Goal: Communication & Community: Answer question/provide support

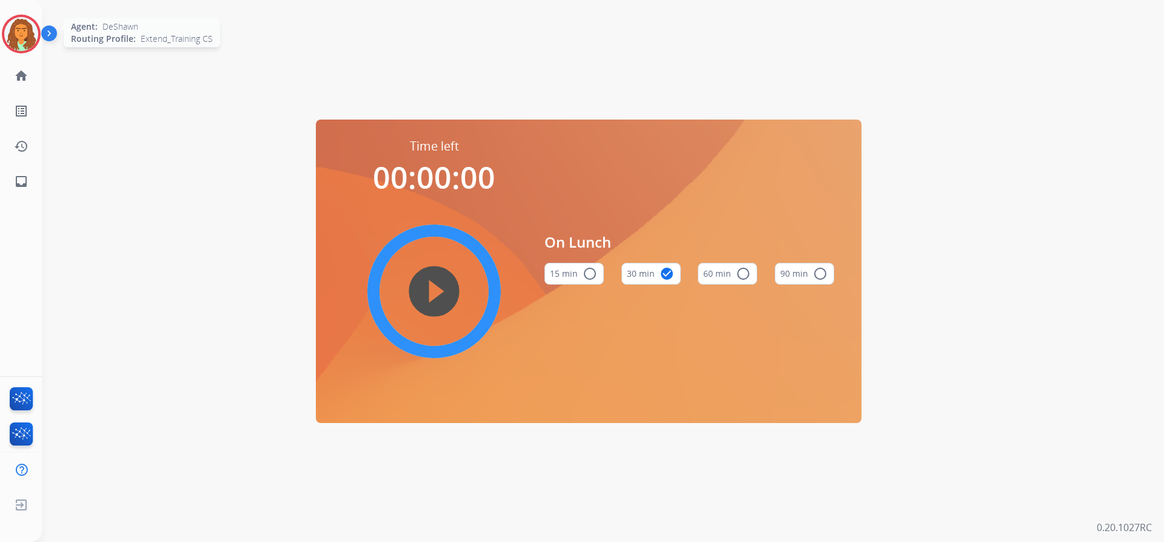
click at [27, 39] on img at bounding box center [21, 34] width 34 height 34
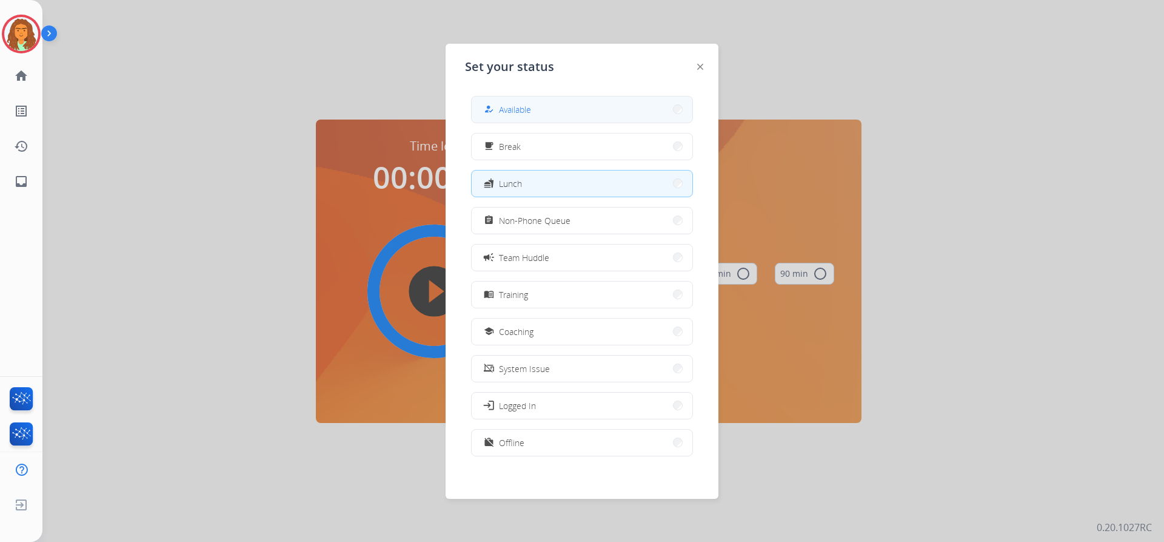
click at [514, 109] on span "Available" at bounding box center [515, 109] width 32 height 13
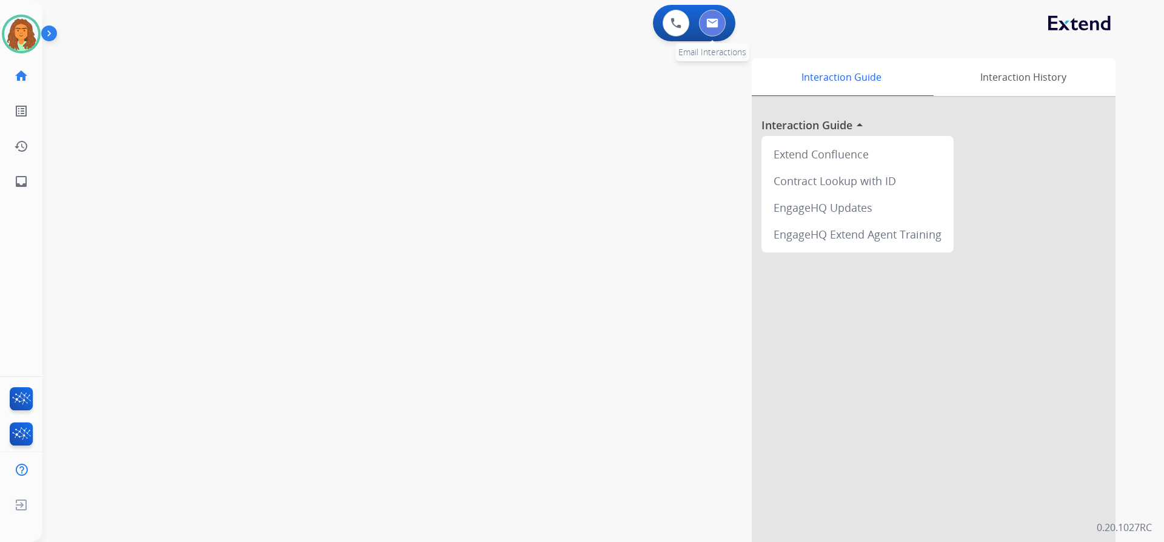
click at [716, 23] on img at bounding box center [713, 23] width 12 height 10
select select "**********"
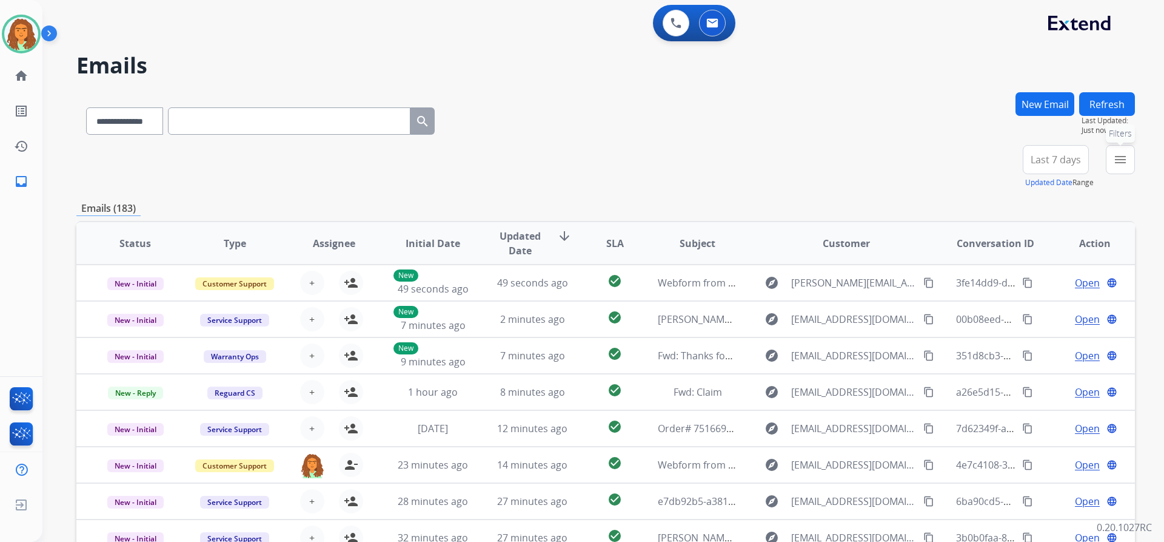
click at [1126, 163] on mat-icon "menu" at bounding box center [1120, 159] width 15 height 15
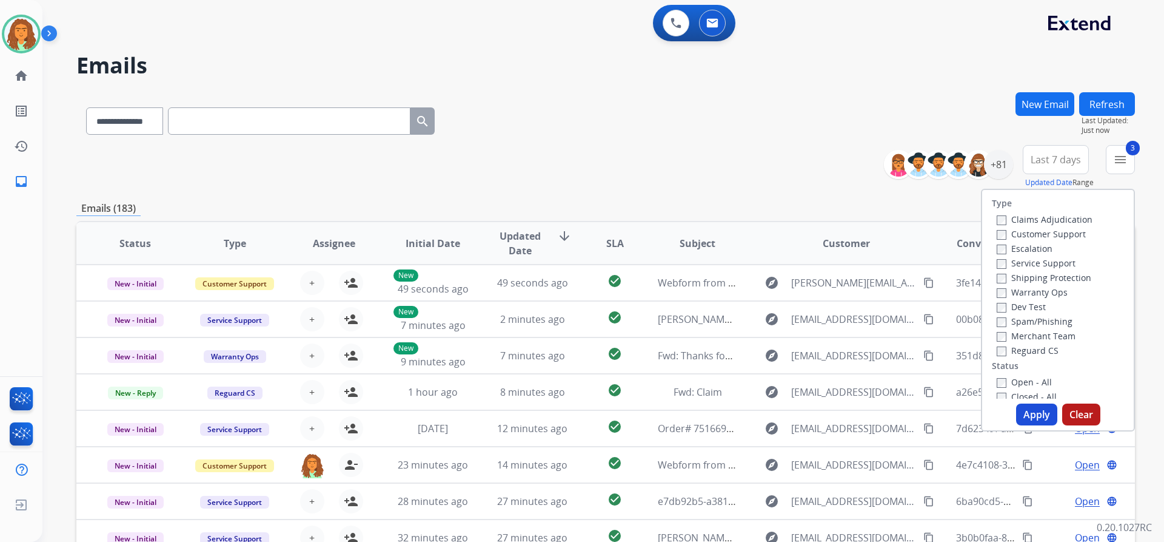
click at [997, 389] on div "Closed - All" at bounding box center [1060, 396] width 127 height 15
click at [1034, 409] on button "Apply" at bounding box center [1036, 414] width 41 height 22
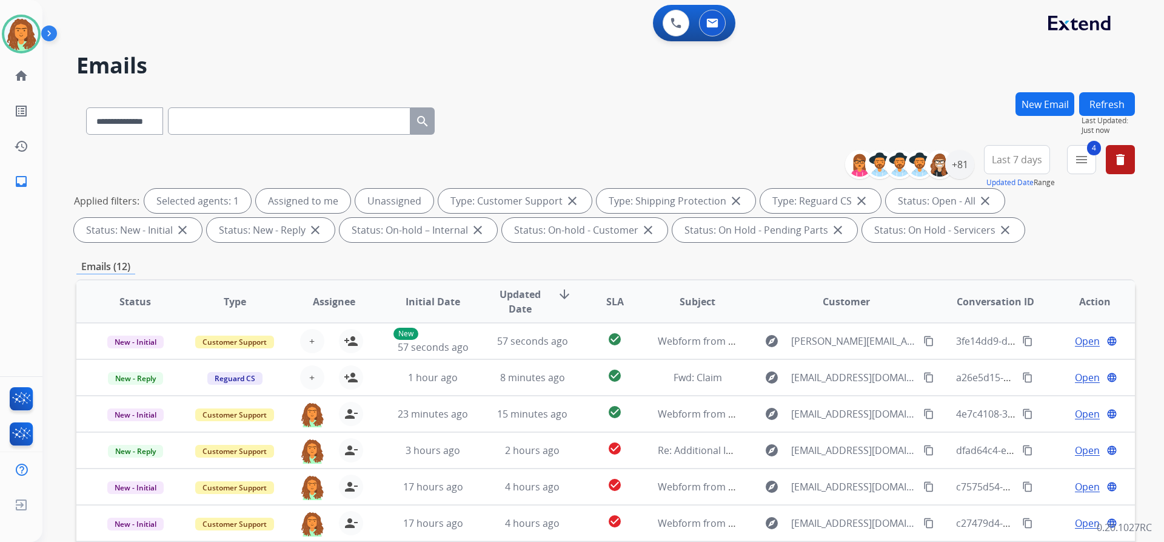
click at [1017, 160] on span "Last 7 days" at bounding box center [1017, 159] width 50 height 5
click at [1007, 309] on div "Last 90 days" at bounding box center [1013, 307] width 67 height 18
click at [933, 234] on div "Applied filters: Selected agents: 1 Assigned to me Unassigned Type: Customer Su…" at bounding box center [603, 215] width 1059 height 53
click at [960, 159] on div "+131" at bounding box center [959, 164] width 29 height 29
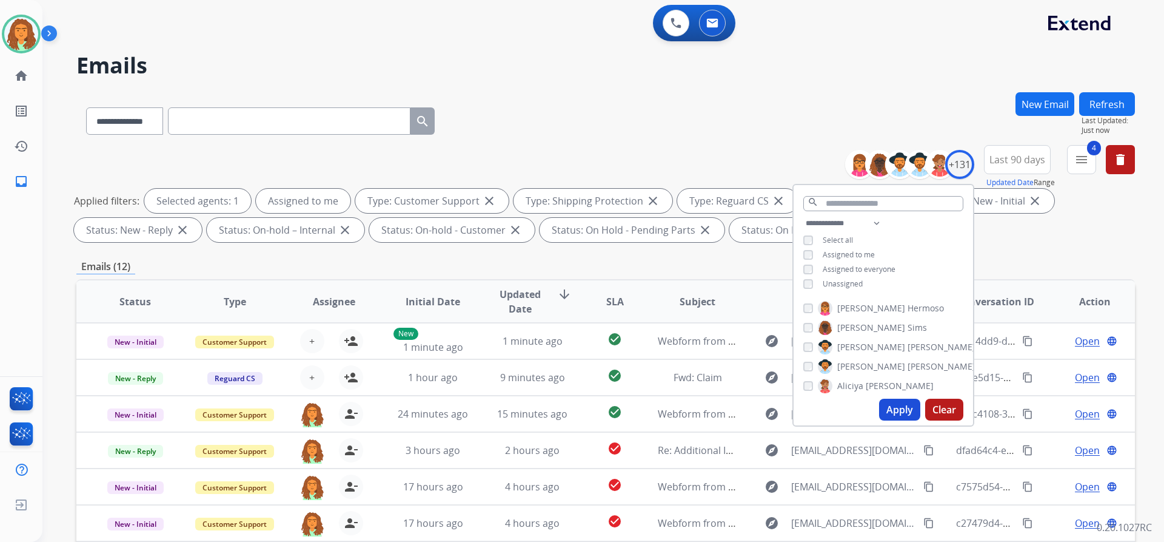
click at [893, 406] on button "Apply" at bounding box center [899, 409] width 41 height 22
click at [753, 261] on div "Emails (10)" at bounding box center [605, 266] width 1059 height 15
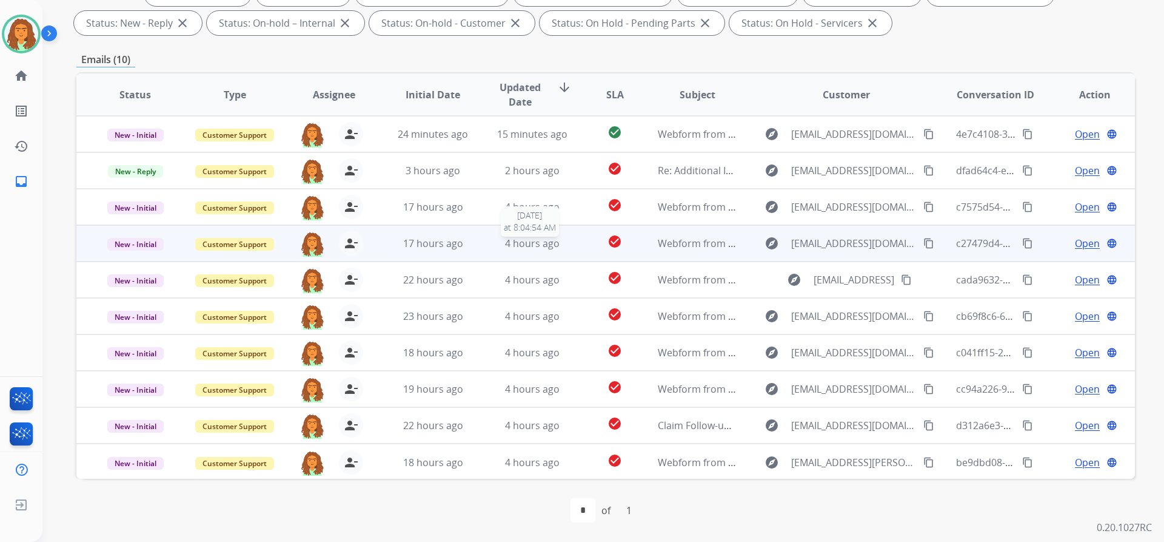
scroll to position [1, 0]
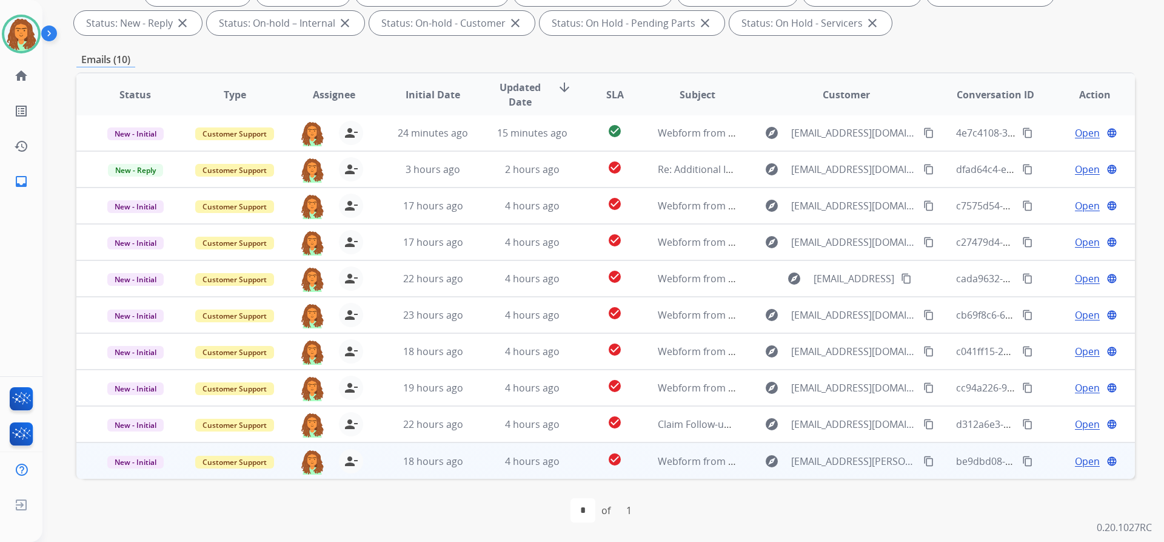
click at [573, 459] on td "check_circle" at bounding box center [606, 460] width 66 height 36
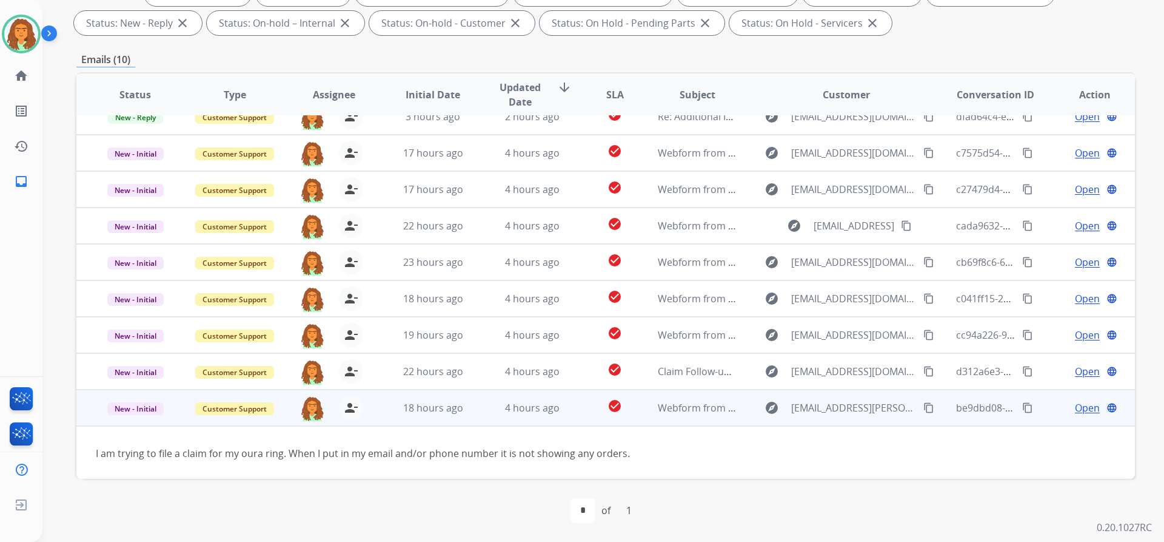
scroll to position [55, 0]
click at [924, 405] on mat-icon "content_copy" at bounding box center [929, 406] width 11 height 11
click at [1075, 407] on span "Open" at bounding box center [1087, 406] width 25 height 15
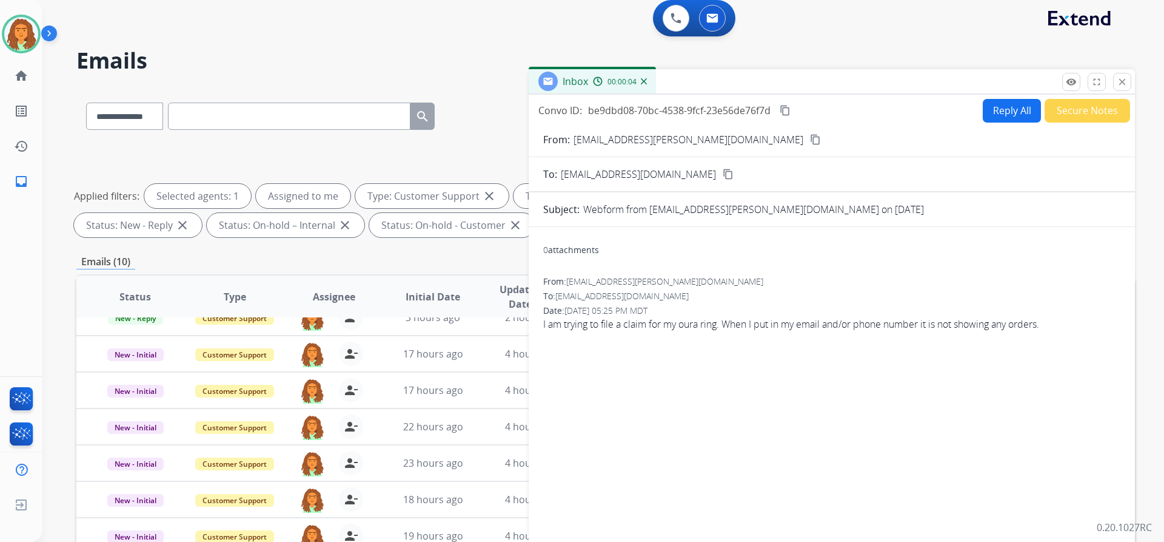
scroll to position [0, 0]
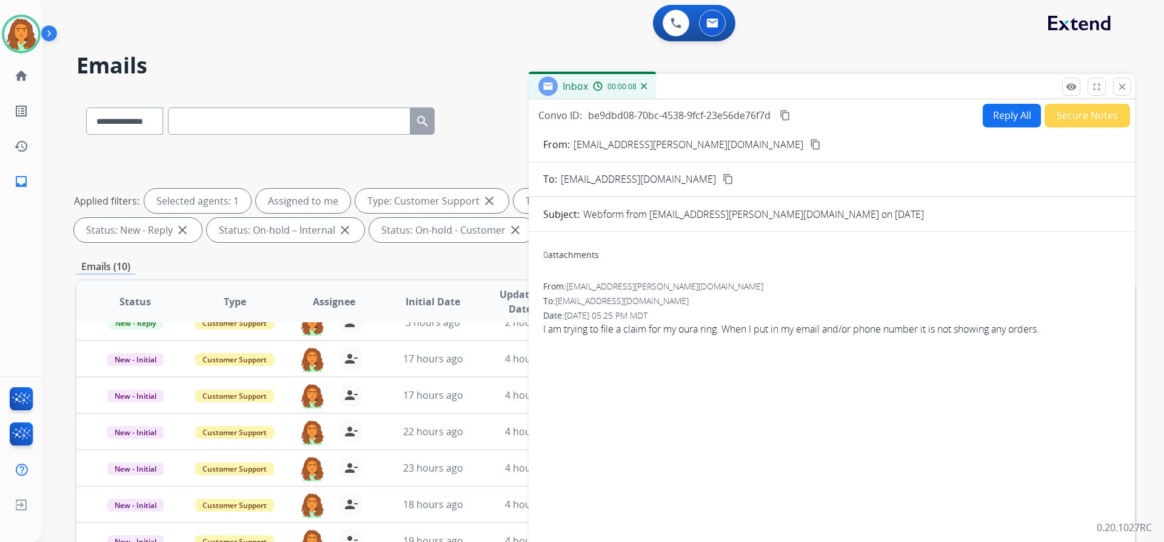
click at [989, 119] on button "Reply All" at bounding box center [1012, 116] width 58 height 24
select select "**********"
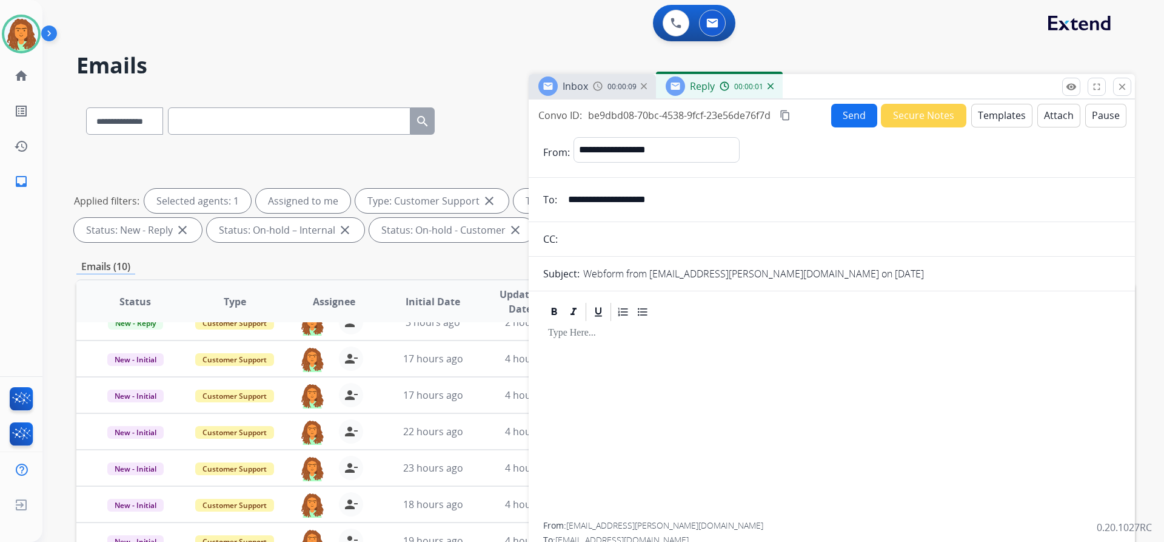
click at [989, 119] on button "Templates" at bounding box center [1002, 116] width 61 height 24
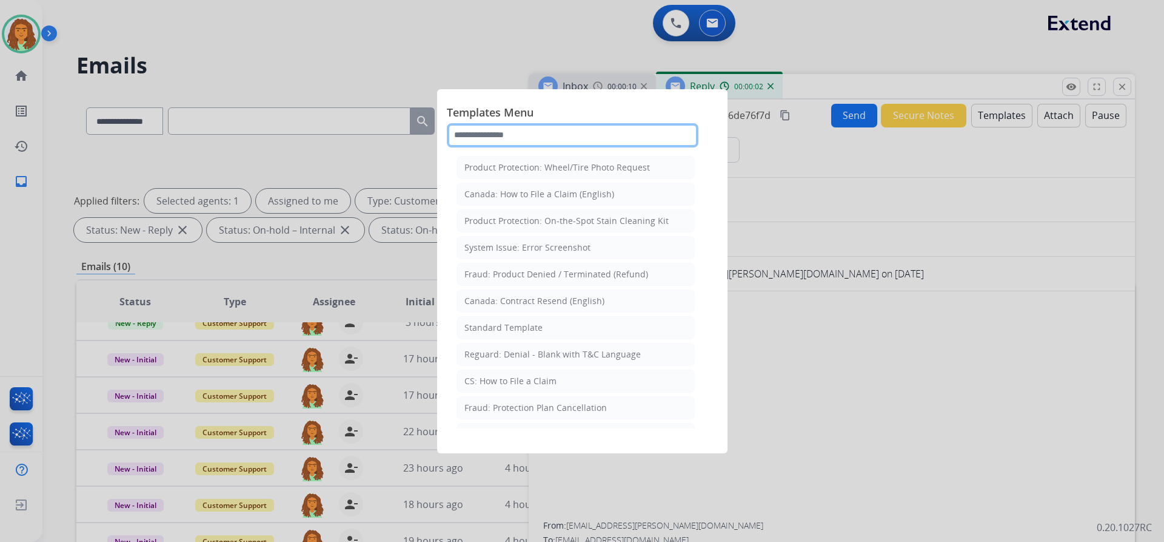
click at [467, 131] on input "text" at bounding box center [573, 135] width 252 height 24
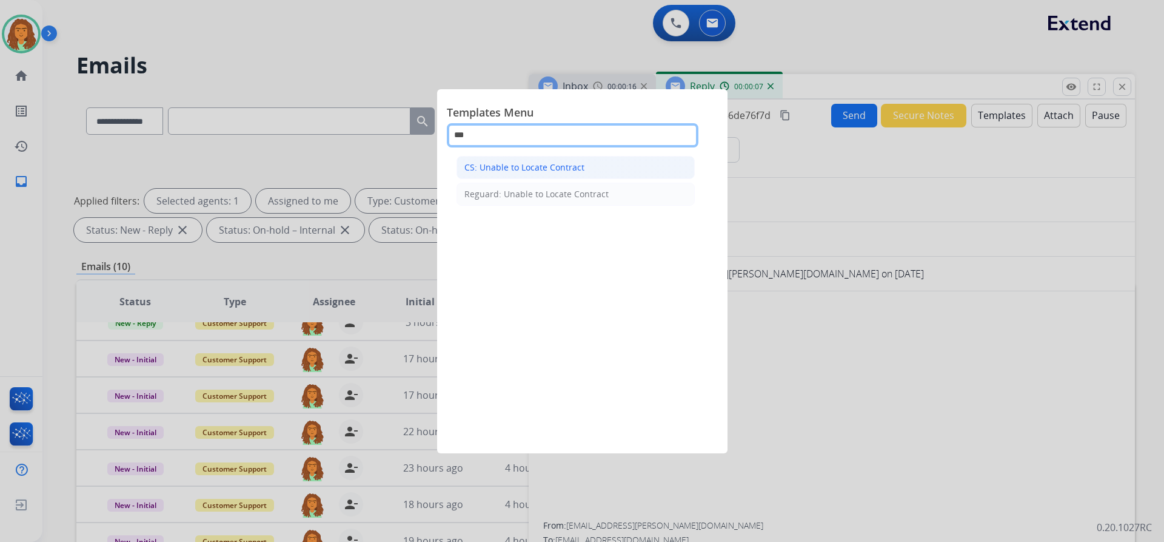
type input "***"
click at [516, 163] on div "CS: Unable to Locate Contract" at bounding box center [525, 167] width 120 height 12
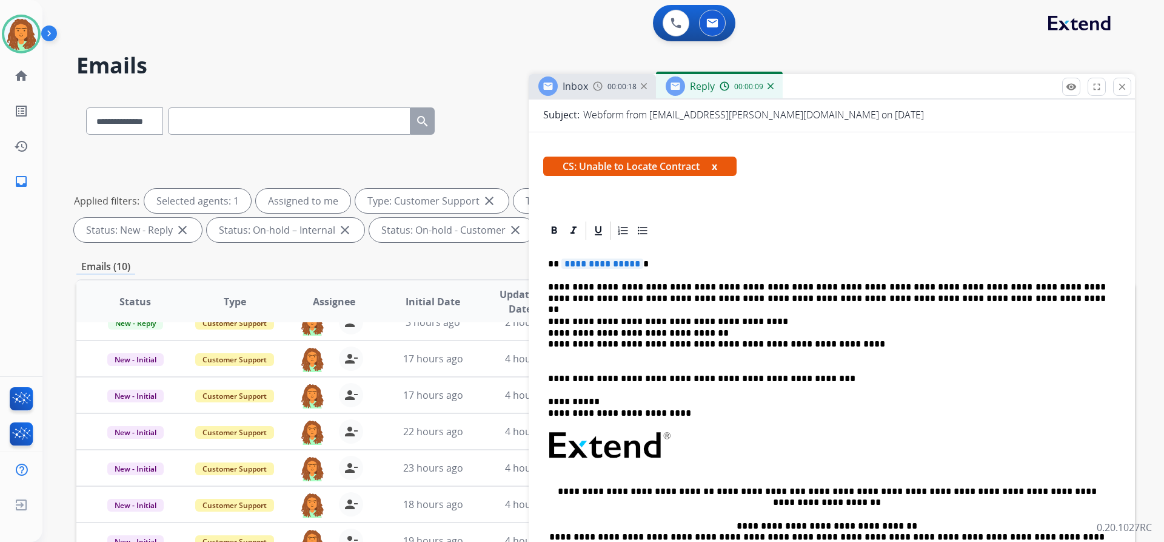
scroll to position [182, 0]
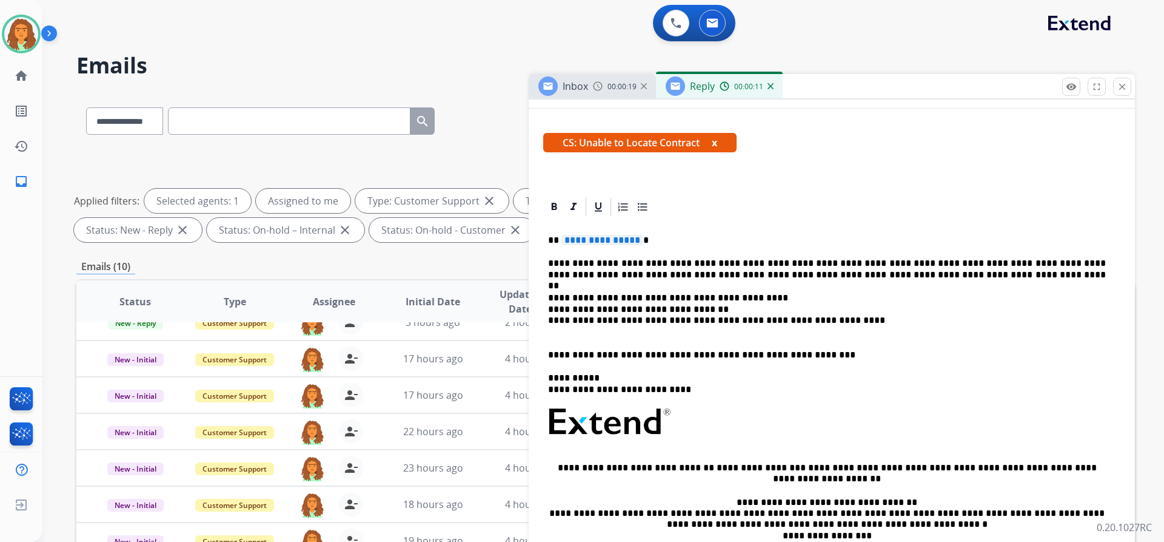
click at [634, 240] on span "**********" at bounding box center [603, 240] width 82 height 10
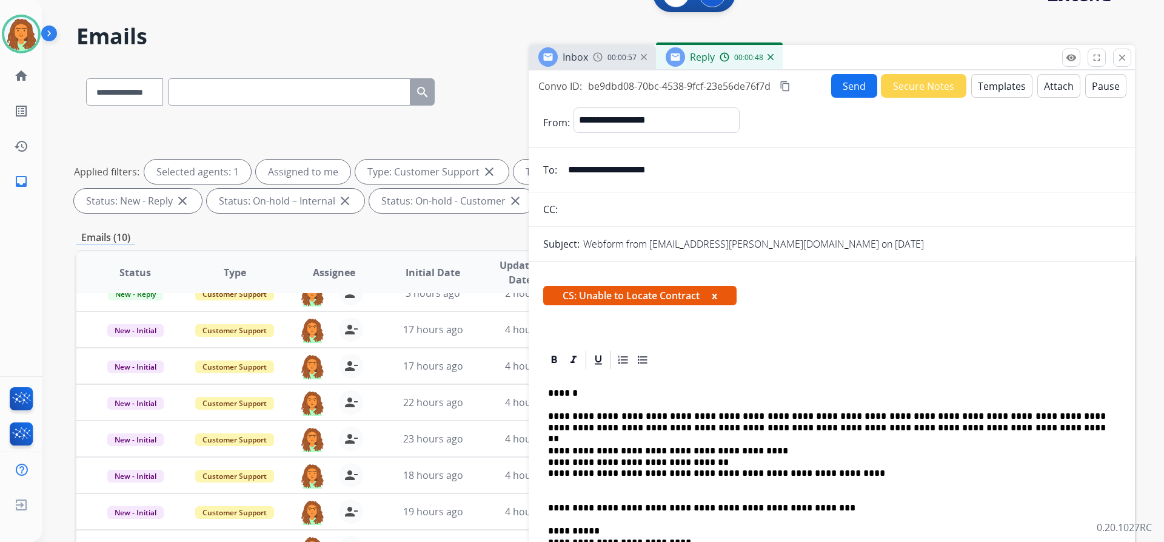
scroll to position [0, 0]
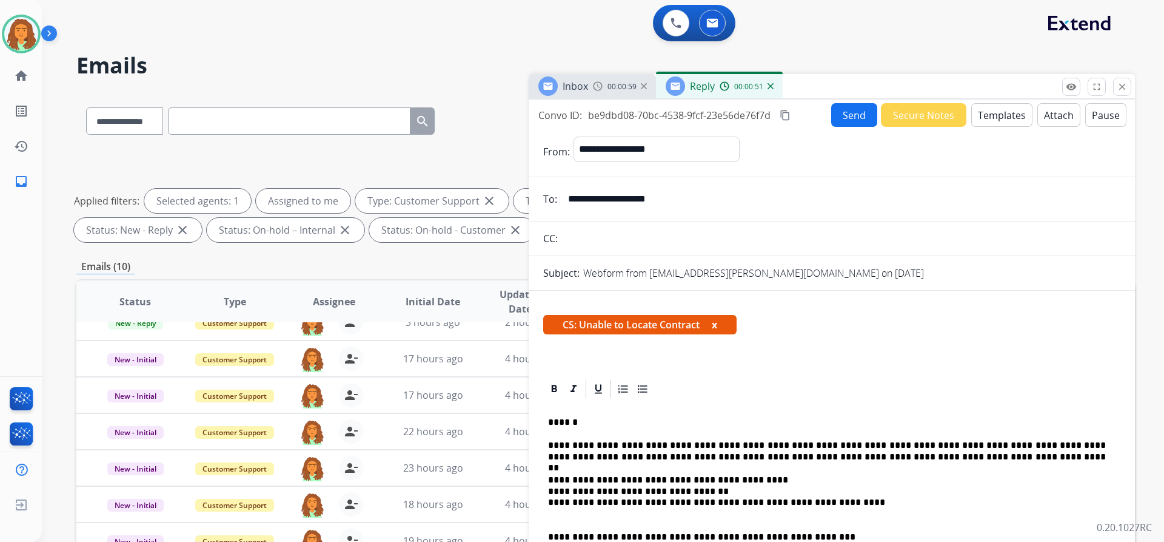
click at [844, 114] on button "Send" at bounding box center [854, 115] width 46 height 24
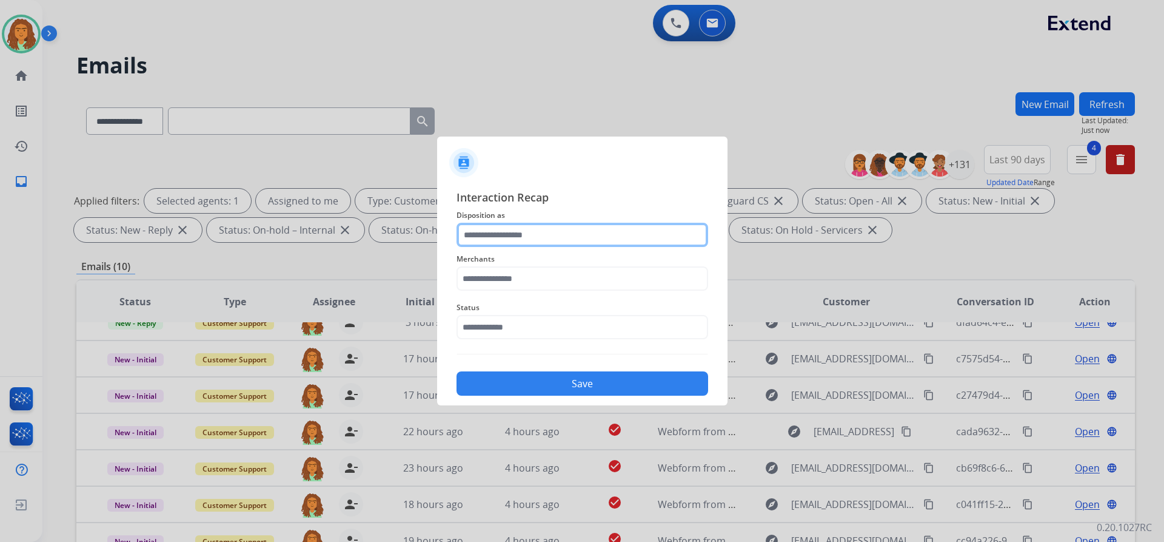
click at [481, 235] on input "text" at bounding box center [583, 235] width 252 height 24
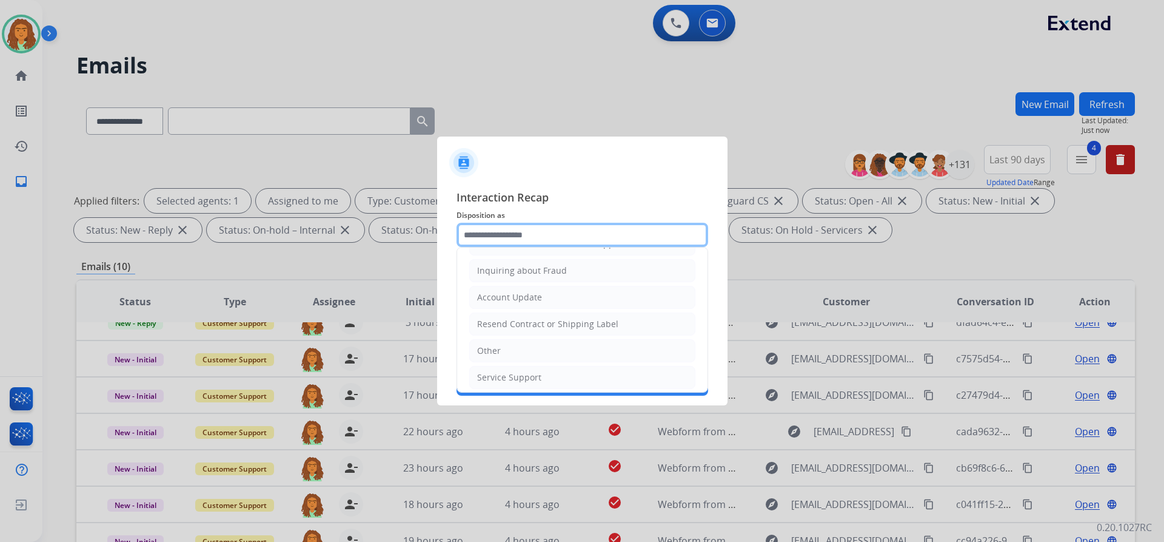
scroll to position [189, 0]
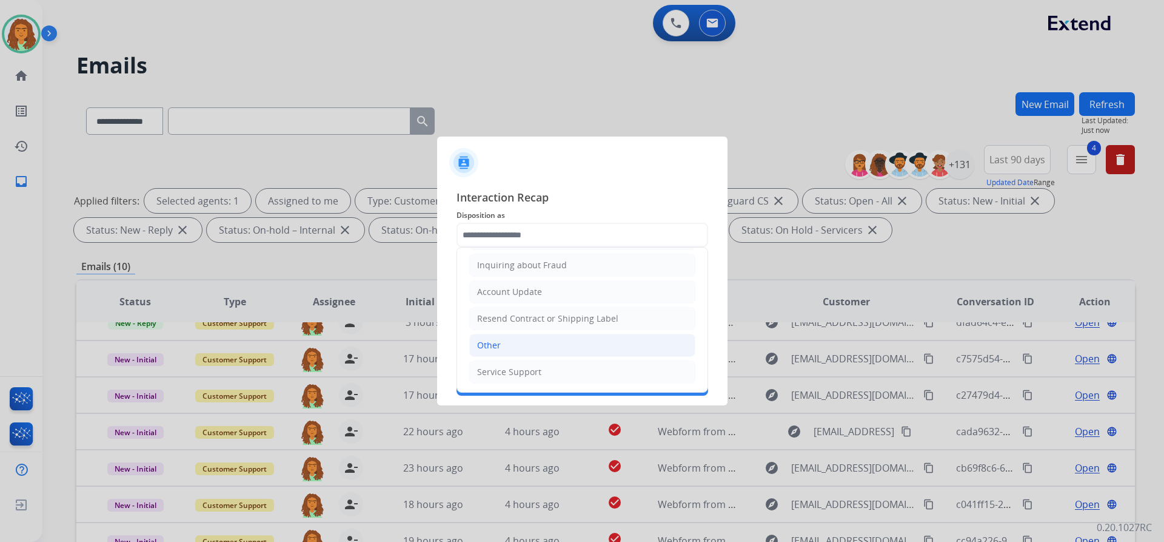
click at [498, 344] on div "Other" at bounding box center [489, 345] width 24 height 12
type input "*****"
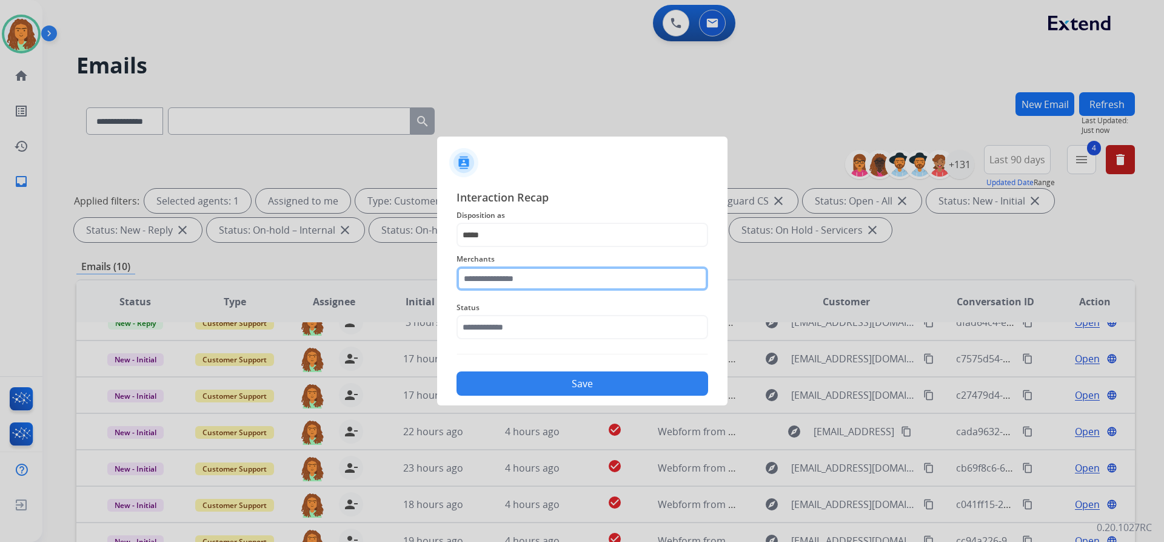
click at [502, 279] on input "text" at bounding box center [583, 278] width 252 height 24
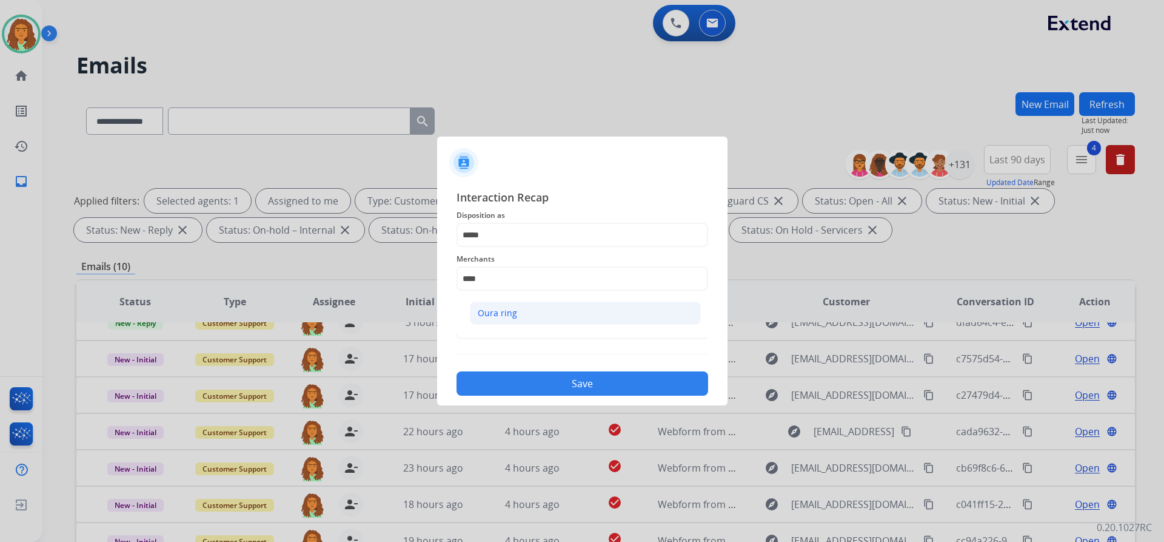
click at [504, 314] on div "Oura ring" at bounding box center [497, 313] width 39 height 12
type input "*********"
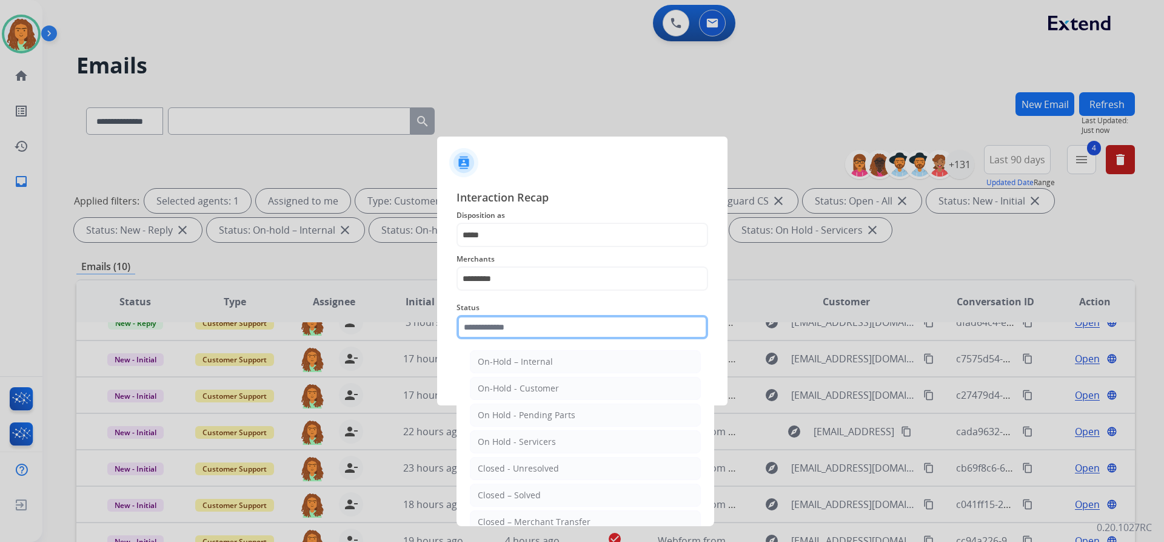
click at [516, 326] on input "text" at bounding box center [583, 327] width 252 height 24
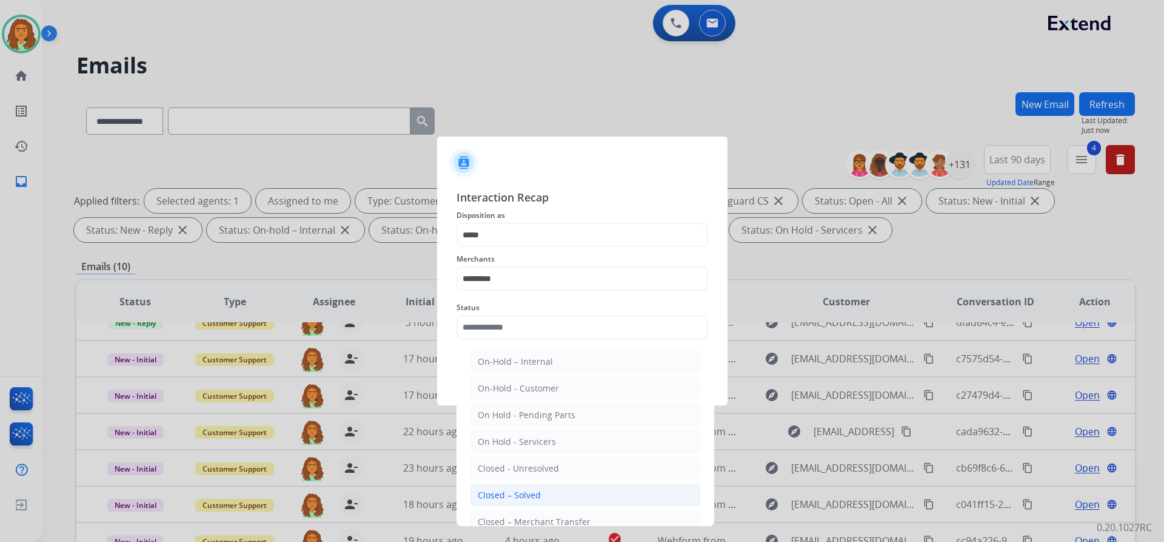
click at [509, 498] on div "Closed – Solved" at bounding box center [509, 495] width 63 height 12
type input "**********"
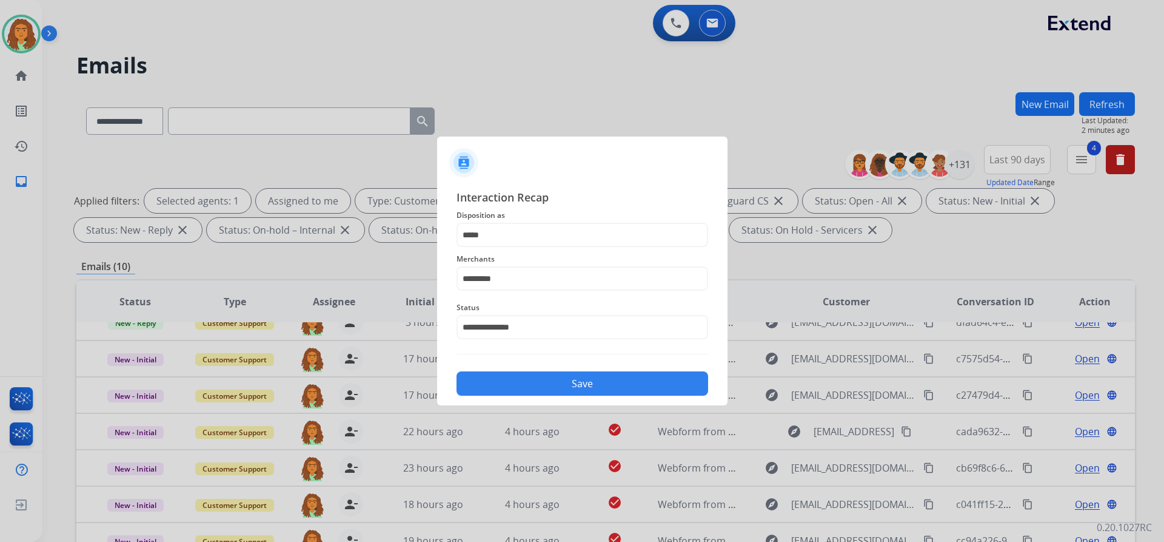
click at [554, 381] on button "Save" at bounding box center [583, 383] width 252 height 24
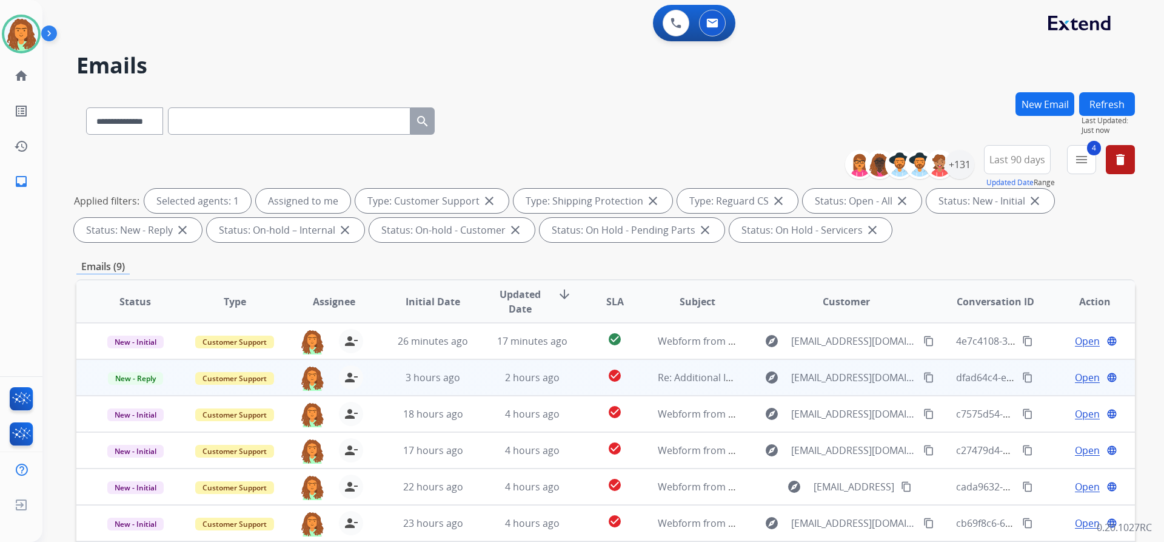
scroll to position [207, 0]
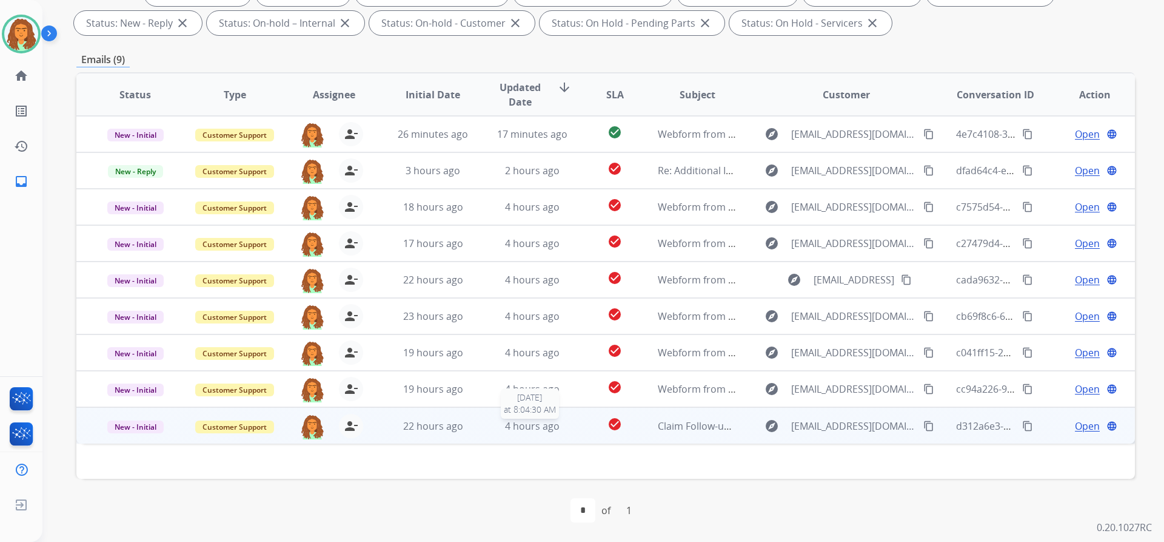
click at [550, 429] on span "4 hours ago" at bounding box center [532, 425] width 55 height 13
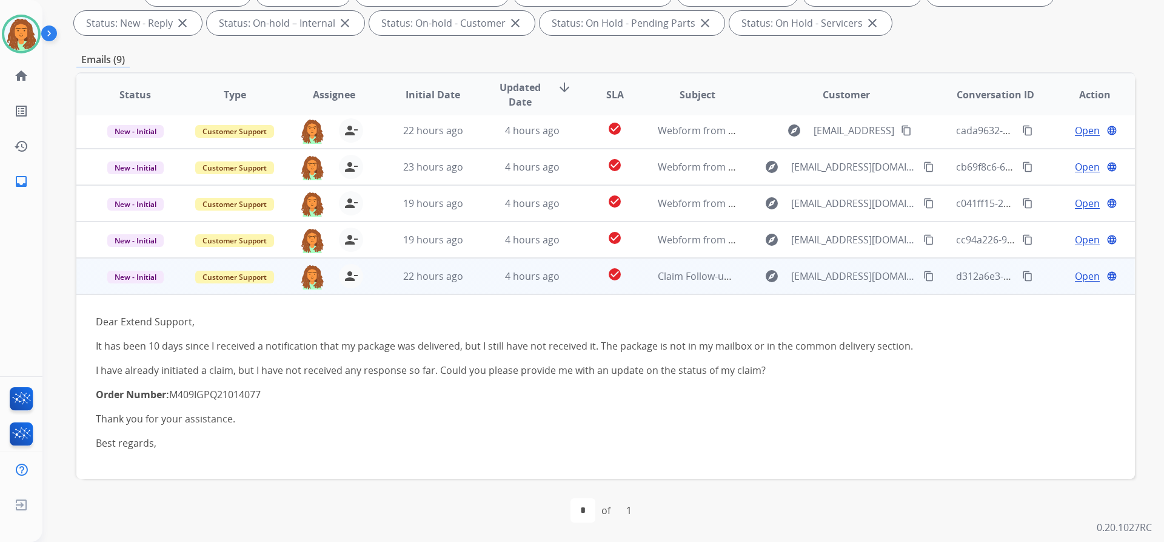
scroll to position [150, 0]
click at [924, 276] on mat-icon "content_copy" at bounding box center [929, 275] width 11 height 11
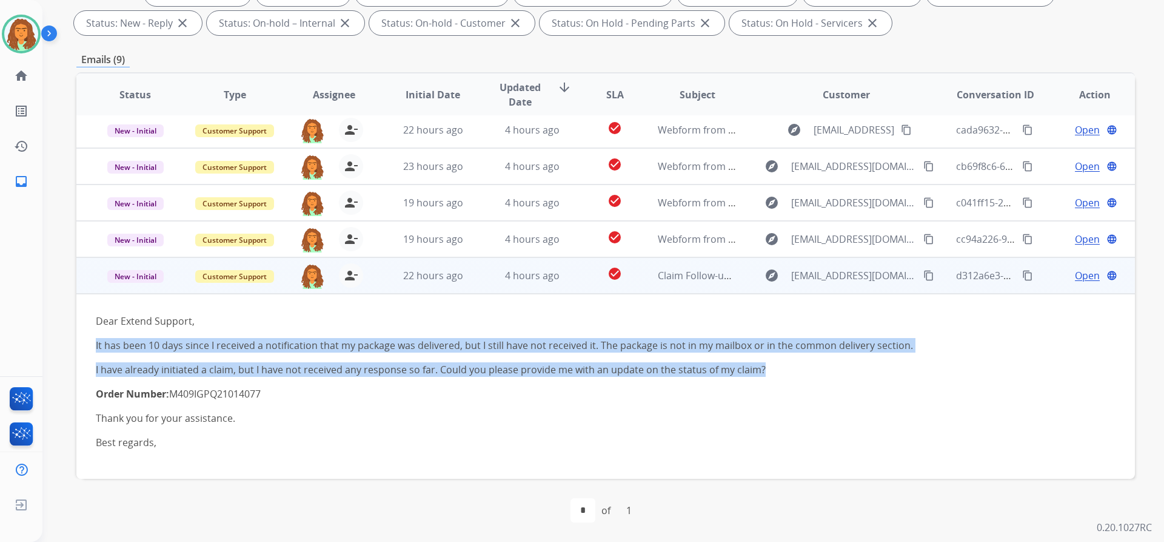
drag, startPoint x: 86, startPoint y: 343, endPoint x: 765, endPoint y: 370, distance: 680.4
click at [765, 370] on td "Dear Extend Support, It has been 10 days since I received a notification that m…" at bounding box center [506, 386] width 861 height 185
copy div "It has been 10 days since I received a notification that my package was deliver…"
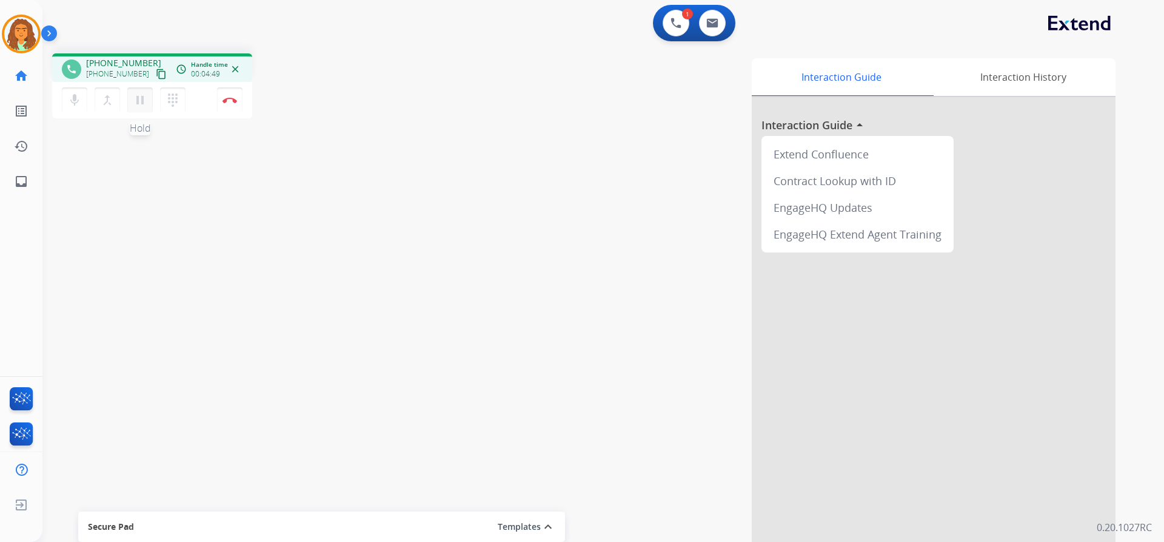
click at [139, 100] on mat-icon "pause" at bounding box center [140, 100] width 15 height 15
click at [136, 104] on mat-icon "play_arrow" at bounding box center [140, 100] width 15 height 15
click at [139, 93] on mat-icon "pause" at bounding box center [140, 100] width 15 height 15
click at [133, 96] on mat-icon "play_arrow" at bounding box center [140, 100] width 15 height 15
click at [227, 97] on img at bounding box center [230, 100] width 15 height 6
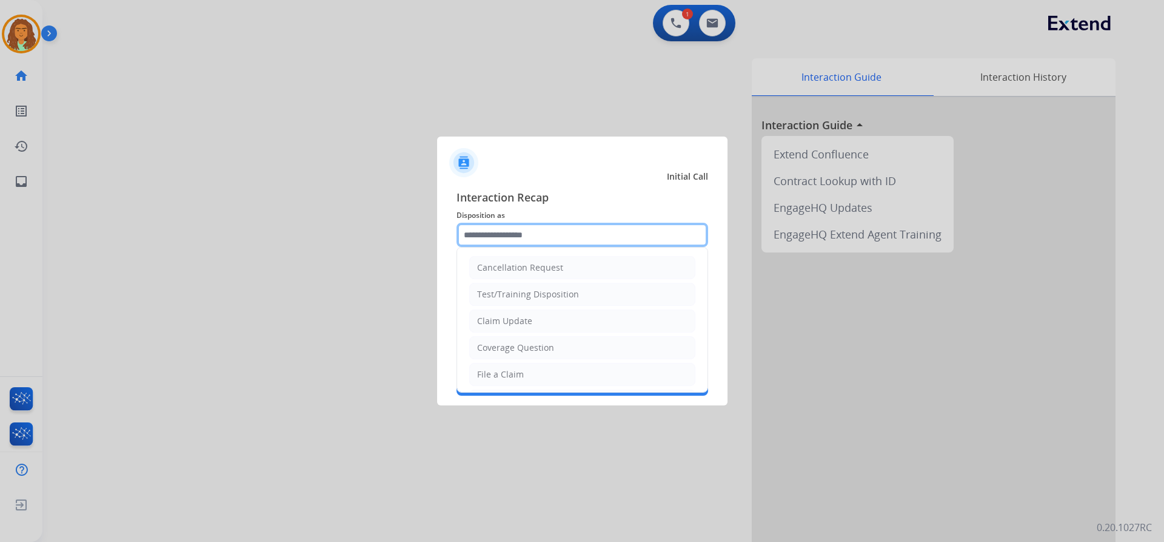
click at [482, 240] on input "text" at bounding box center [583, 235] width 252 height 24
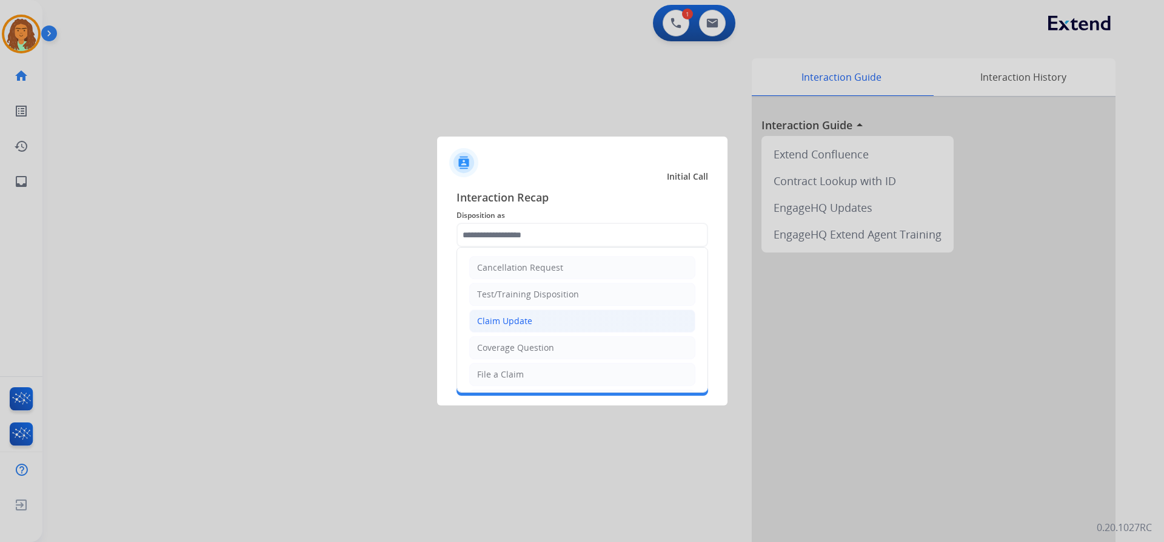
click at [508, 320] on div "Claim Update" at bounding box center [504, 321] width 55 height 12
type input "**********"
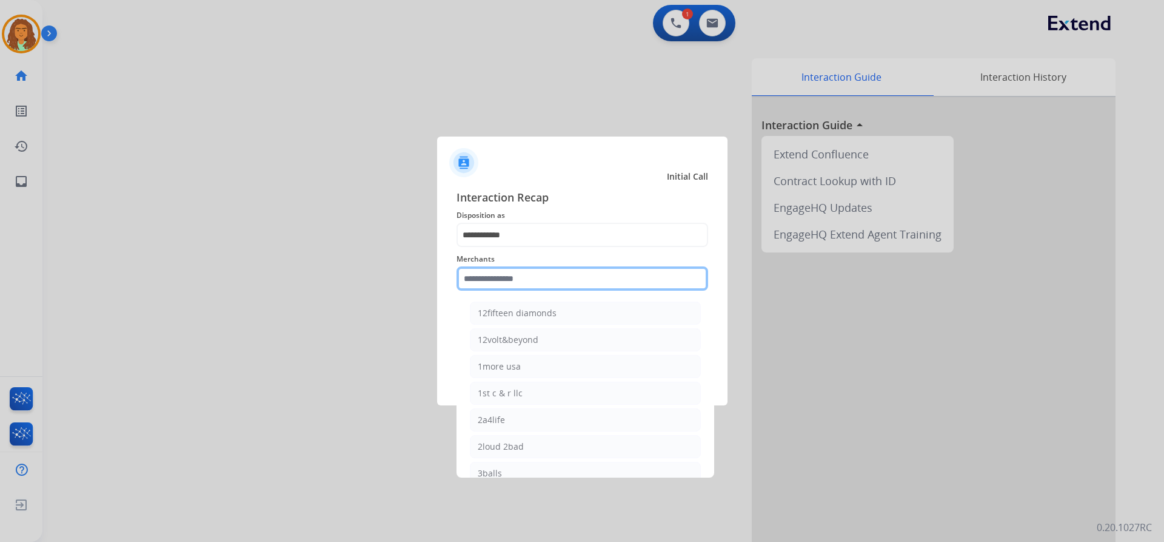
click at [510, 278] on input "text" at bounding box center [583, 278] width 252 height 24
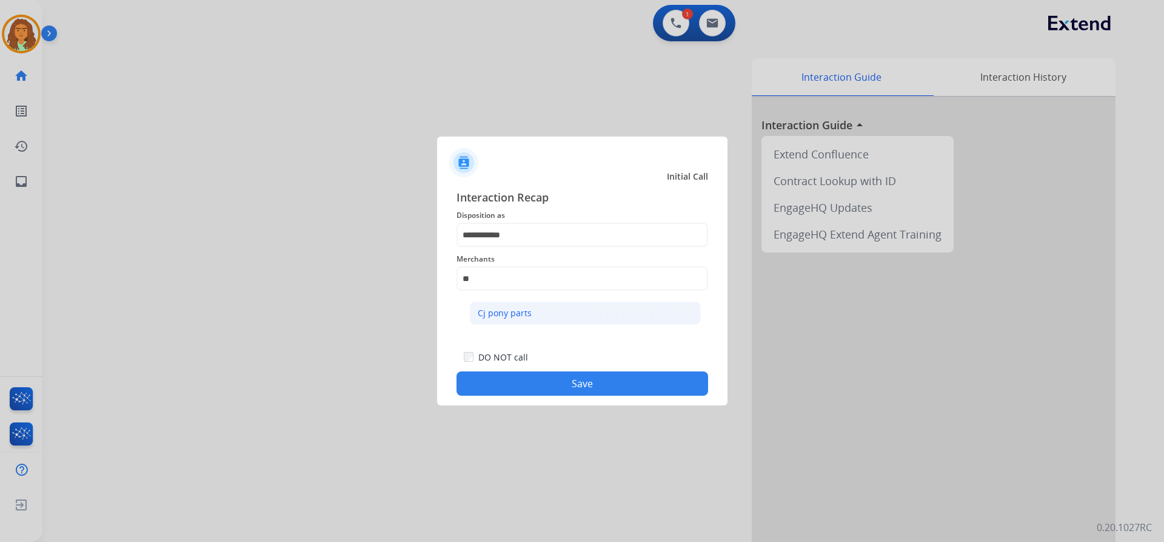
click at [501, 310] on div "Cj pony parts" at bounding box center [505, 313] width 54 height 12
type input "**********"
click at [549, 380] on button "Save" at bounding box center [583, 383] width 252 height 24
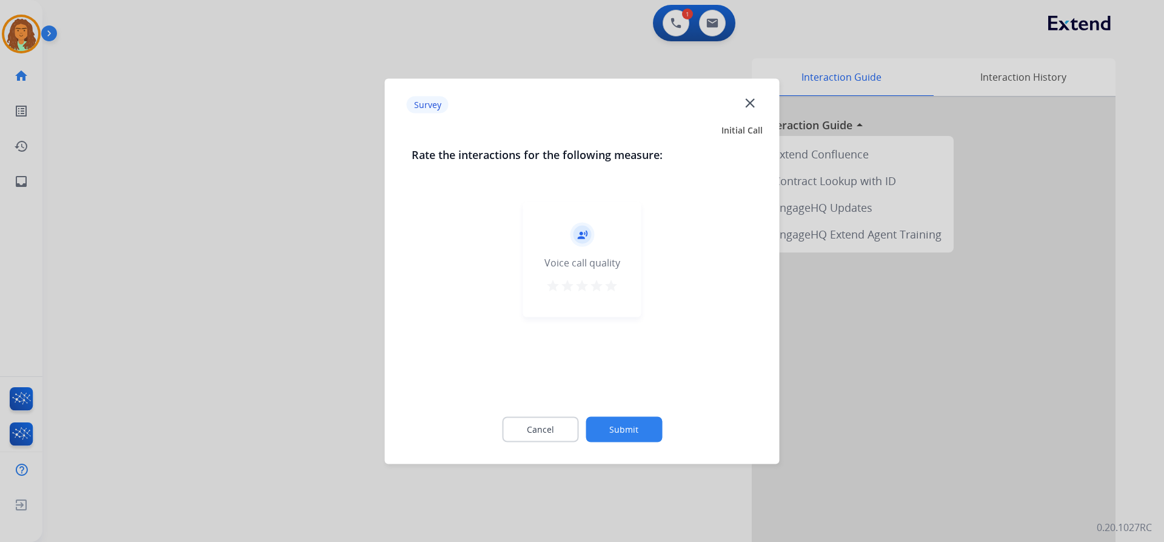
click at [616, 287] on mat-icon "star" at bounding box center [611, 285] width 15 height 15
click at [634, 421] on button "Submit" at bounding box center [624, 428] width 76 height 25
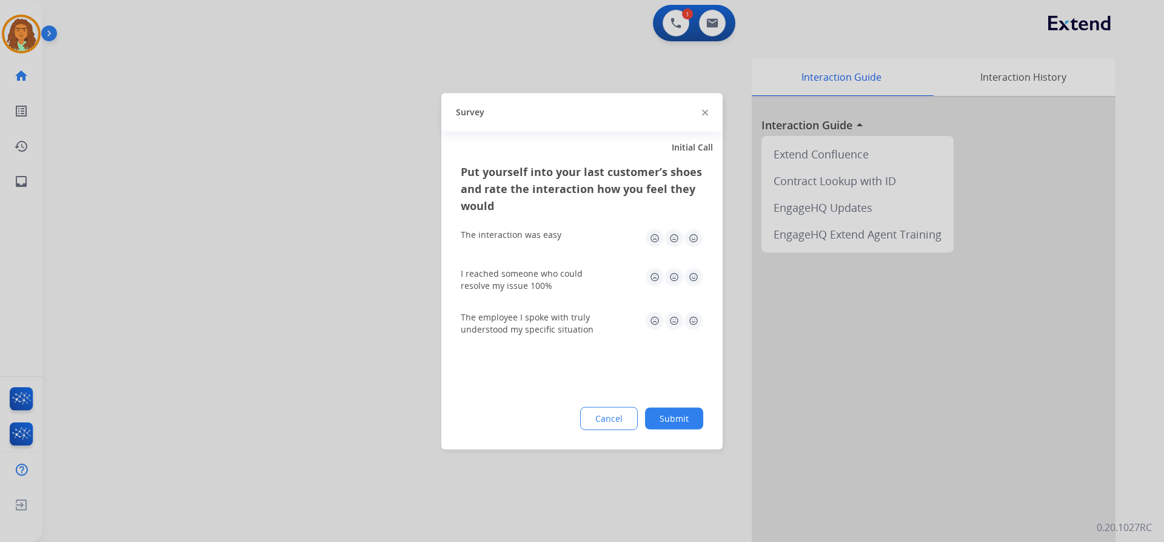
click at [693, 238] on img at bounding box center [693, 237] width 19 height 19
click at [694, 266] on div "I reached someone who could resolve my issue 100%" at bounding box center [582, 279] width 243 height 44
click at [696, 281] on img at bounding box center [693, 276] width 19 height 19
click at [696, 316] on img at bounding box center [693, 320] width 19 height 19
click at [679, 418] on button "Submit" at bounding box center [674, 418] width 58 height 22
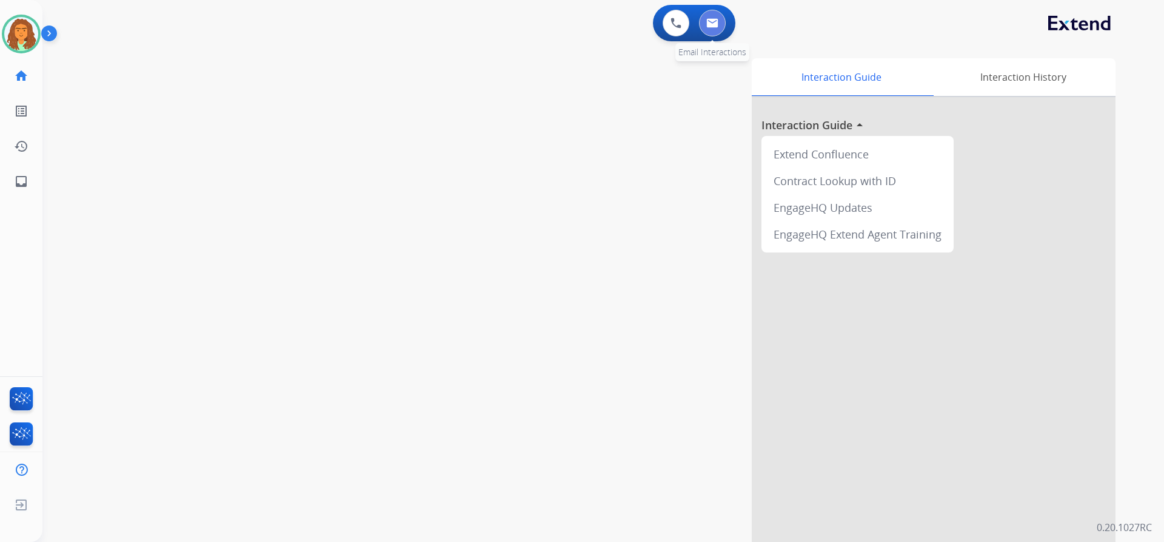
click at [710, 19] on img at bounding box center [713, 23] width 12 height 10
select select "**********"
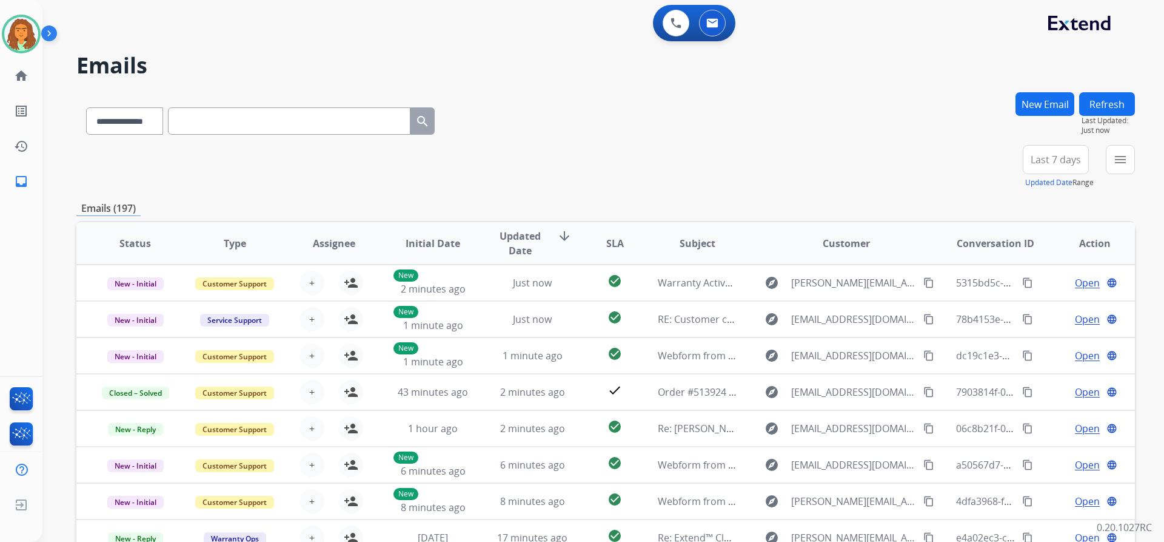
click at [186, 115] on input "text" at bounding box center [289, 120] width 243 height 27
paste input "**********"
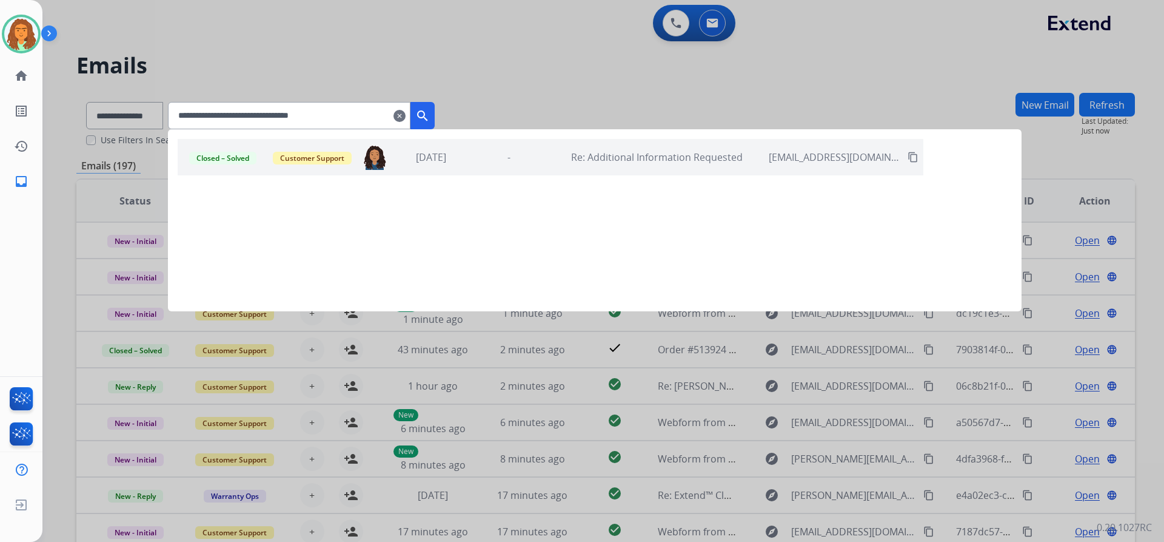
type input "**********"
click at [430, 113] on mat-icon "search" at bounding box center [422, 116] width 15 height 15
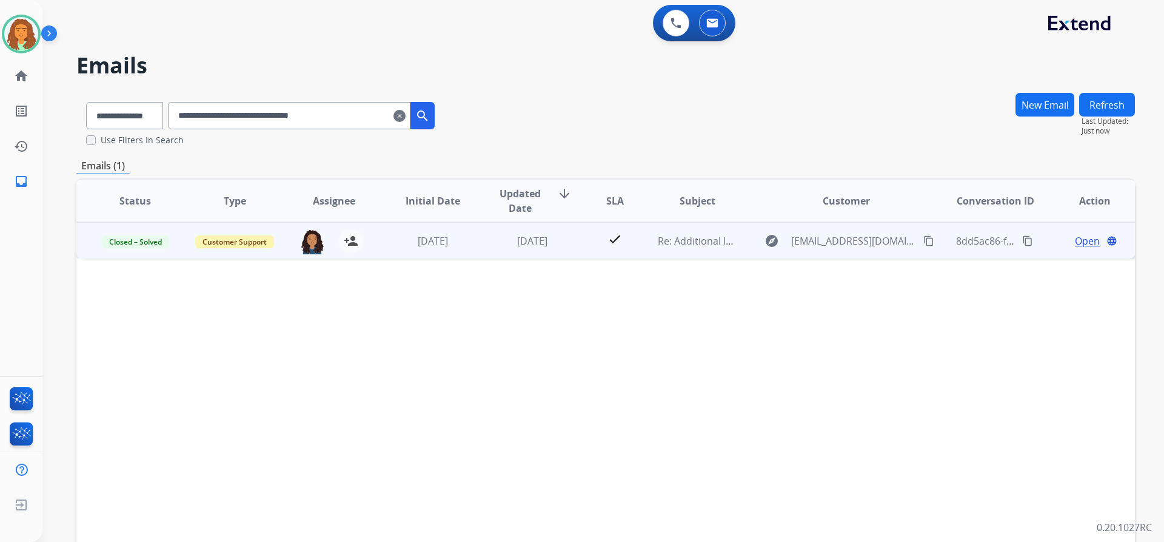
click at [582, 245] on td "check" at bounding box center [606, 240] width 66 height 36
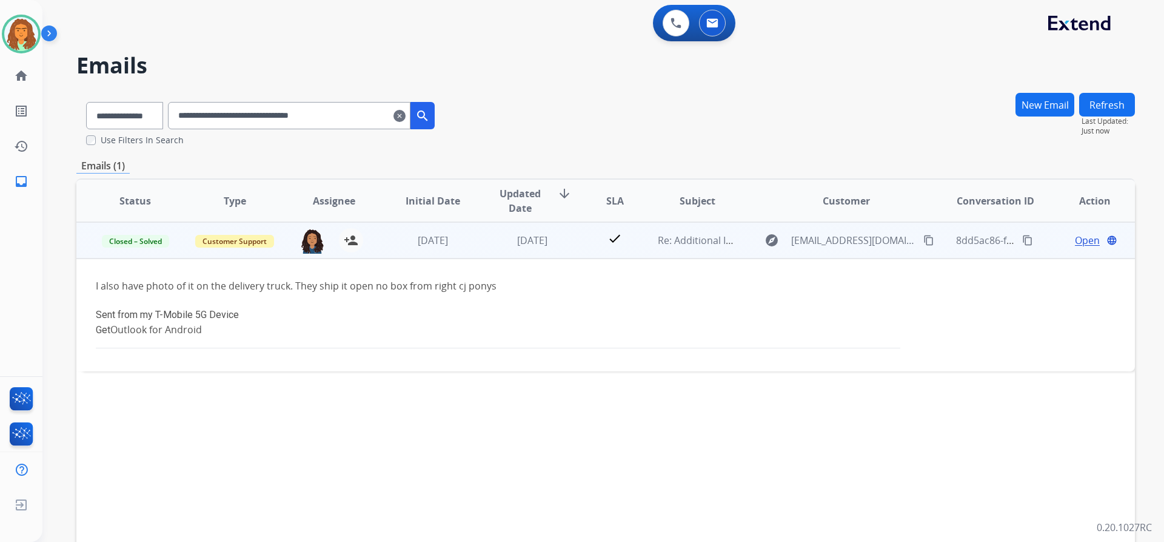
click at [1078, 240] on span "Open" at bounding box center [1087, 240] width 25 height 15
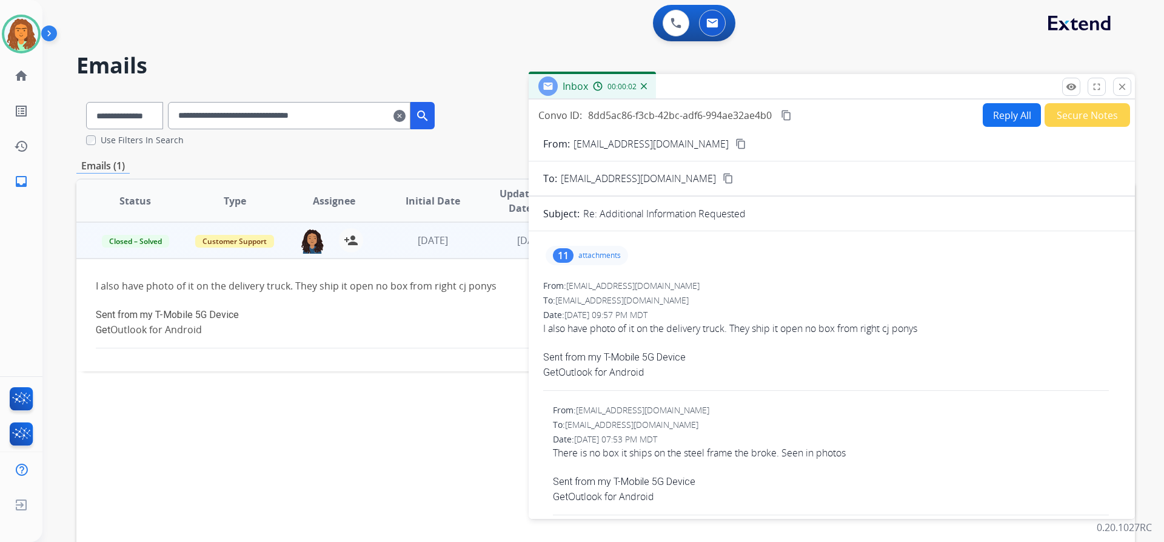
click at [570, 250] on div "11" at bounding box center [563, 255] width 21 height 15
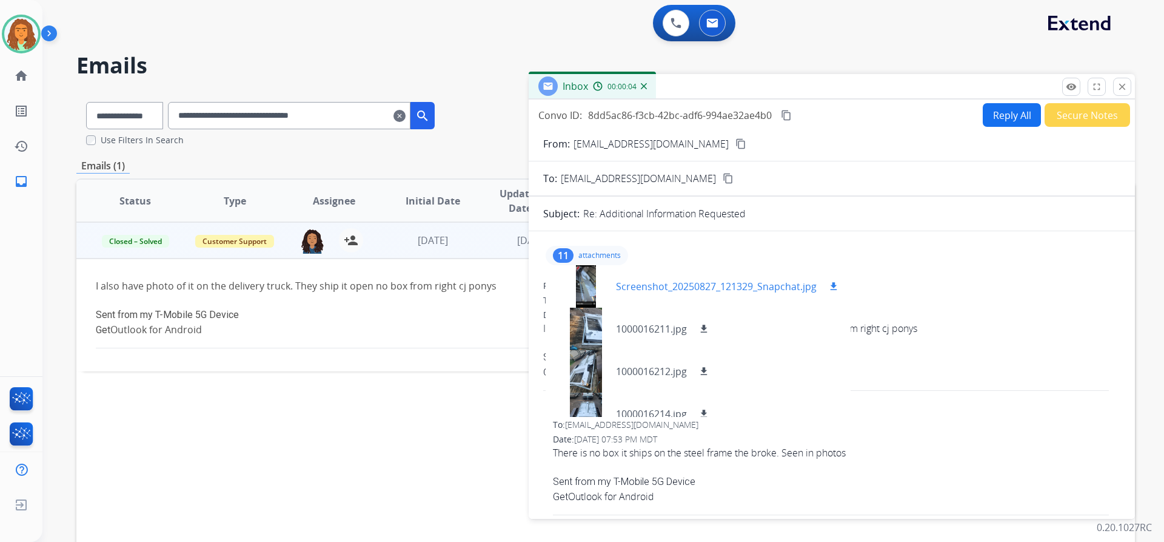
click at [592, 277] on div at bounding box center [586, 286] width 61 height 42
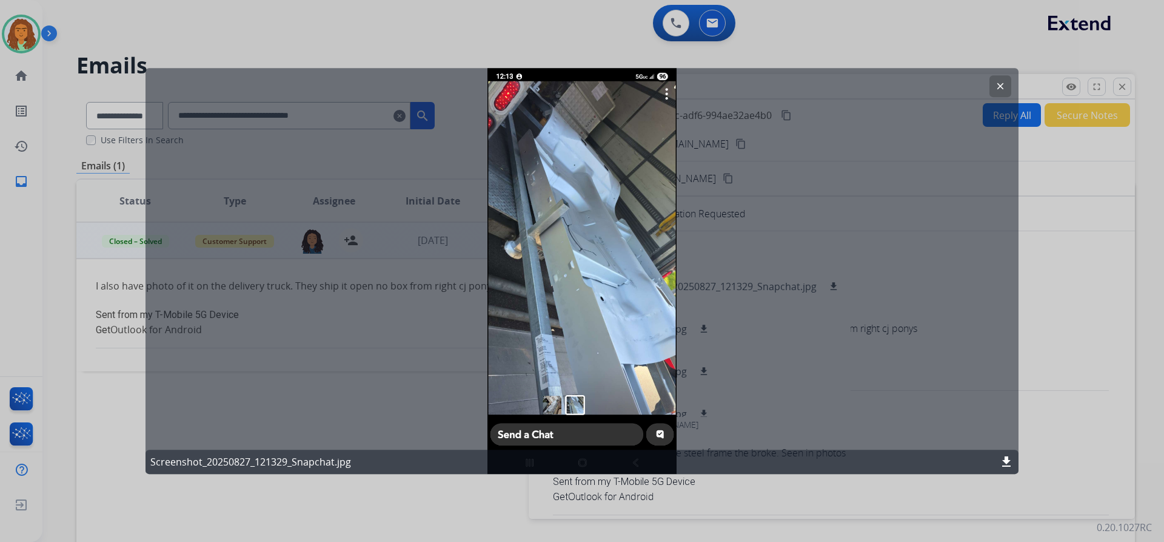
click at [998, 83] on mat-icon "clear" at bounding box center [1000, 86] width 11 height 11
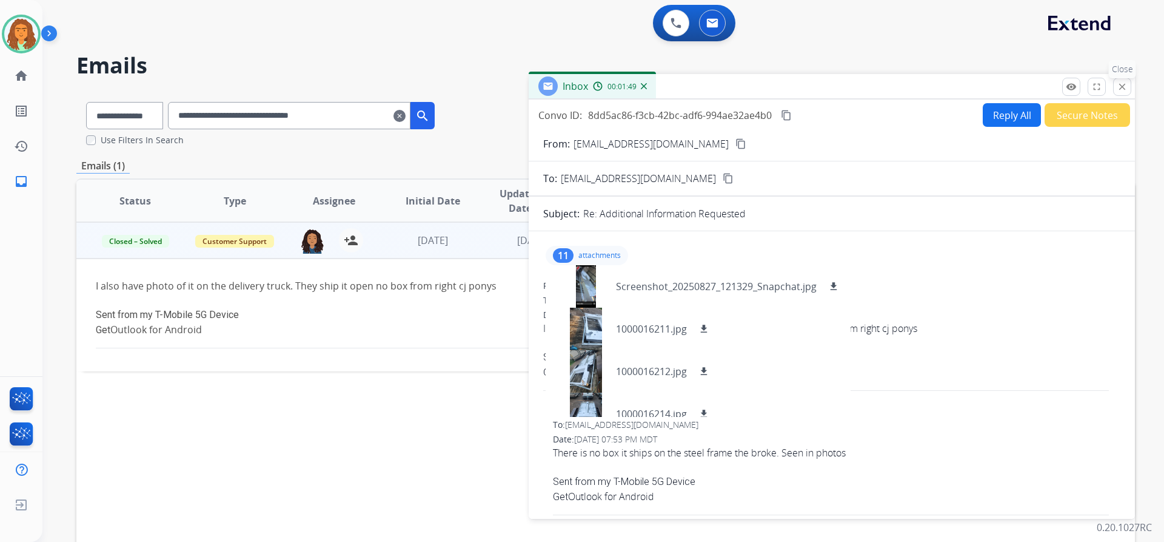
click at [1127, 92] on mat-icon "close" at bounding box center [1122, 86] width 11 height 11
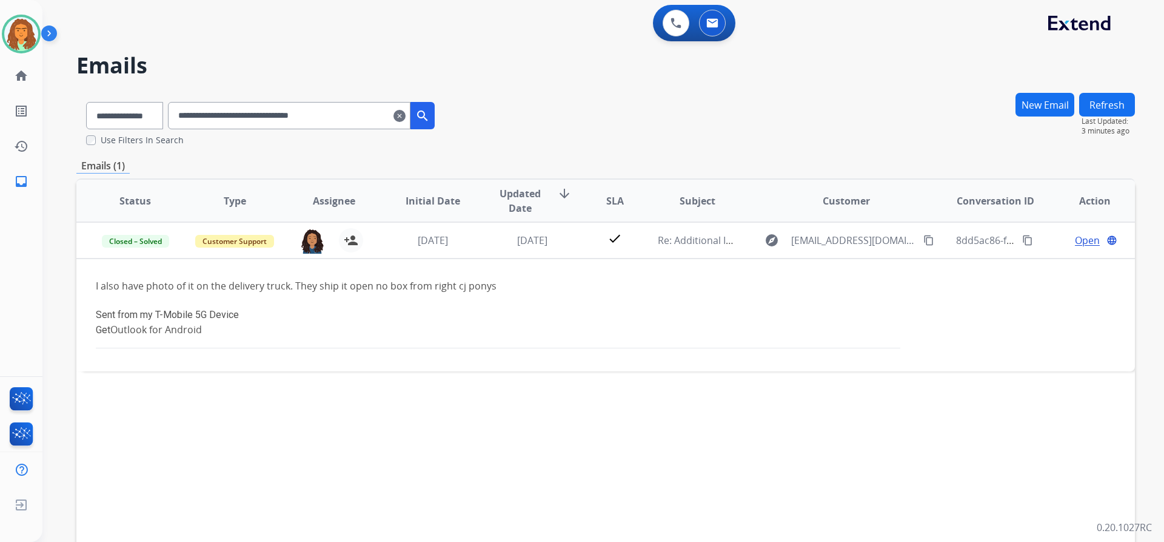
click at [406, 112] on mat-icon "clear" at bounding box center [400, 116] width 12 height 15
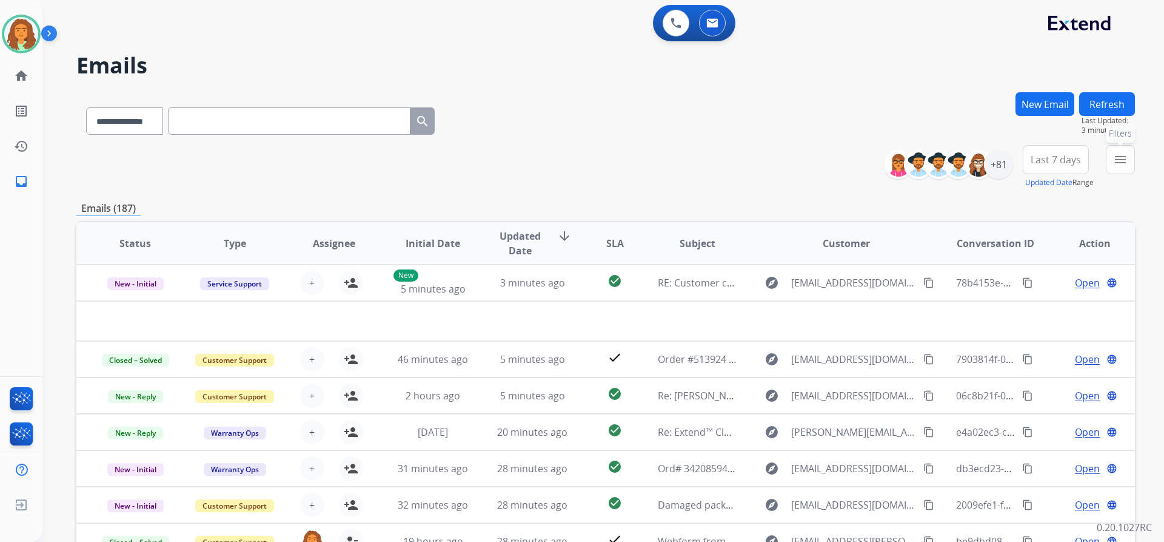
click at [1120, 155] on mat-icon "menu" at bounding box center [1120, 159] width 15 height 15
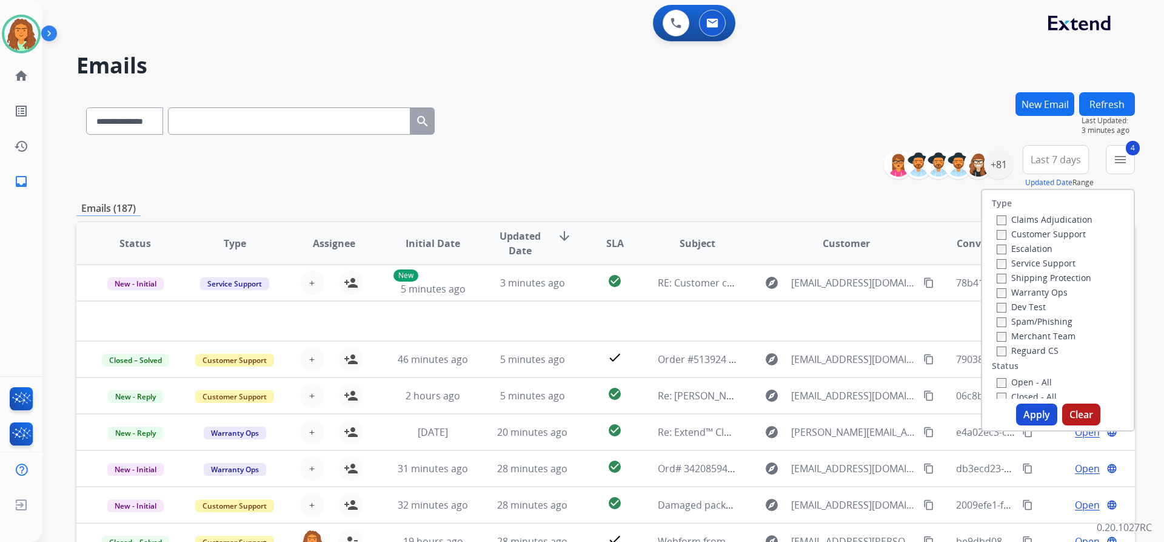
click at [1028, 417] on button "Apply" at bounding box center [1036, 414] width 41 height 22
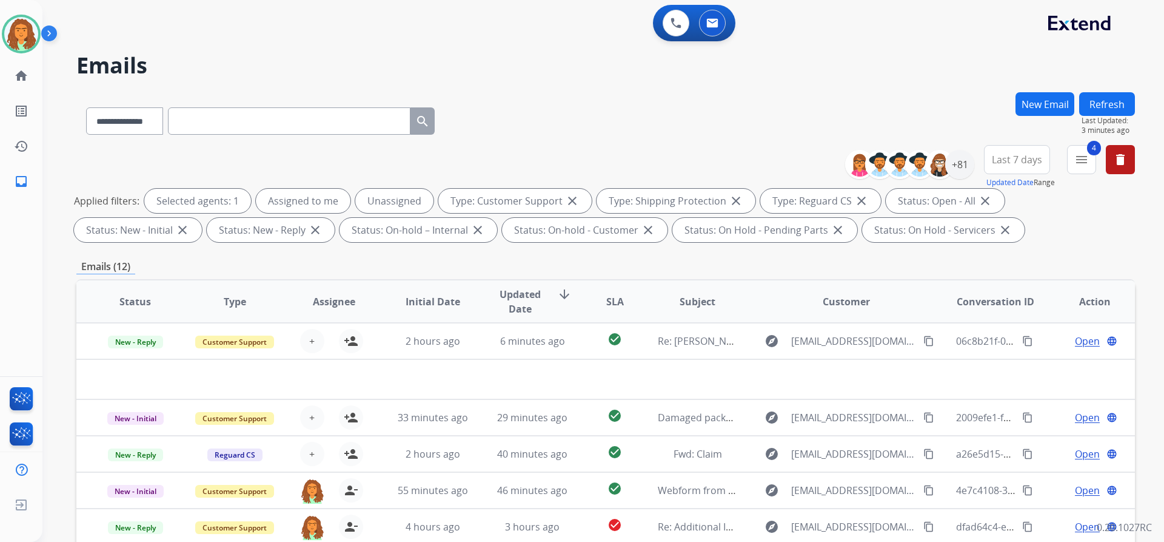
click at [1008, 160] on span "Last 7 days" at bounding box center [1017, 159] width 50 height 5
click at [1021, 306] on div "Last 90 days" at bounding box center [1013, 307] width 67 height 18
click at [912, 247] on div "**********" at bounding box center [605, 420] width 1059 height 656
click at [963, 165] on div "+131" at bounding box center [959, 164] width 29 height 29
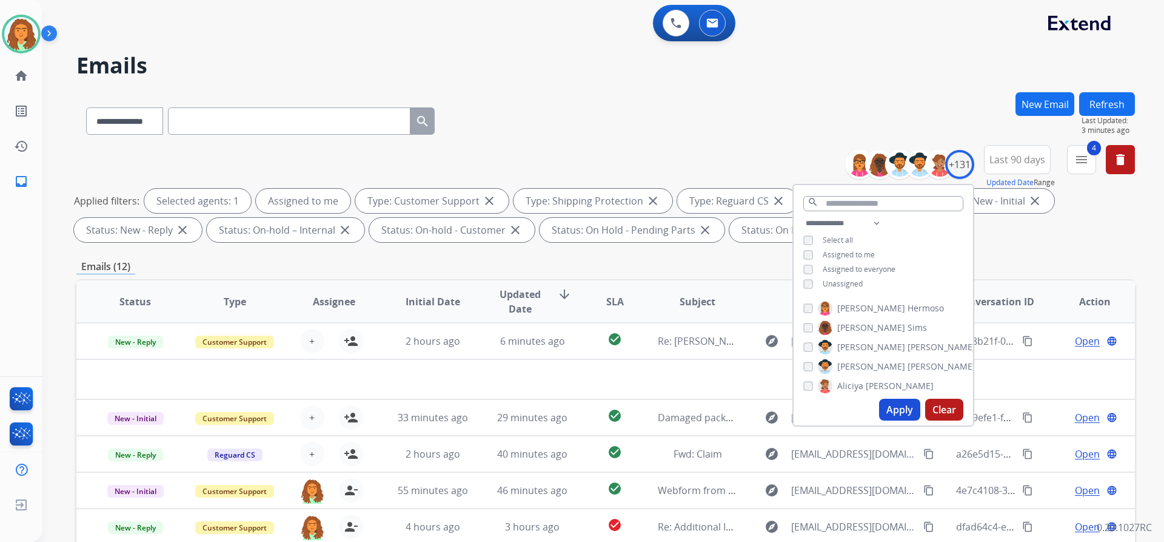
click at [895, 409] on button "Apply" at bounding box center [899, 409] width 41 height 22
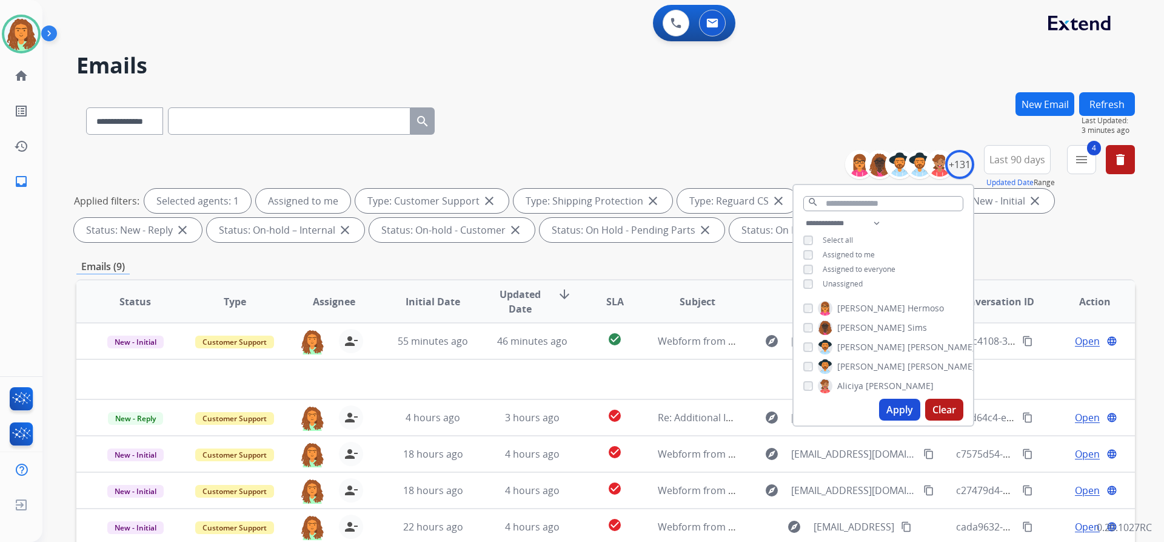
click at [894, 406] on button "Apply" at bounding box center [899, 409] width 41 height 22
click at [1006, 241] on div "Applied filters: Selected agents: 1 Assigned to me Type: Customer Support close…" at bounding box center [603, 215] width 1059 height 53
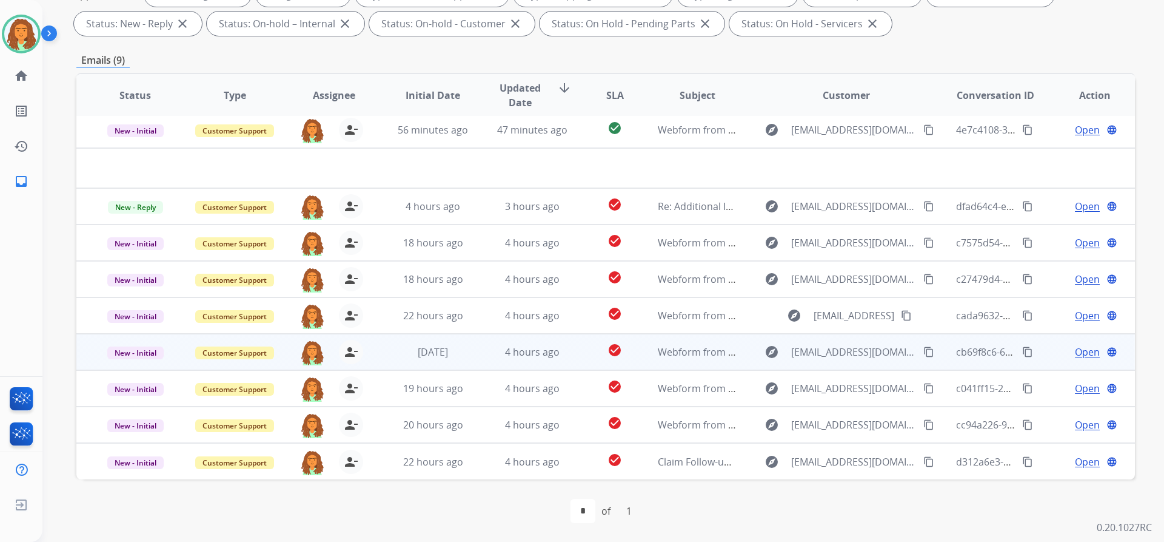
scroll to position [207, 0]
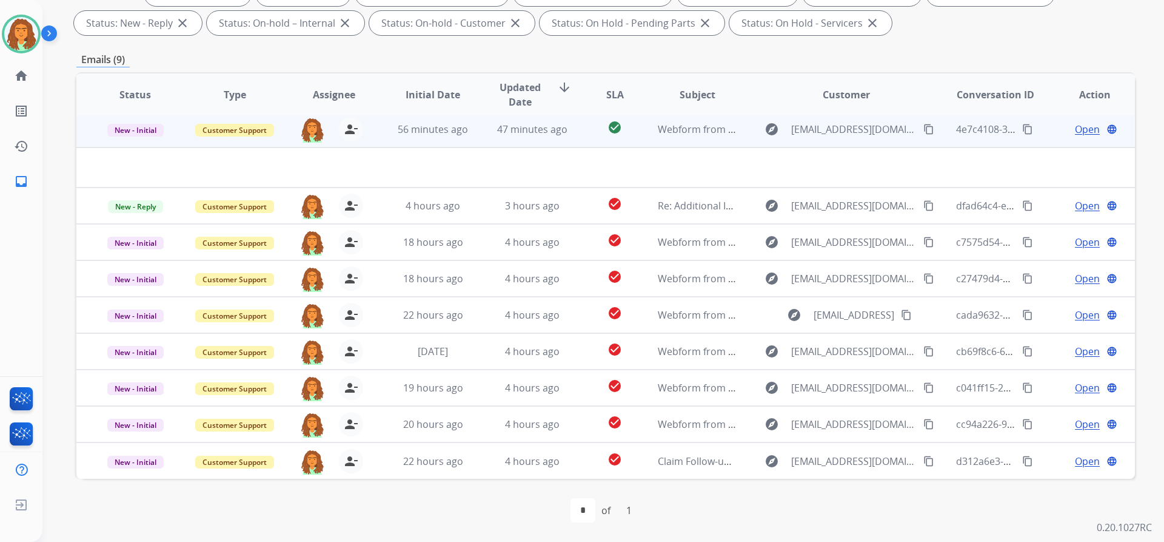
click at [573, 139] on td "check_circle" at bounding box center [606, 129] width 66 height 36
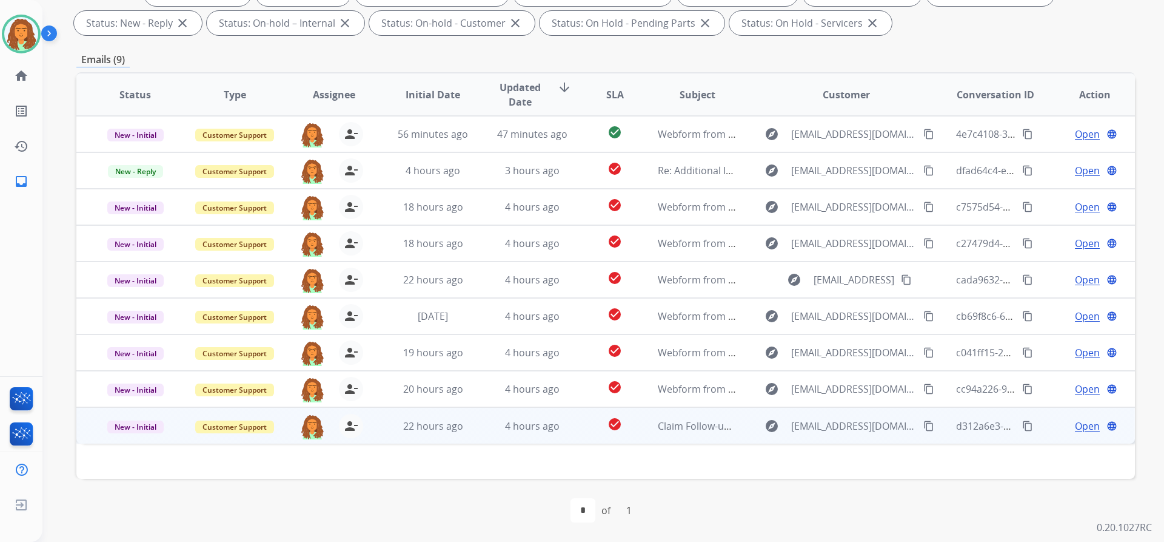
click at [643, 434] on td "Claim Follow-up – Package Not Delivered (Order #M409IGPQ21014077)" at bounding box center [688, 425] width 99 height 36
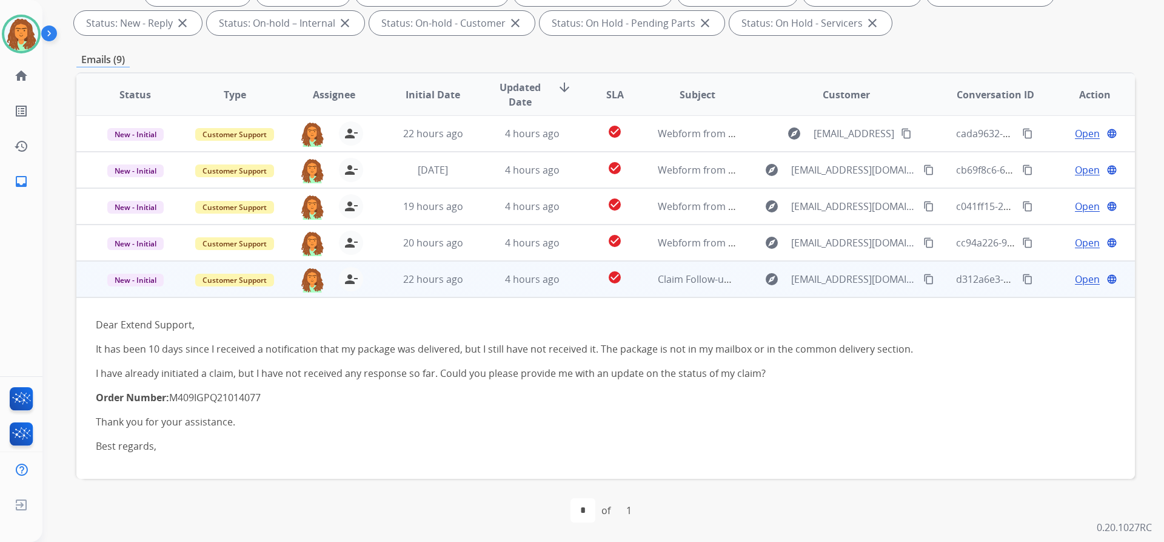
scroll to position [150, 0]
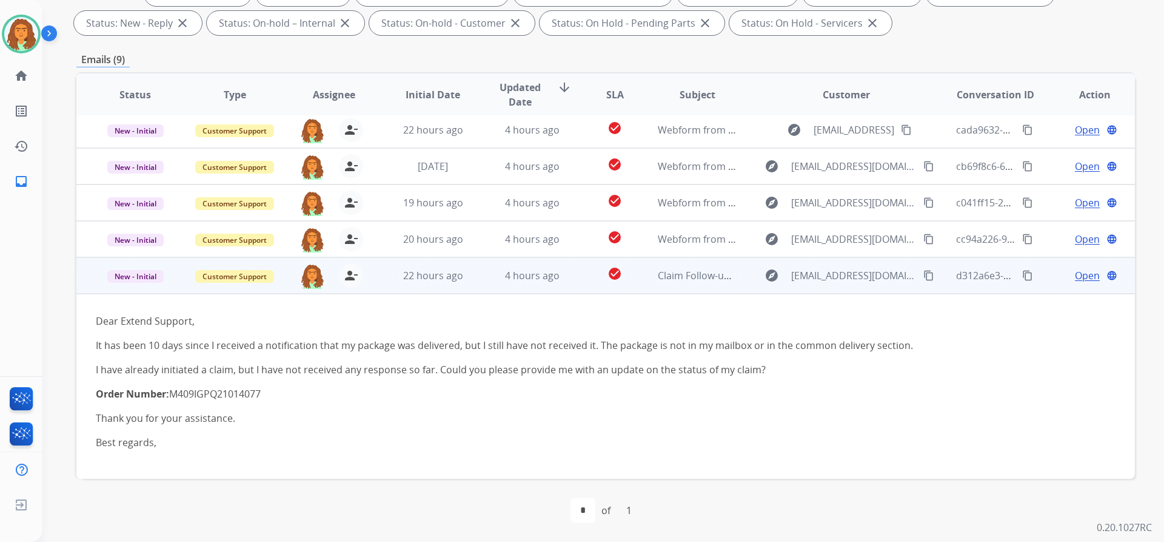
click at [1075, 273] on span "Open" at bounding box center [1087, 275] width 25 height 15
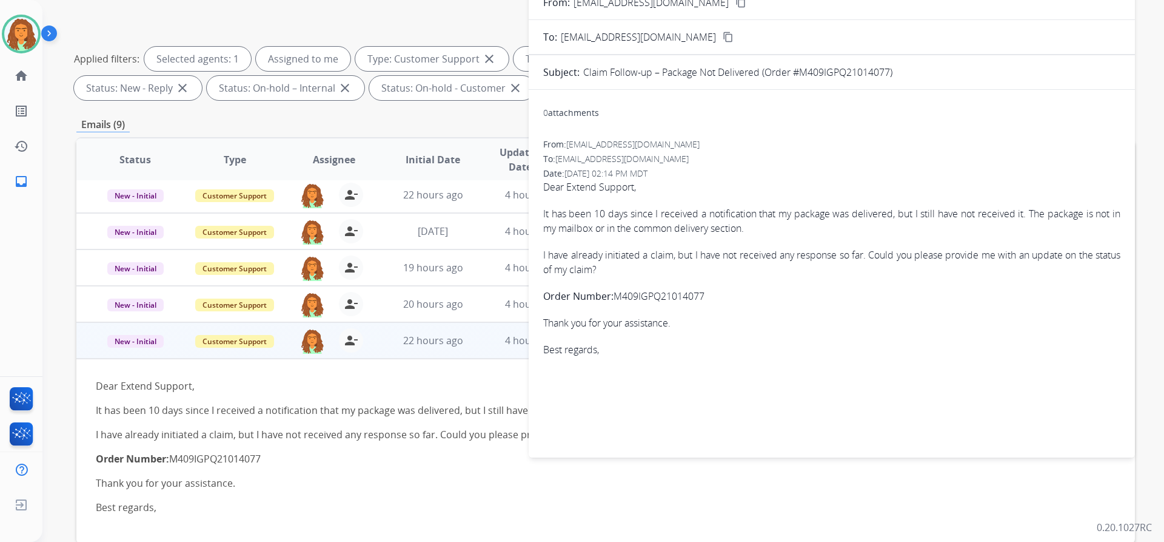
scroll to position [0, 0]
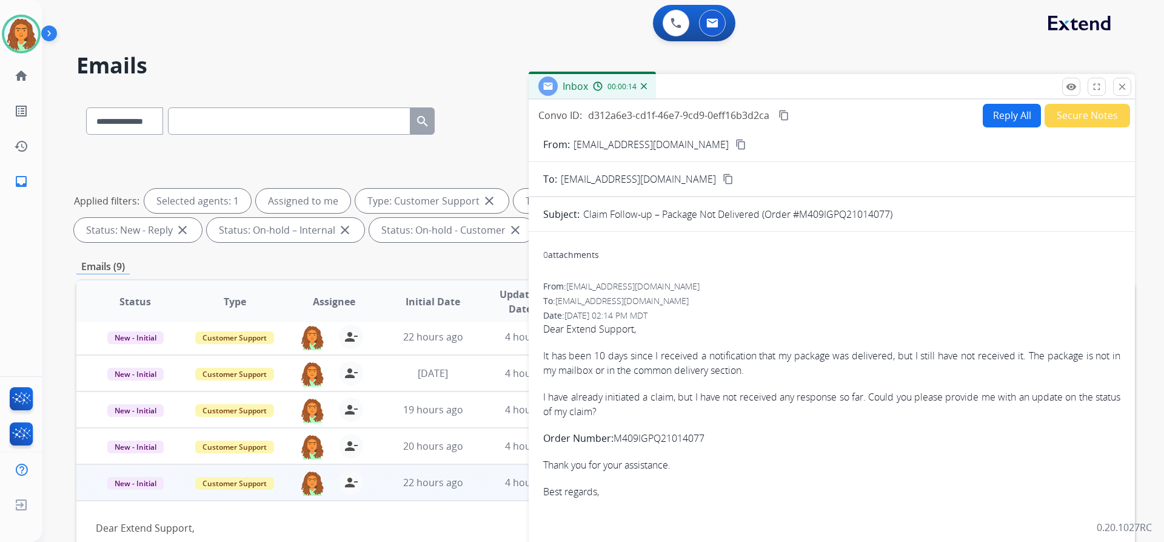
click at [988, 114] on button "Reply All" at bounding box center [1012, 116] width 58 height 24
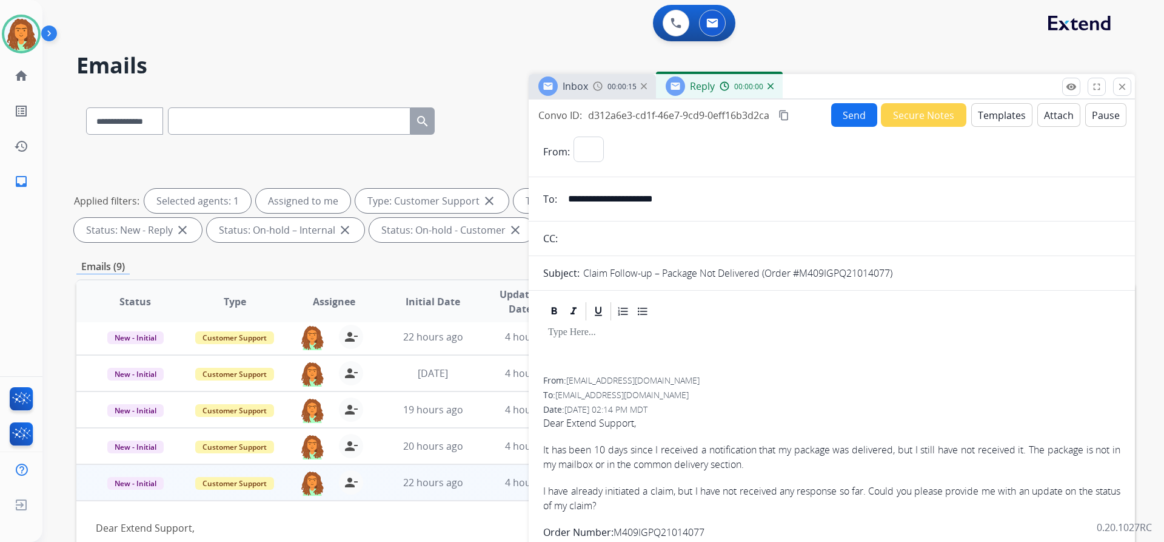
select select "**********"
click at [984, 110] on button "Templates" at bounding box center [1002, 115] width 61 height 24
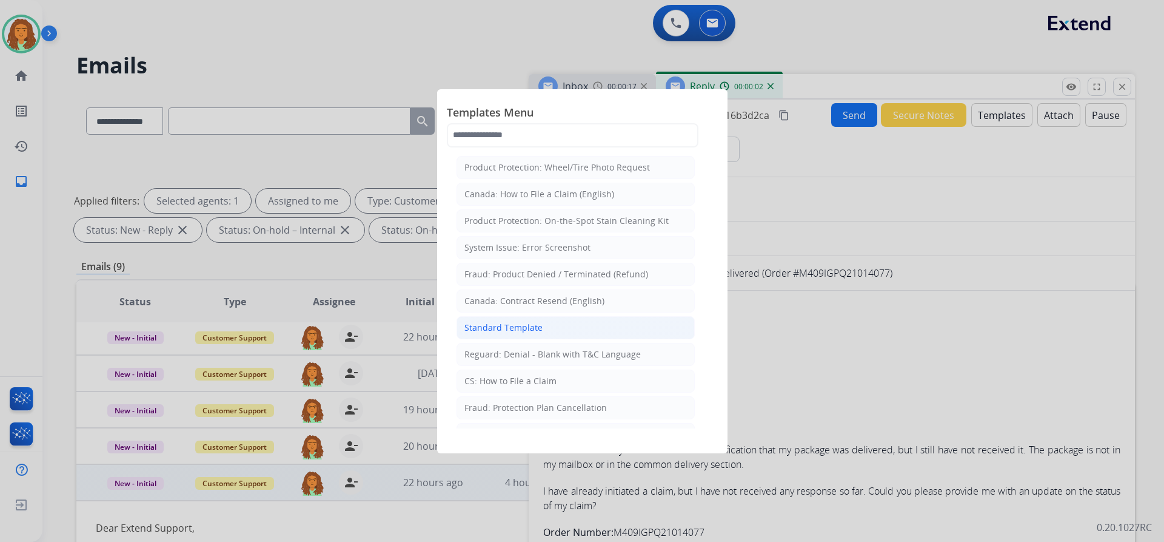
click at [497, 326] on div "Standard Template" at bounding box center [504, 327] width 78 height 12
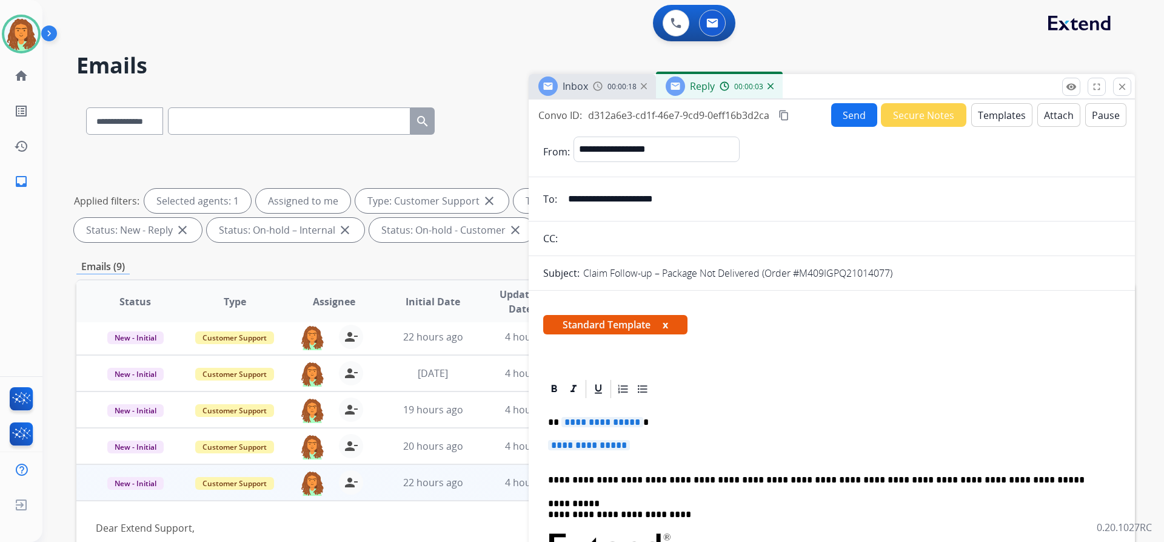
scroll to position [243, 0]
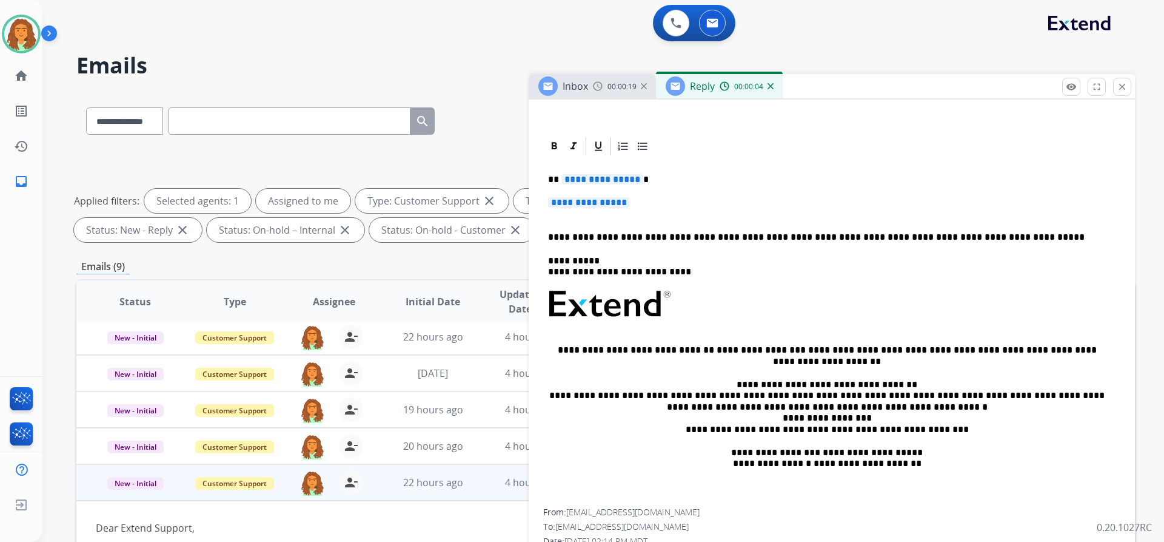
click at [635, 178] on span "**********" at bounding box center [603, 179] width 82 height 10
click at [575, 203] on span "**********" at bounding box center [589, 202] width 82 height 10
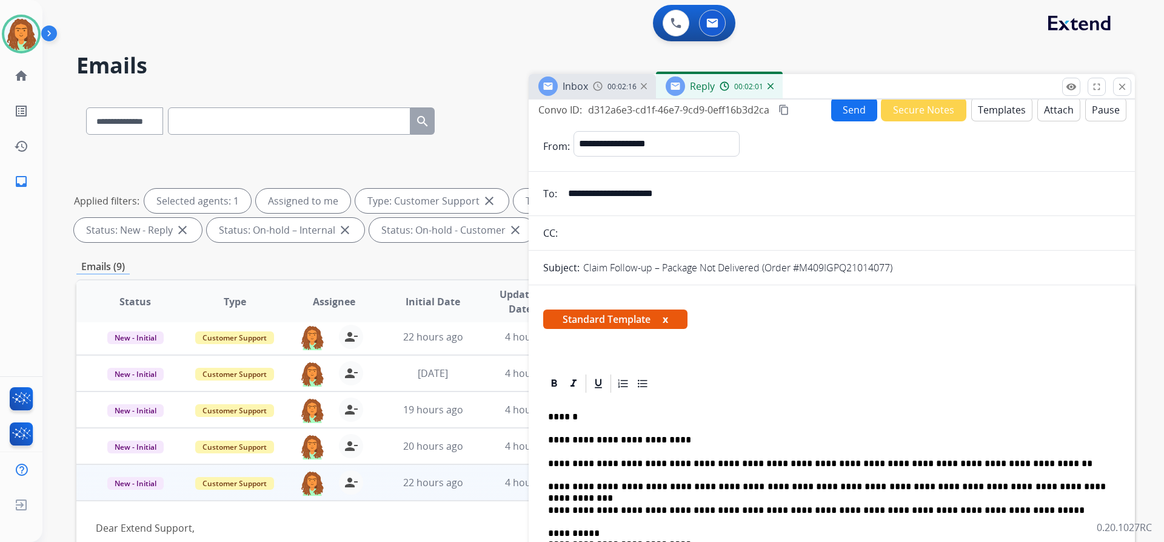
scroll to position [0, 0]
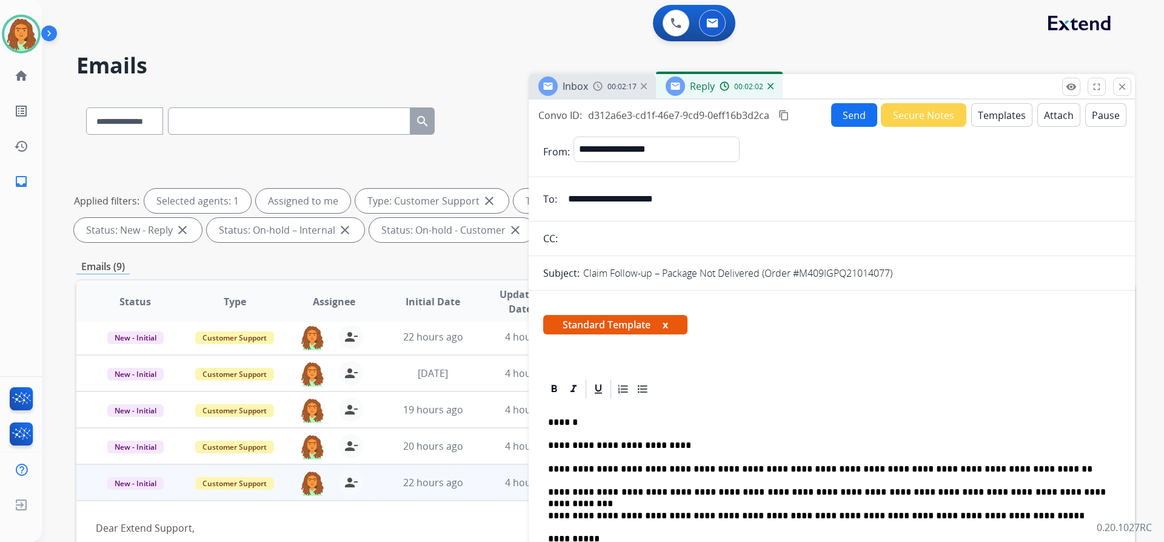
click at [785, 112] on mat-icon "content_copy" at bounding box center [784, 115] width 11 height 11
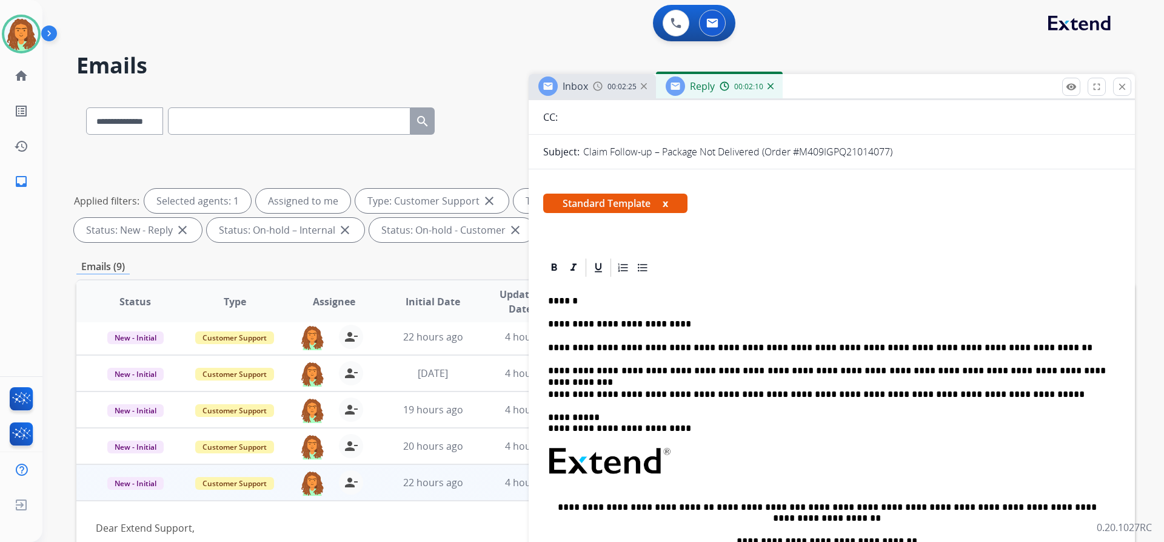
click at [811, 371] on p "**********" at bounding box center [827, 370] width 558 height 11
click at [877, 372] on p "**********" at bounding box center [827, 370] width 558 height 11
click at [759, 369] on p "**********" at bounding box center [827, 370] width 558 height 11
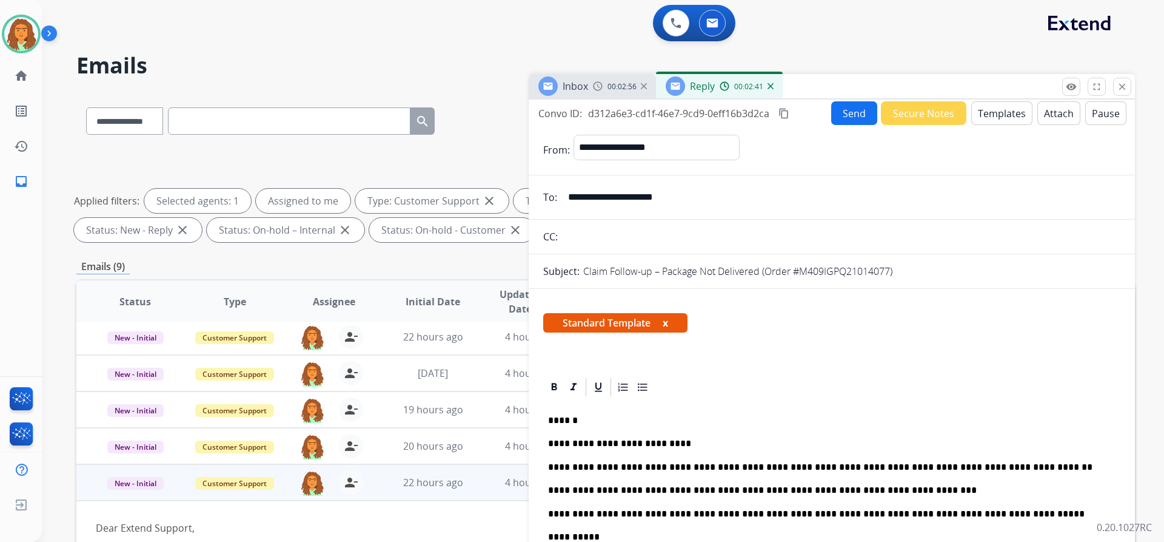
scroll to position [0, 0]
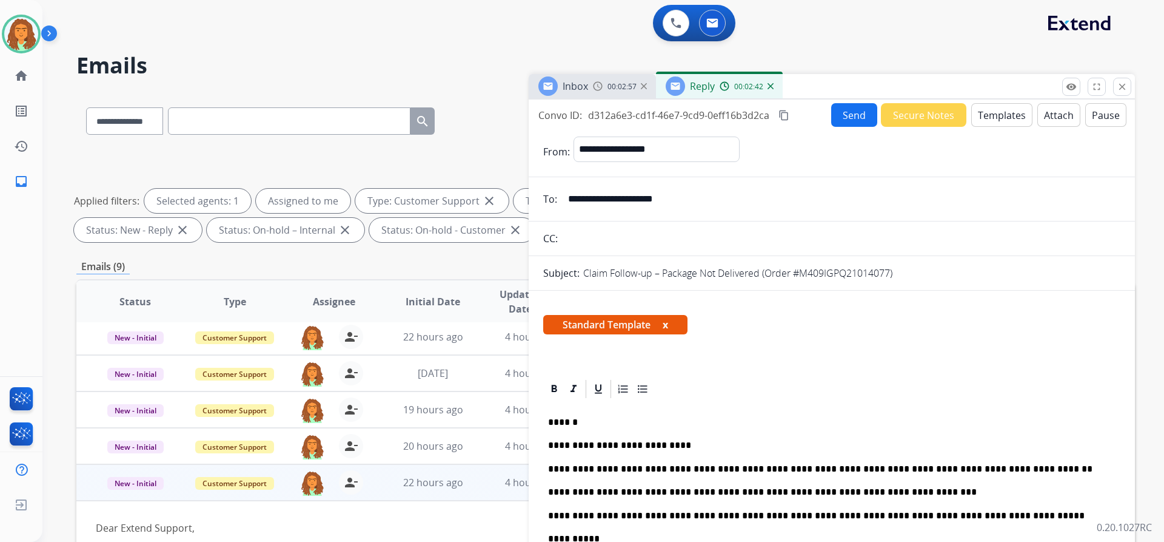
click at [842, 117] on button "Send" at bounding box center [854, 115] width 46 height 24
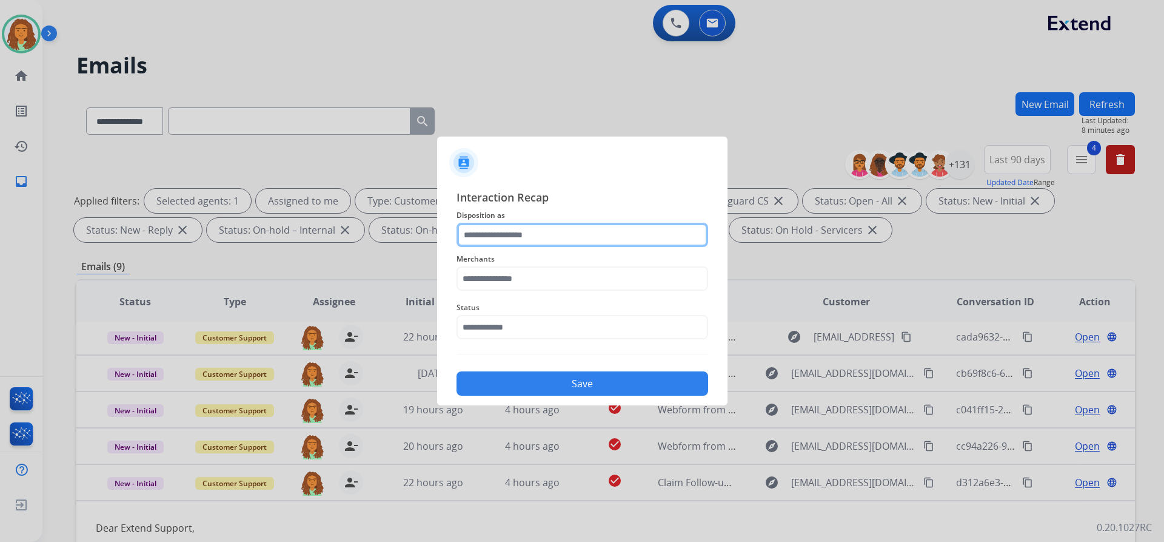
click at [466, 230] on input "text" at bounding box center [583, 235] width 252 height 24
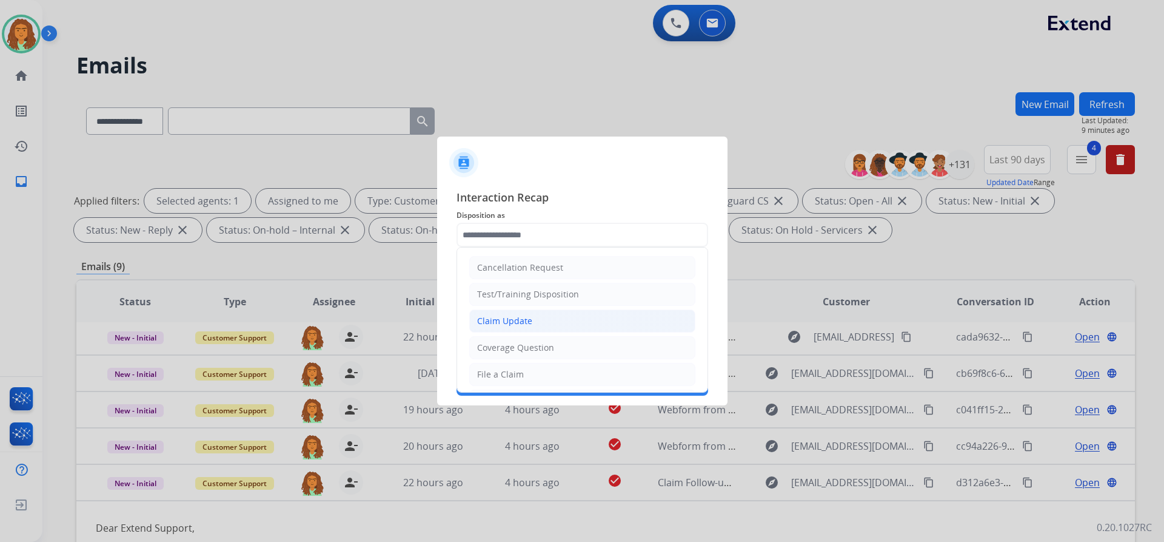
click at [518, 321] on div "Claim Update" at bounding box center [504, 321] width 55 height 12
type input "**********"
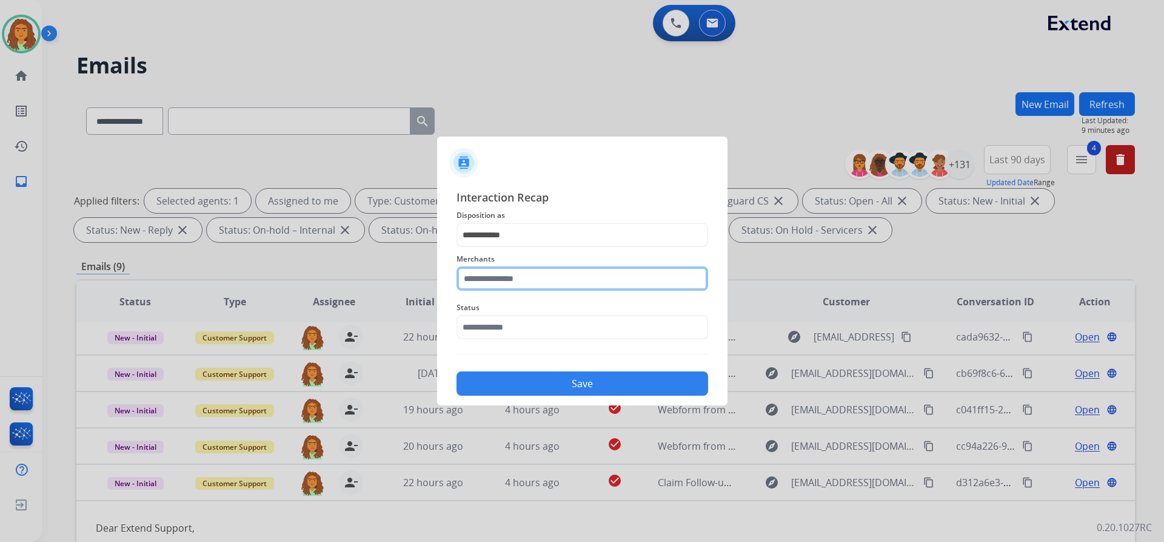
click at [513, 275] on input "text" at bounding box center [583, 278] width 252 height 24
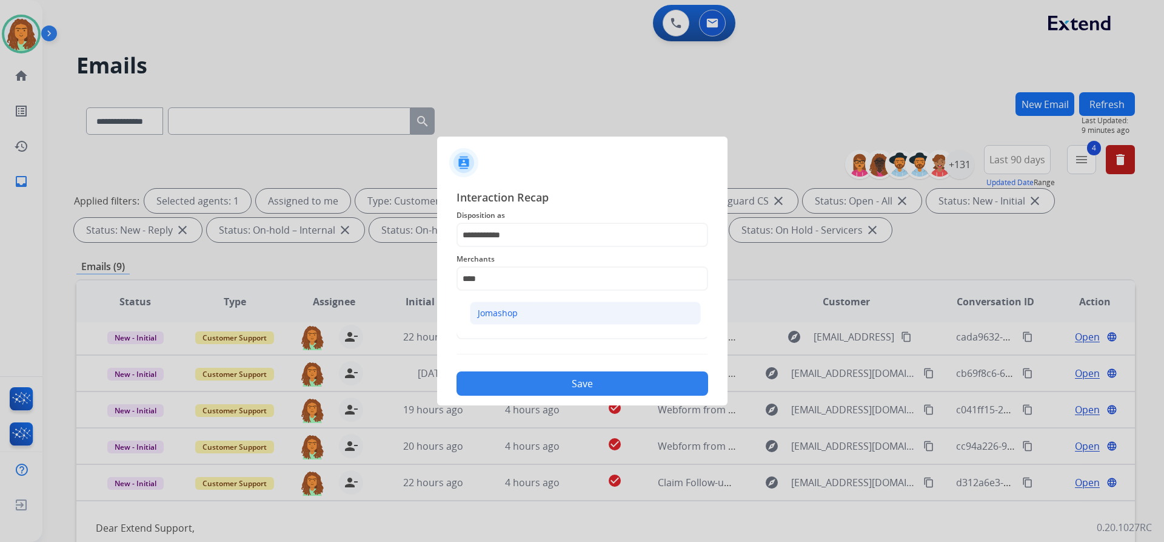
click at [517, 307] on li "Jomashop" at bounding box center [585, 312] width 231 height 23
type input "********"
click at [509, 324] on input "text" at bounding box center [583, 327] width 252 height 24
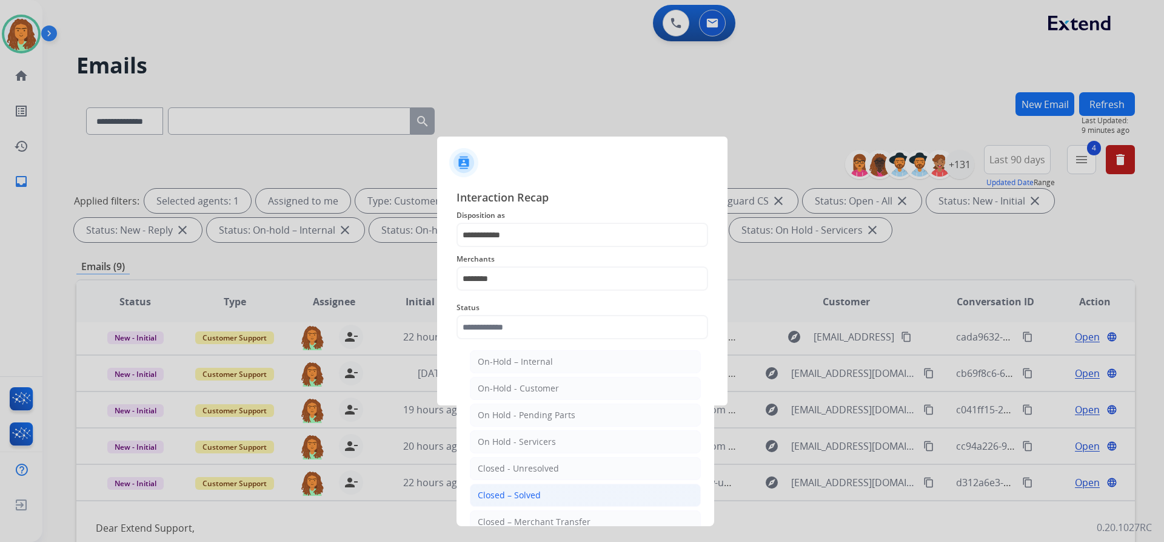
click at [506, 492] on div "Closed – Solved" at bounding box center [509, 495] width 63 height 12
type input "**********"
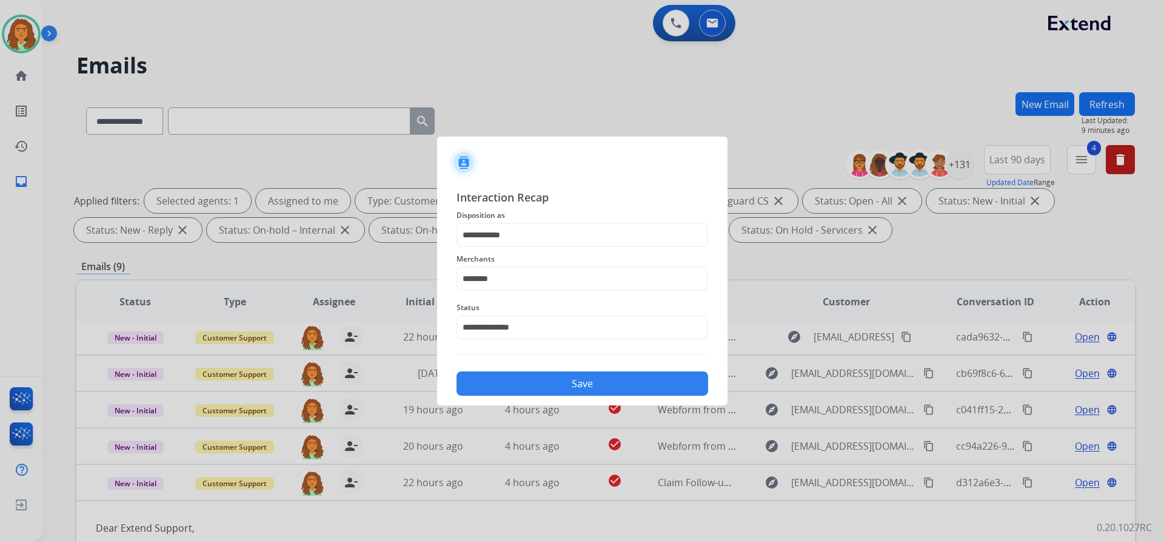
click at [587, 380] on button "Save" at bounding box center [583, 383] width 252 height 24
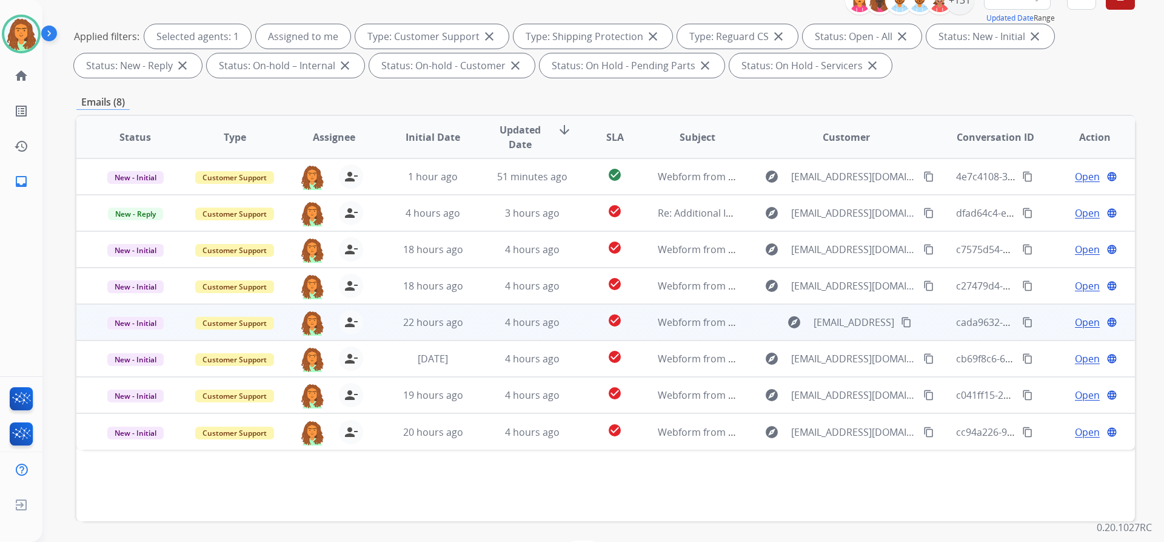
scroll to position [207, 0]
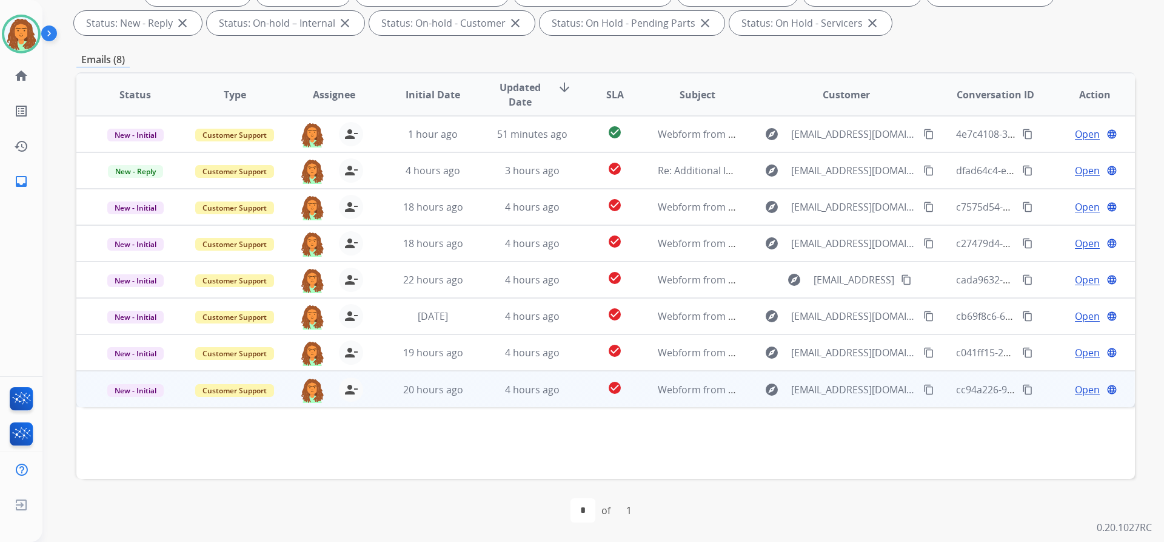
click at [574, 392] on td "check_circle" at bounding box center [606, 389] width 66 height 36
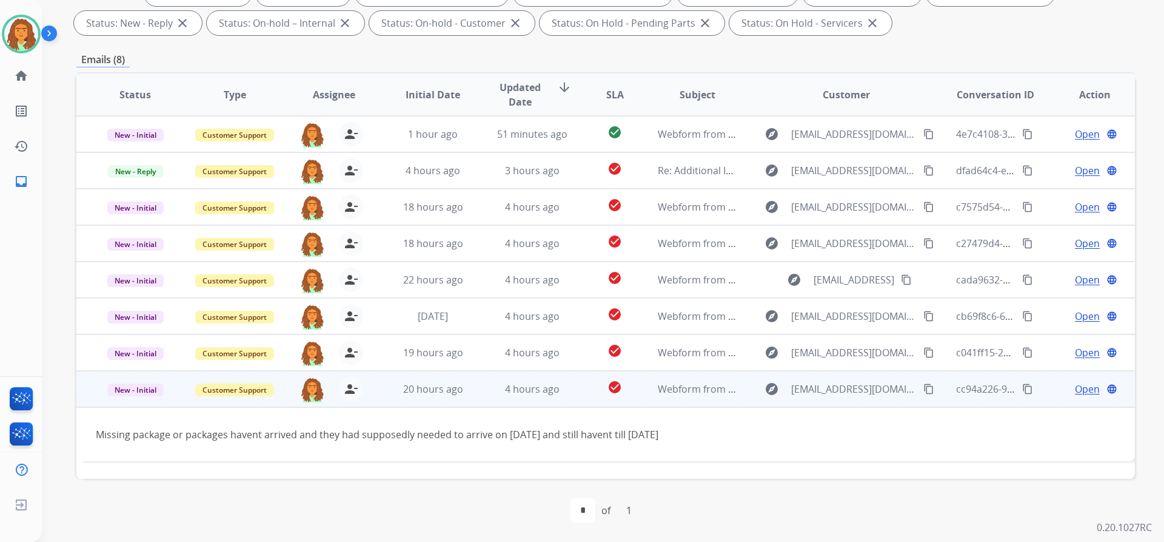
drag, startPoint x: 93, startPoint y: 432, endPoint x: 674, endPoint y: 440, distance: 581.0
click at [674, 440] on td "Missing package or packages havent arrived and they had supposedly needed to ar…" at bounding box center [506, 434] width 861 height 54
copy div "Missing package or packages havent arrived and they had supposedly needed to ar…"
click at [924, 389] on mat-icon "content_copy" at bounding box center [929, 388] width 11 height 11
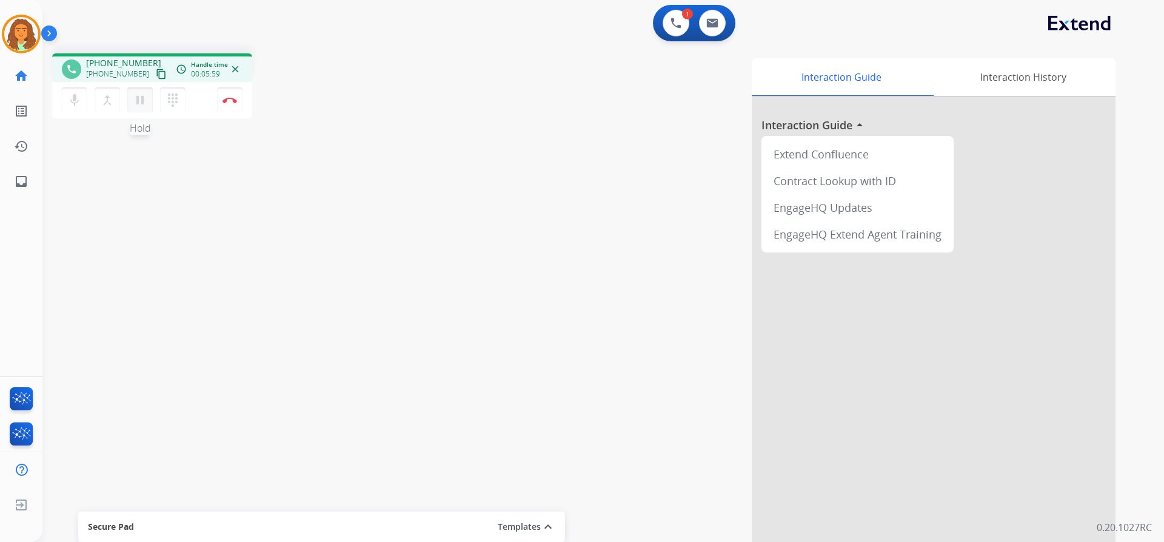
click at [141, 94] on mat-icon "pause" at bounding box center [140, 100] width 15 height 15
click at [139, 100] on mat-icon "play_arrow" at bounding box center [140, 100] width 15 height 15
click at [229, 99] on img at bounding box center [230, 100] width 15 height 6
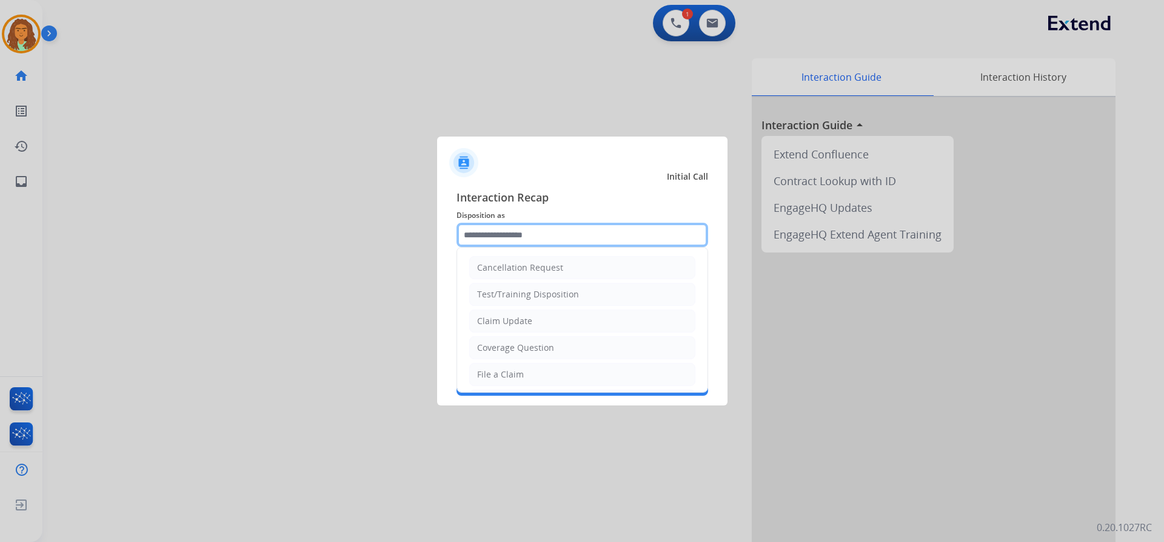
click at [479, 229] on input "text" at bounding box center [583, 235] width 252 height 24
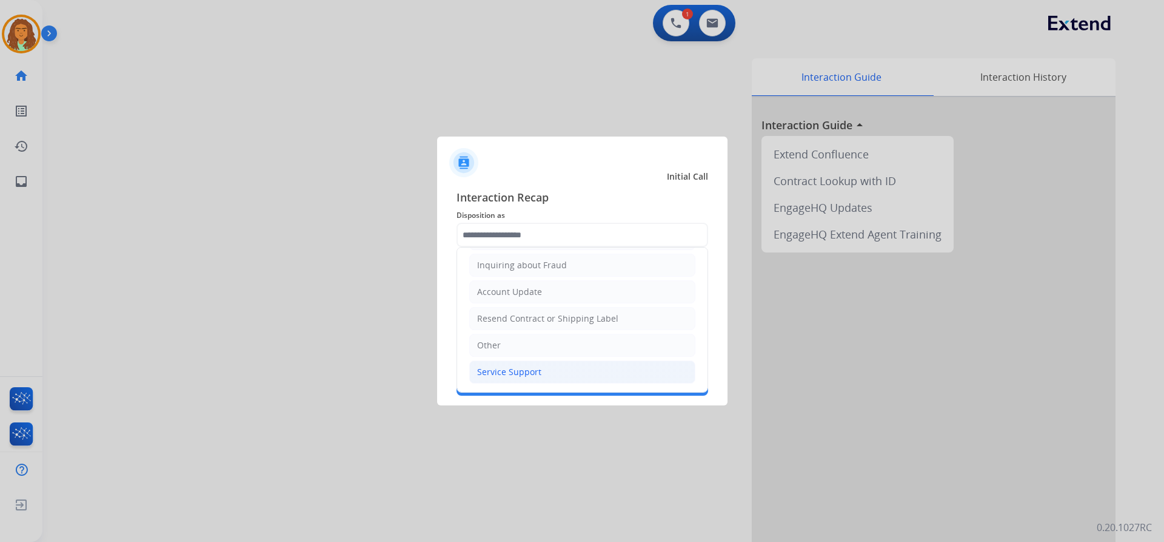
click at [519, 371] on div "Service Support" at bounding box center [509, 372] width 64 height 12
type input "**********"
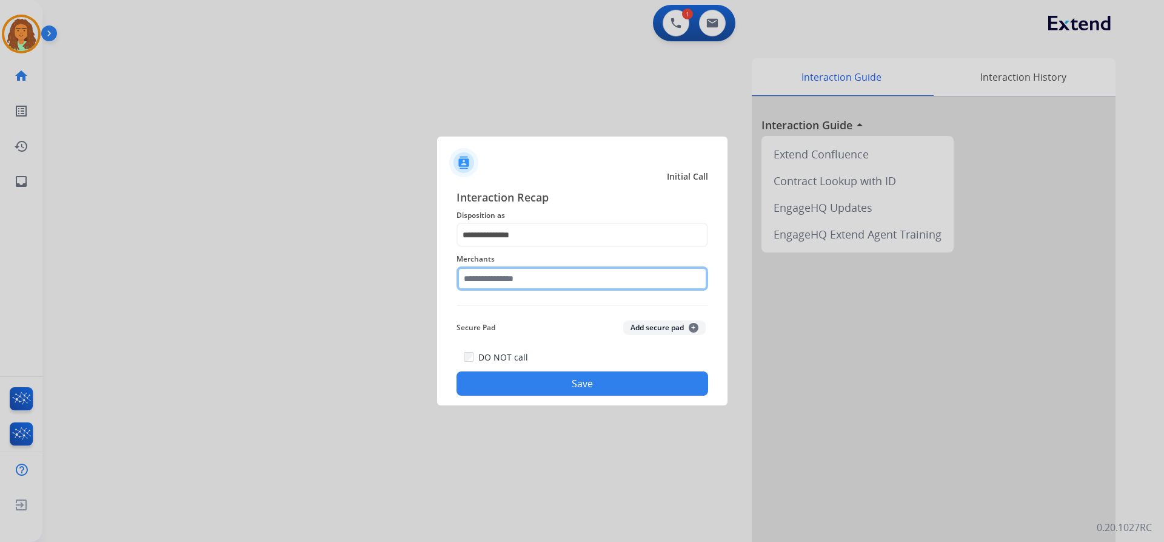
click at [500, 281] on input "text" at bounding box center [583, 278] width 252 height 24
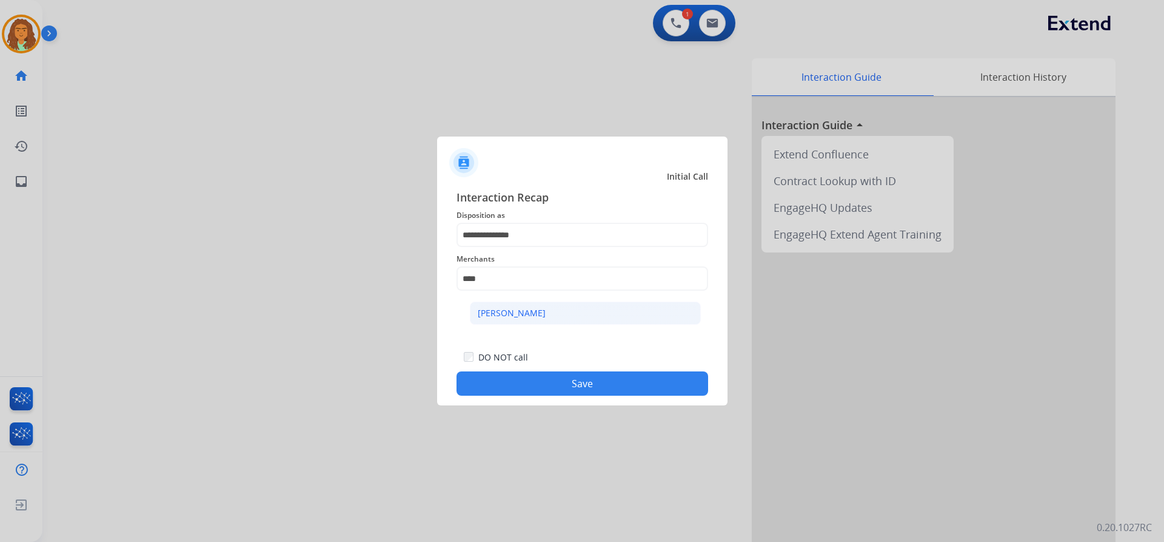
click at [515, 310] on div "[PERSON_NAME]" at bounding box center [512, 313] width 68 height 12
type input "**********"
click at [572, 377] on button "Save" at bounding box center [583, 383] width 252 height 24
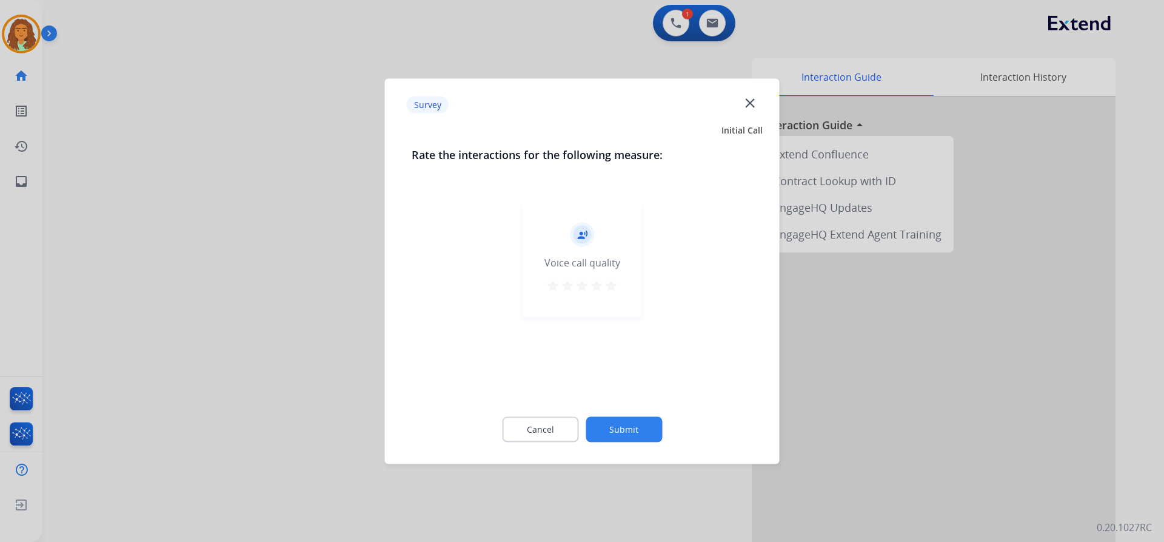
click at [617, 284] on mat-icon "star" at bounding box center [611, 285] width 15 height 15
click at [631, 428] on button "Submit" at bounding box center [624, 428] width 76 height 25
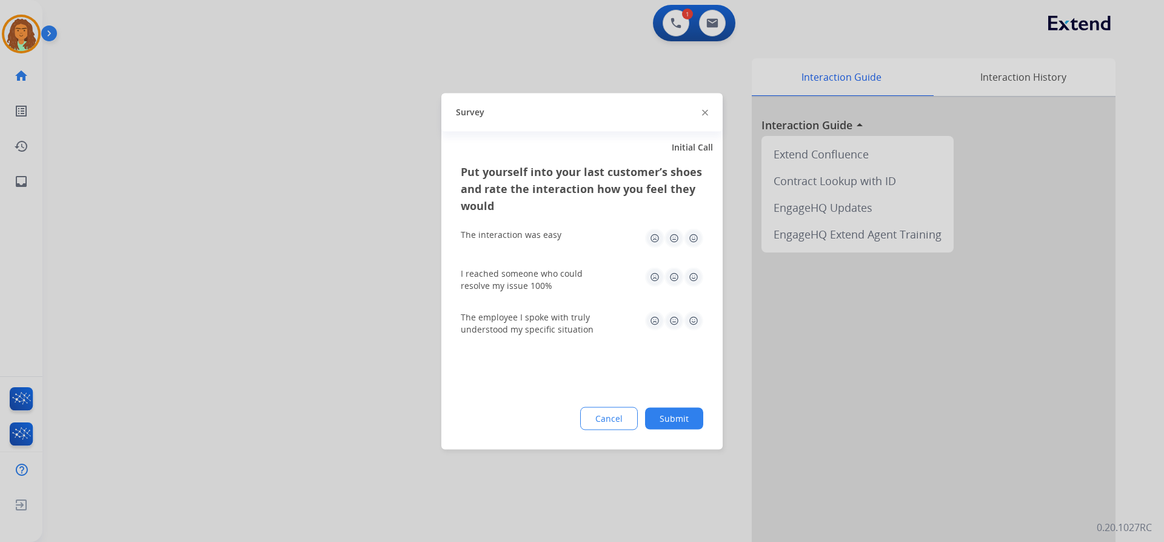
click at [693, 240] on img at bounding box center [693, 237] width 19 height 19
click at [693, 278] on img at bounding box center [693, 276] width 19 height 19
click at [695, 320] on img at bounding box center [693, 320] width 19 height 19
click at [683, 414] on button "Submit" at bounding box center [674, 418] width 58 height 22
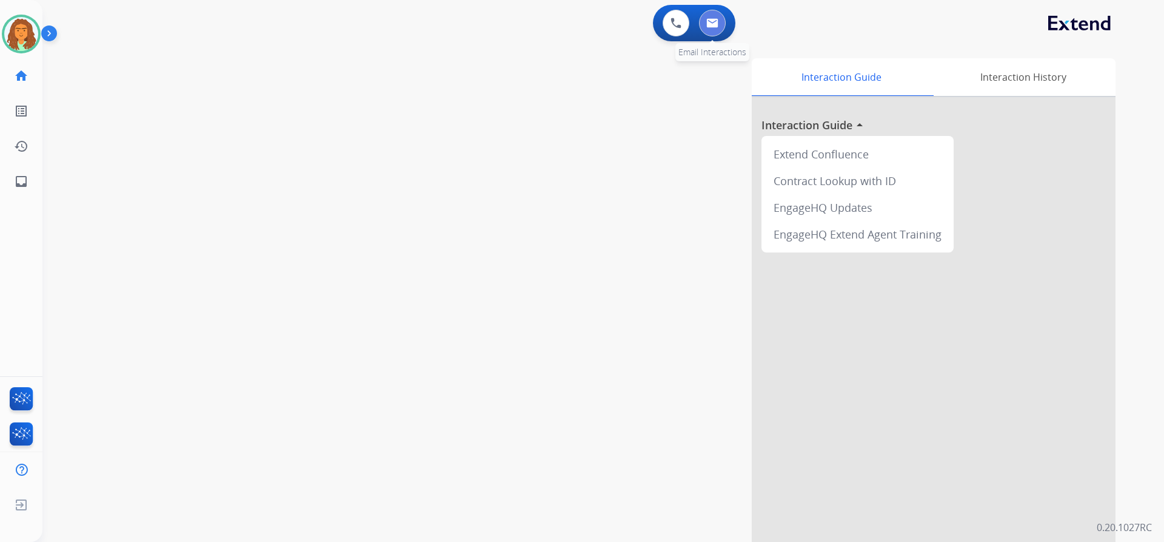
click at [711, 16] on button at bounding box center [712, 23] width 27 height 27
select select "**********"
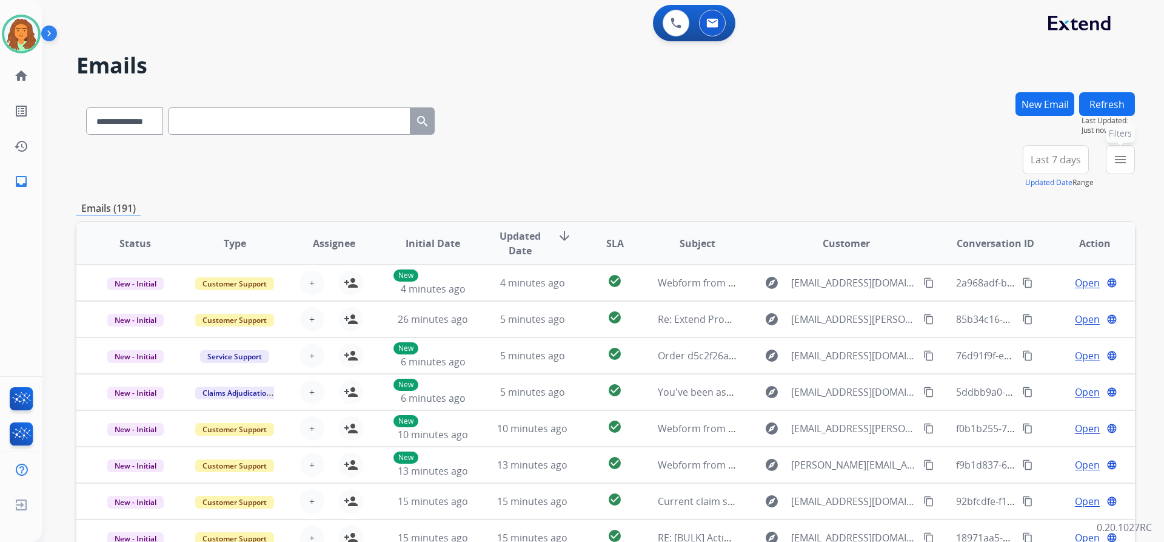
click at [1124, 158] on mat-icon "menu" at bounding box center [1120, 159] width 15 height 15
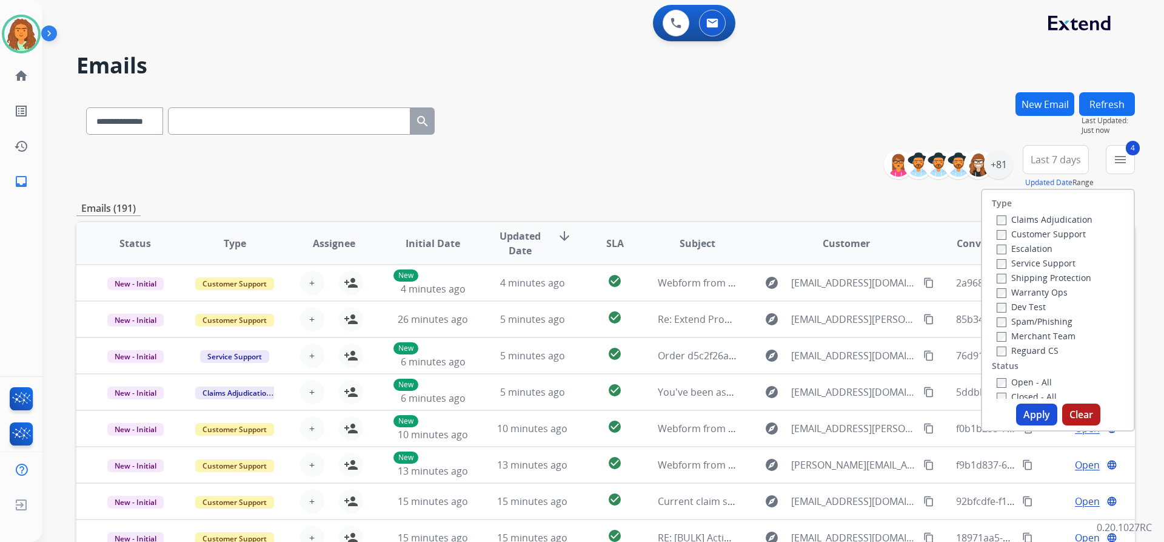
click at [1033, 416] on button "Apply" at bounding box center [1036, 414] width 41 height 22
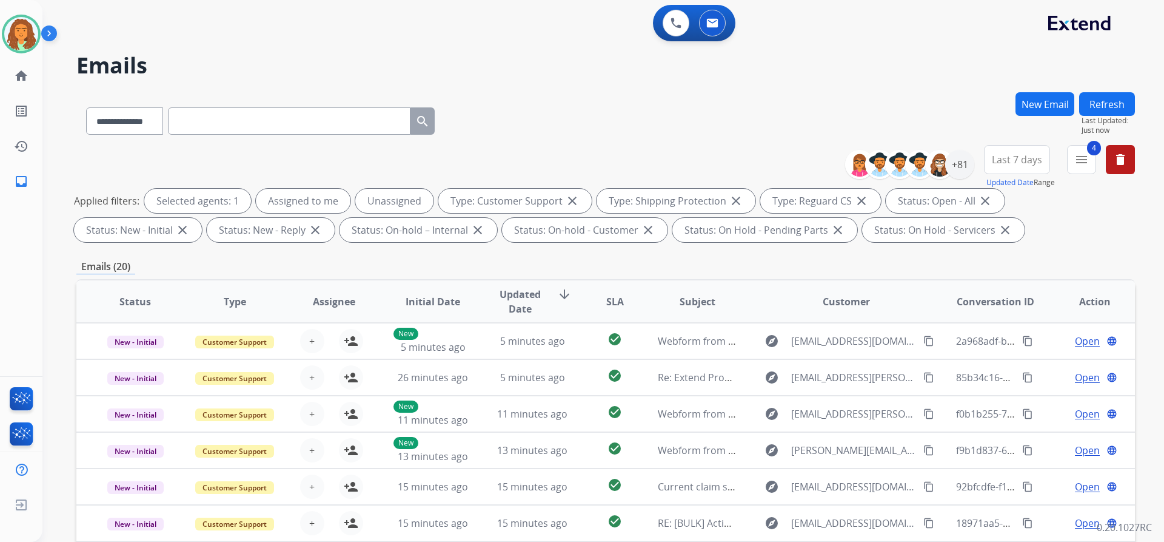
click at [1028, 158] on span "Last 7 days" at bounding box center [1017, 159] width 50 height 5
click at [1001, 311] on div "Last 90 days" at bounding box center [1013, 307] width 67 height 18
click at [920, 250] on div "**********" at bounding box center [605, 420] width 1059 height 656
click at [968, 165] on div "+131" at bounding box center [959, 164] width 29 height 29
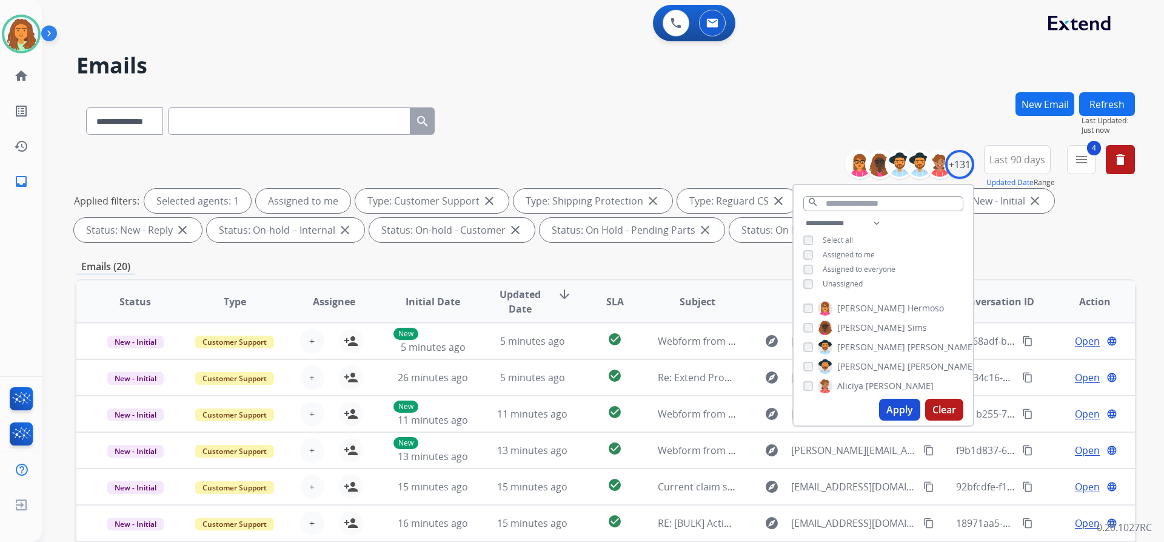
click at [899, 406] on button "Apply" at bounding box center [899, 409] width 41 height 22
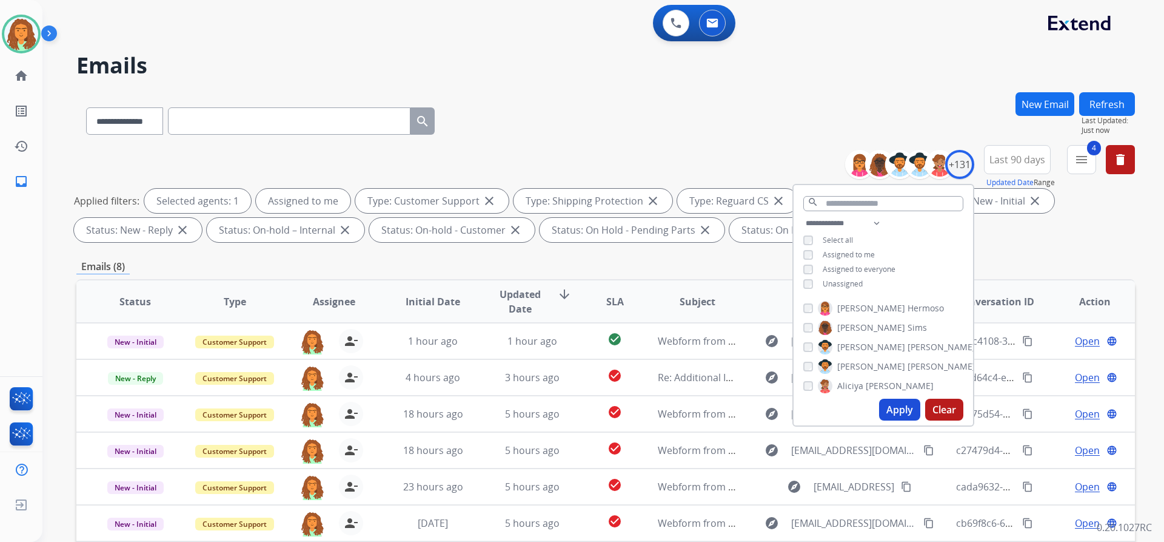
click at [1006, 243] on div "**********" at bounding box center [605, 196] width 1059 height 102
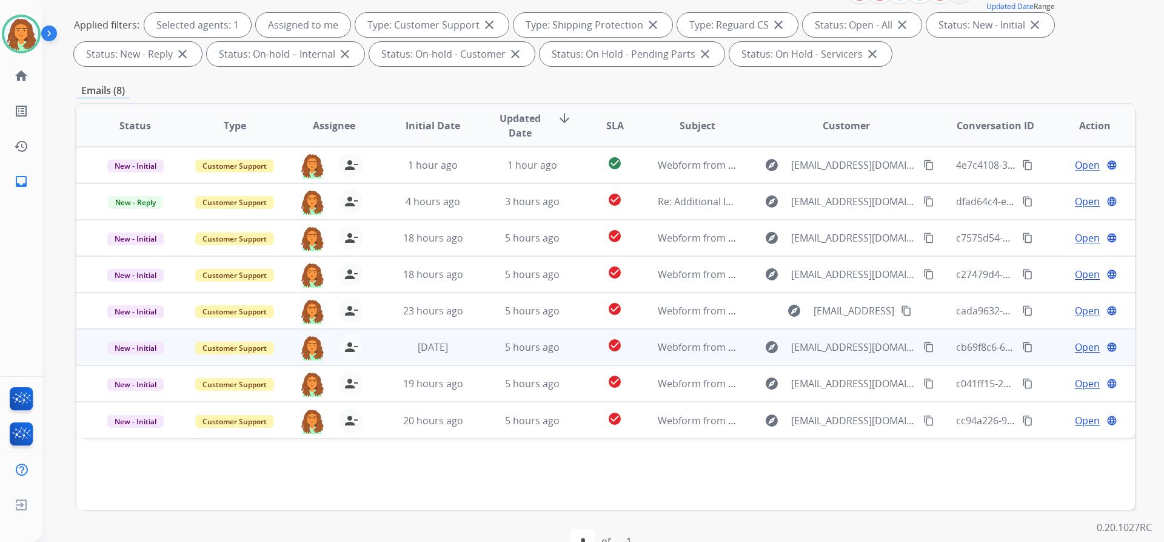
scroll to position [207, 0]
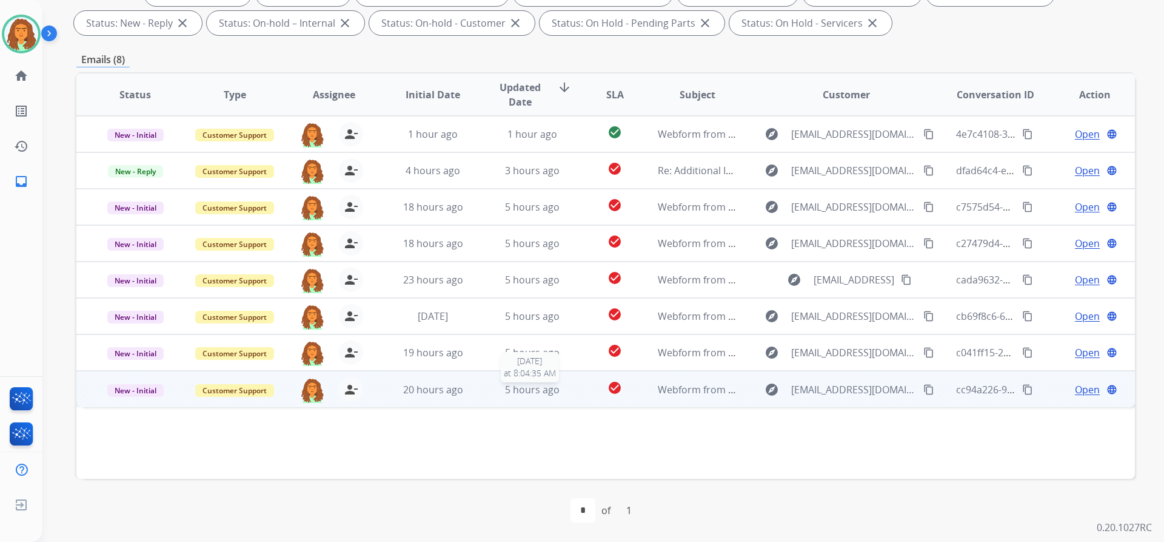
click at [565, 392] on div "5 hours ago" at bounding box center [532, 389] width 79 height 15
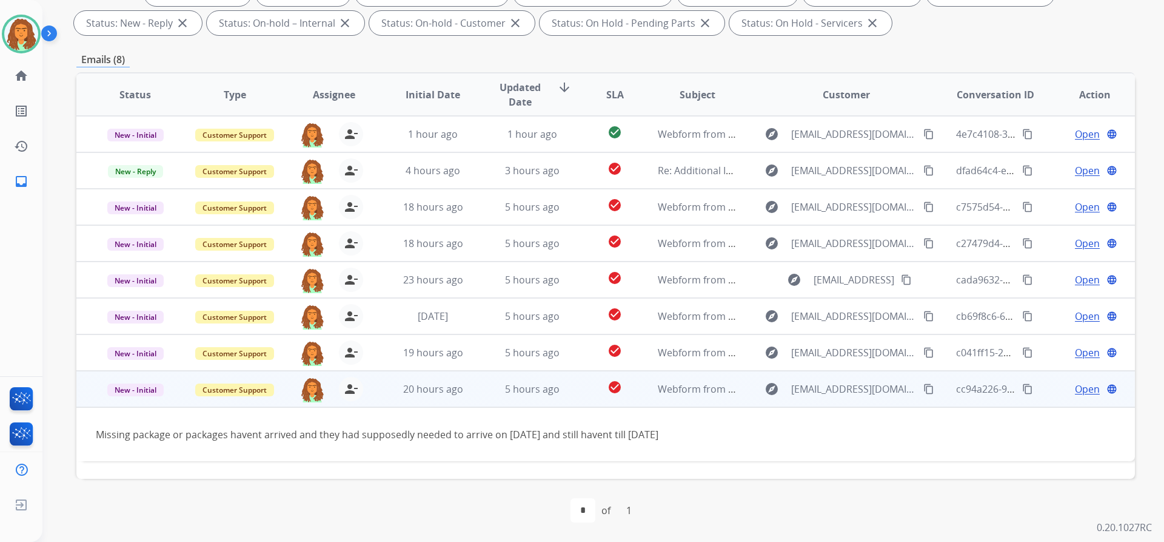
click at [1075, 389] on span "Open" at bounding box center [1087, 388] width 25 height 15
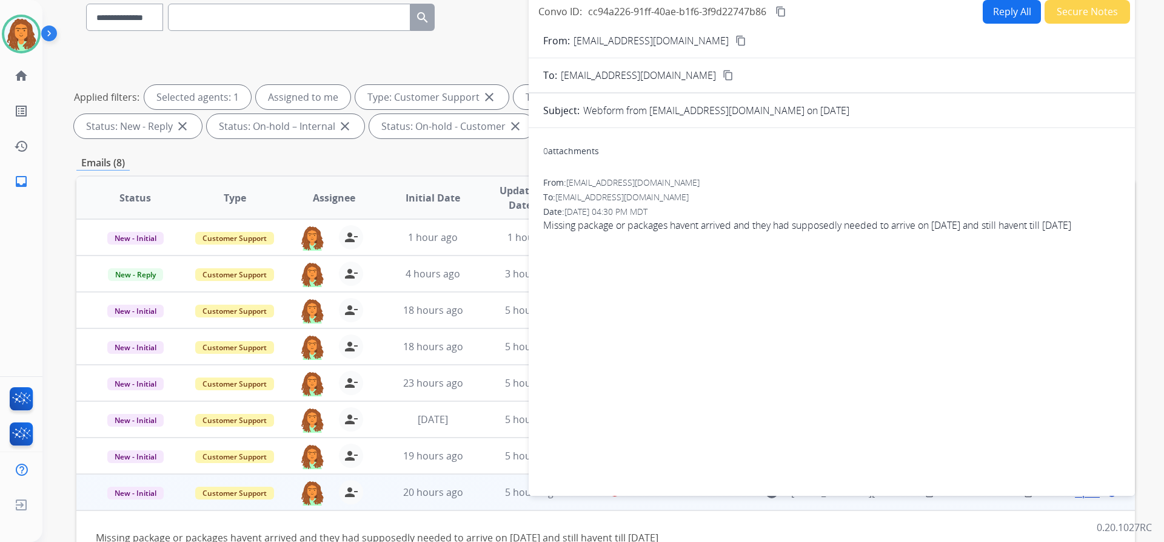
scroll to position [0, 0]
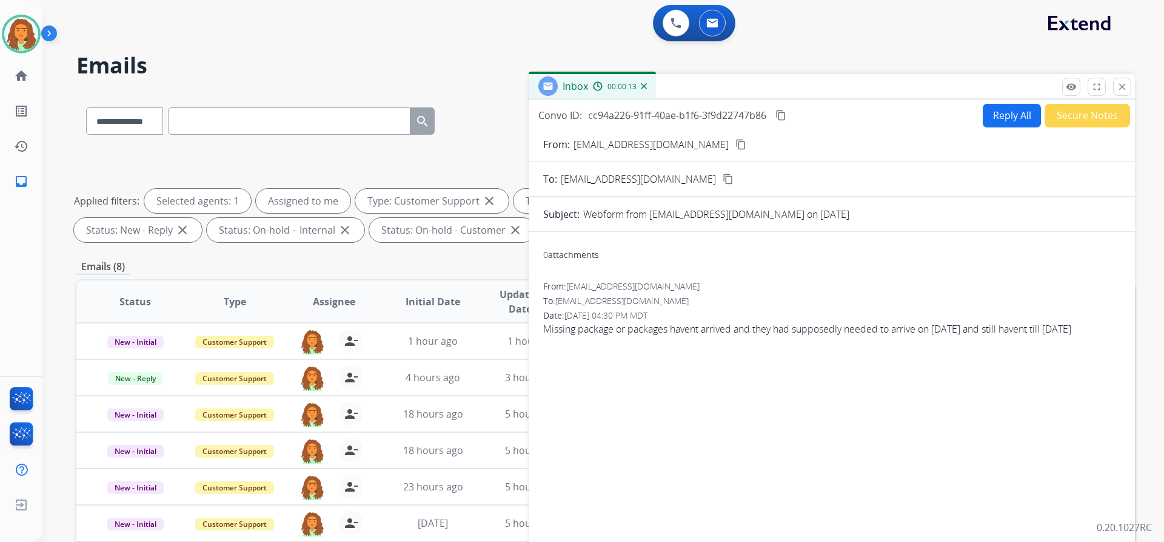
click at [989, 118] on button "Reply All" at bounding box center [1012, 116] width 58 height 24
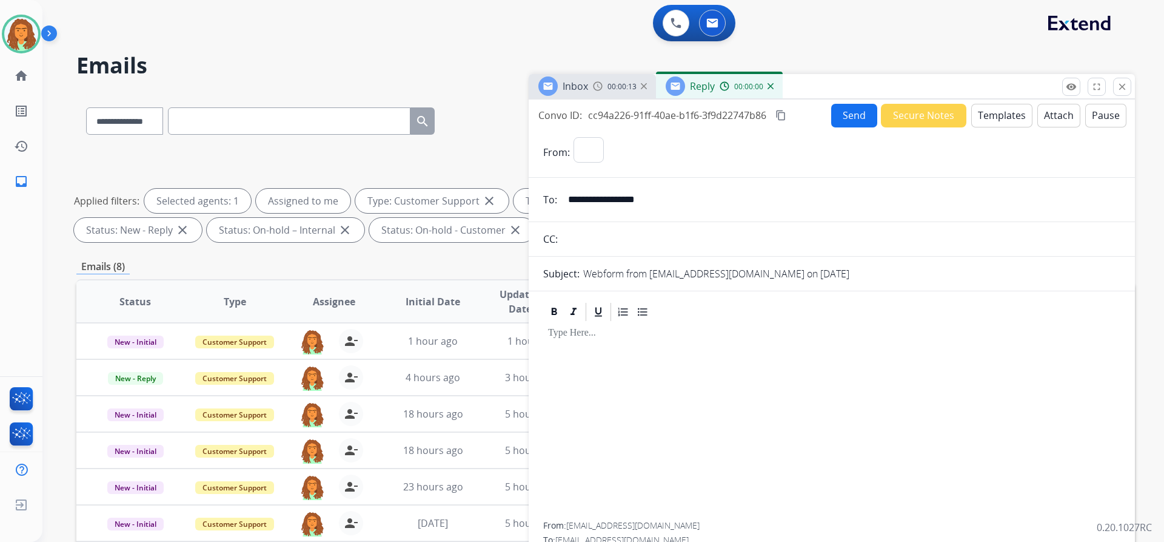
select select "**********"
click at [996, 115] on button "Templates" at bounding box center [1002, 116] width 61 height 24
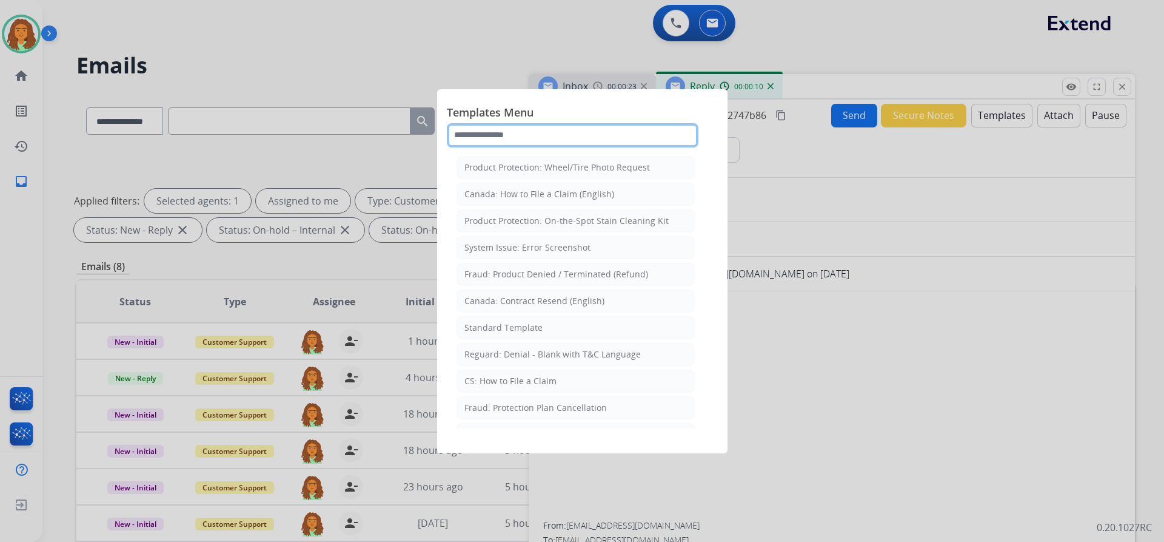
click at [509, 134] on input "text" at bounding box center [573, 135] width 252 height 24
type input "*"
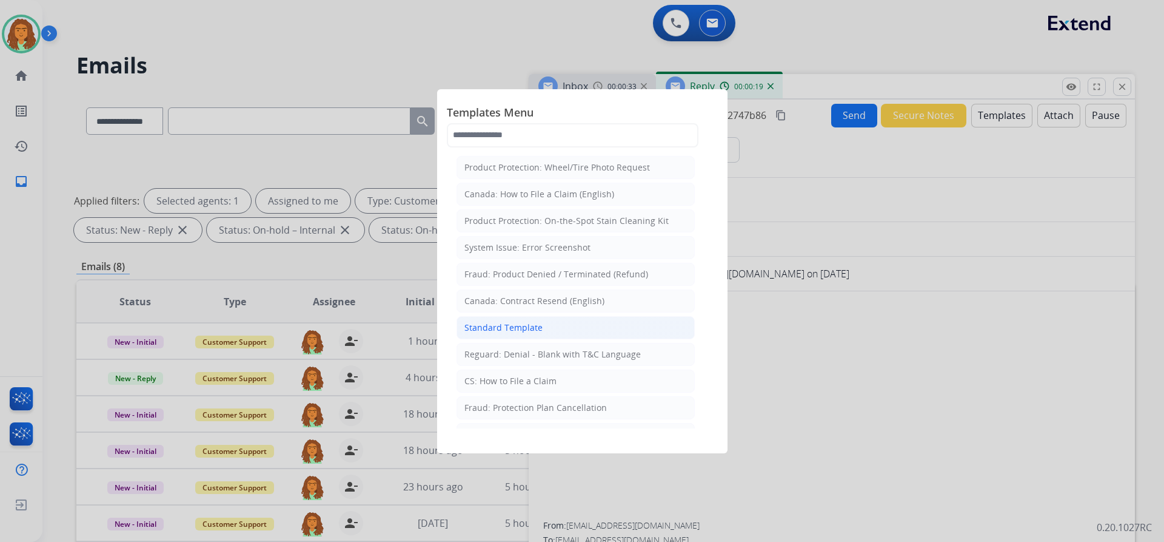
click at [503, 323] on div "Standard Template" at bounding box center [504, 327] width 78 height 12
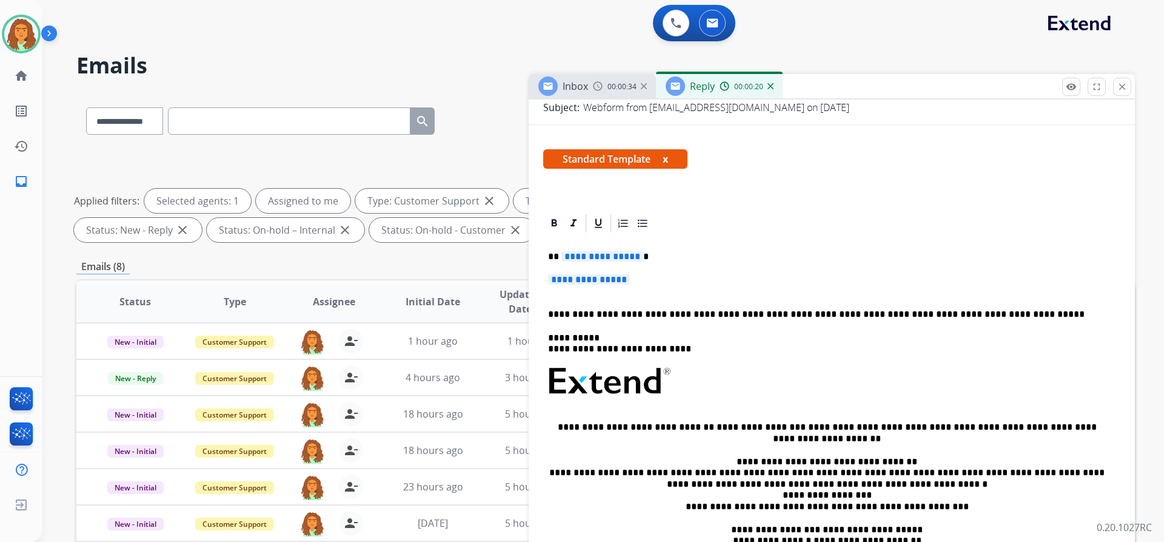
scroll to position [182, 0]
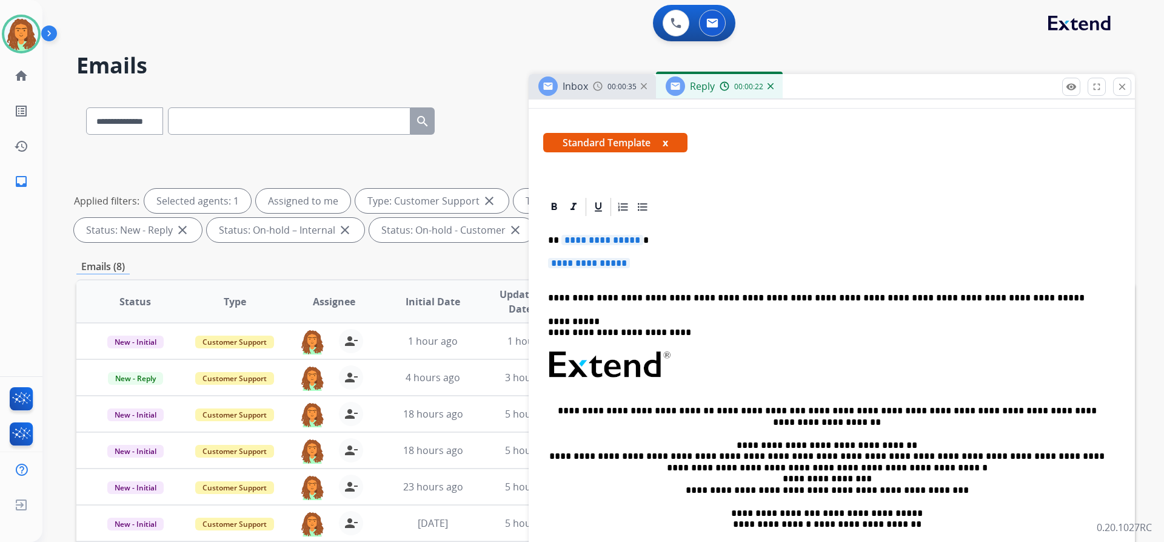
click at [634, 241] on span "**********" at bounding box center [603, 240] width 82 height 10
click at [573, 264] on span "**********" at bounding box center [589, 263] width 82 height 10
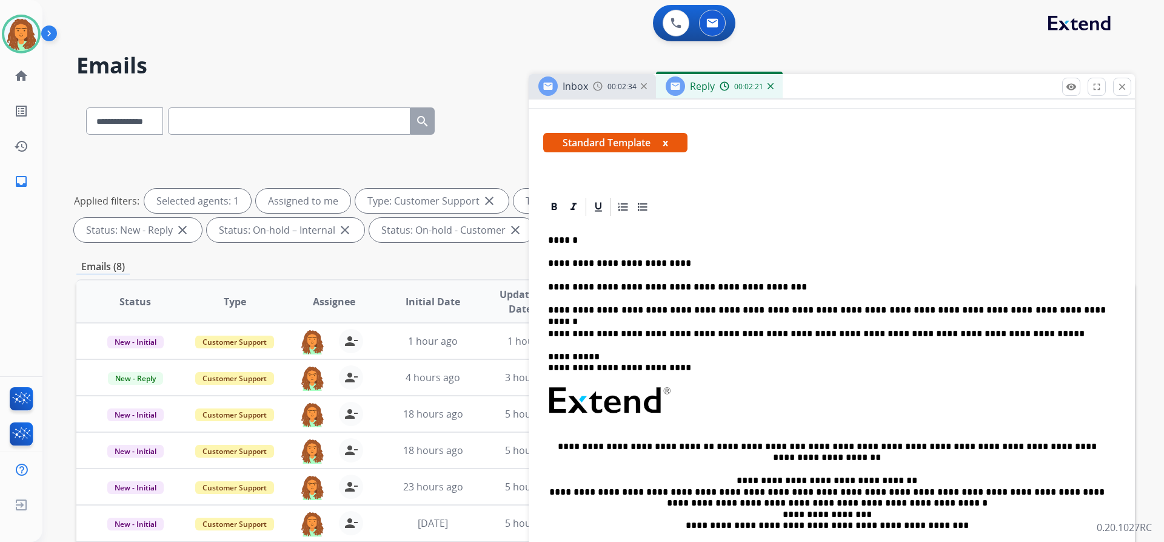
click at [1026, 309] on p "**********" at bounding box center [827, 309] width 558 height 11
click at [943, 311] on p "**********" at bounding box center [827, 309] width 558 height 11
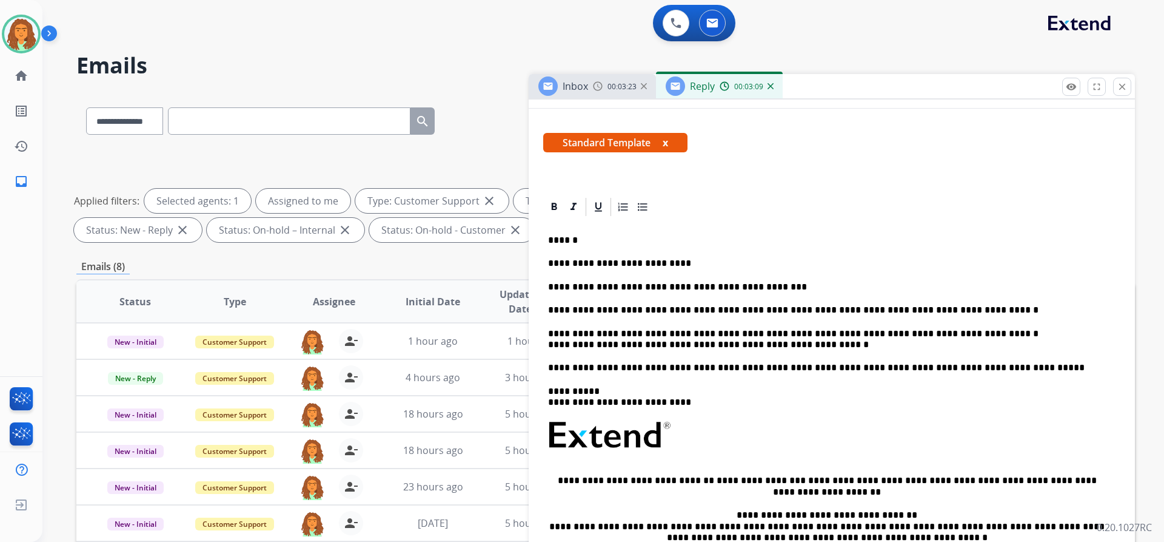
click at [546, 341] on div "**********" at bounding box center [831, 428] width 577 height 421
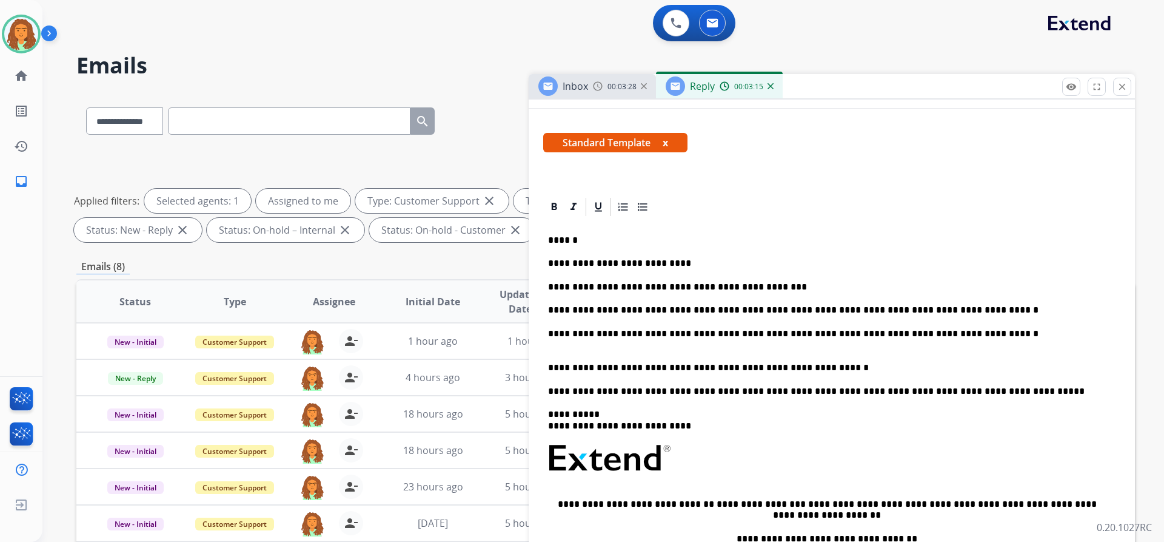
click at [825, 366] on p "**********" at bounding box center [827, 367] width 558 height 11
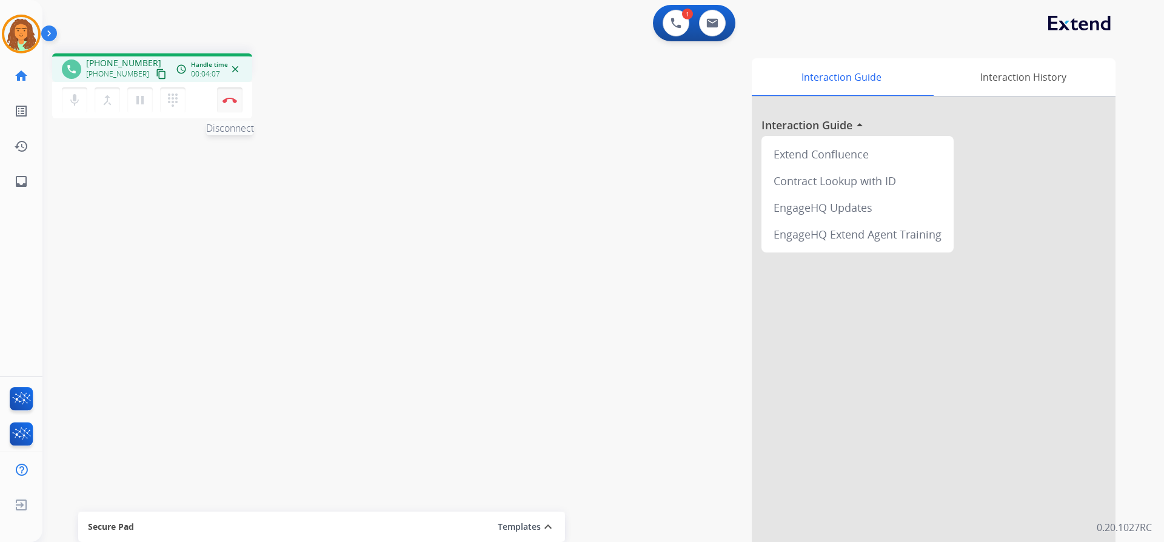
click at [230, 98] on img at bounding box center [230, 100] width 15 height 6
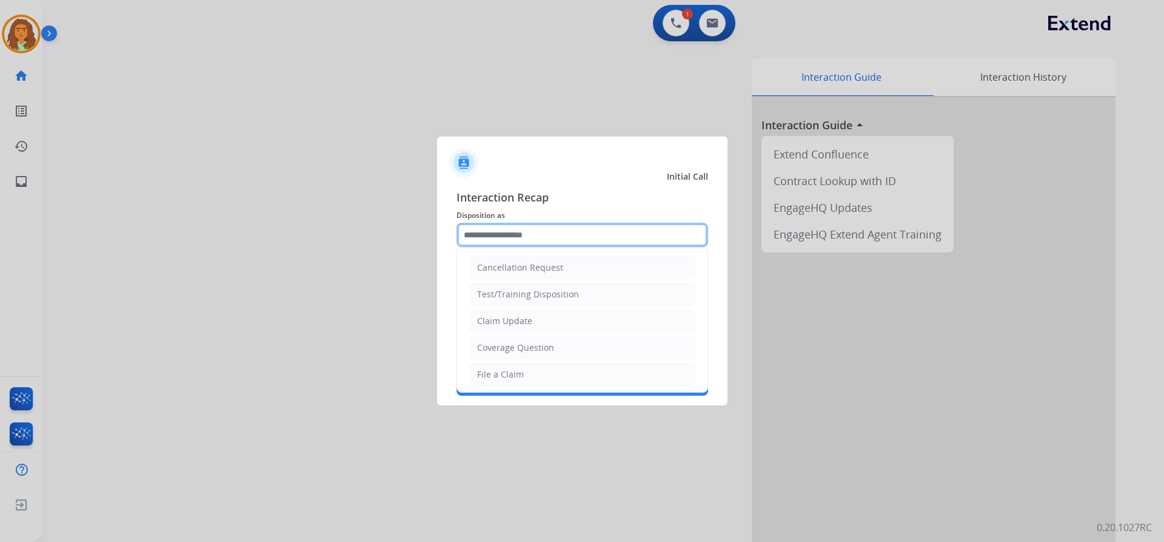
click at [491, 237] on input "text" at bounding box center [583, 235] width 252 height 24
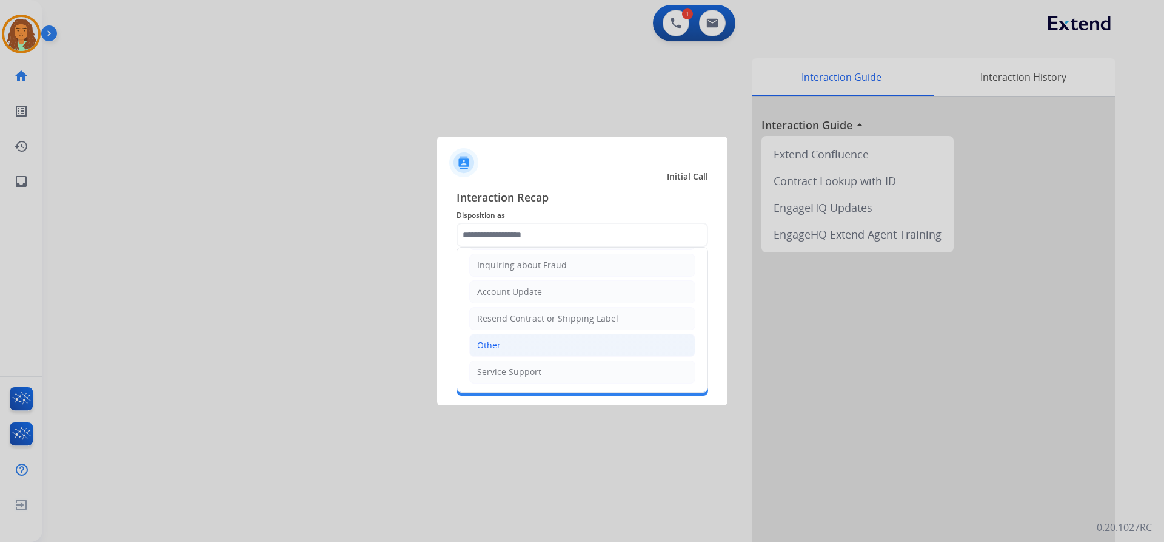
click at [498, 346] on div "Other" at bounding box center [489, 345] width 24 height 12
type input "*****"
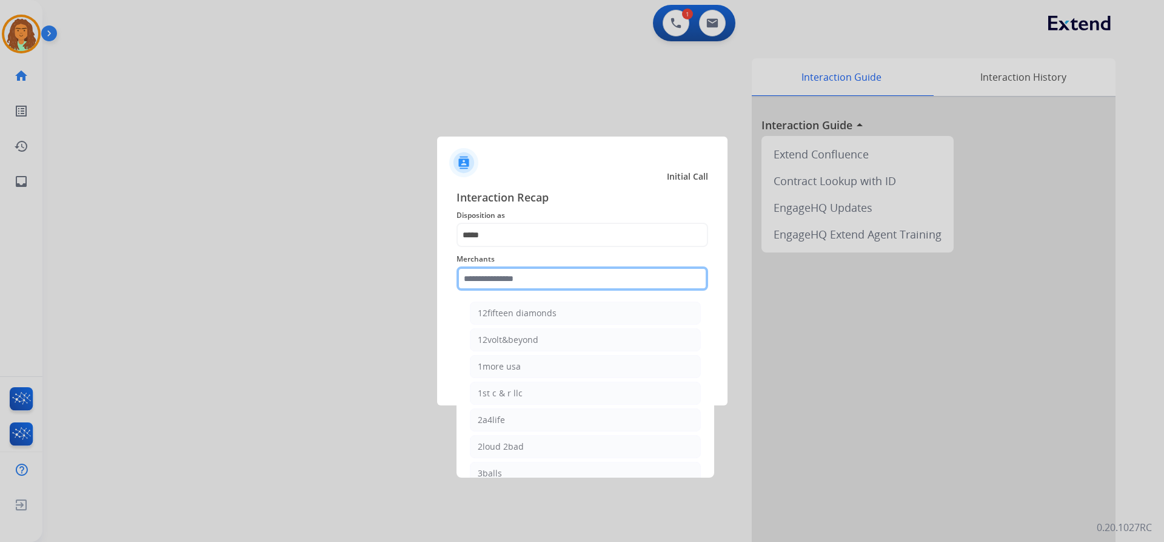
click at [513, 273] on input "text" at bounding box center [583, 278] width 252 height 24
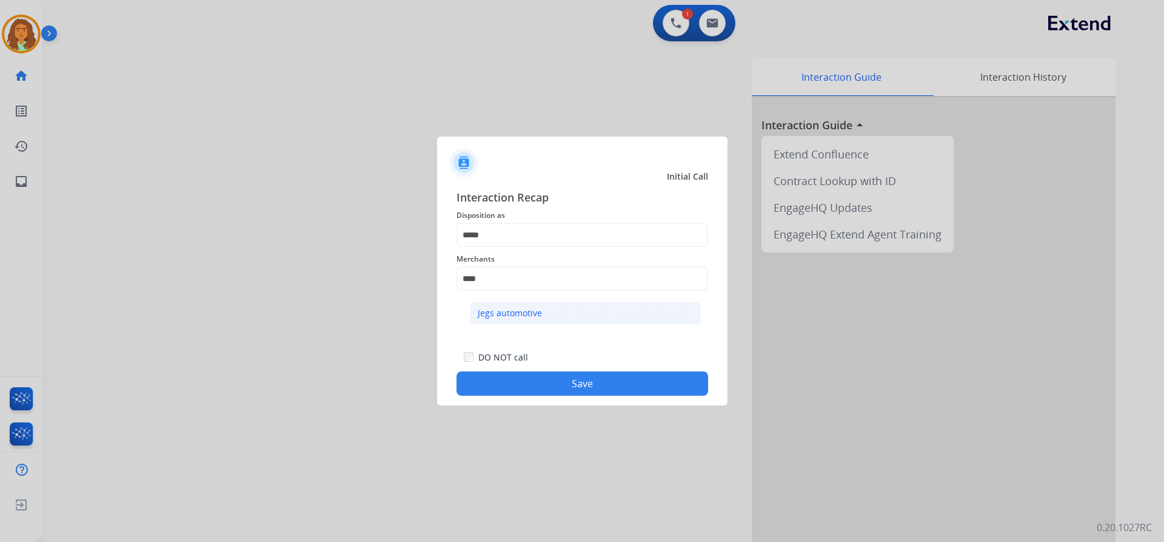
click at [515, 315] on div "Jegs automotive" at bounding box center [510, 313] width 64 height 12
type input "**********"
click at [565, 384] on button "Save" at bounding box center [583, 383] width 252 height 24
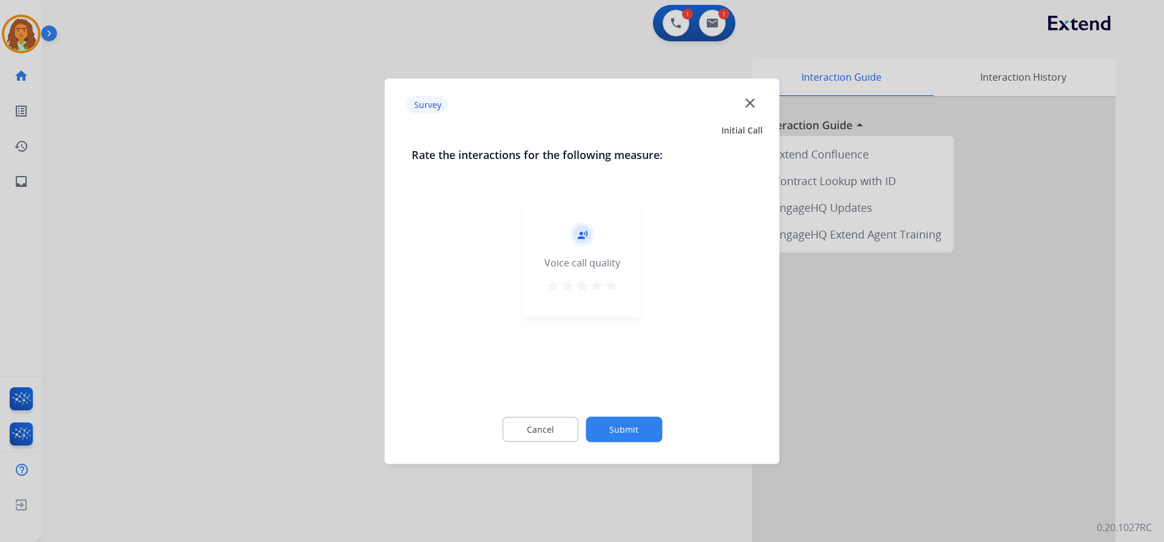
click at [613, 286] on mat-icon "star" at bounding box center [611, 285] width 15 height 15
click at [626, 426] on button "Submit" at bounding box center [624, 428] width 76 height 25
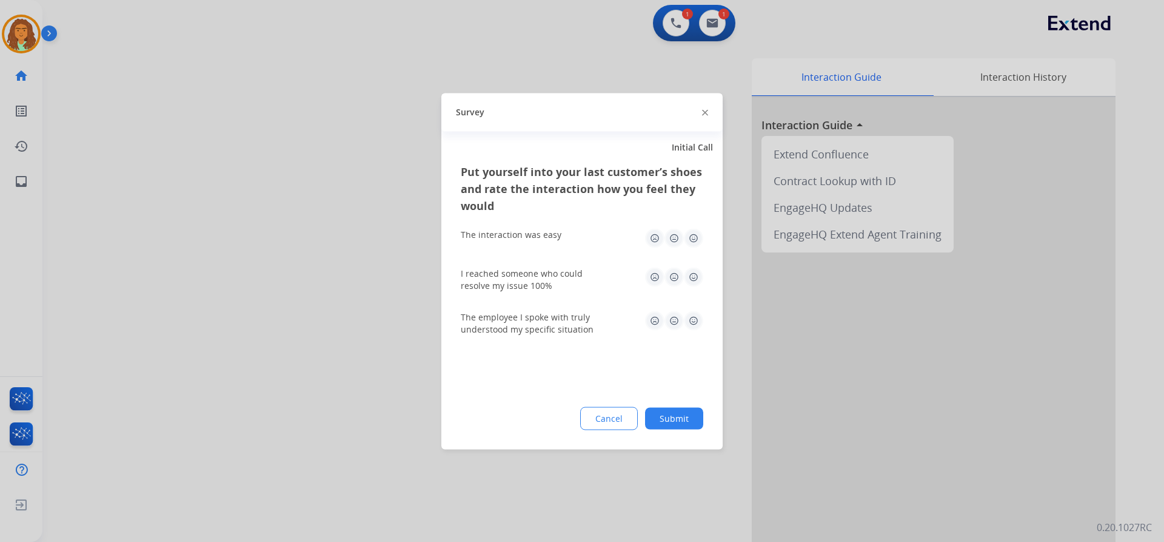
click at [694, 237] on img at bounding box center [693, 237] width 19 height 19
click at [693, 283] on img at bounding box center [693, 276] width 19 height 19
click at [691, 314] on img at bounding box center [693, 320] width 19 height 19
click at [676, 419] on button "Submit" at bounding box center [674, 418] width 58 height 22
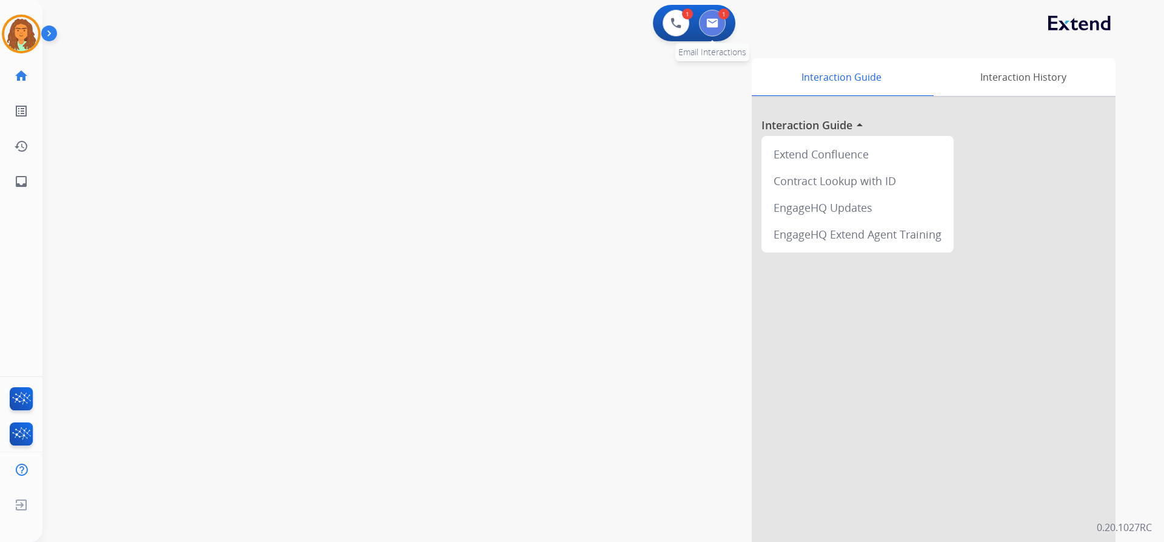
click at [716, 19] on img at bounding box center [713, 23] width 12 height 10
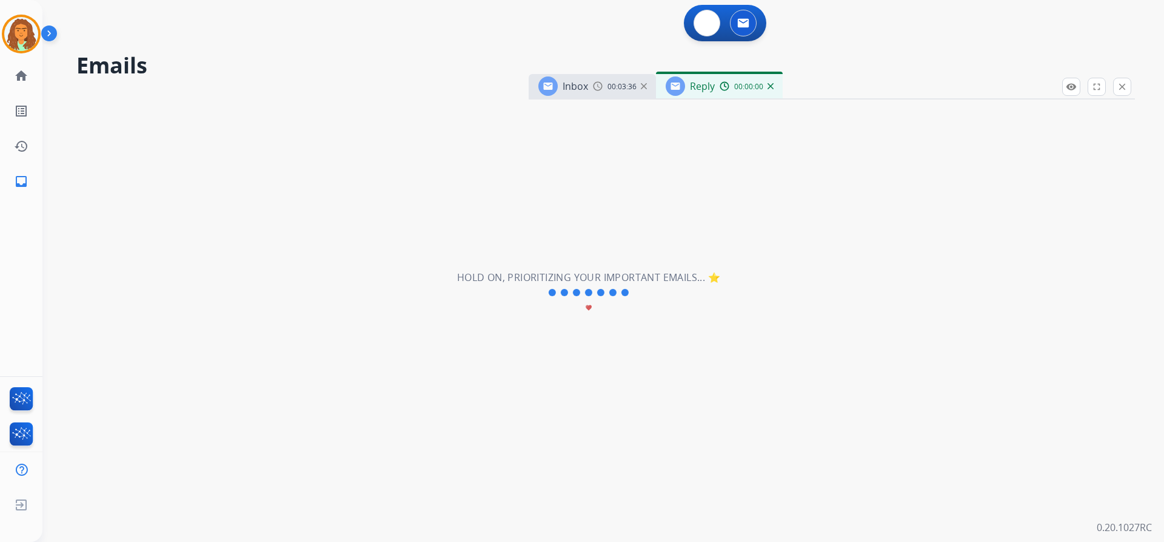
select select "**********"
click at [674, 19] on img at bounding box center [676, 23] width 11 height 11
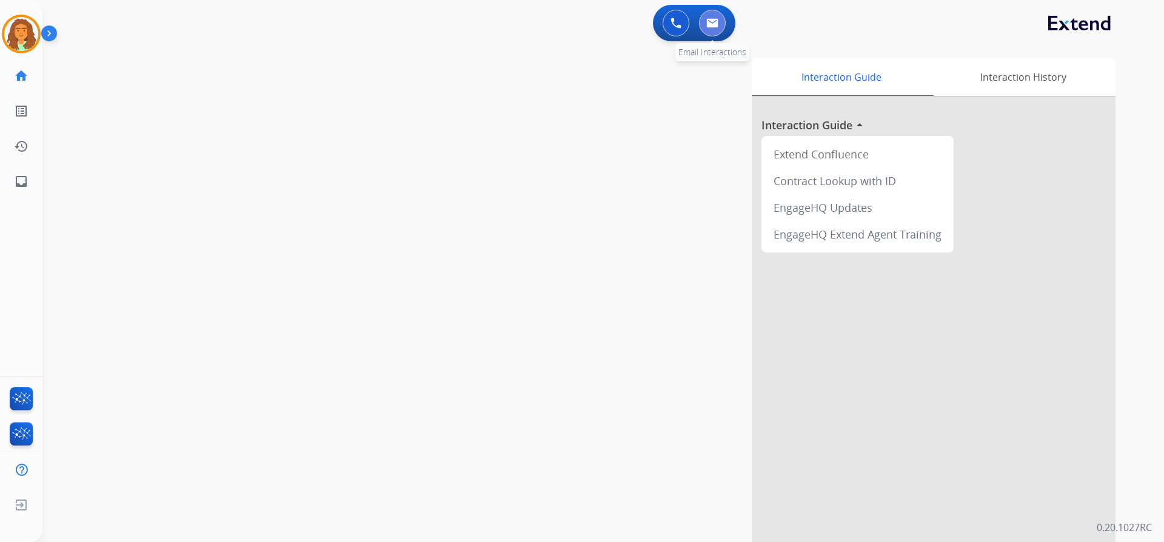
click at [715, 21] on img at bounding box center [713, 23] width 12 height 10
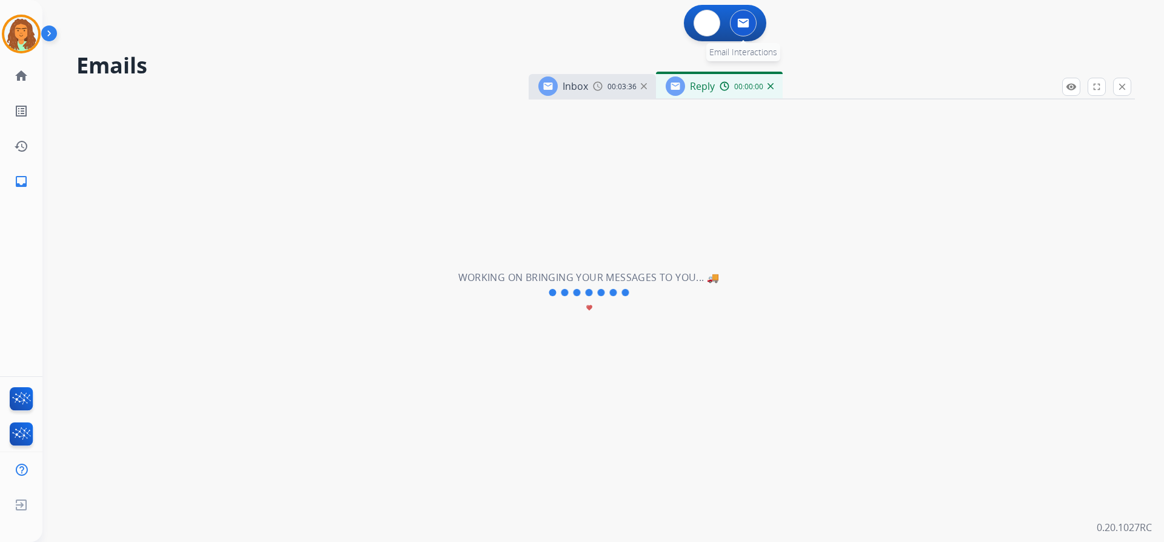
select select "**********"
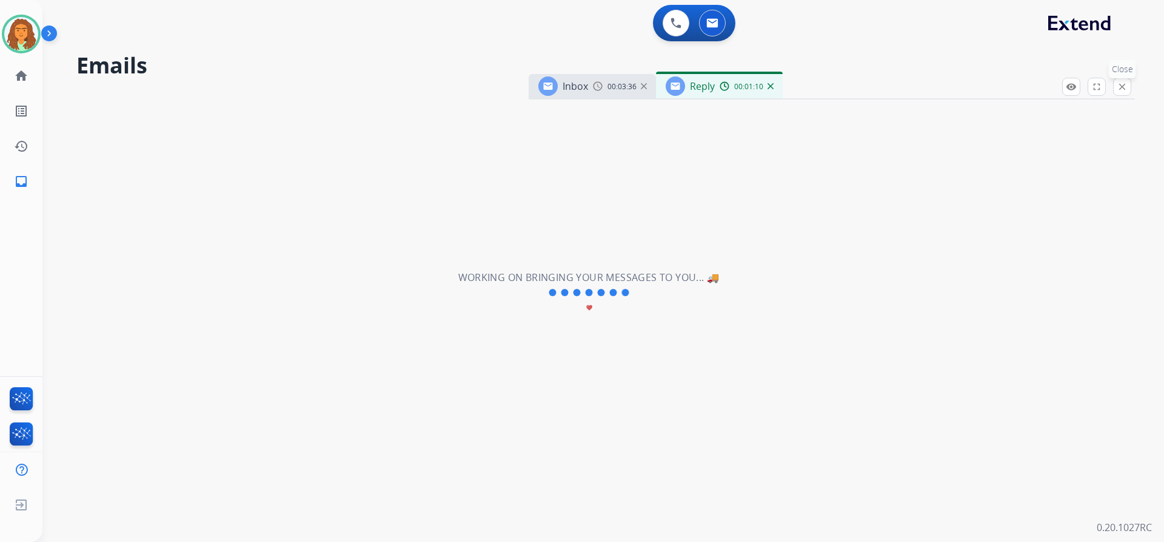
click at [1128, 90] on button "close Close" at bounding box center [1122, 87] width 18 height 18
click at [565, 264] on div "**********" at bounding box center [588, 293] width 1093 height 498
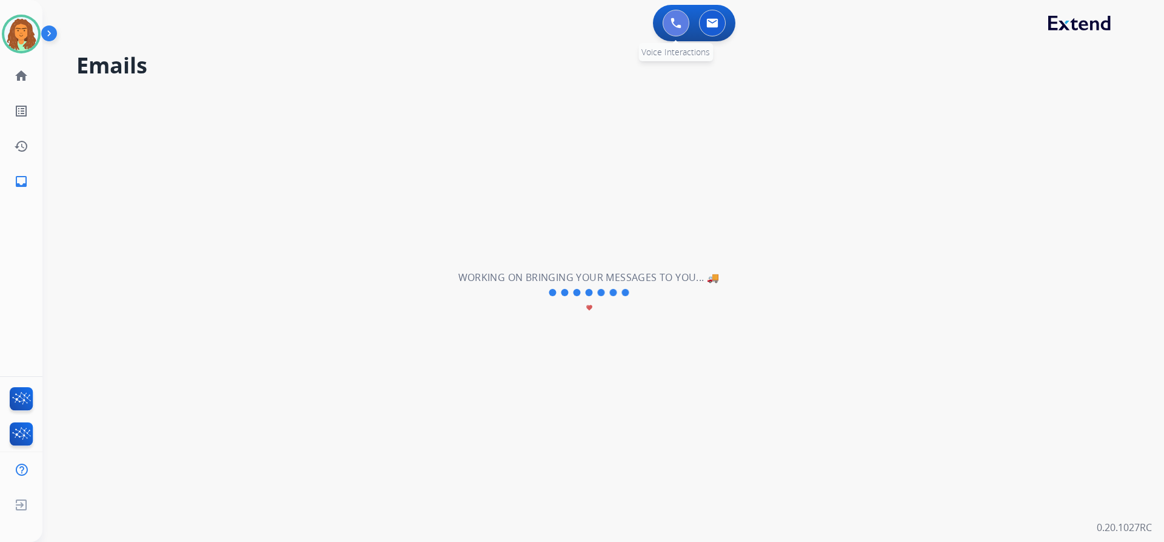
click at [672, 22] on img at bounding box center [676, 23] width 11 height 11
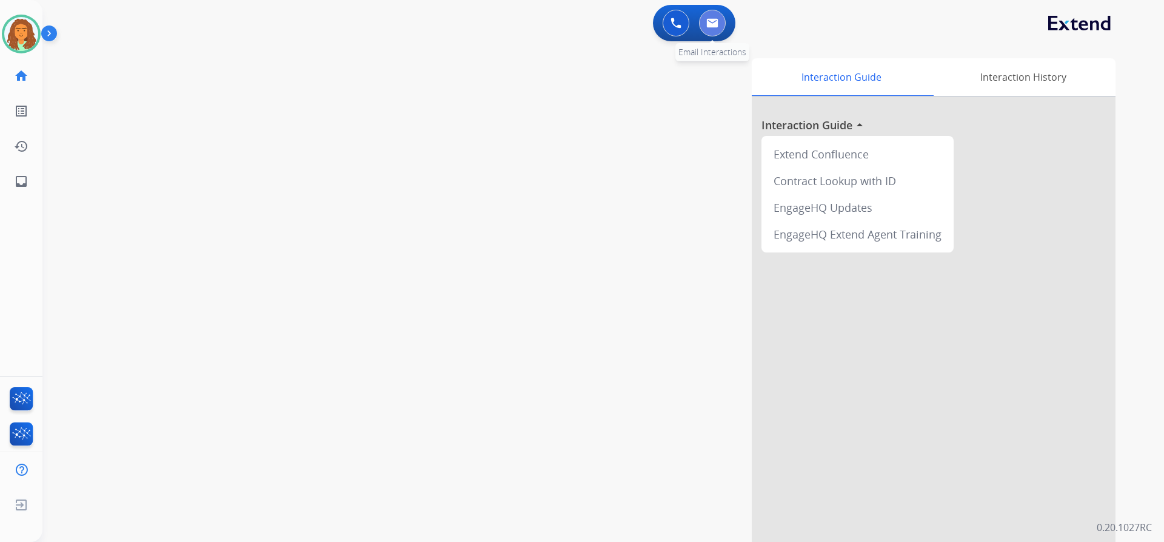
click at [722, 28] on button at bounding box center [712, 23] width 27 height 27
select select "**********"
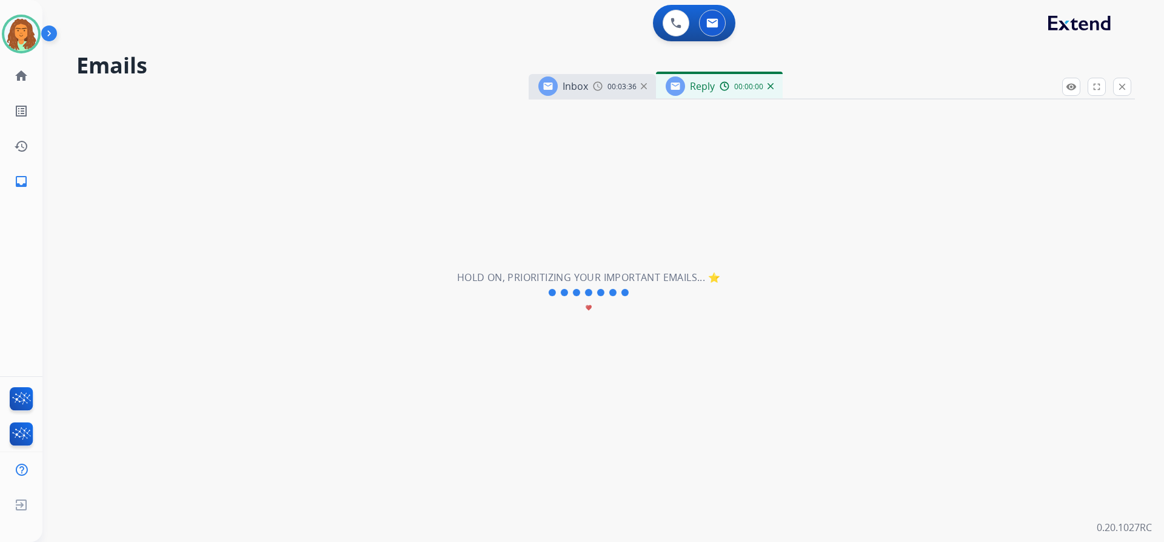
select select "**********"
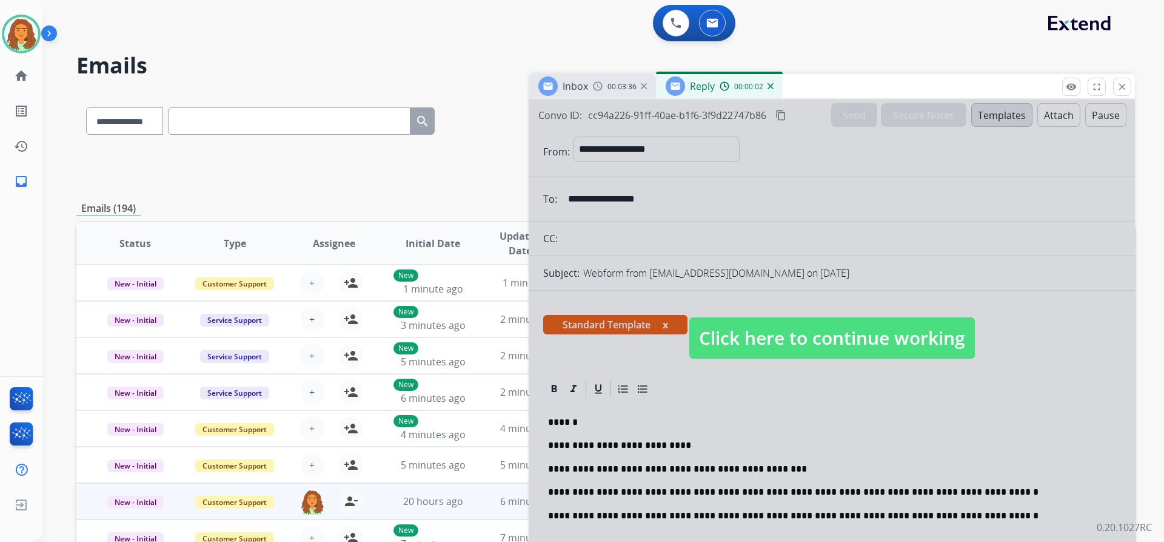
click at [801, 344] on span "Click here to continue working" at bounding box center [833, 337] width 286 height 41
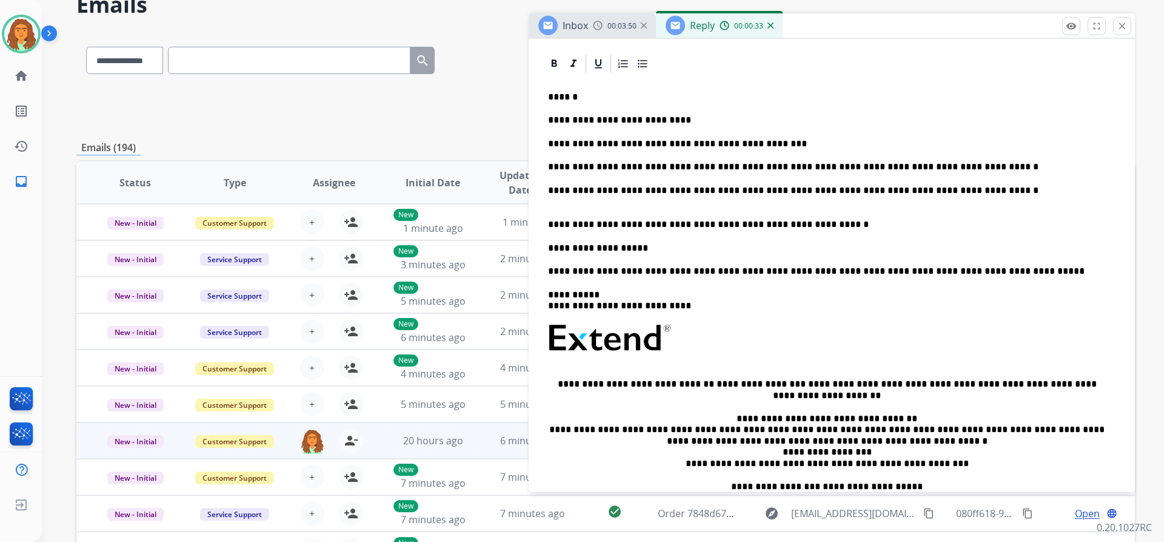
scroll to position [243, 0]
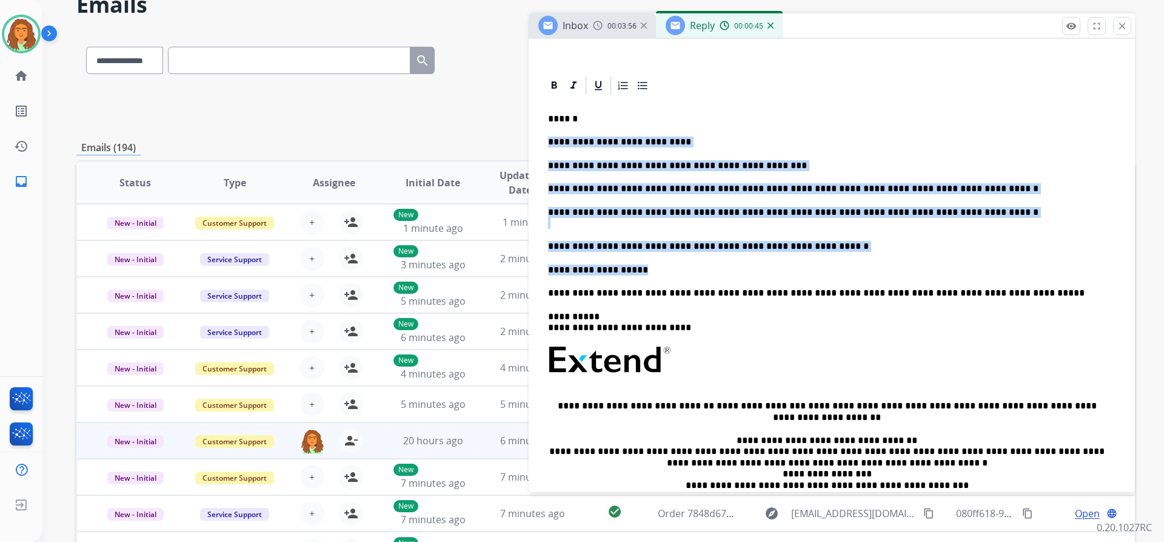
drag, startPoint x: 543, startPoint y: 139, endPoint x: 633, endPoint y: 267, distance: 156.0
click at [633, 267] on div "**********" at bounding box center [831, 330] width 577 height 468
copy div "**********"
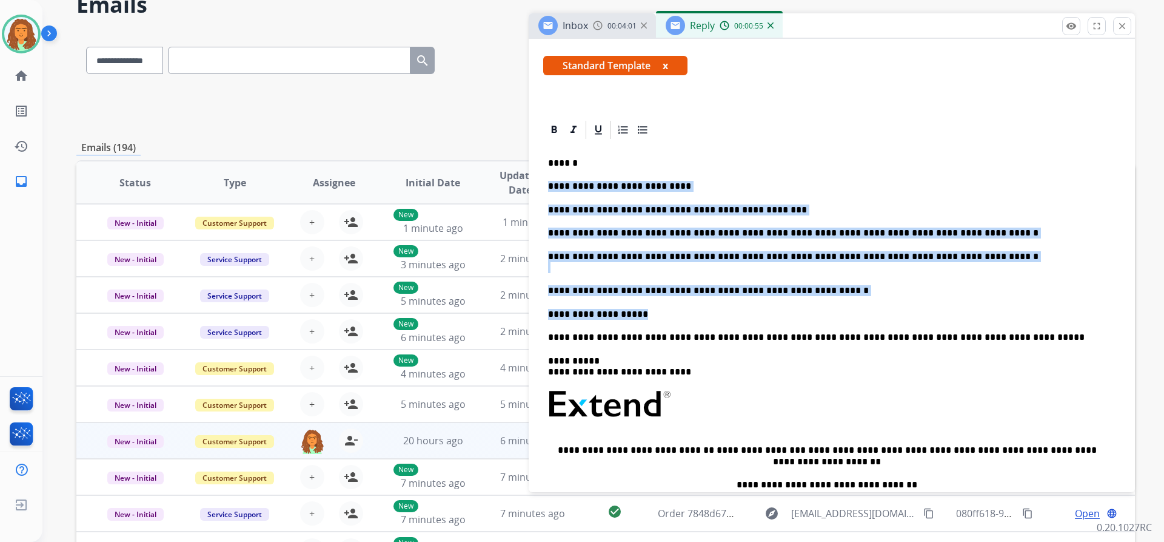
scroll to position [0, 0]
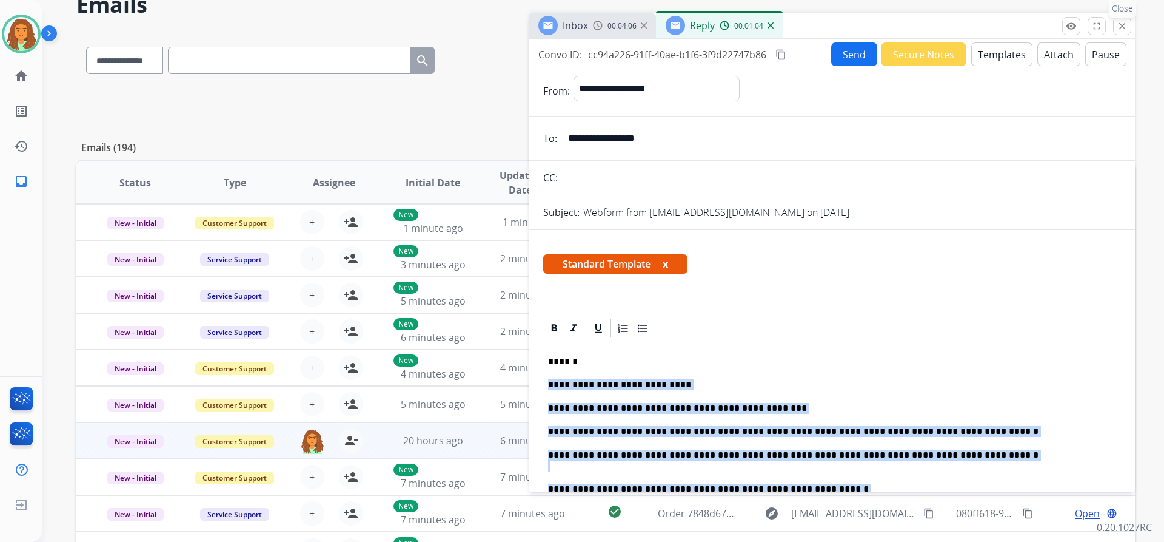
click at [1117, 26] on mat-icon "close" at bounding box center [1122, 26] width 11 height 11
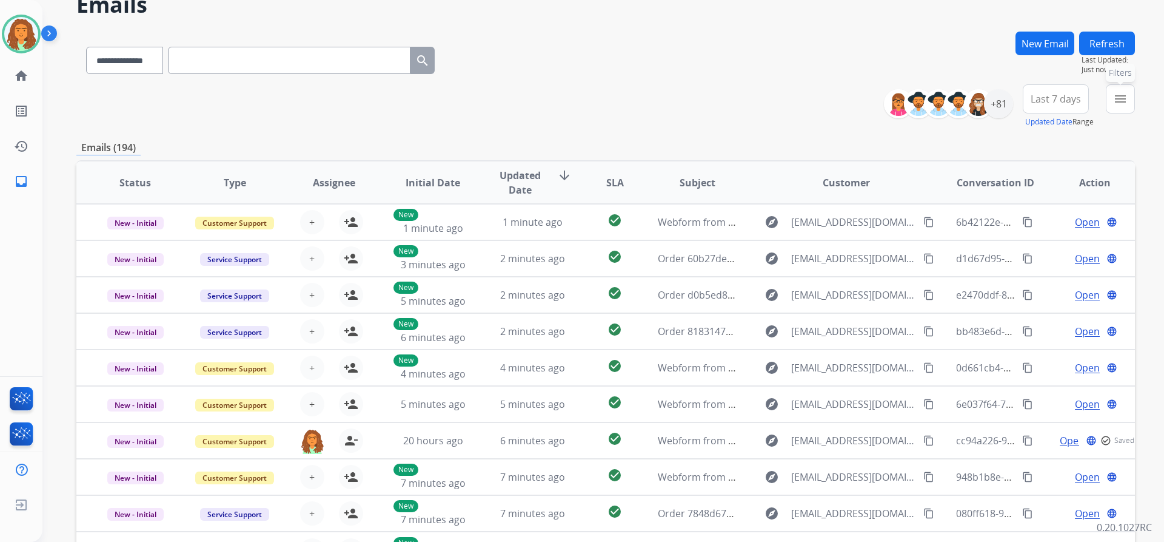
click at [1123, 96] on mat-icon "menu" at bounding box center [1120, 99] width 15 height 15
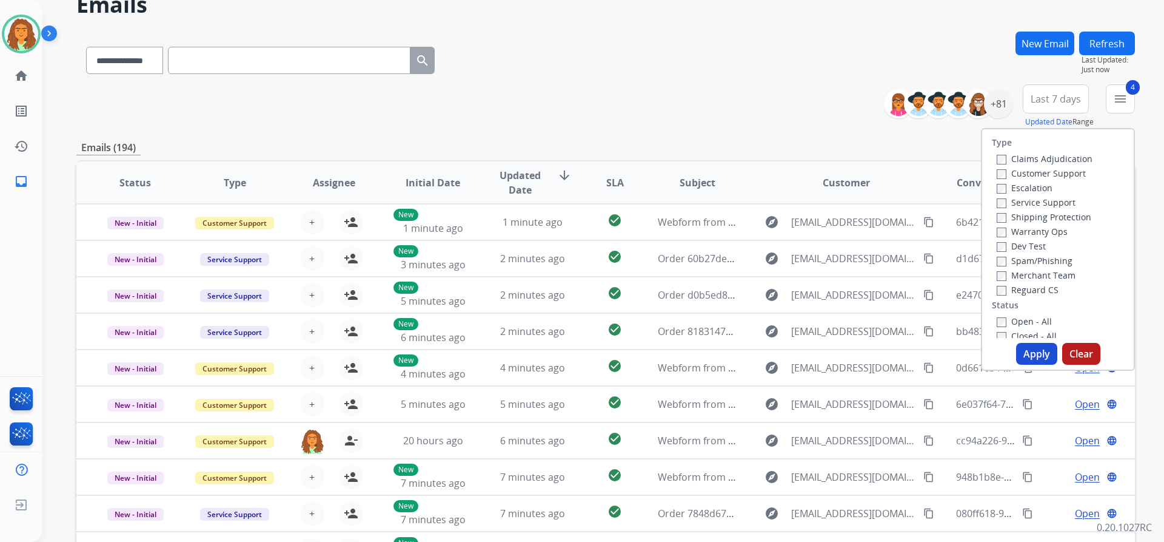
click at [1031, 351] on button "Apply" at bounding box center [1036, 354] width 41 height 22
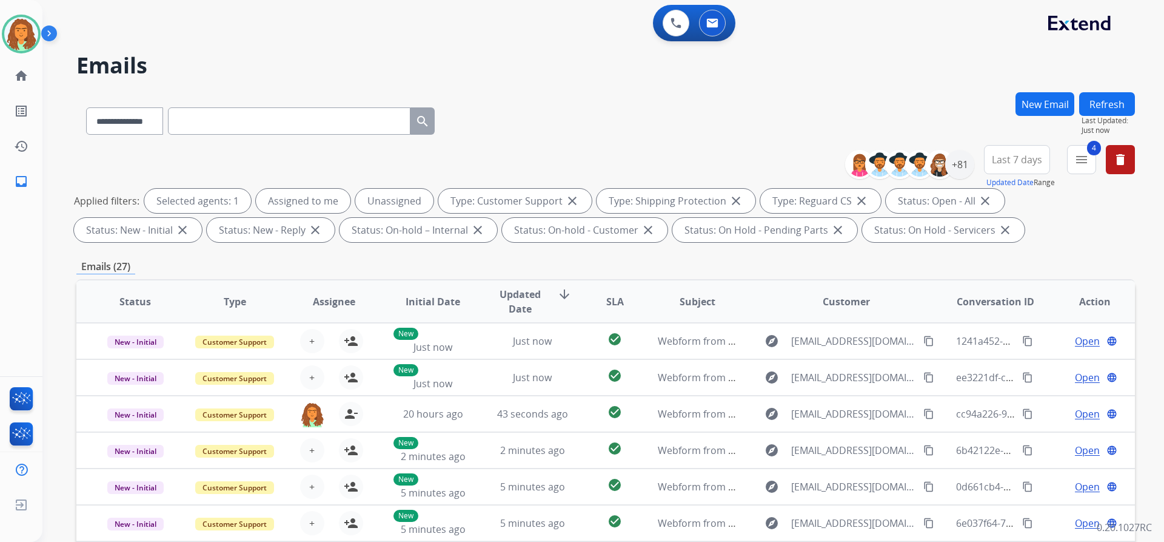
click at [1028, 157] on span "Last 7 days" at bounding box center [1017, 159] width 50 height 5
click at [1013, 306] on div "Last 90 days" at bounding box center [1013, 307] width 67 height 18
click at [908, 238] on div "Applied filters: Selected agents: 1 Assigned to me Unassigned Type: Customer Su…" at bounding box center [603, 215] width 1059 height 53
click at [955, 166] on div "+131" at bounding box center [959, 164] width 29 height 29
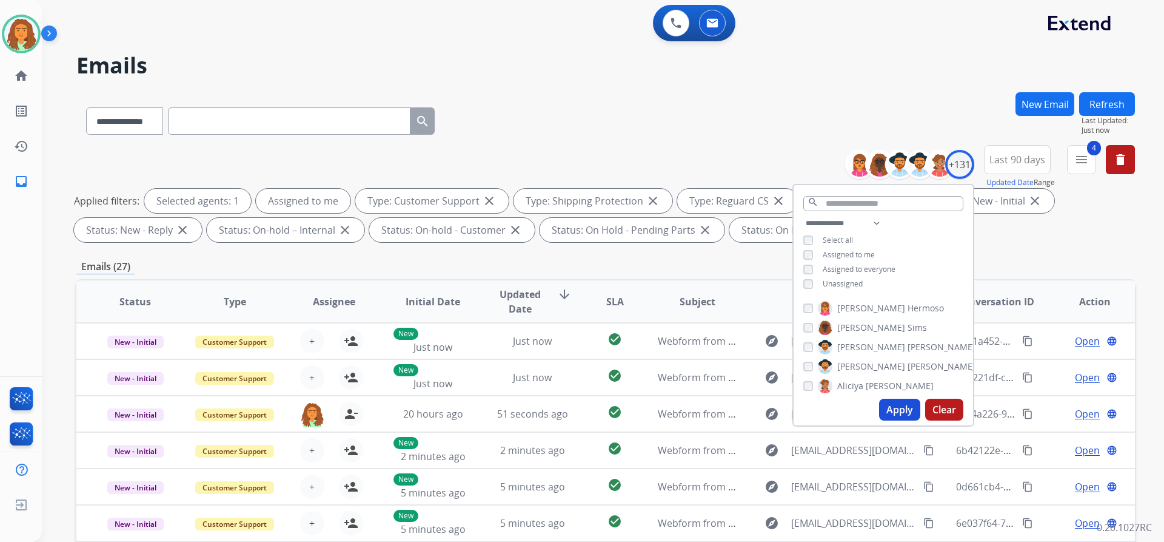
click at [898, 406] on button "Apply" at bounding box center [899, 409] width 41 height 22
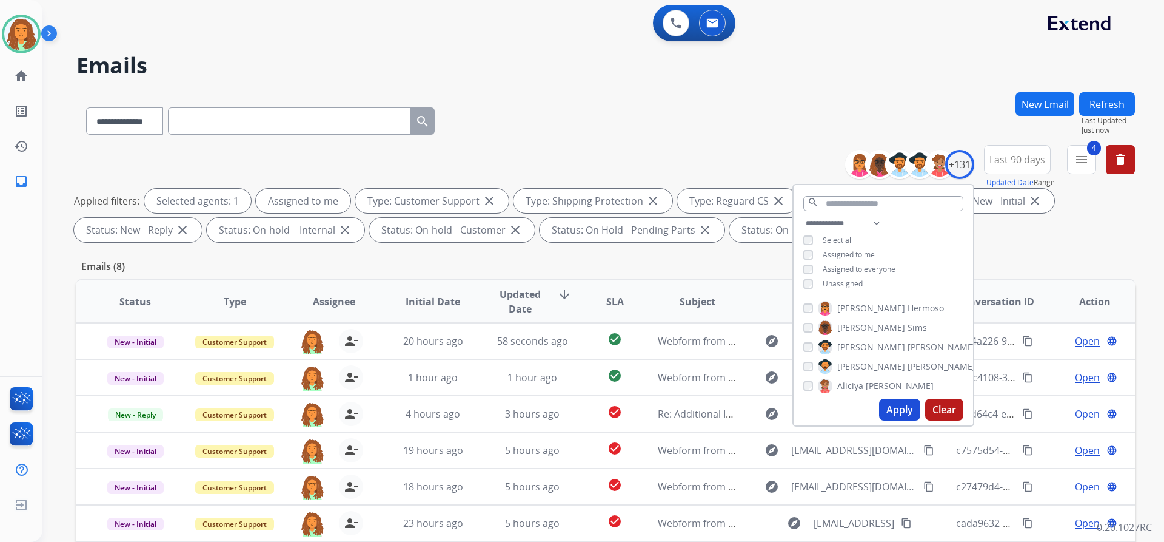
click at [890, 408] on button "Apply" at bounding box center [899, 409] width 41 height 22
click at [1055, 247] on div "**********" at bounding box center [605, 420] width 1059 height 656
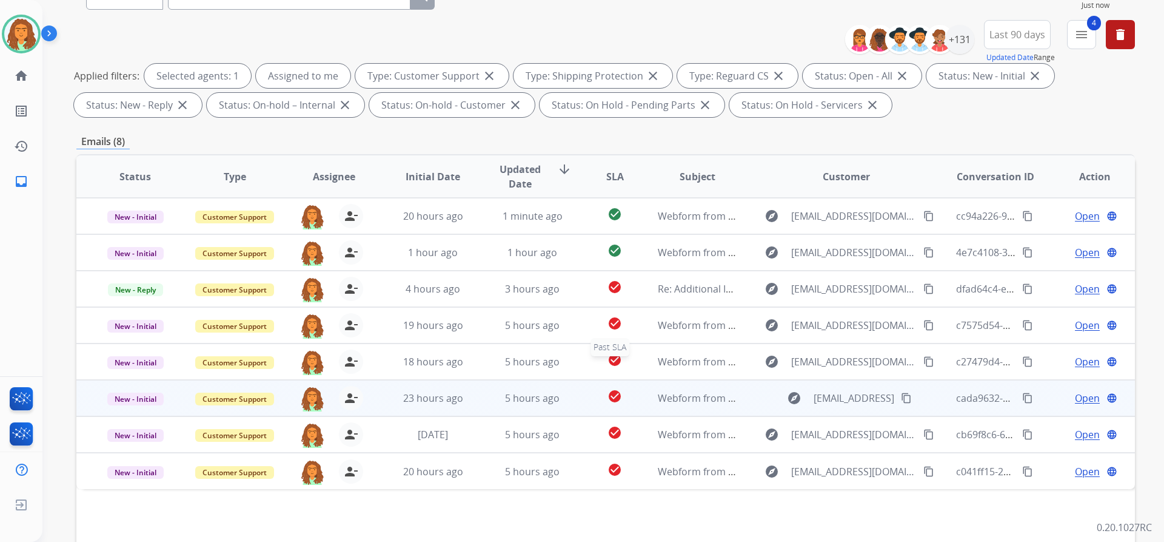
scroll to position [207, 0]
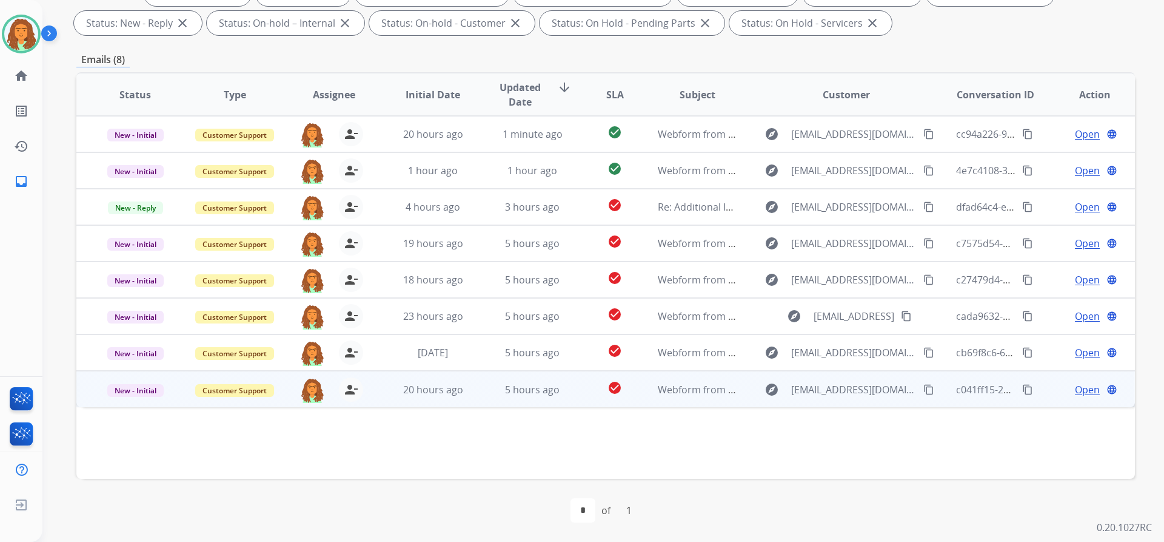
click at [548, 398] on td "5 hours ago" at bounding box center [523, 389] width 99 height 36
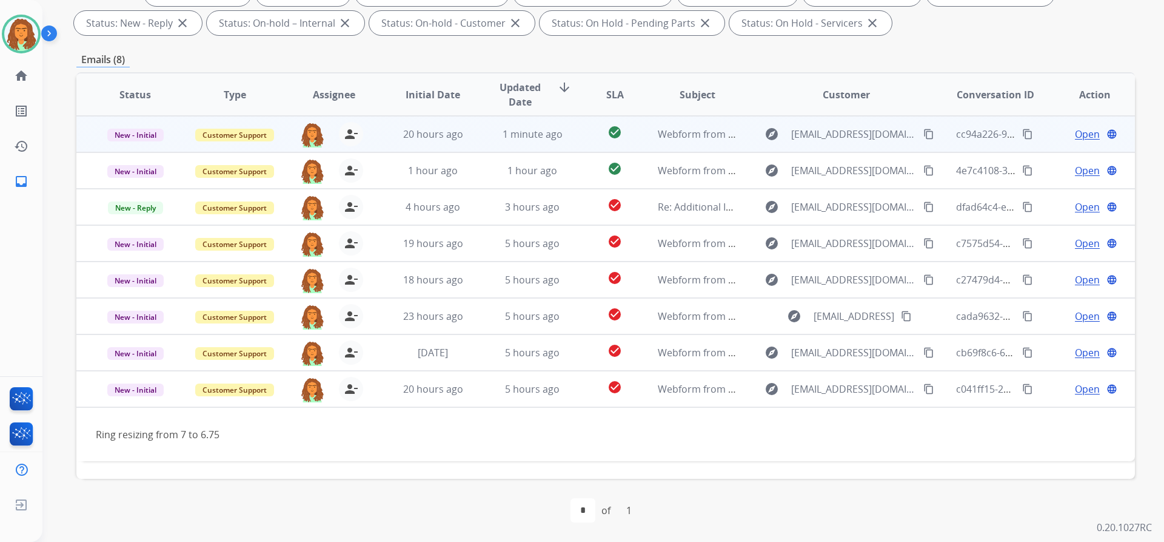
click at [648, 143] on td "Webform from [EMAIL_ADDRESS][DOMAIN_NAME] on [DATE]" at bounding box center [688, 134] width 99 height 36
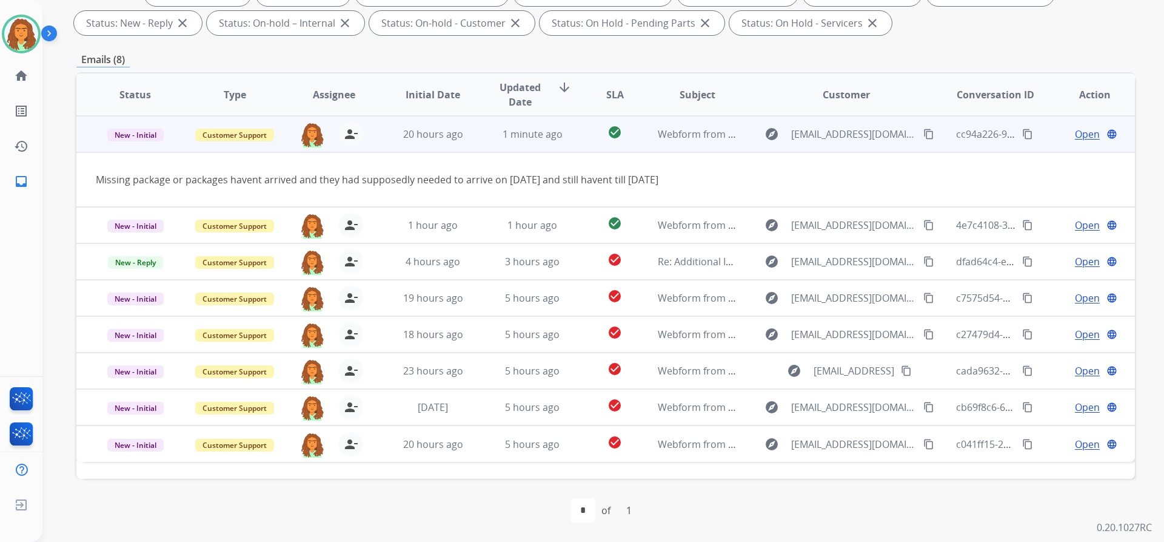
click at [1075, 133] on span "Open" at bounding box center [1087, 134] width 25 height 15
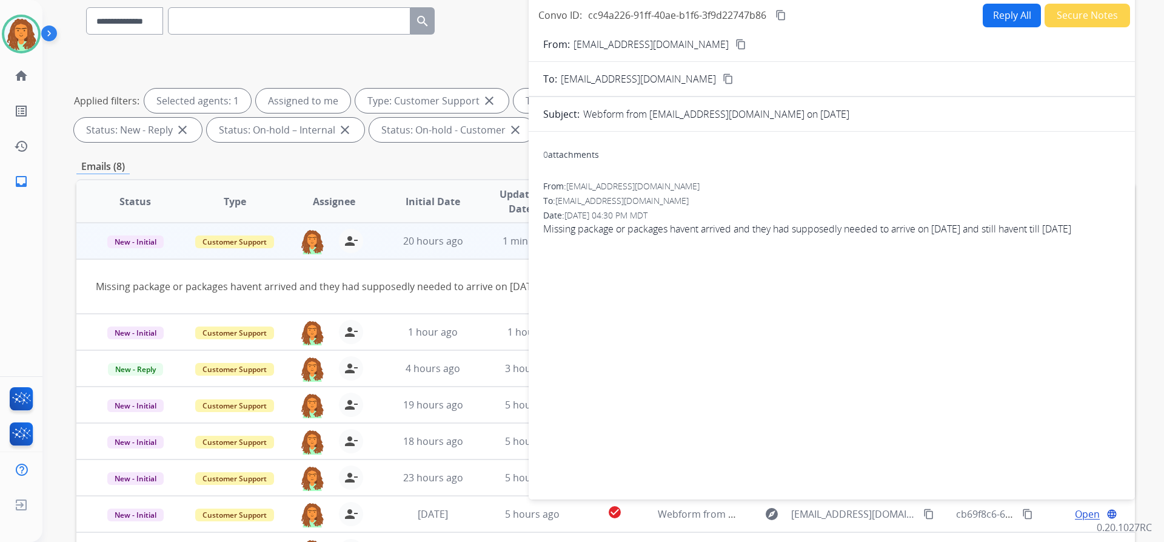
scroll to position [0, 0]
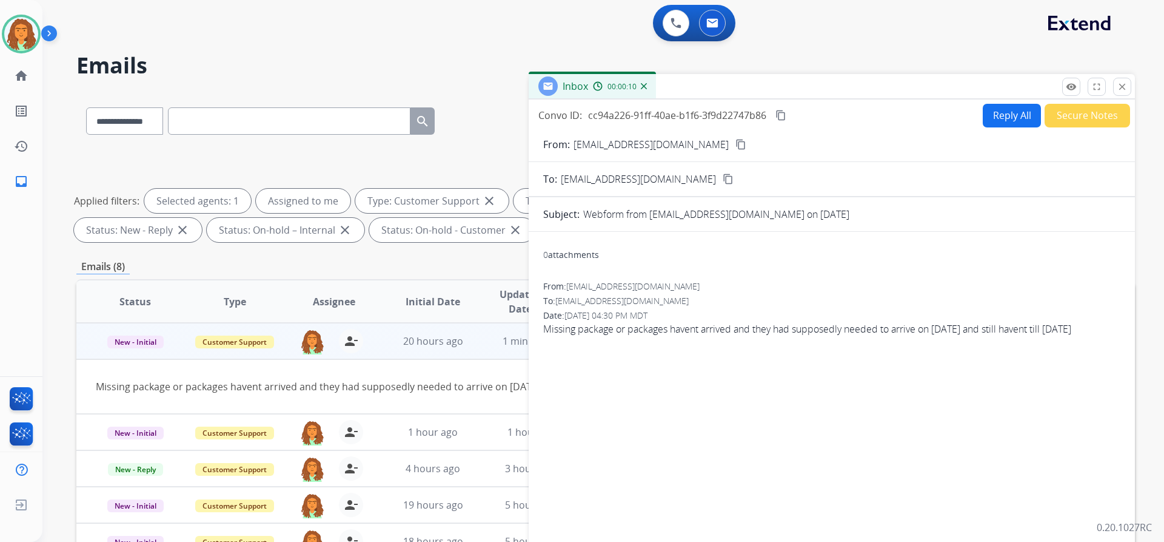
click at [983, 114] on button "Reply All" at bounding box center [1012, 116] width 58 height 24
select select "**********"
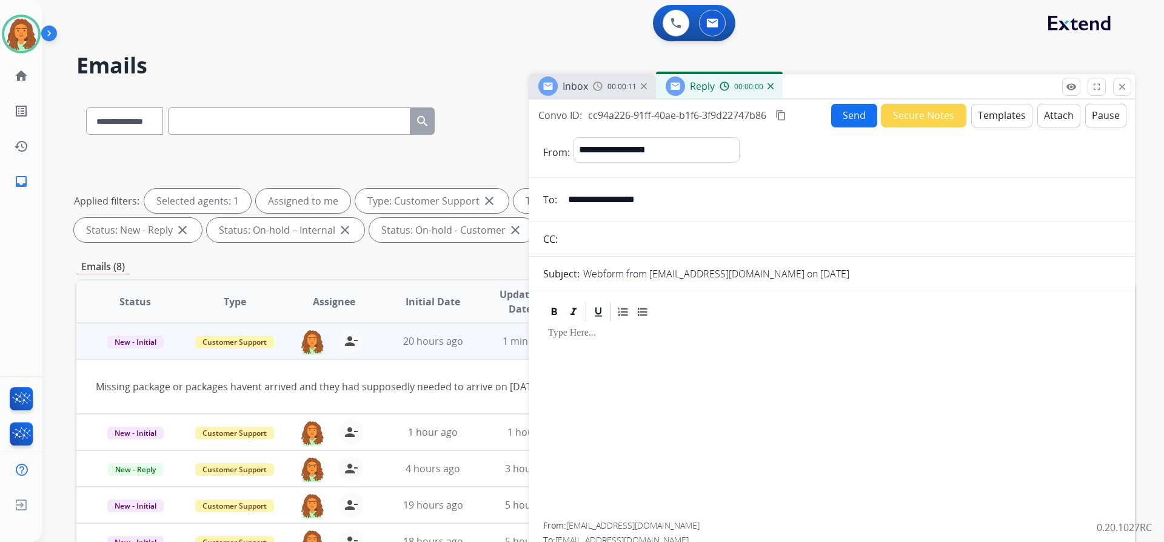
click at [995, 114] on button "Templates" at bounding box center [1002, 116] width 61 height 24
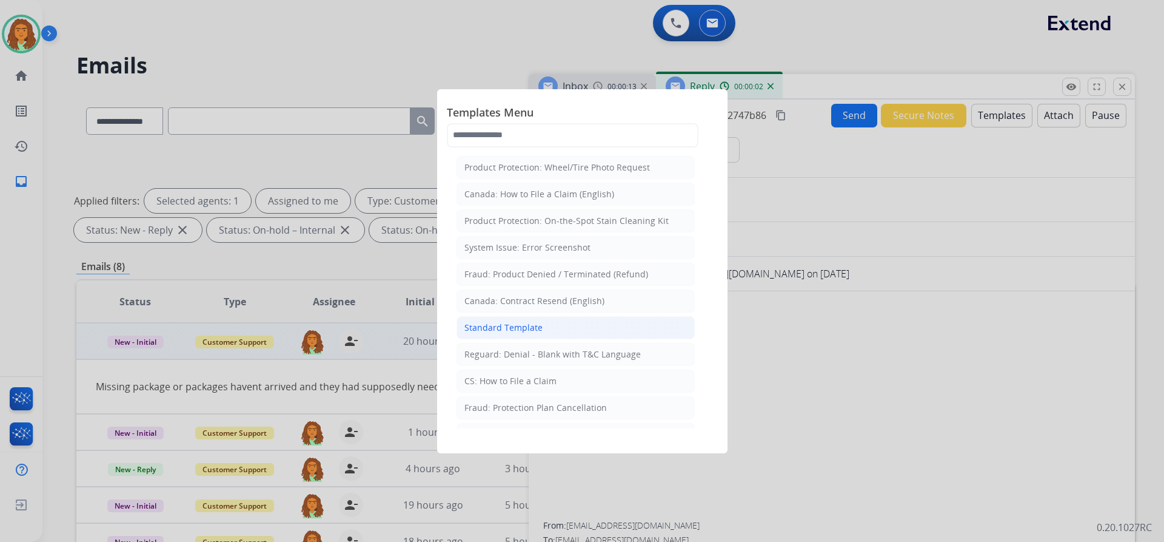
click at [495, 323] on div "Standard Template" at bounding box center [504, 327] width 78 height 12
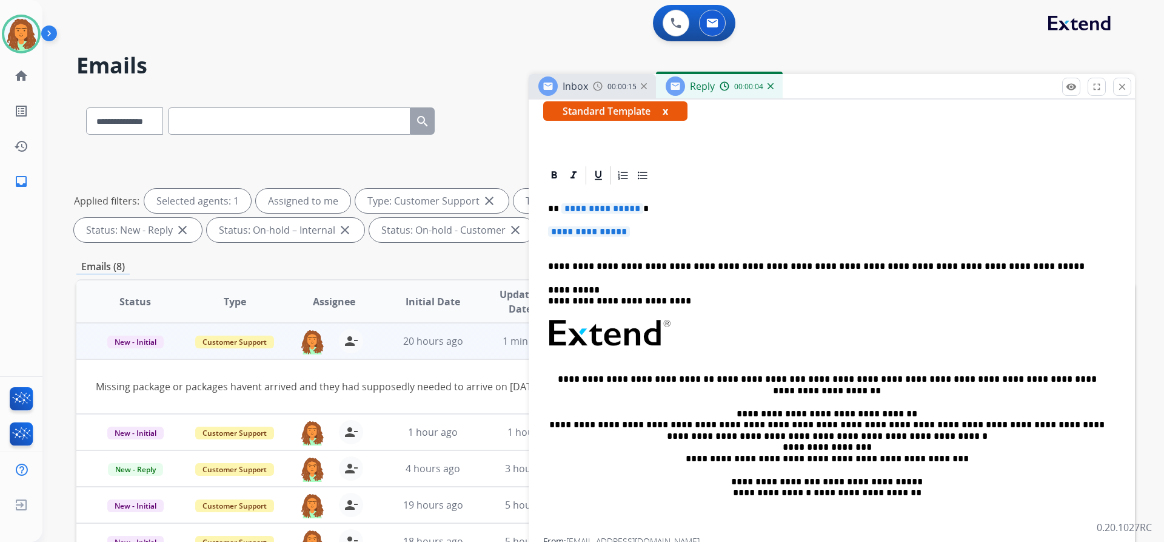
scroll to position [224, 0]
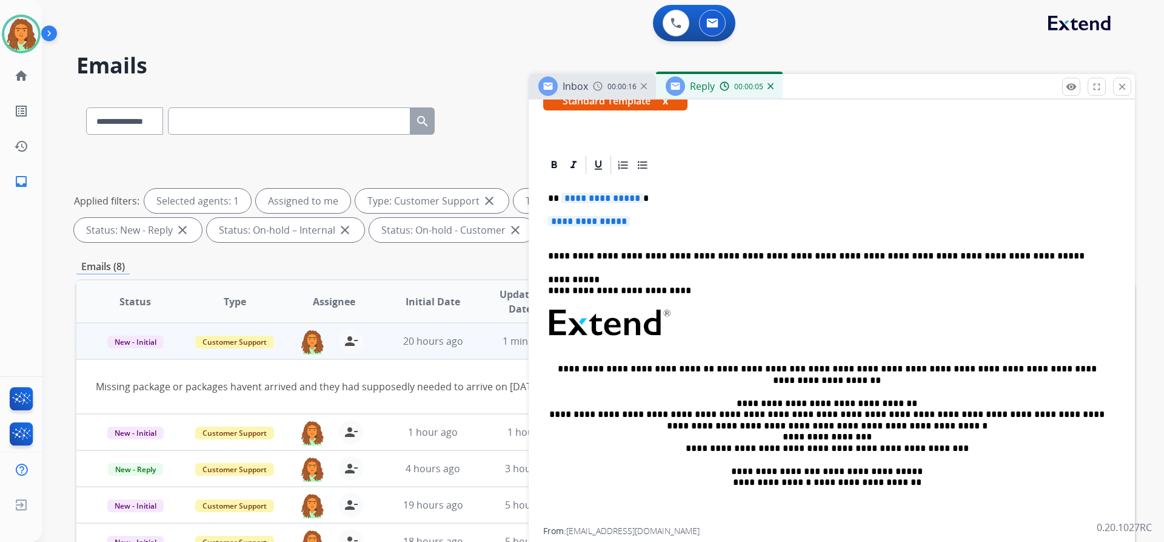
click at [633, 200] on span "**********" at bounding box center [603, 198] width 82 height 10
click at [556, 217] on span "**********" at bounding box center [589, 221] width 82 height 10
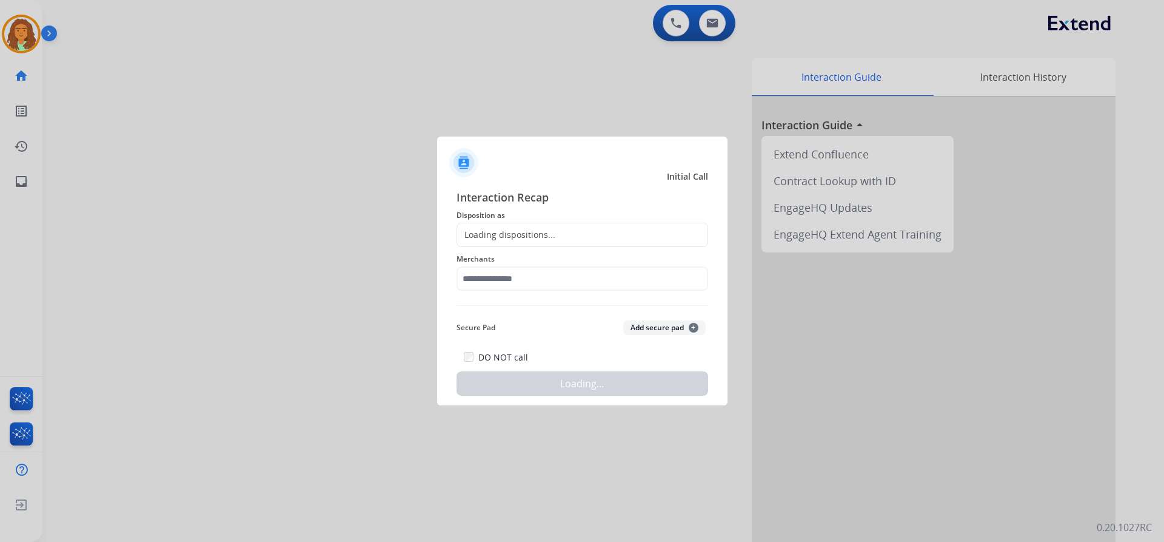
click at [230, 99] on div at bounding box center [582, 271] width 1164 height 542
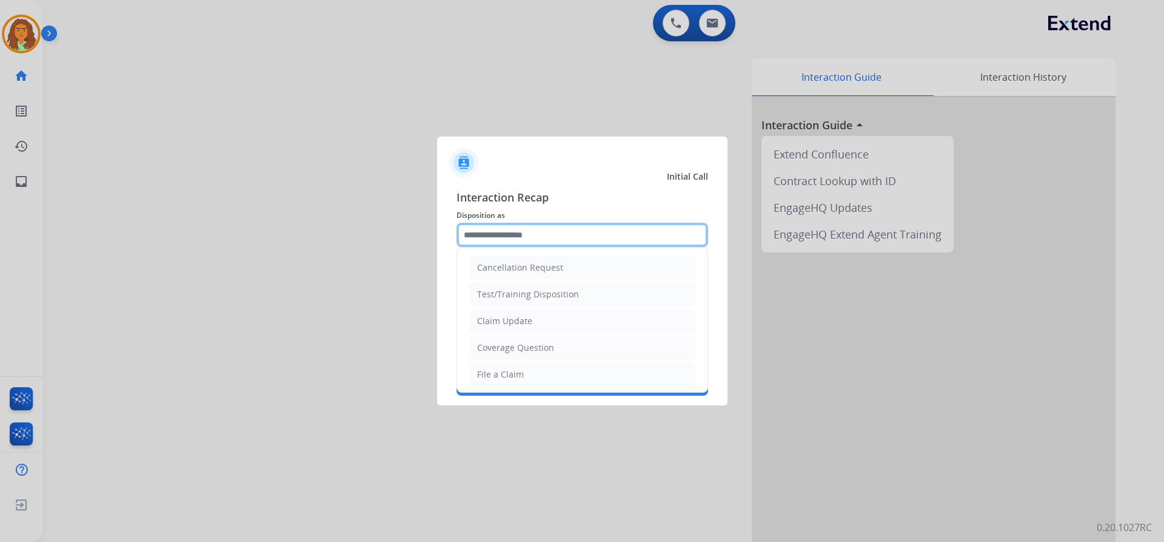
click at [527, 228] on input "text" at bounding box center [583, 235] width 252 height 24
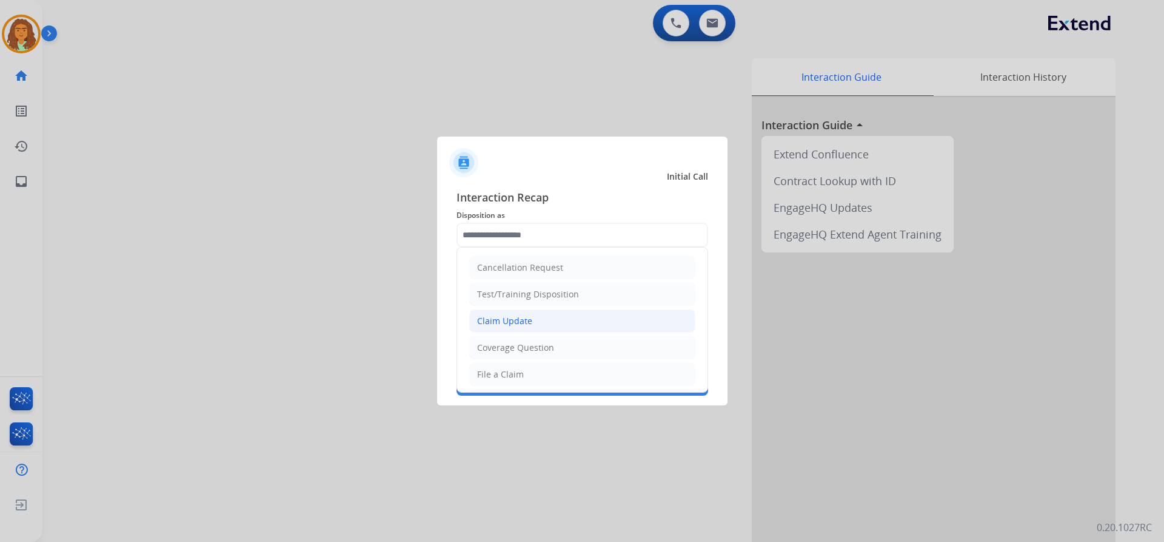
click at [525, 319] on div "Claim Update" at bounding box center [504, 321] width 55 height 12
type input "**********"
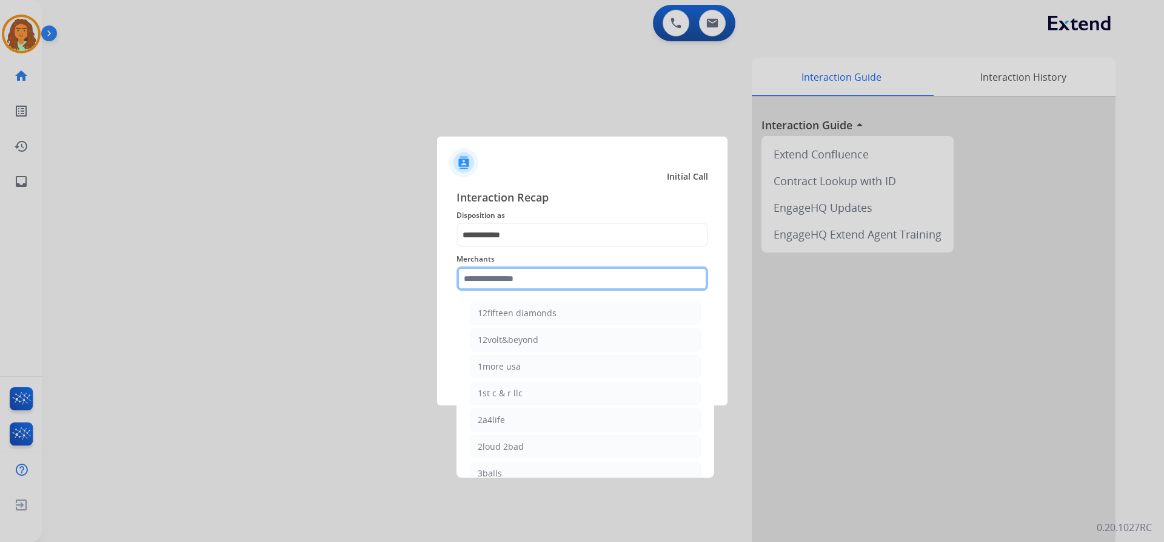
click at [509, 281] on input "text" at bounding box center [583, 278] width 252 height 24
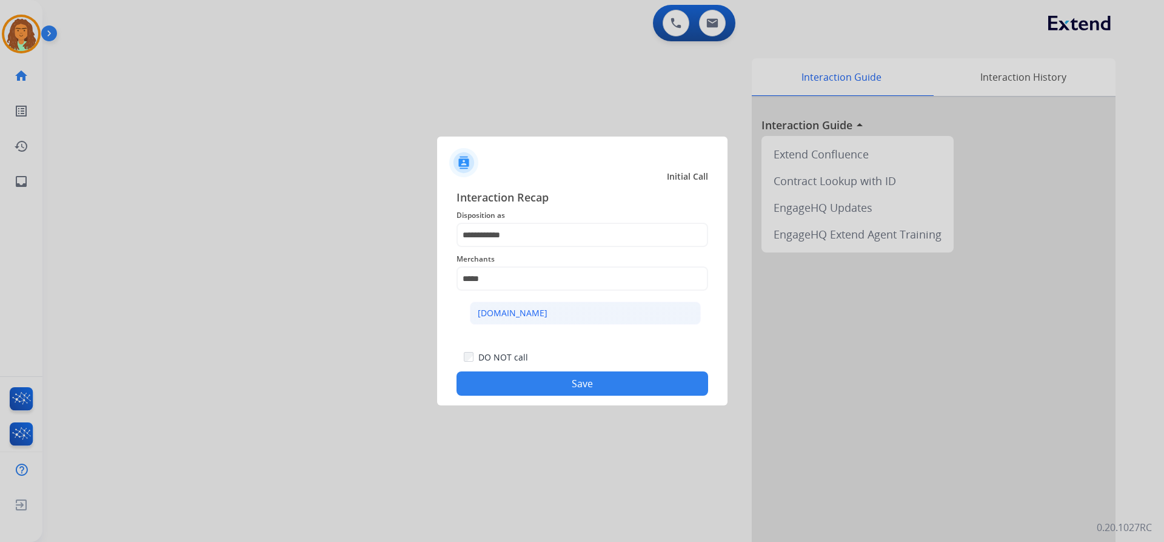
click at [505, 311] on div "[DOMAIN_NAME]" at bounding box center [513, 313] width 70 height 12
type input "**********"
click at [561, 380] on button "Save" at bounding box center [583, 383] width 252 height 24
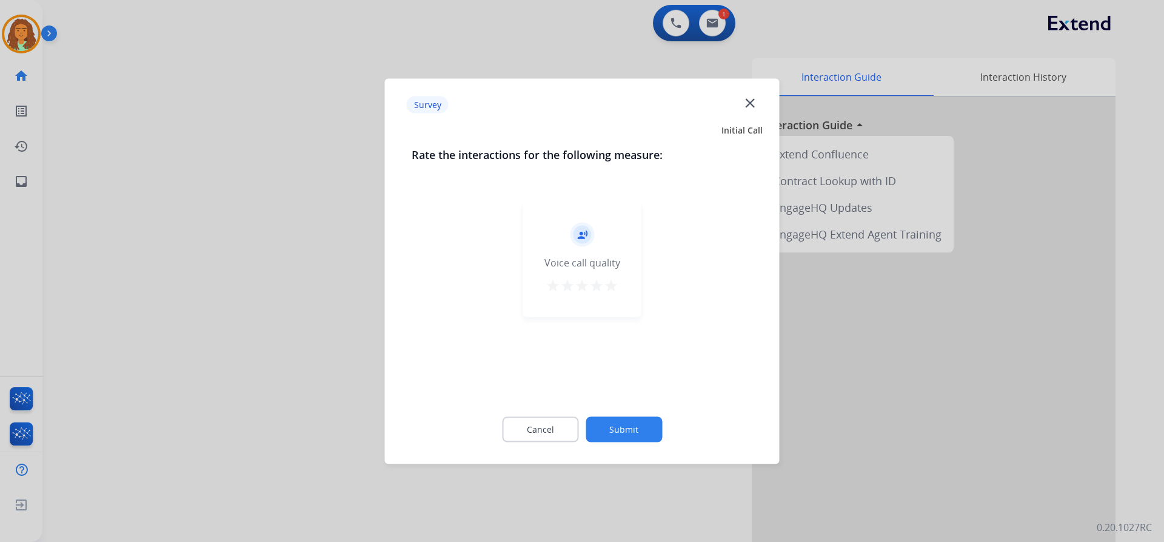
click at [611, 281] on mat-icon "star" at bounding box center [611, 285] width 15 height 15
click at [625, 428] on button "Submit" at bounding box center [624, 428] width 76 height 25
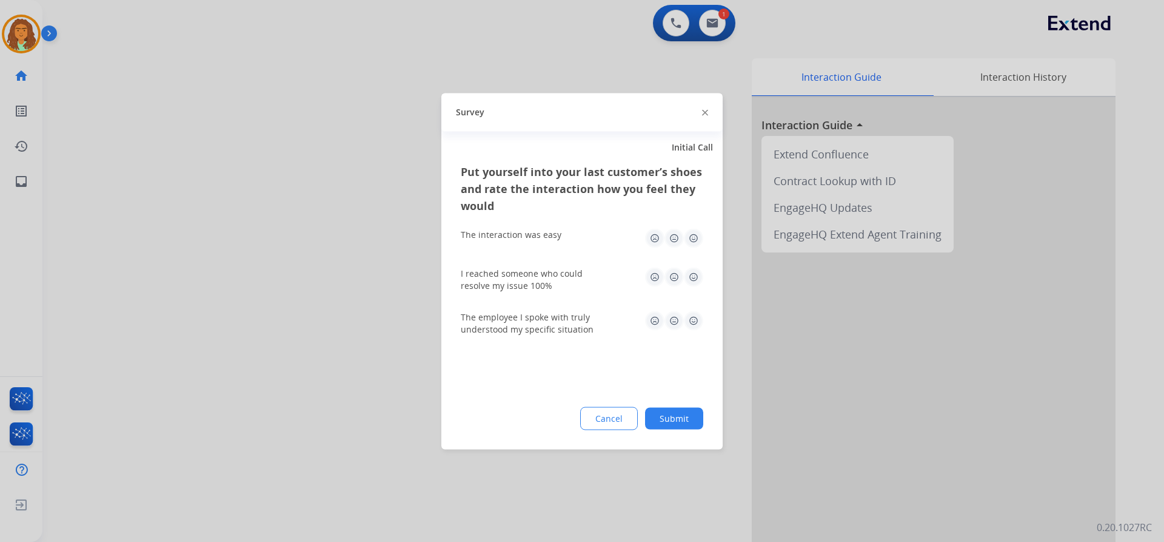
click at [691, 236] on img at bounding box center [693, 237] width 19 height 19
click at [691, 270] on img at bounding box center [693, 276] width 19 height 19
click at [695, 323] on img at bounding box center [693, 320] width 19 height 19
click at [681, 413] on button "Submit" at bounding box center [674, 418] width 58 height 22
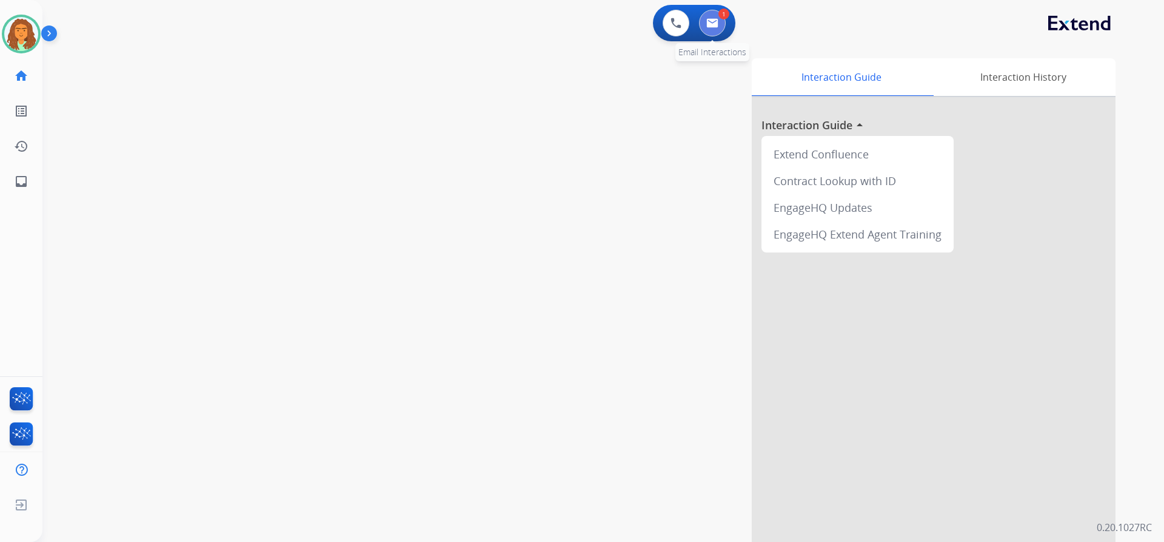
click at [717, 26] on img at bounding box center [713, 23] width 12 height 10
select select "**********"
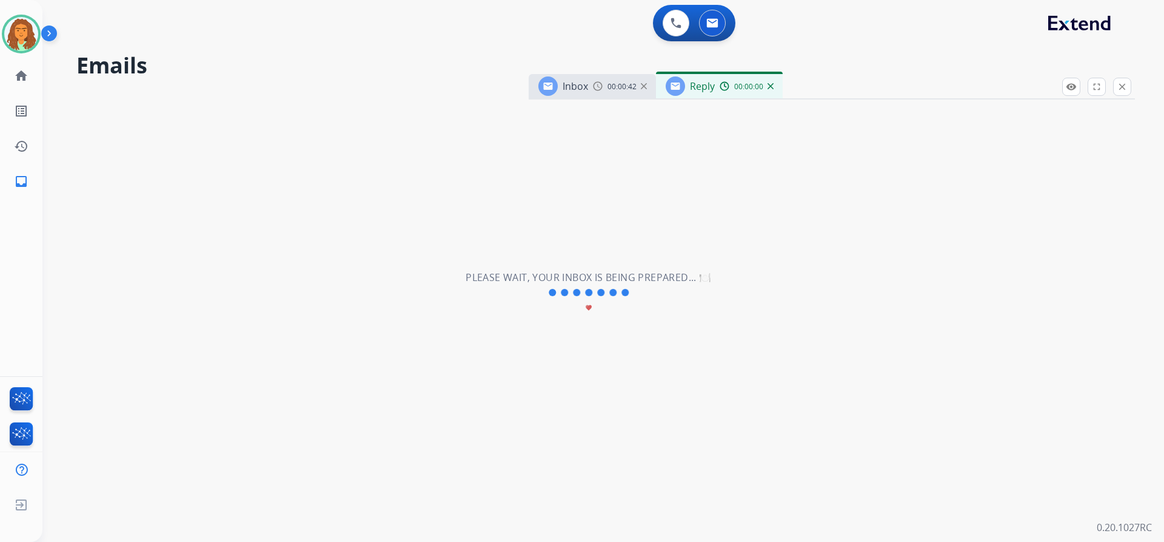
select select "**********"
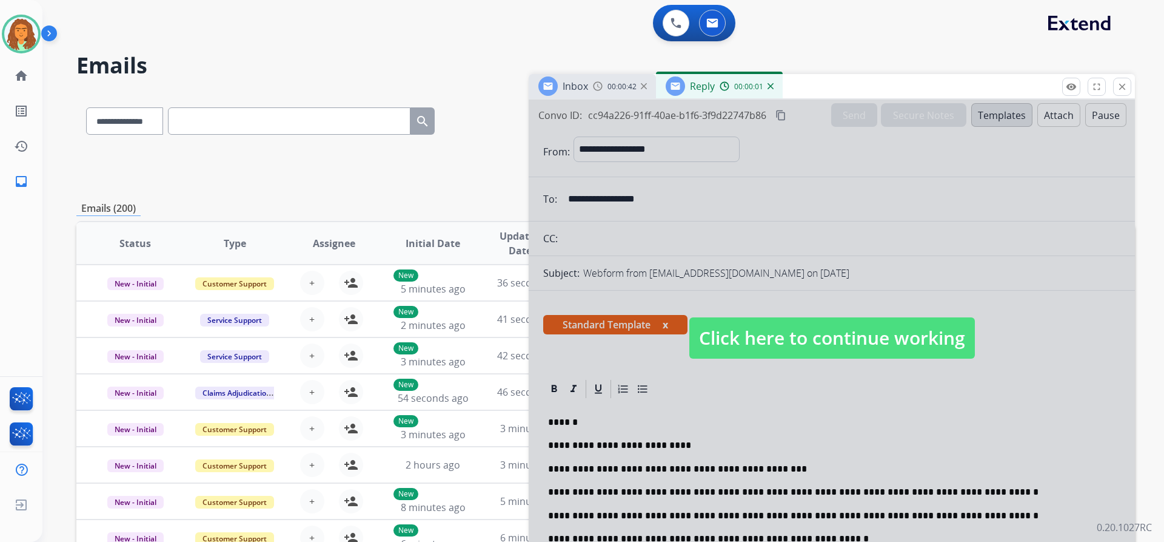
click at [776, 341] on span "Click here to continue working" at bounding box center [833, 337] width 286 height 41
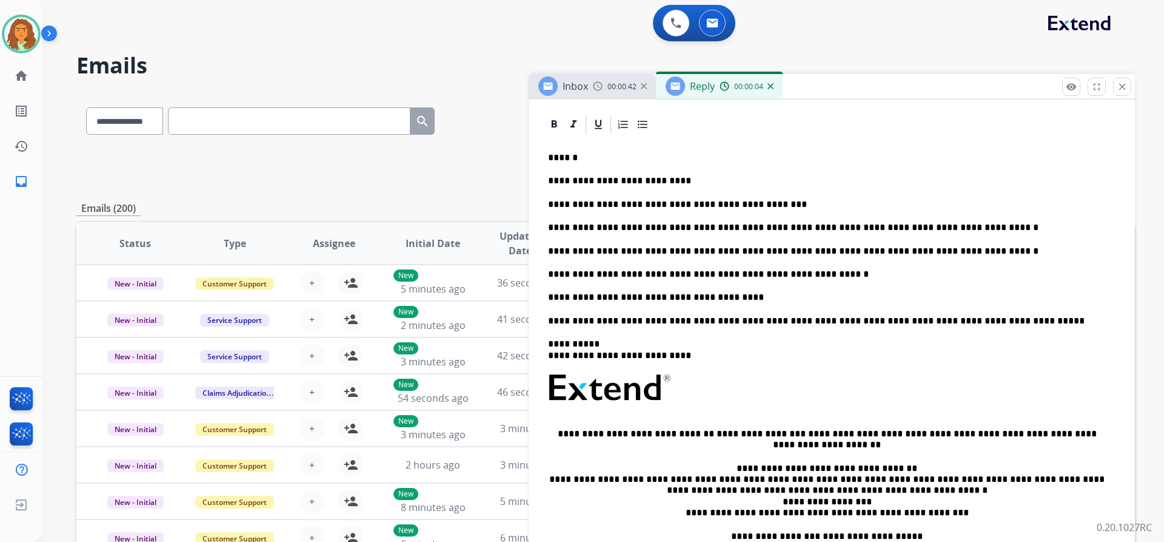
scroll to position [243, 0]
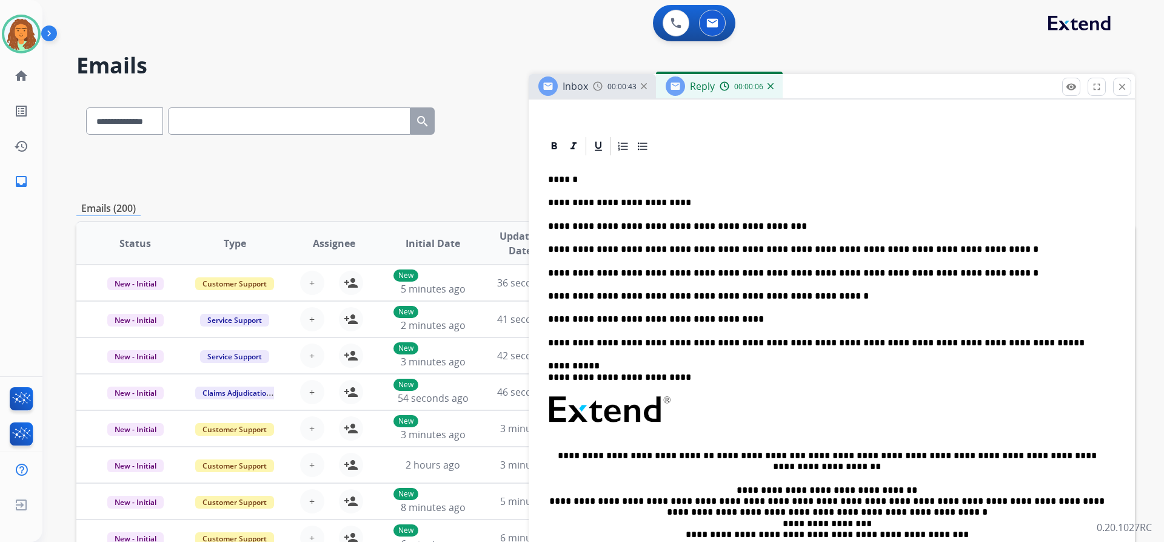
drag, startPoint x: 542, startPoint y: 200, endPoint x: 586, endPoint y: 254, distance: 69.0
click at [590, 260] on div "**********" at bounding box center [832, 405] width 606 height 541
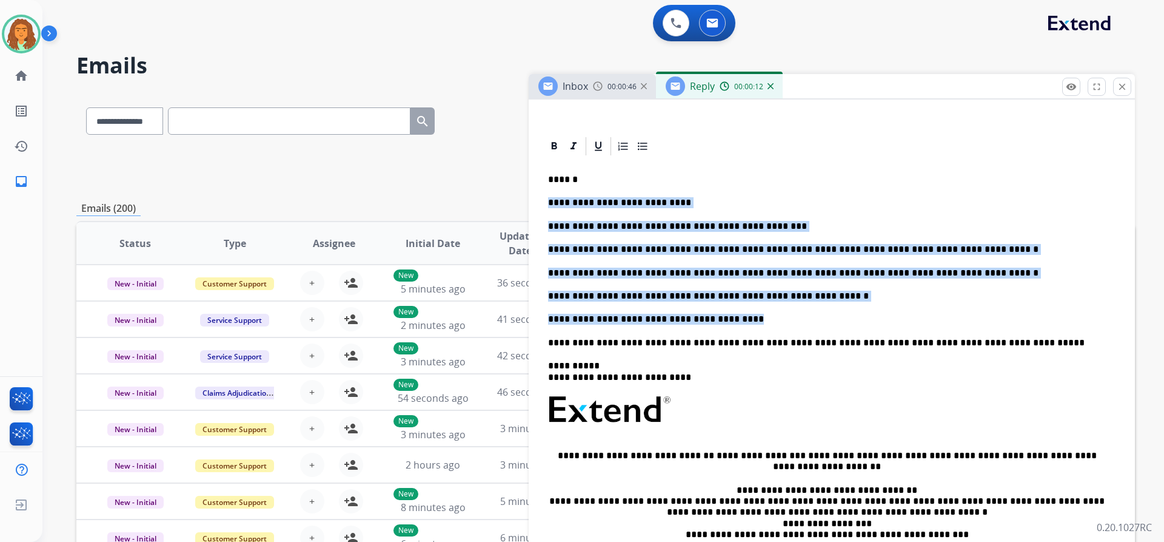
drag, startPoint x: 548, startPoint y: 200, endPoint x: 737, endPoint y: 324, distance: 226.1
click at [736, 323] on div "**********" at bounding box center [831, 385] width 577 height 456
copy div "**********"
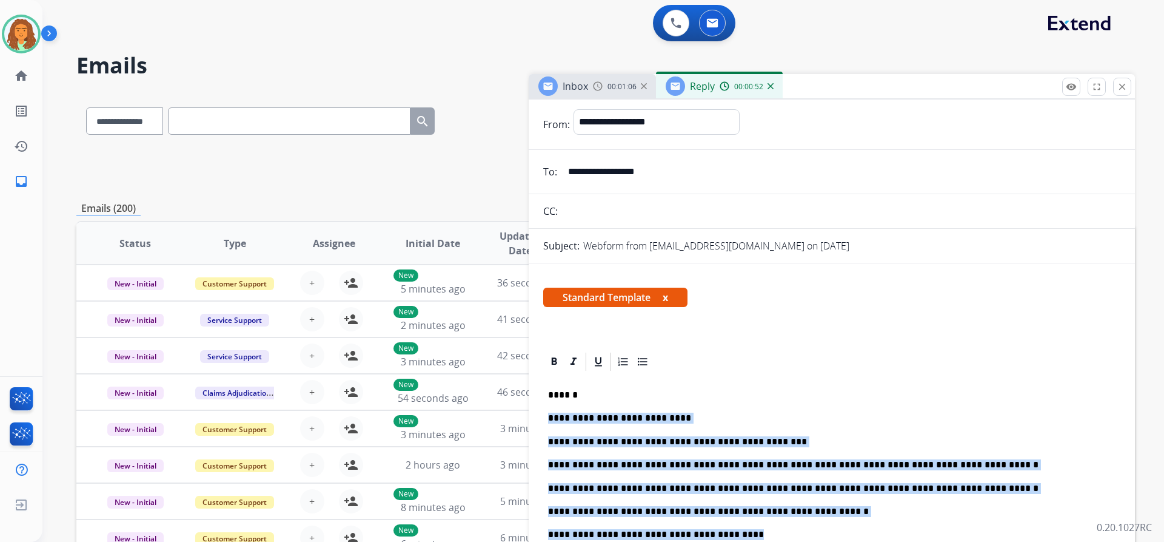
scroll to position [0, 0]
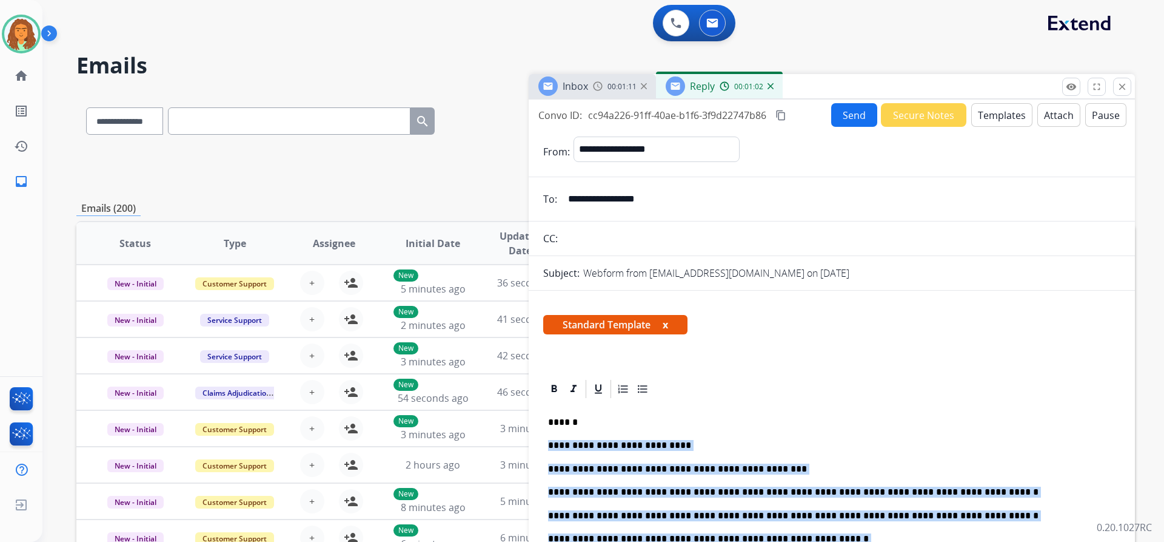
copy div "**********"
click at [1121, 84] on mat-icon "close" at bounding box center [1122, 86] width 11 height 11
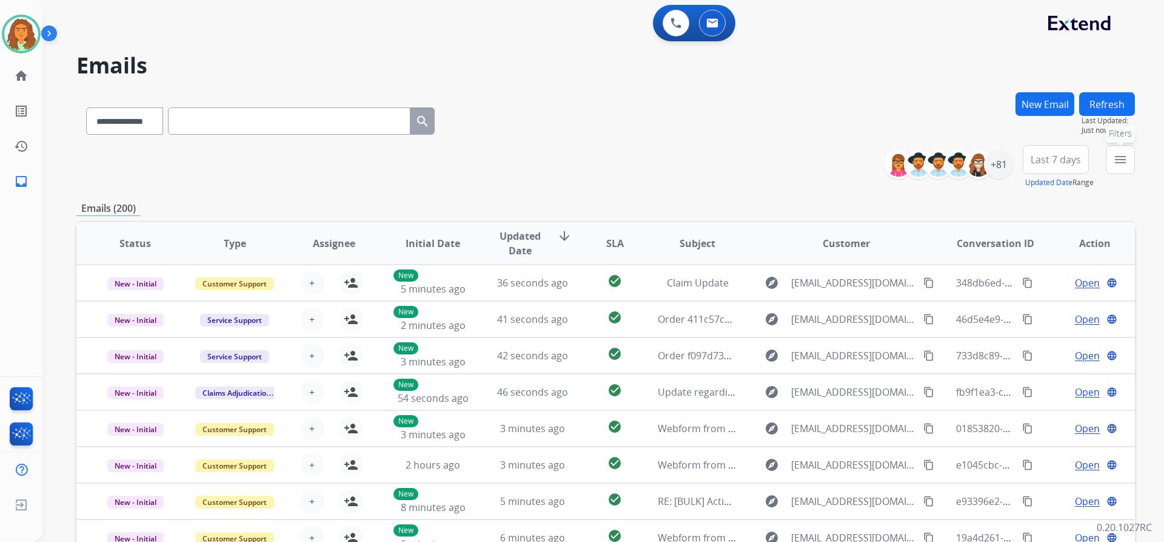
click at [1121, 156] on mat-icon "menu" at bounding box center [1120, 159] width 15 height 15
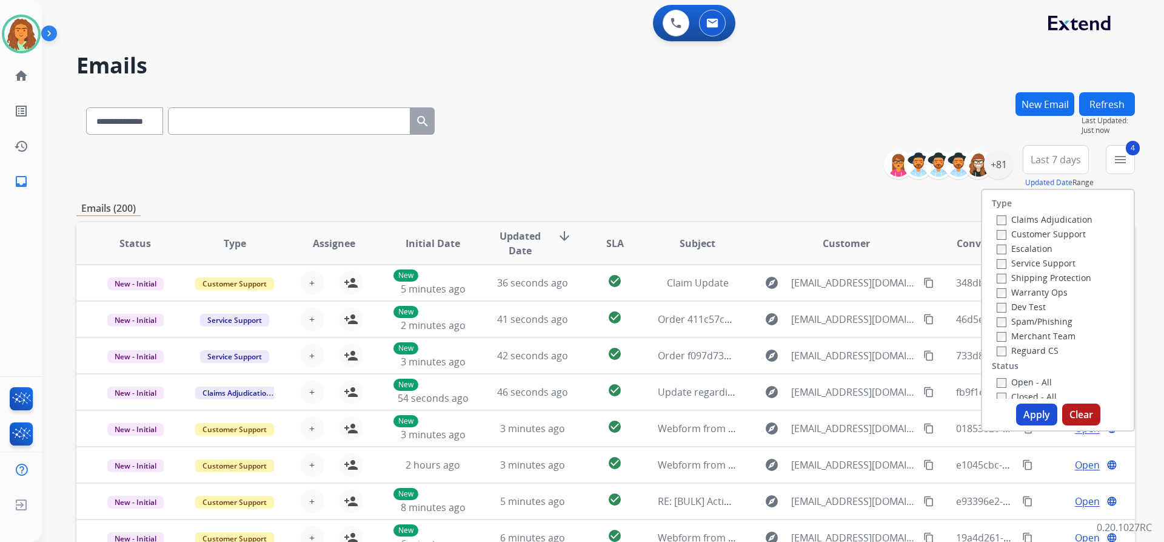
click at [1023, 412] on button "Apply" at bounding box center [1036, 414] width 41 height 22
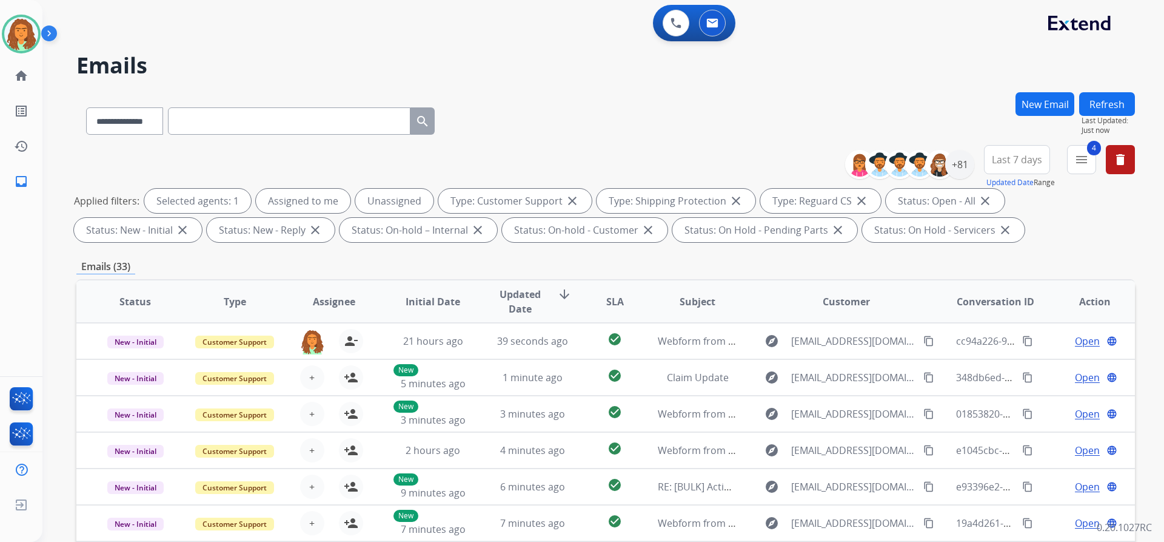
click at [985, 254] on div "**********" at bounding box center [605, 420] width 1059 height 656
click at [1016, 160] on span "Last 7 days" at bounding box center [1017, 159] width 50 height 5
click at [986, 307] on div "Last 90 days" at bounding box center [1013, 307] width 67 height 18
click at [919, 255] on div "**********" at bounding box center [605, 420] width 1059 height 656
click at [969, 164] on div "+131" at bounding box center [959, 164] width 29 height 29
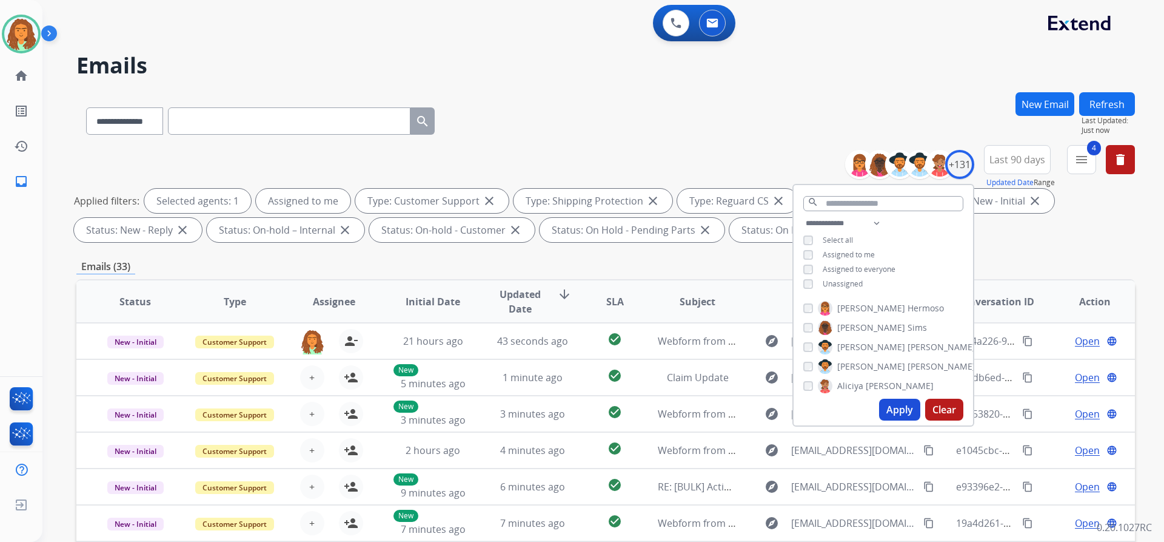
click at [894, 409] on button "Apply" at bounding box center [899, 409] width 41 height 22
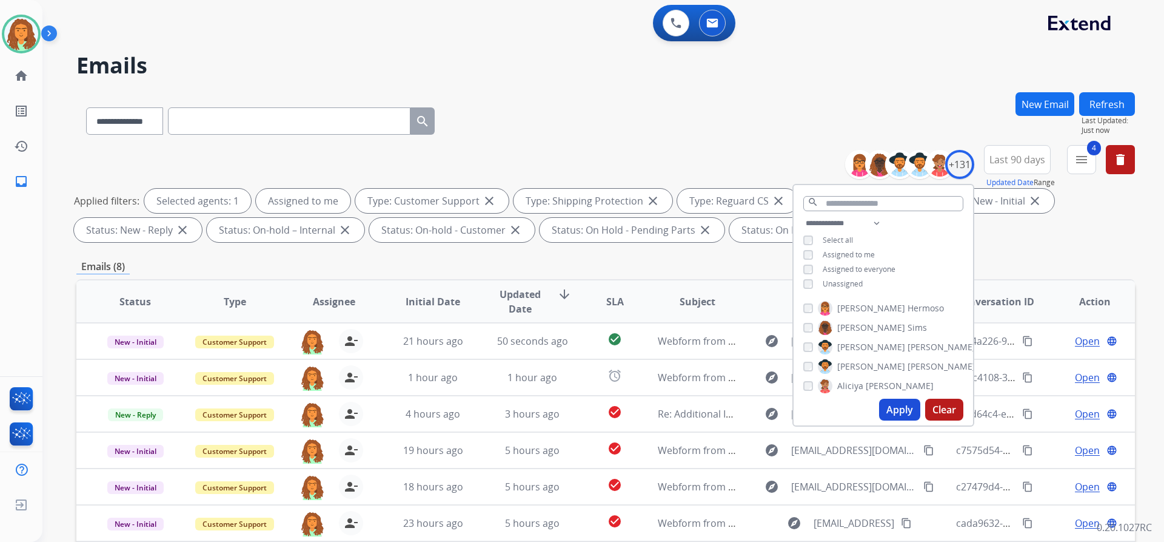
click at [742, 261] on div "Emails (8)" at bounding box center [605, 266] width 1059 height 15
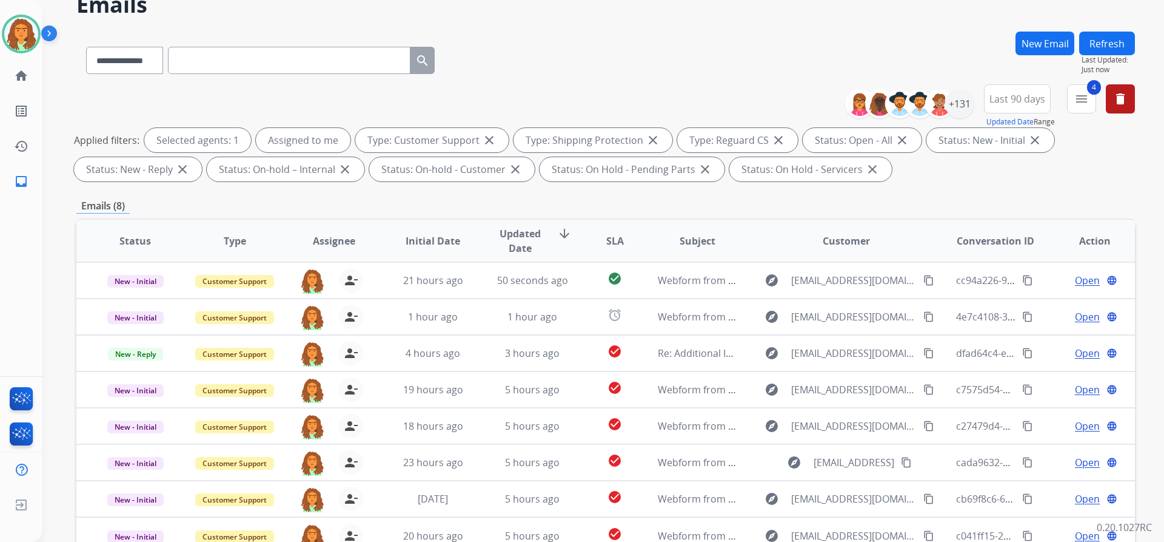
scroll to position [121, 0]
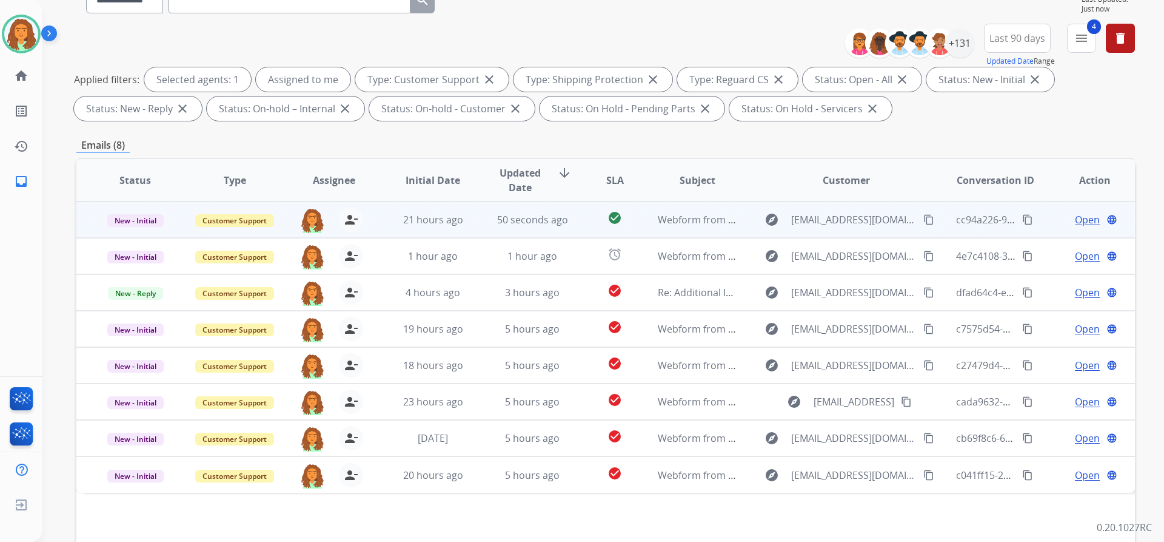
click at [1081, 220] on span "Open" at bounding box center [1087, 219] width 25 height 15
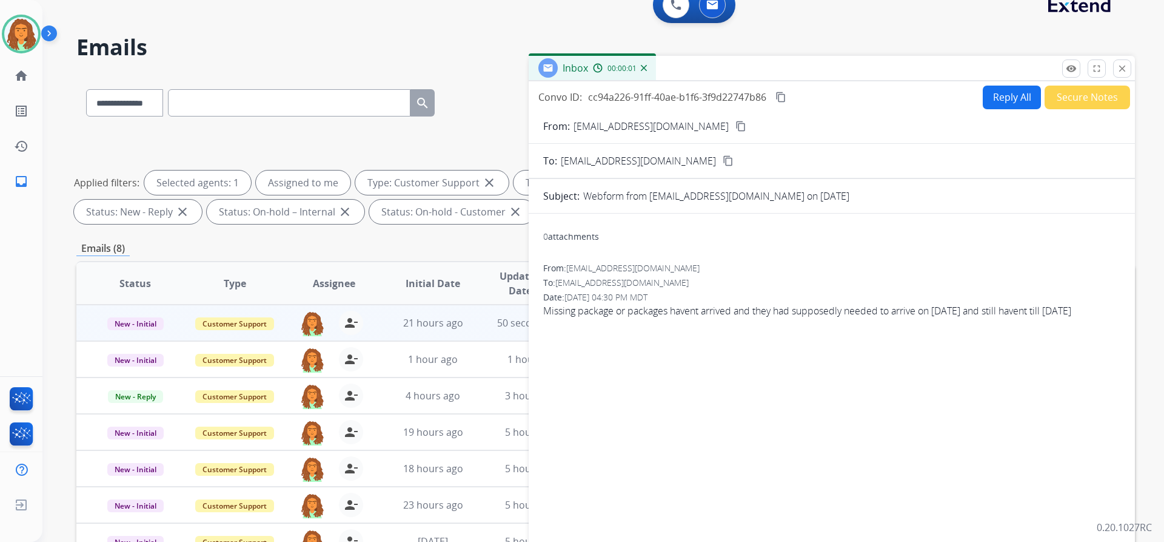
scroll to position [0, 0]
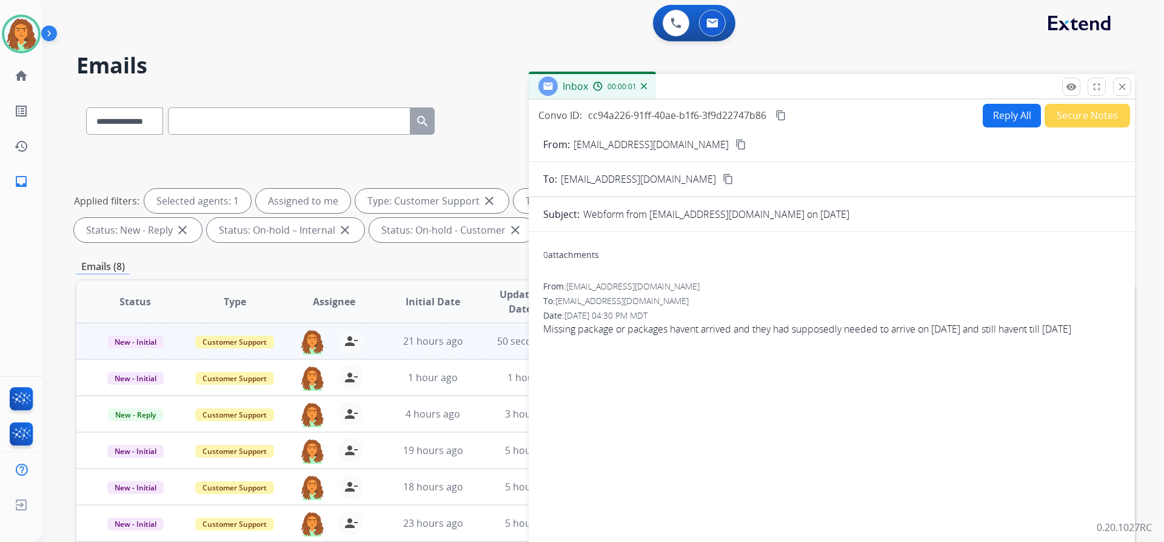
click at [993, 108] on button "Reply All" at bounding box center [1012, 116] width 58 height 24
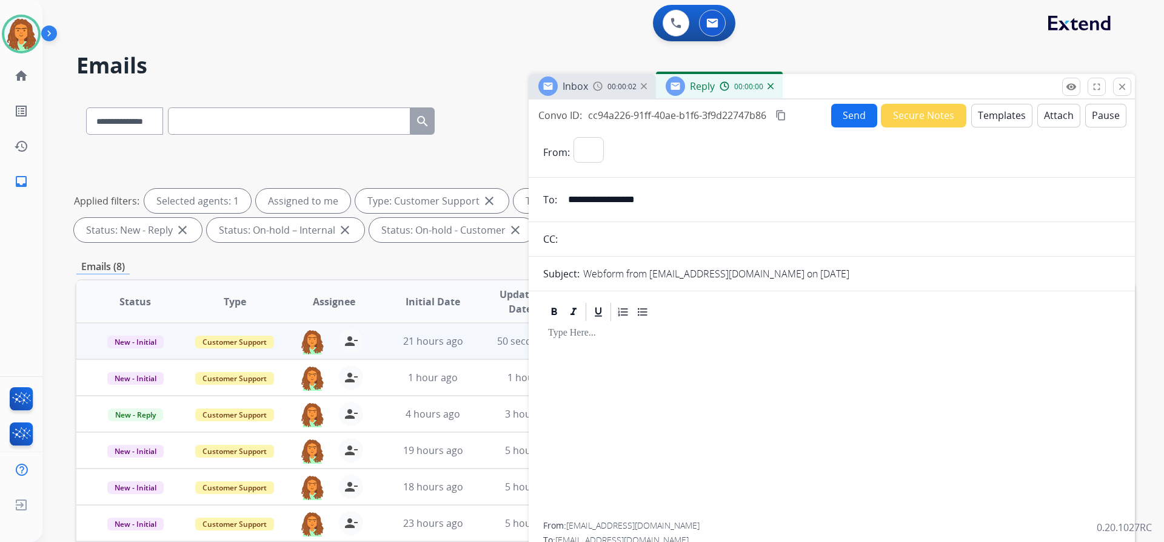
select select "**********"
click at [993, 112] on button "Templates" at bounding box center [1002, 116] width 61 height 24
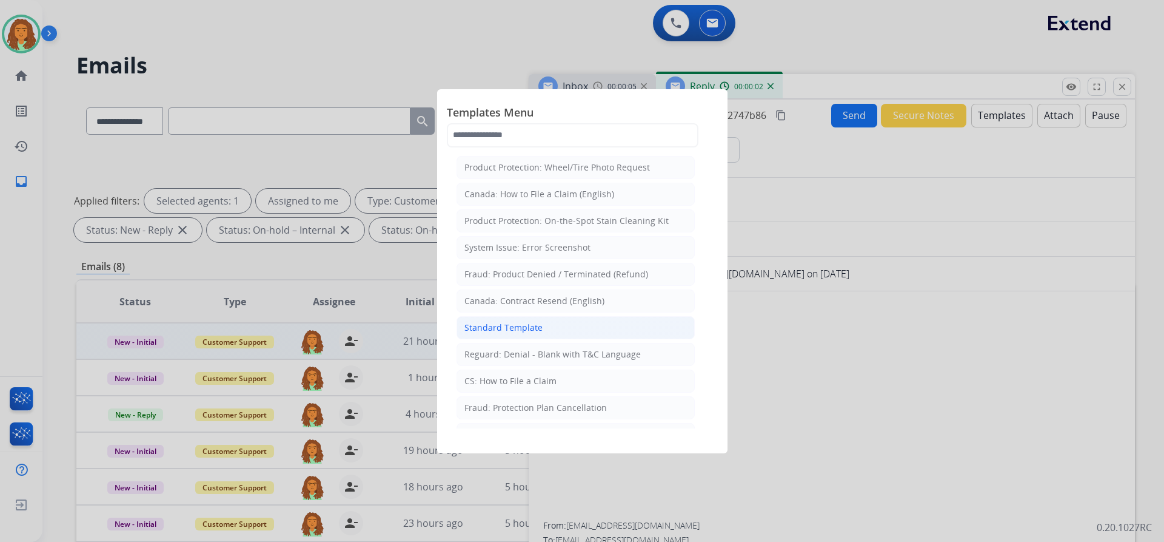
click at [512, 324] on div "Standard Template" at bounding box center [504, 327] width 78 height 12
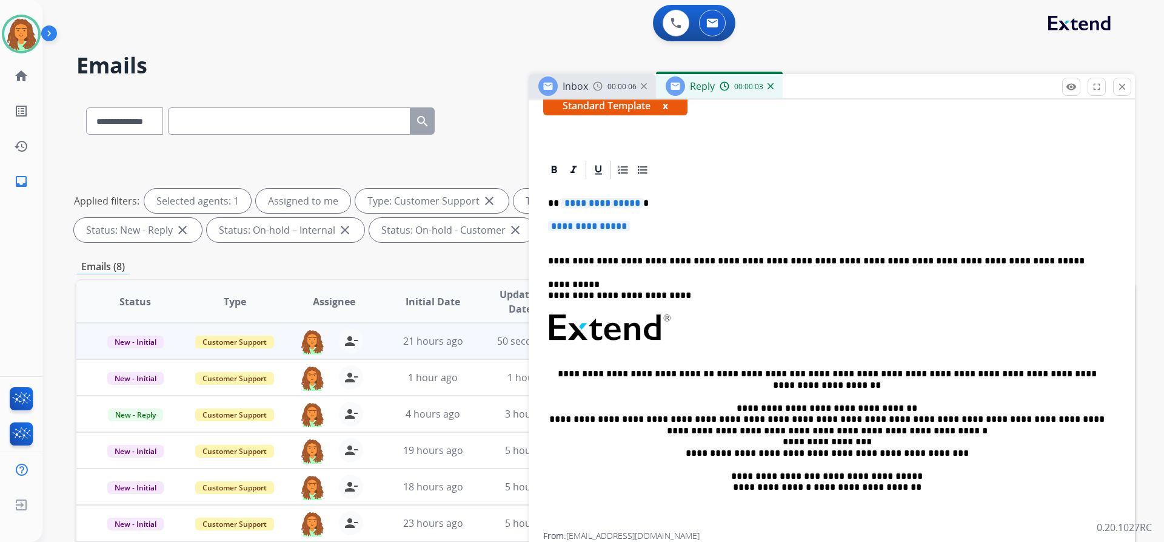
scroll to position [224, 0]
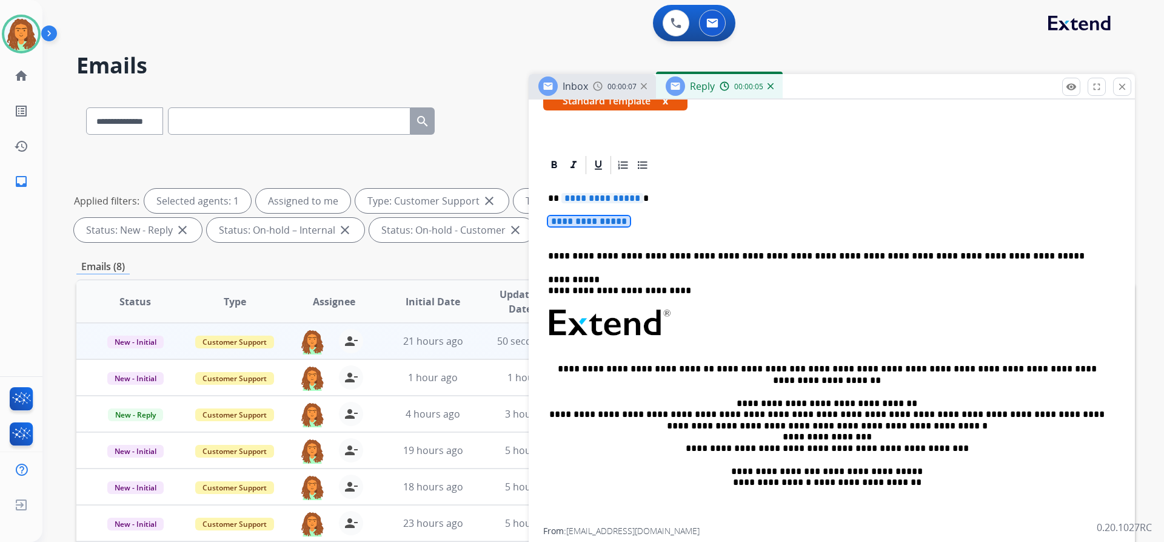
click at [566, 222] on span "**********" at bounding box center [589, 221] width 82 height 10
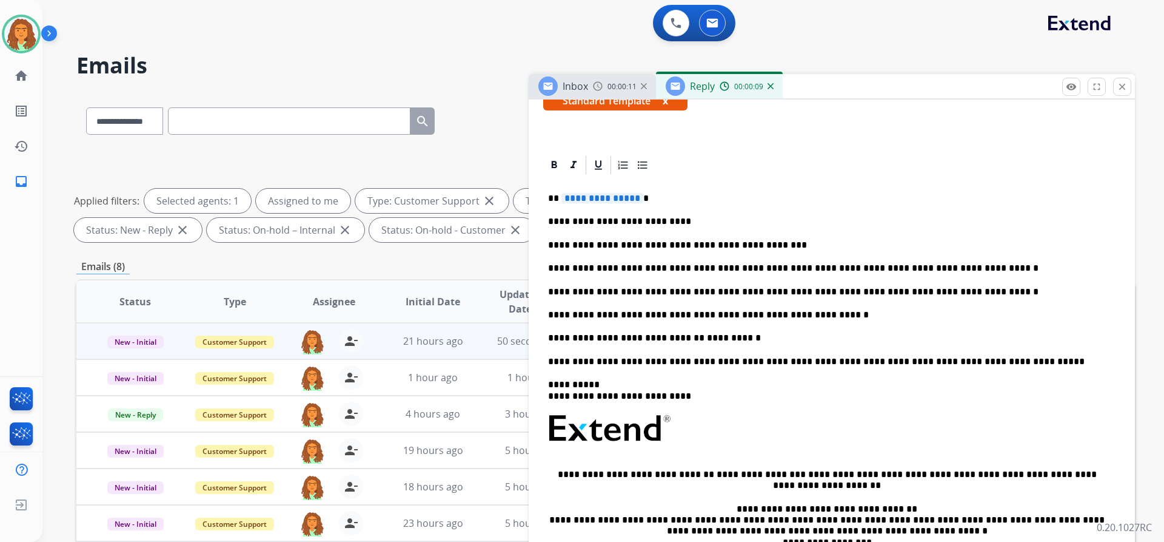
click at [634, 198] on span "**********" at bounding box center [603, 198] width 82 height 10
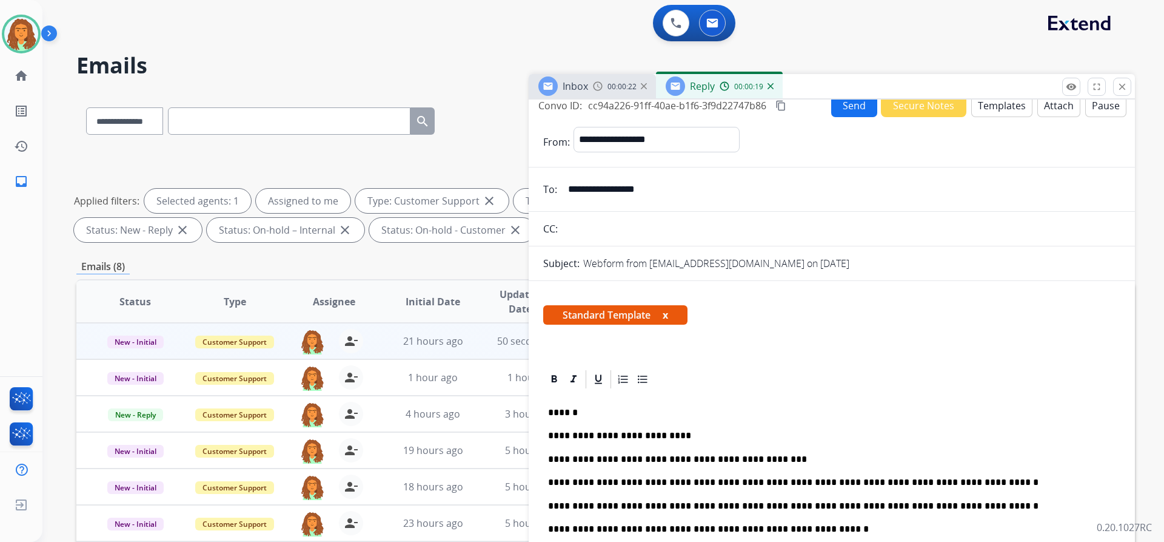
scroll to position [0, 0]
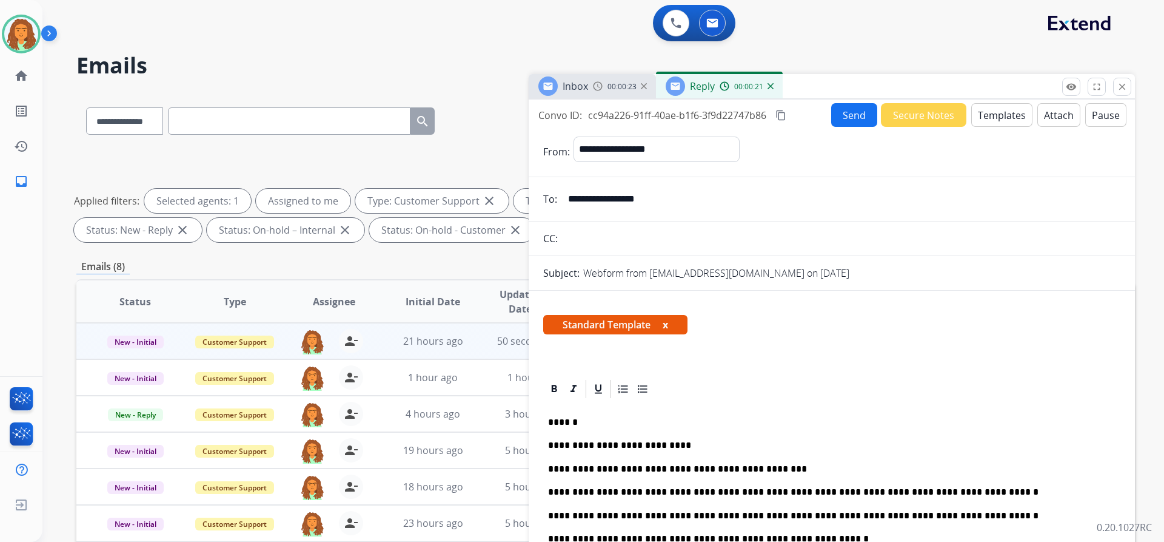
click at [842, 113] on button "Send" at bounding box center [854, 115] width 46 height 24
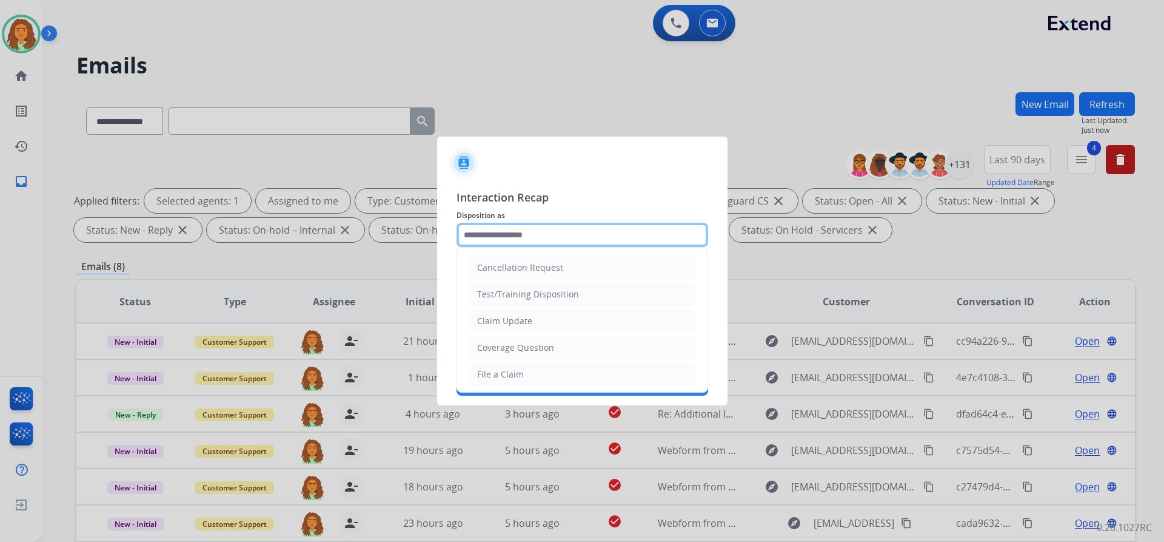
click at [484, 232] on input "text" at bounding box center [583, 235] width 252 height 24
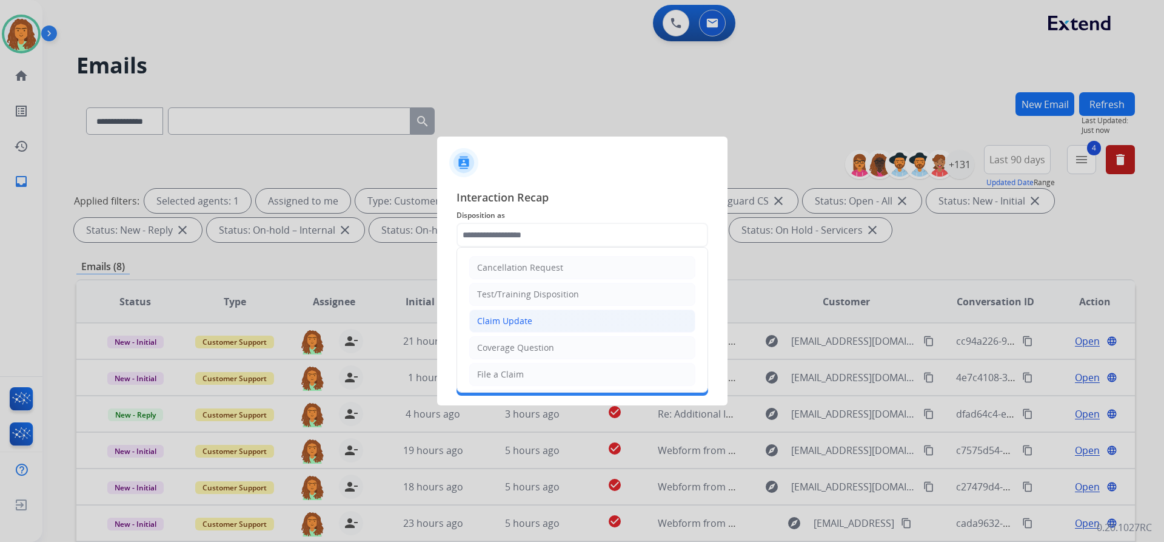
click at [532, 315] on li "Claim Update" at bounding box center [582, 320] width 226 height 23
type input "**********"
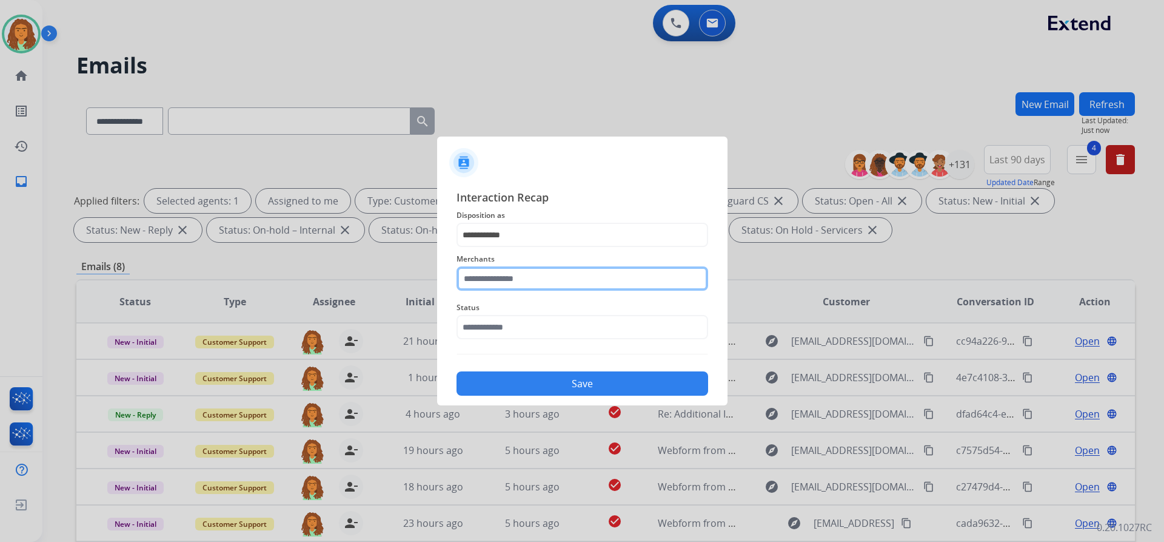
click at [500, 278] on input "text" at bounding box center [583, 278] width 252 height 24
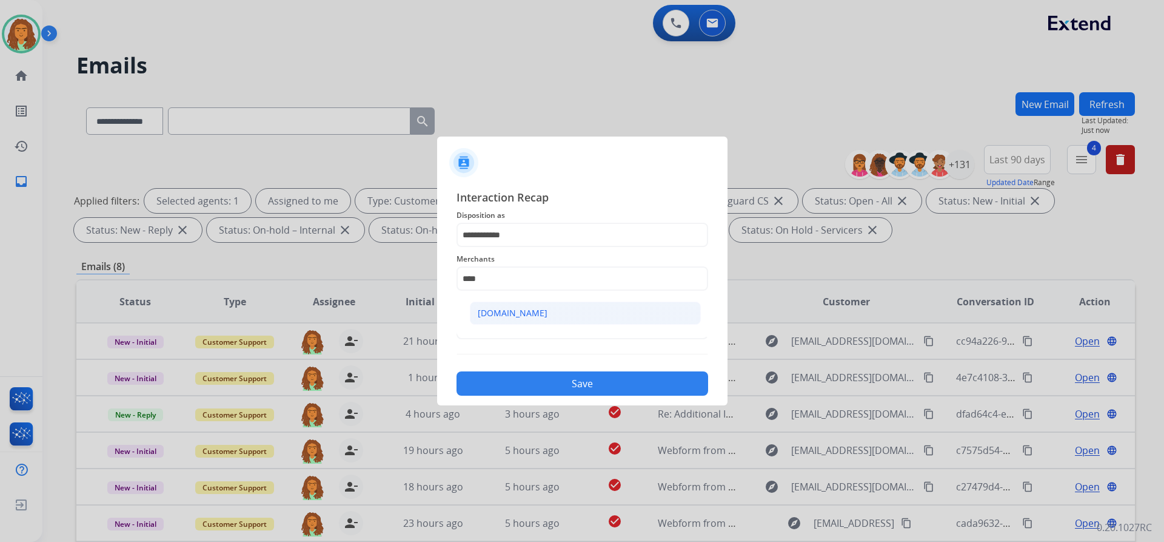
click at [502, 311] on div "[DOMAIN_NAME]" at bounding box center [513, 313] width 70 height 12
type input "**********"
click at [526, 331] on input "text" at bounding box center [583, 327] width 252 height 24
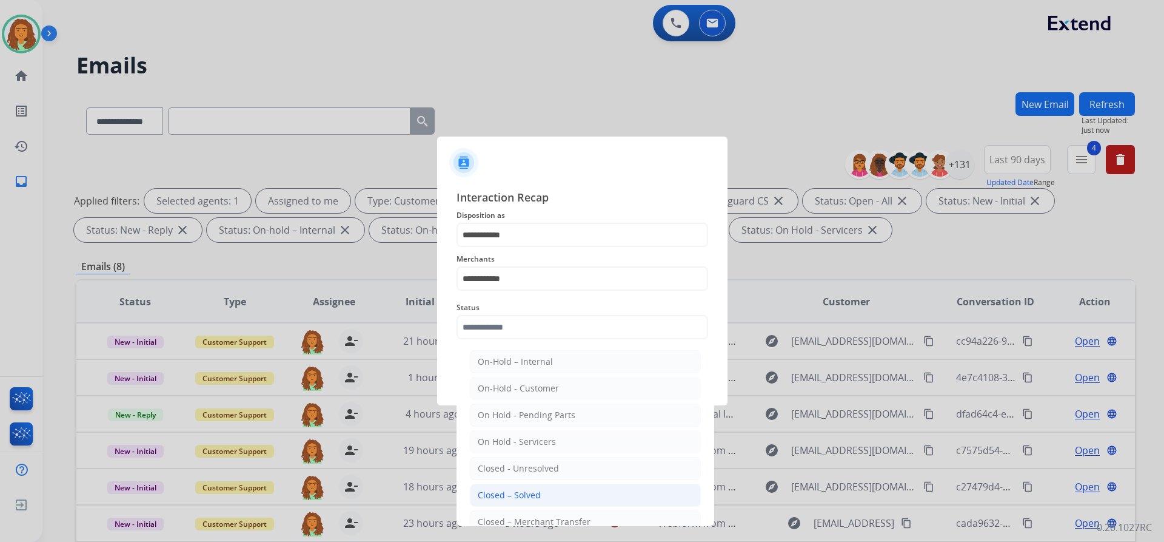
click at [507, 490] on div "Closed – Solved" at bounding box center [509, 495] width 63 height 12
type input "**********"
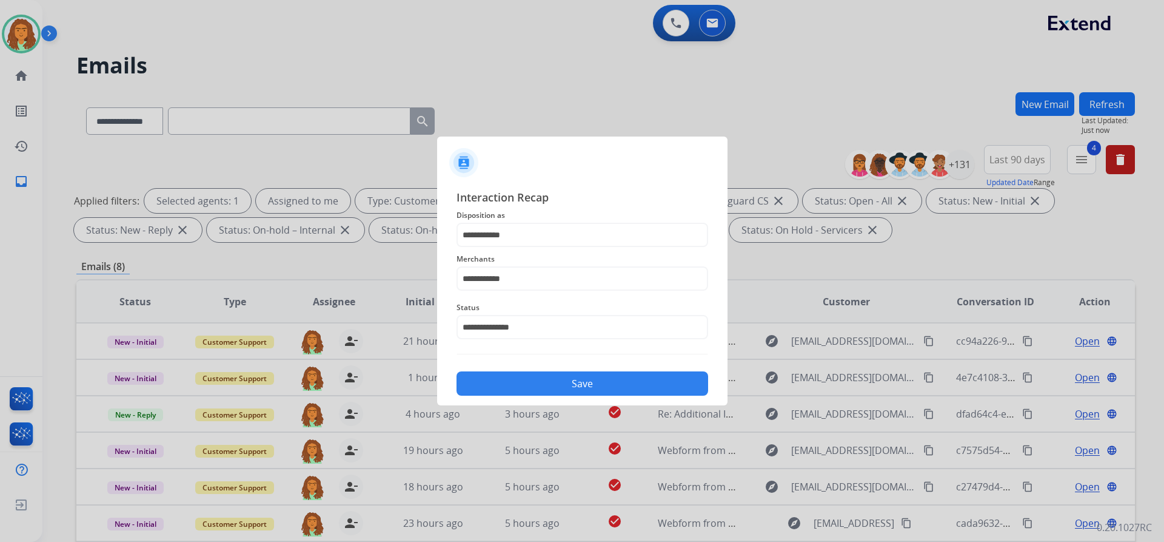
click at [571, 378] on button "Save" at bounding box center [583, 383] width 252 height 24
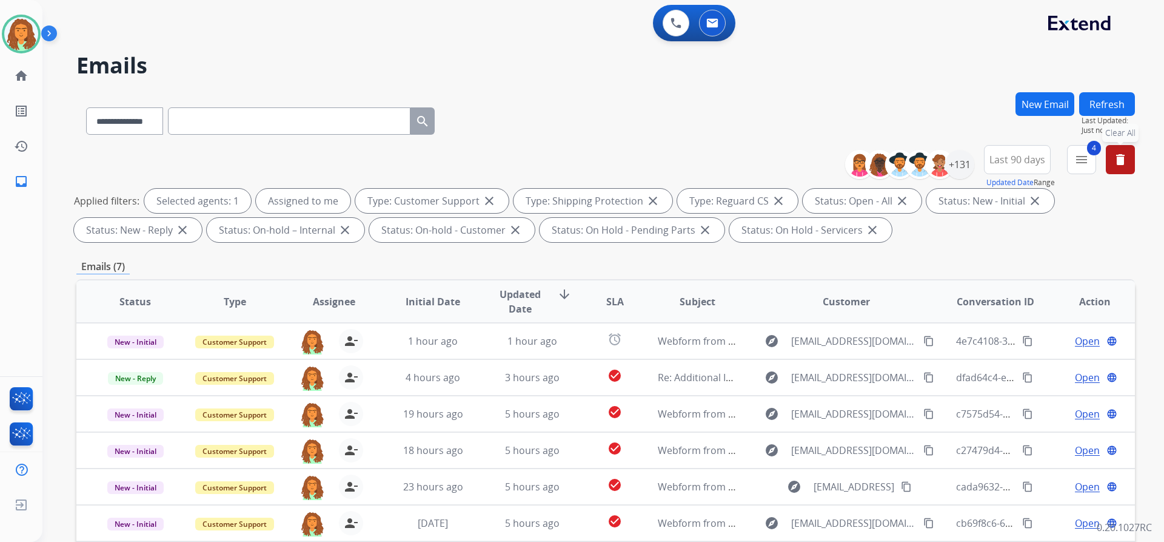
click at [1123, 162] on mat-icon "delete" at bounding box center [1120, 159] width 15 height 15
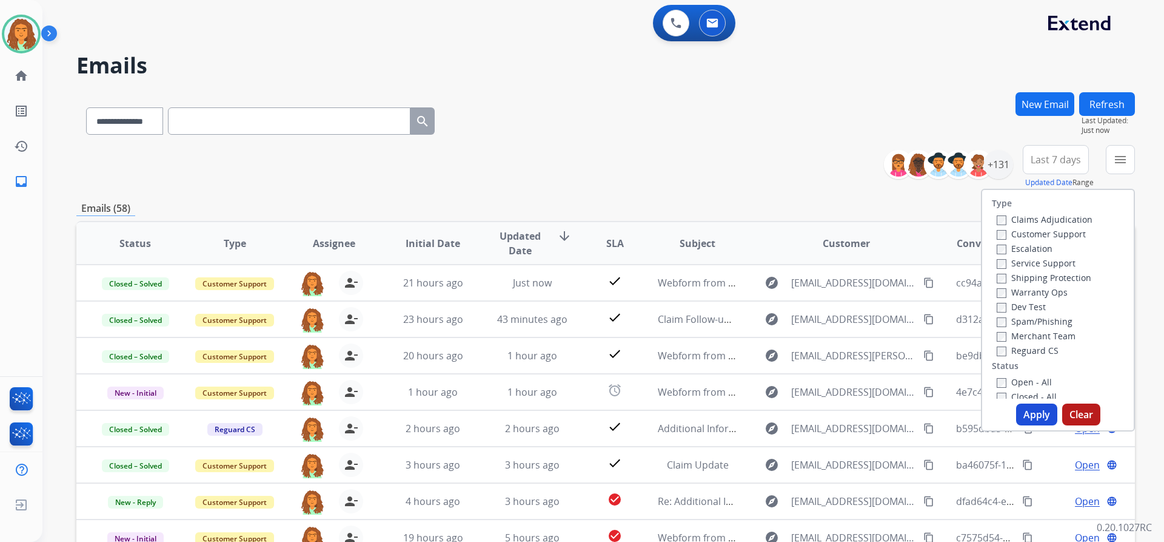
click at [829, 196] on div "**********" at bounding box center [605, 391] width 1059 height 598
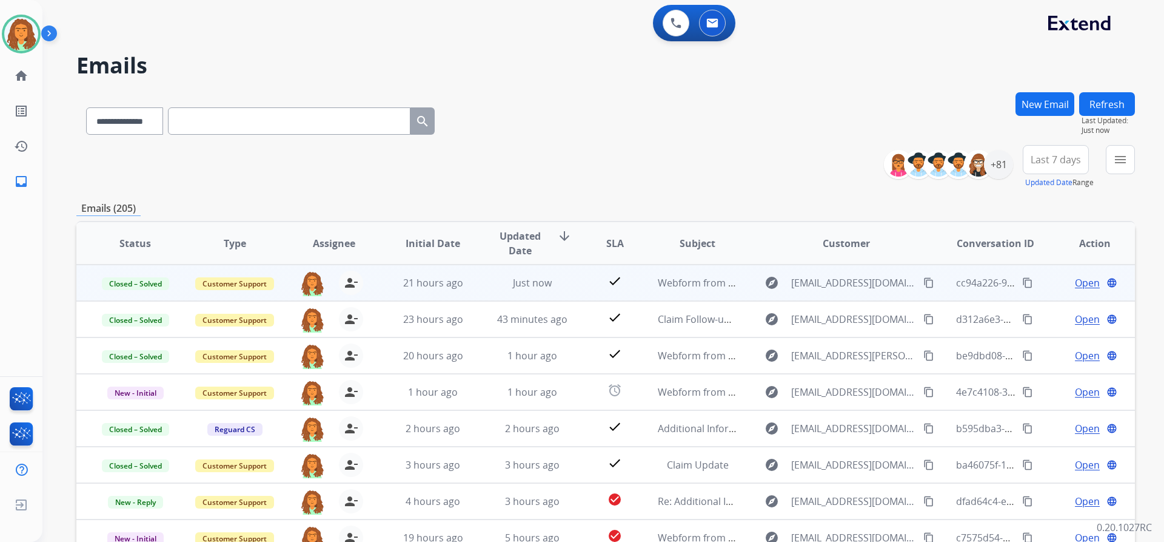
click at [1022, 280] on mat-icon "content_copy" at bounding box center [1027, 282] width 11 height 11
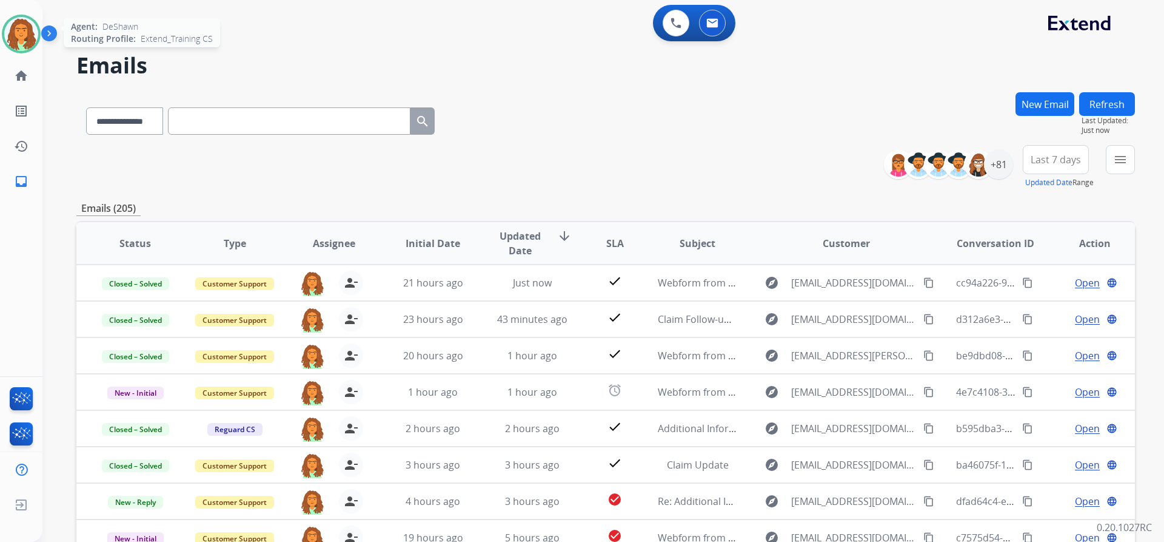
click at [28, 35] on img at bounding box center [21, 34] width 34 height 34
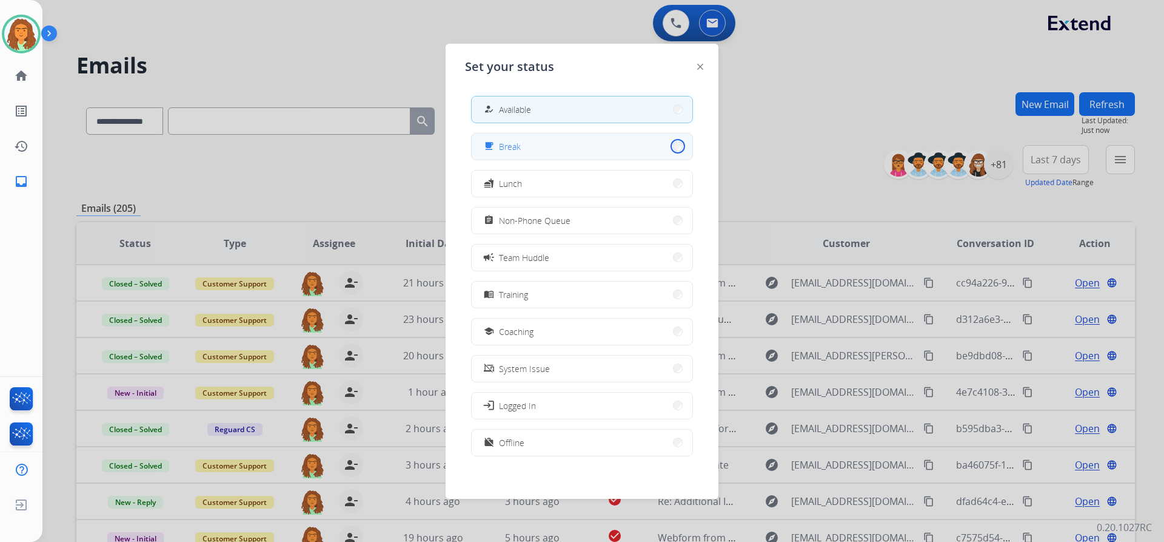
click at [671, 145] on button "free_breakfast Break" at bounding box center [582, 146] width 221 height 26
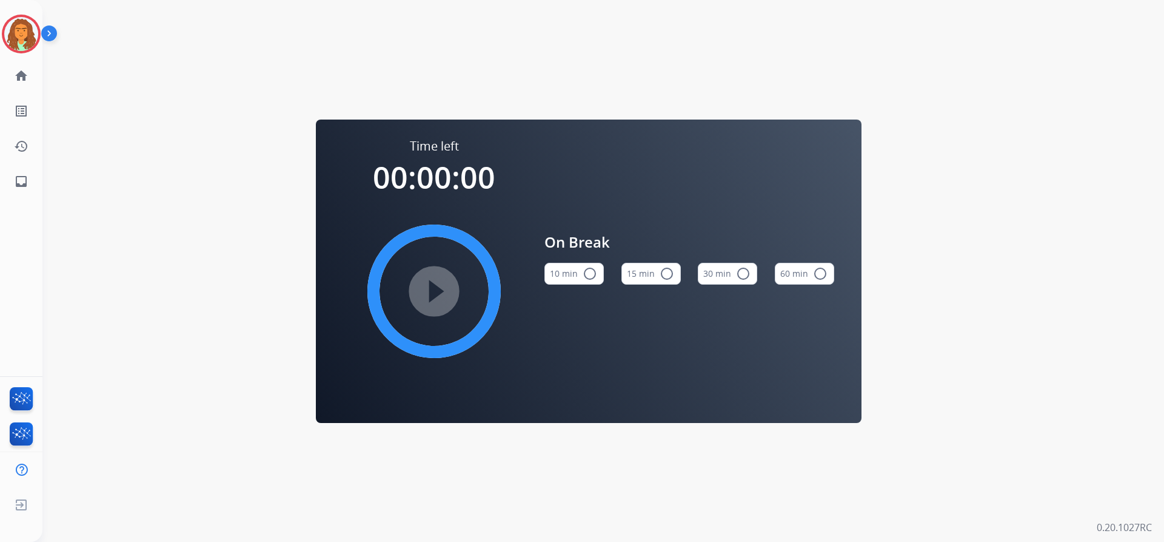
click at [588, 272] on mat-icon "radio_button_unchecked" at bounding box center [590, 273] width 15 height 15
click at [442, 287] on mat-icon "play_circle_filled" at bounding box center [434, 291] width 15 height 15
click at [36, 30] on img at bounding box center [21, 34] width 34 height 34
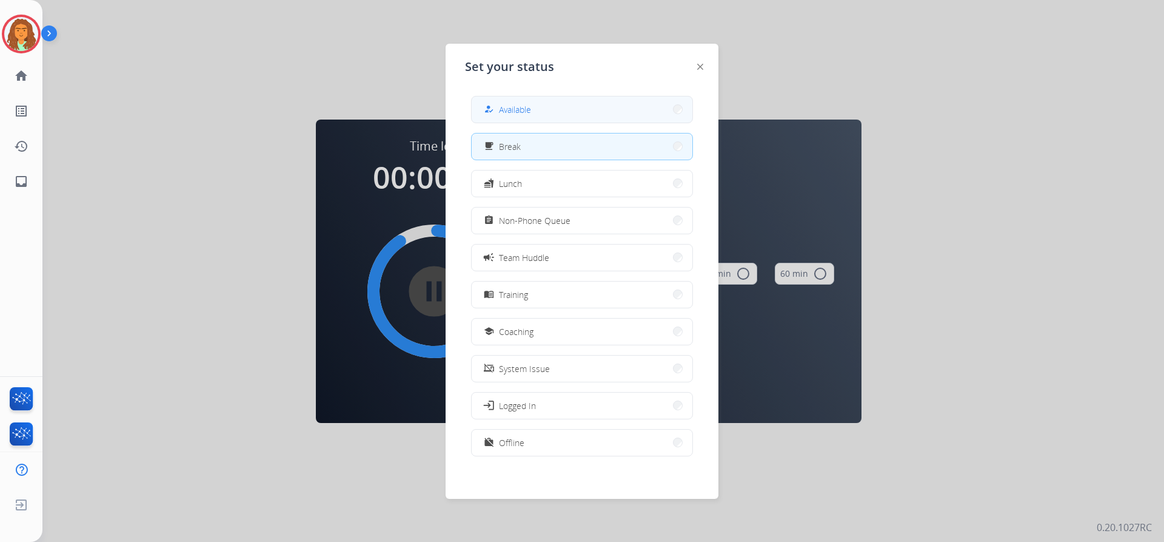
click at [512, 98] on button "how_to_reg Available" at bounding box center [582, 109] width 221 height 26
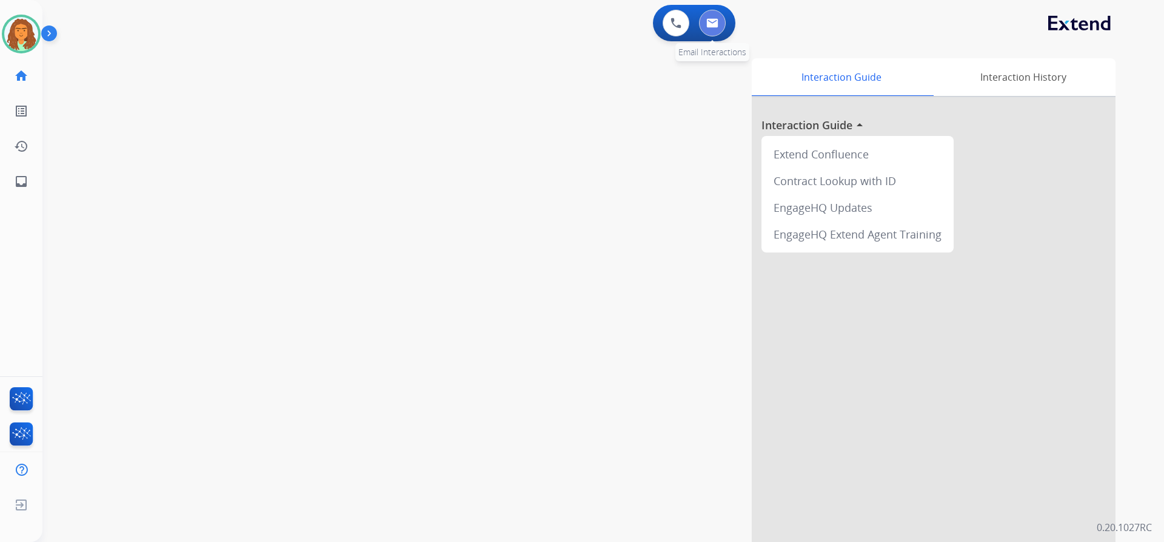
click at [711, 22] on img at bounding box center [713, 23] width 12 height 10
select select "**********"
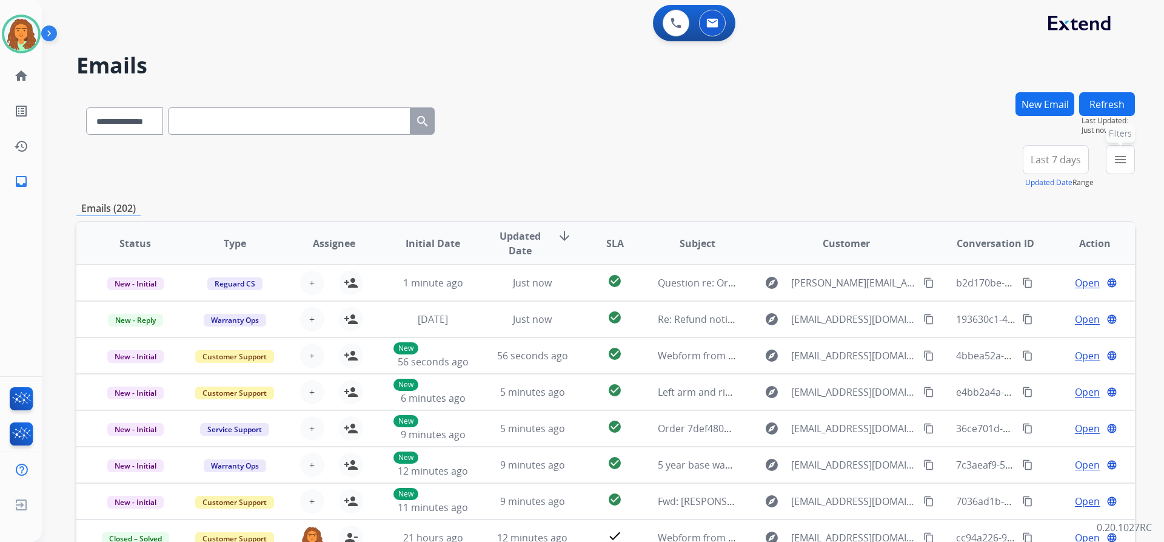
click at [1118, 159] on mat-icon "menu" at bounding box center [1120, 159] width 15 height 15
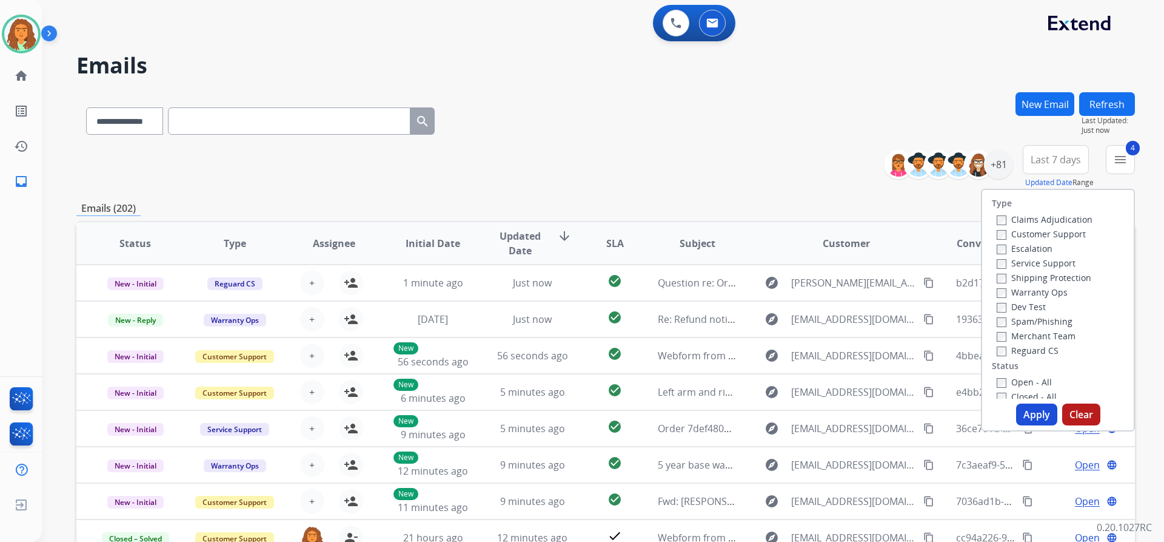
click at [1035, 411] on button "Apply" at bounding box center [1036, 414] width 41 height 22
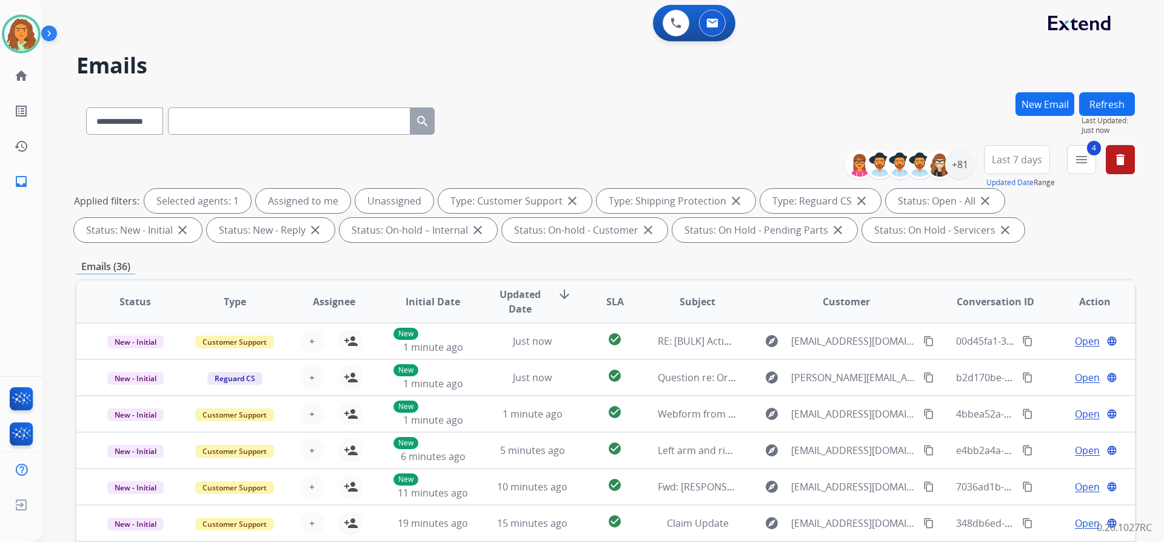
click at [1023, 161] on span "Last 7 days" at bounding box center [1017, 159] width 50 height 5
click at [988, 304] on div "Last 90 days" at bounding box center [1013, 307] width 67 height 18
click at [912, 249] on div "**********" at bounding box center [605, 420] width 1059 height 656
click at [954, 166] on div "+81" at bounding box center [959, 164] width 29 height 29
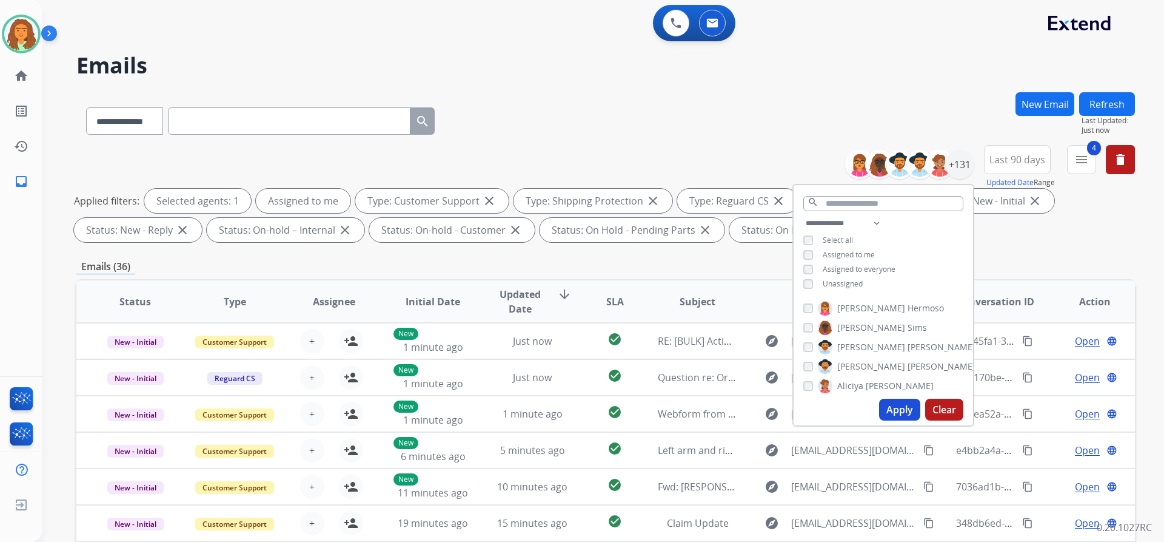
click at [891, 409] on button "Apply" at bounding box center [899, 409] width 41 height 22
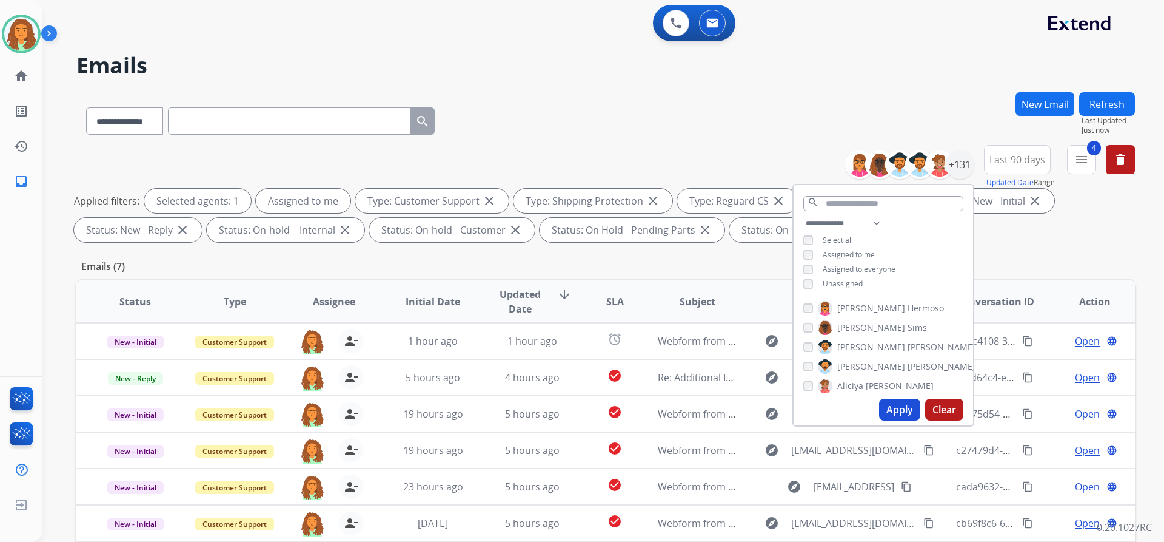
click at [758, 265] on div "Emails (7)" at bounding box center [605, 266] width 1059 height 15
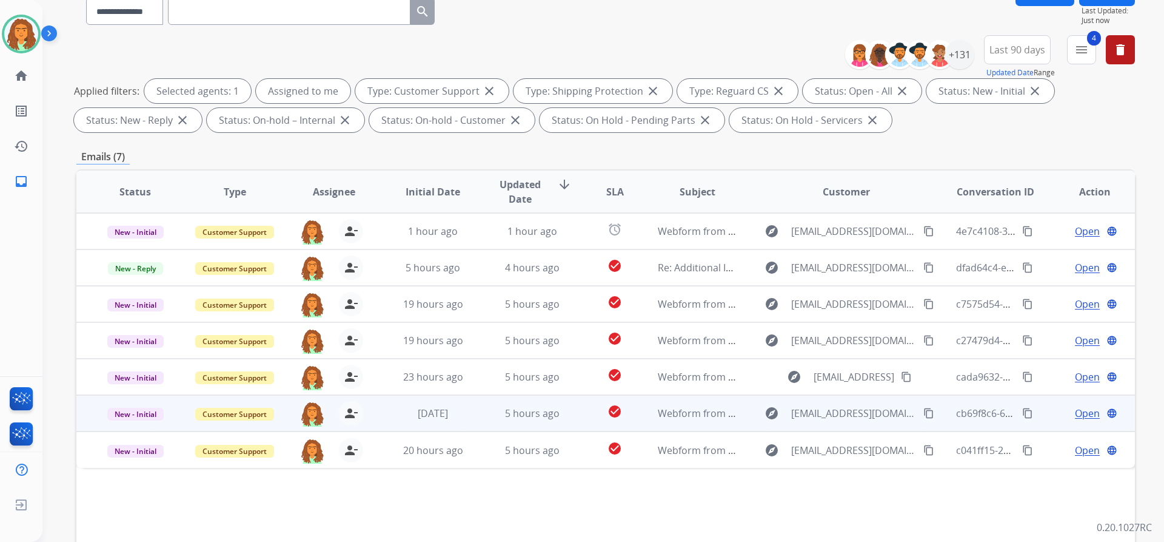
scroll to position [182, 0]
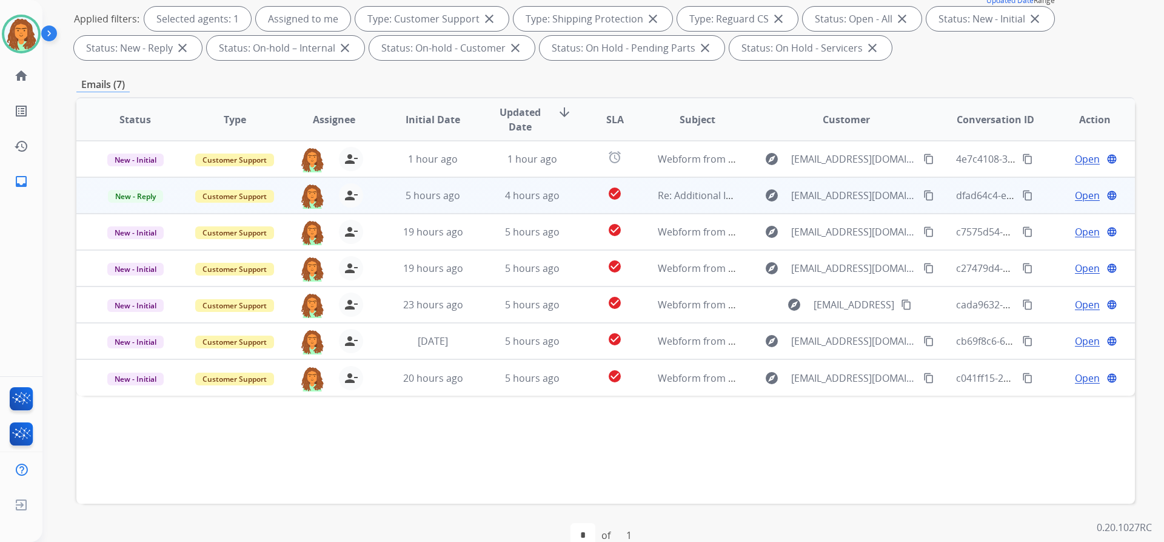
click at [573, 201] on td "check_circle" at bounding box center [606, 195] width 66 height 36
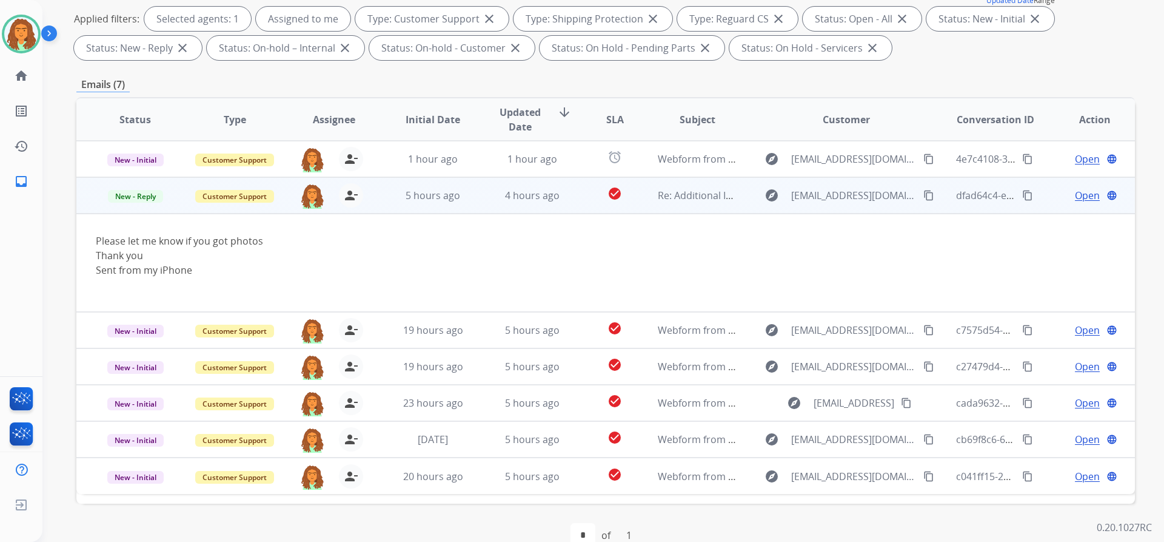
click at [924, 193] on mat-icon "content_copy" at bounding box center [929, 195] width 11 height 11
click at [1075, 197] on span "Open" at bounding box center [1087, 195] width 25 height 15
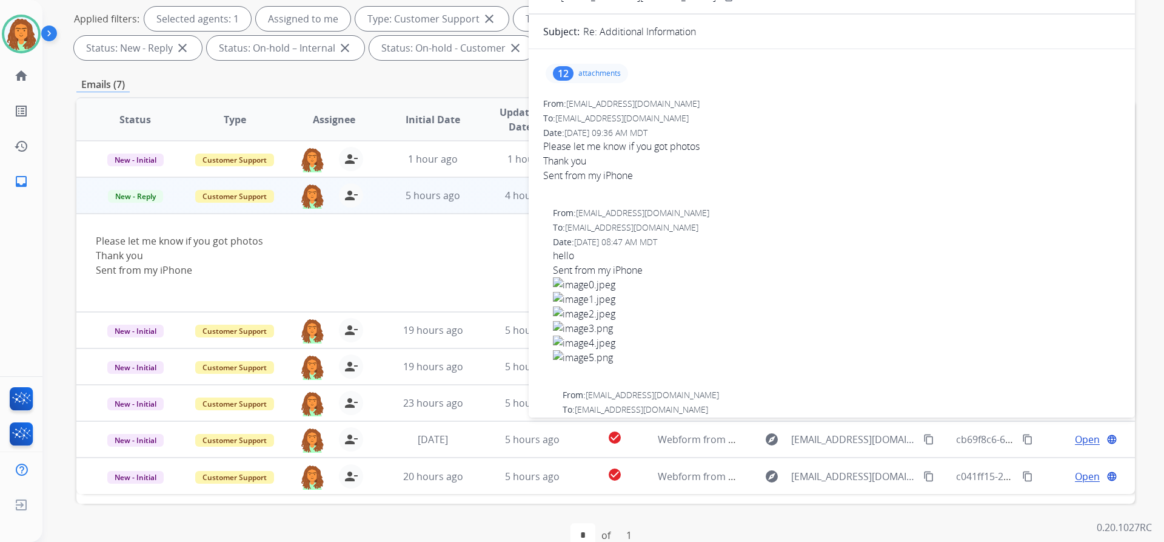
click at [571, 72] on div "12" at bounding box center [563, 73] width 21 height 15
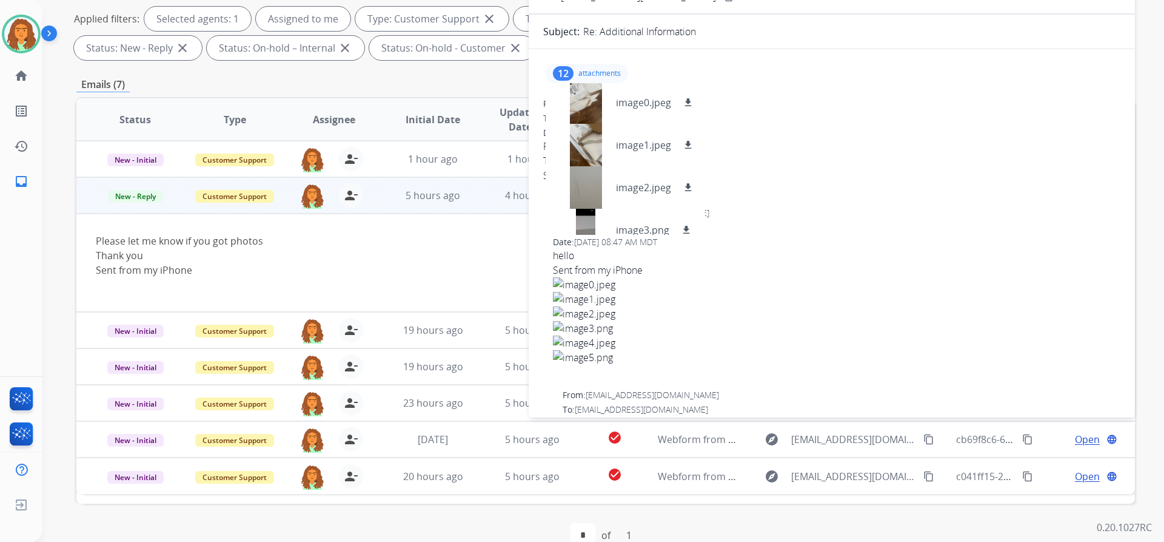
scroll to position [0, 0]
click at [591, 98] on div at bounding box center [586, 104] width 61 height 42
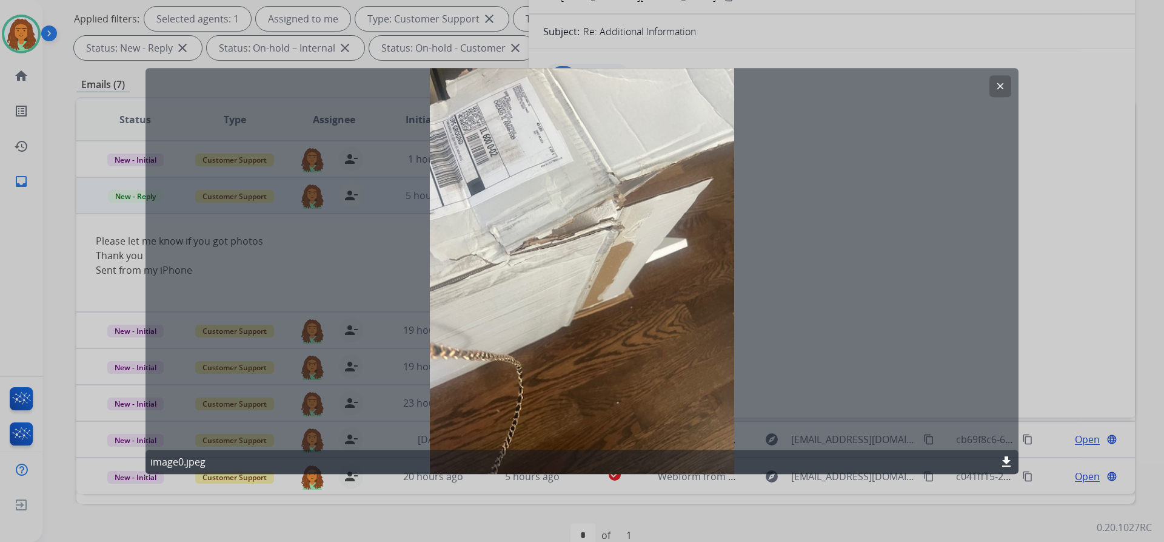
click at [998, 85] on mat-icon "clear" at bounding box center [1000, 86] width 11 height 11
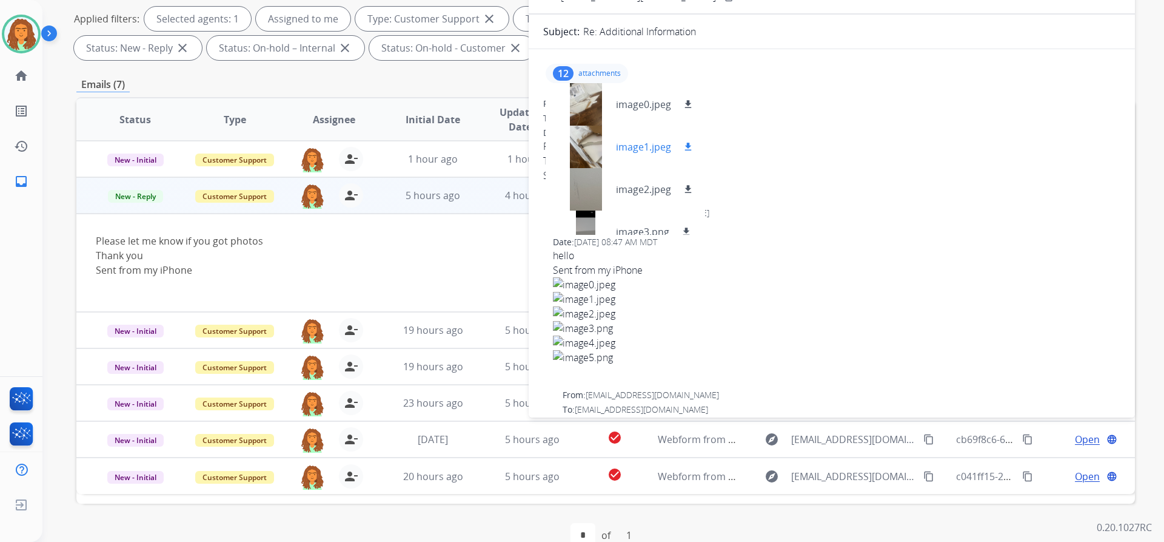
click at [588, 140] on div at bounding box center [586, 147] width 61 height 42
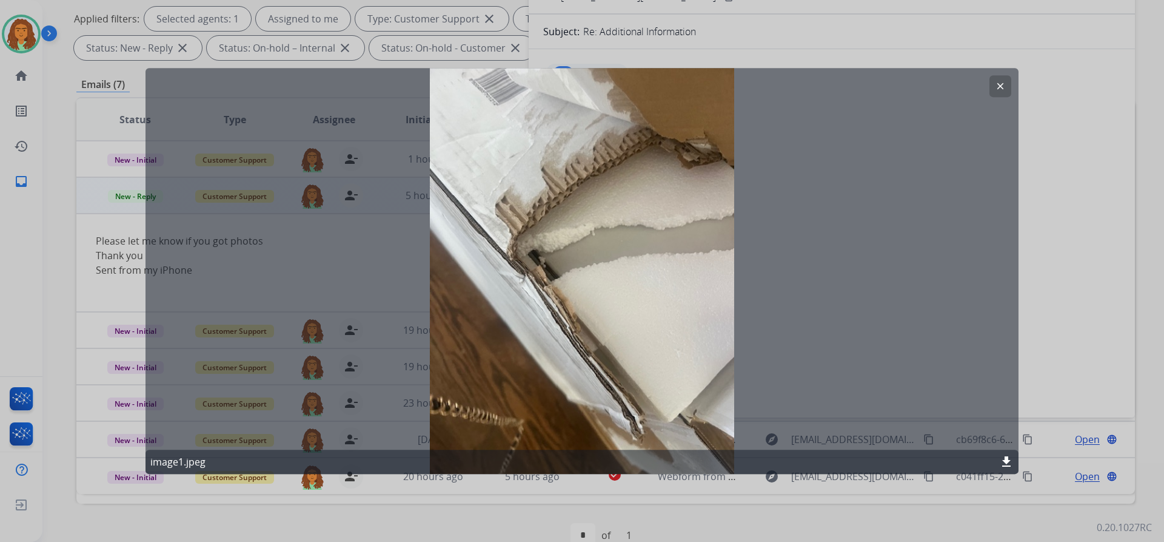
click at [995, 88] on mat-icon "clear" at bounding box center [1000, 86] width 11 height 11
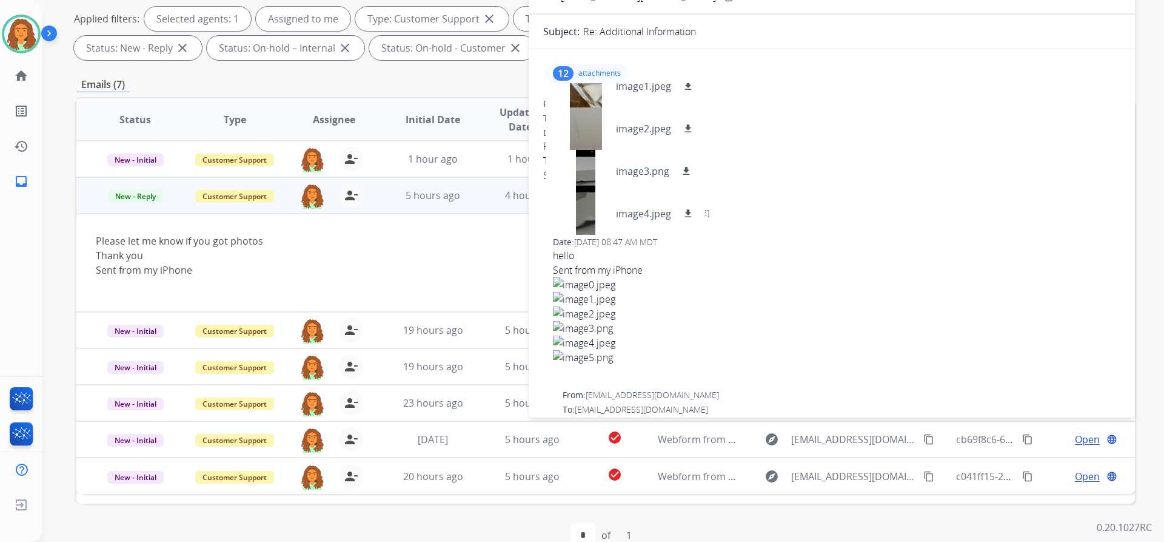
scroll to position [65, 0]
click at [589, 124] on div at bounding box center [586, 124] width 61 height 42
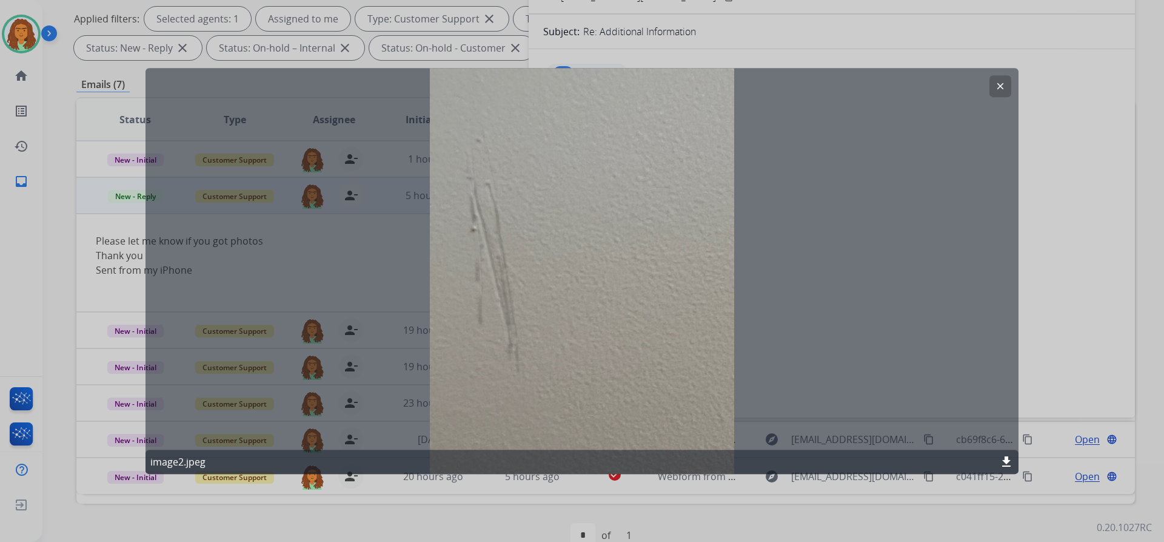
click at [998, 84] on mat-icon "clear" at bounding box center [1000, 86] width 11 height 11
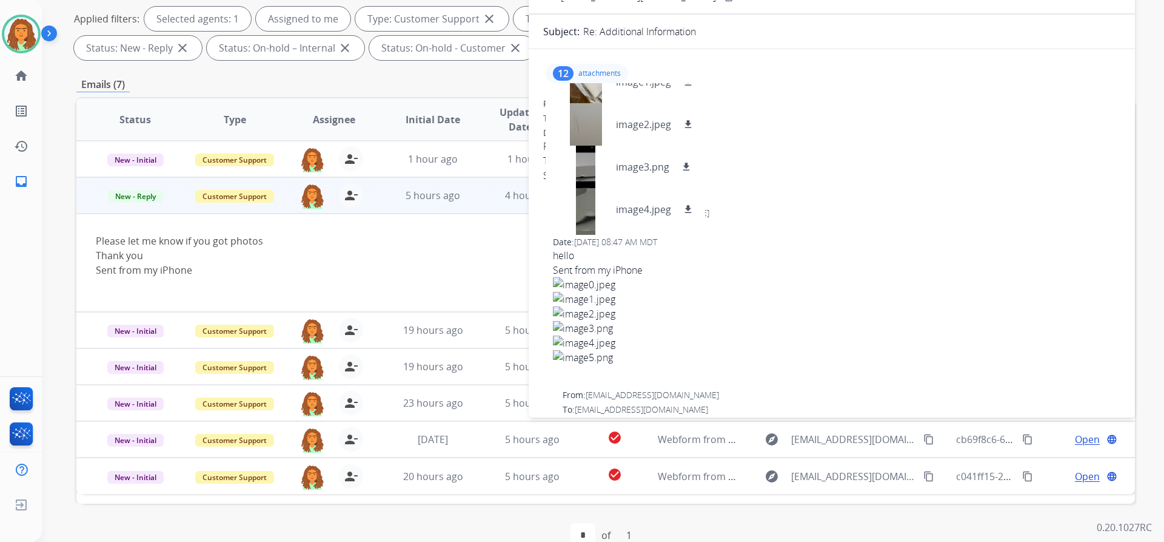
scroll to position [83, 0]
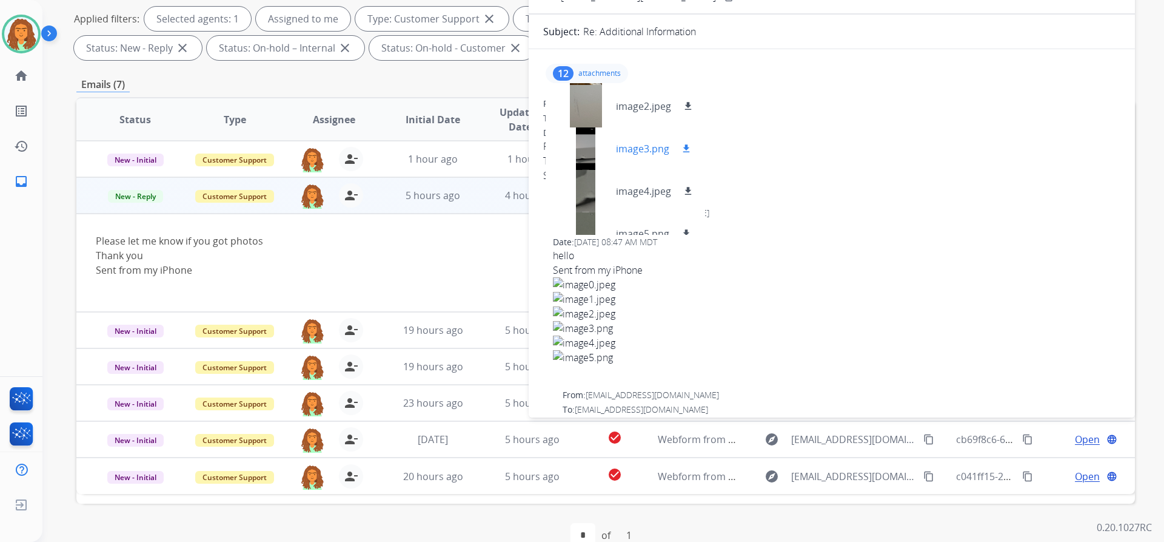
click at [586, 144] on div at bounding box center [586, 148] width 61 height 42
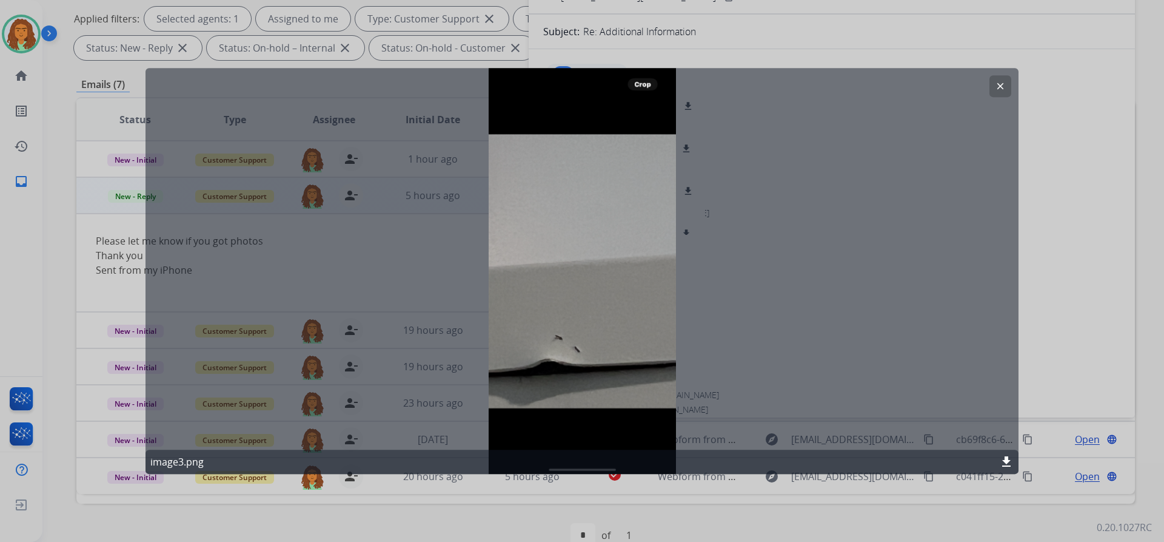
click at [1002, 87] on mat-icon "clear" at bounding box center [1000, 86] width 11 height 11
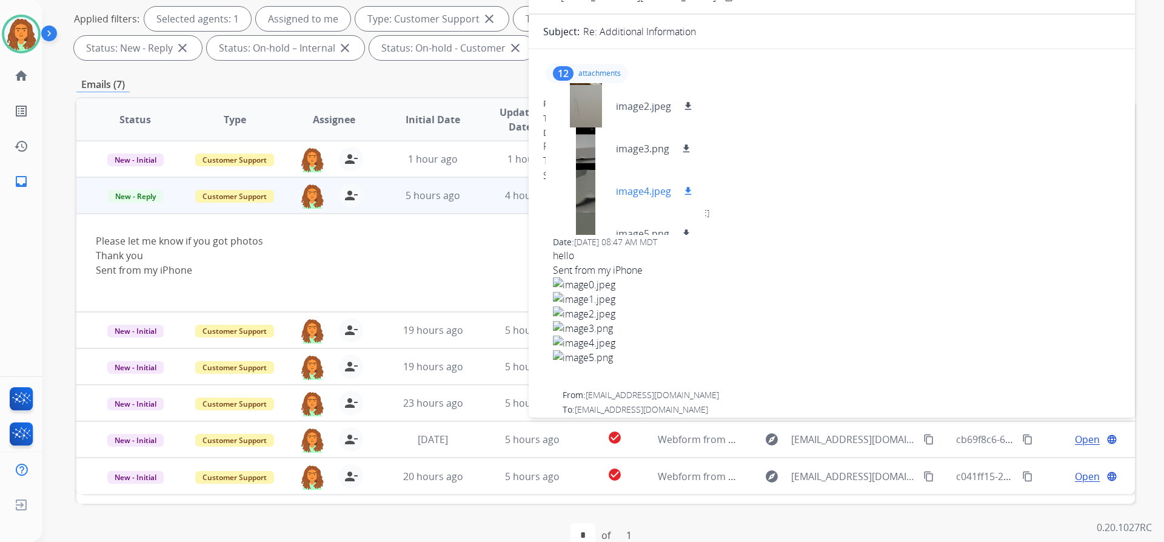
click at [586, 187] on div at bounding box center [586, 191] width 61 height 42
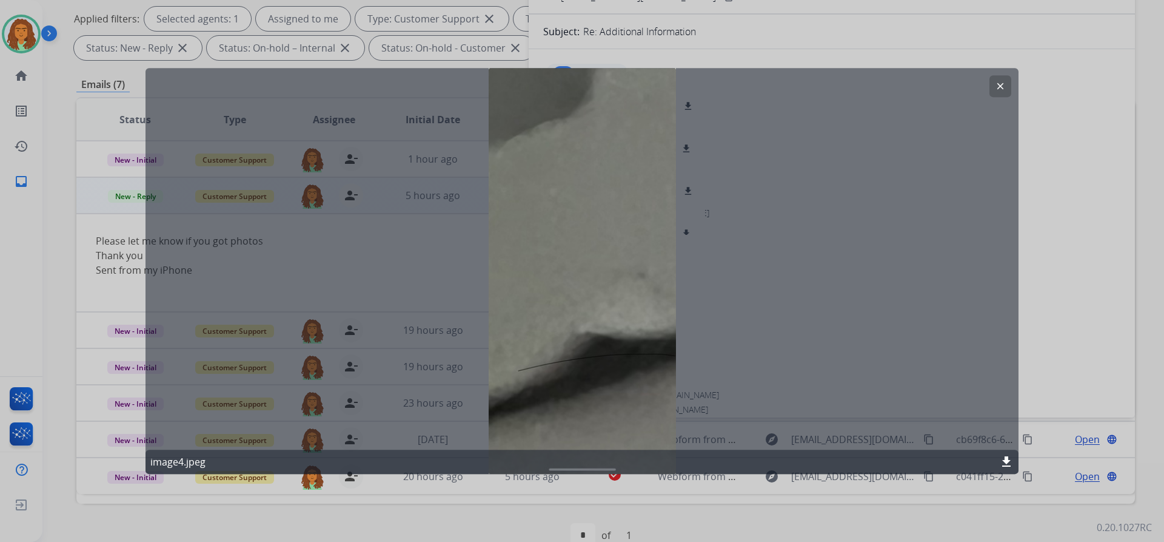
click at [1000, 86] on mat-icon "clear" at bounding box center [1000, 86] width 11 height 11
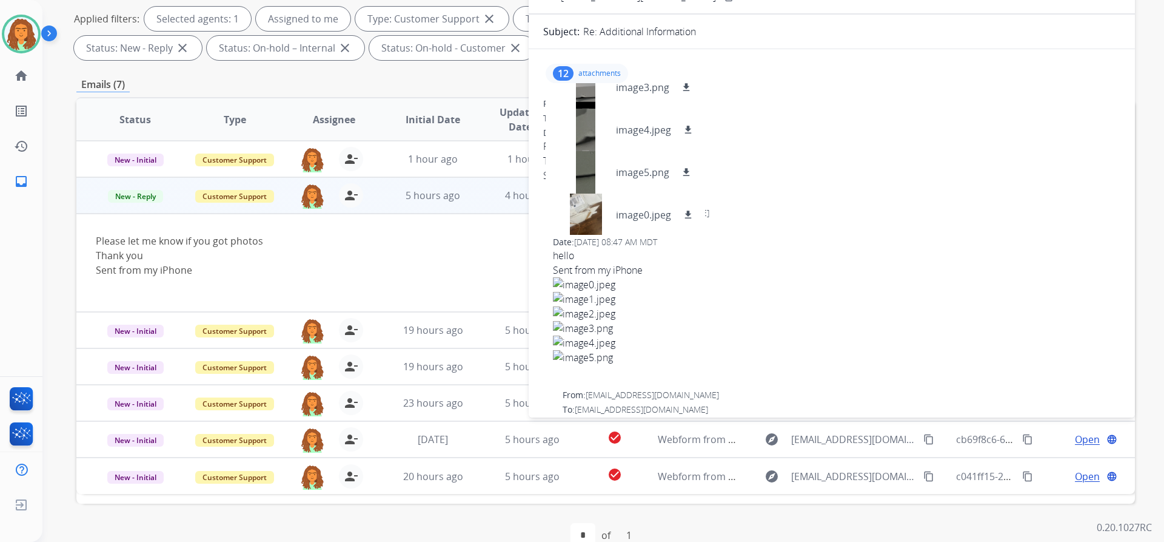
scroll to position [157, 0]
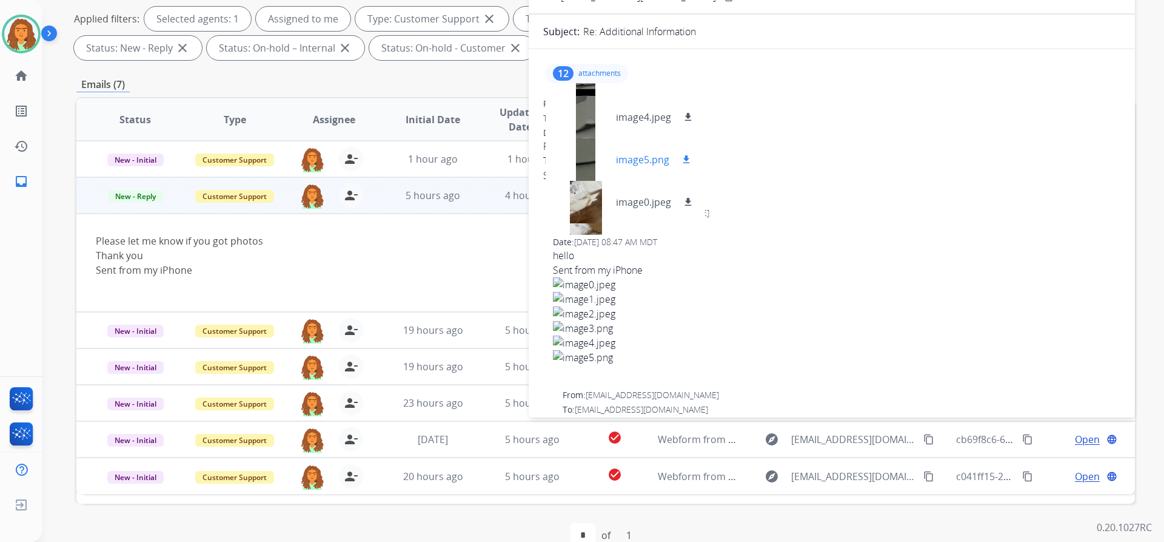
click at [586, 156] on div at bounding box center [586, 159] width 61 height 42
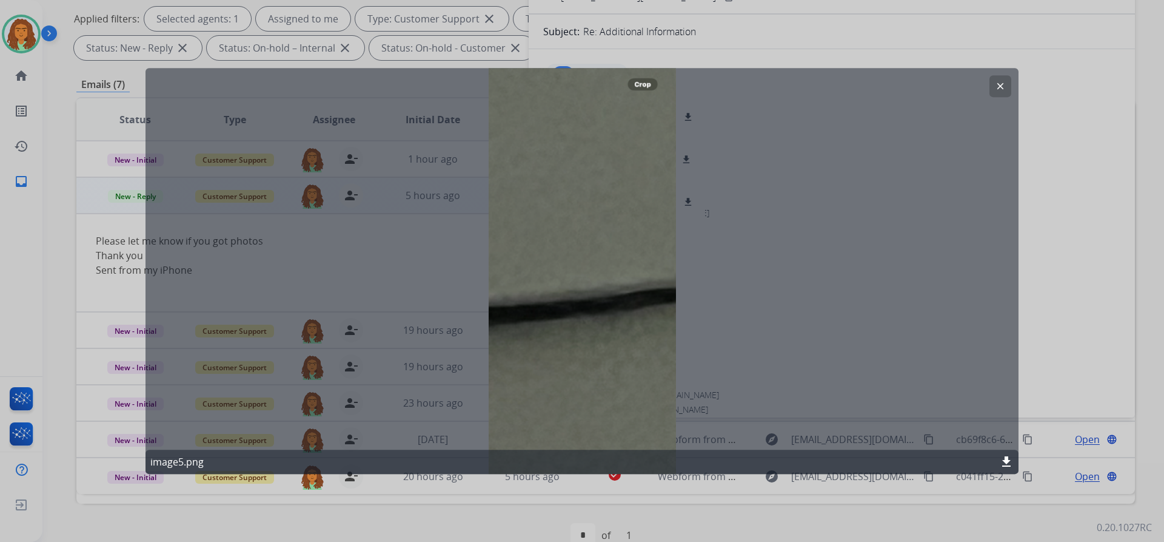
click at [998, 86] on mat-icon "clear" at bounding box center [1000, 86] width 11 height 11
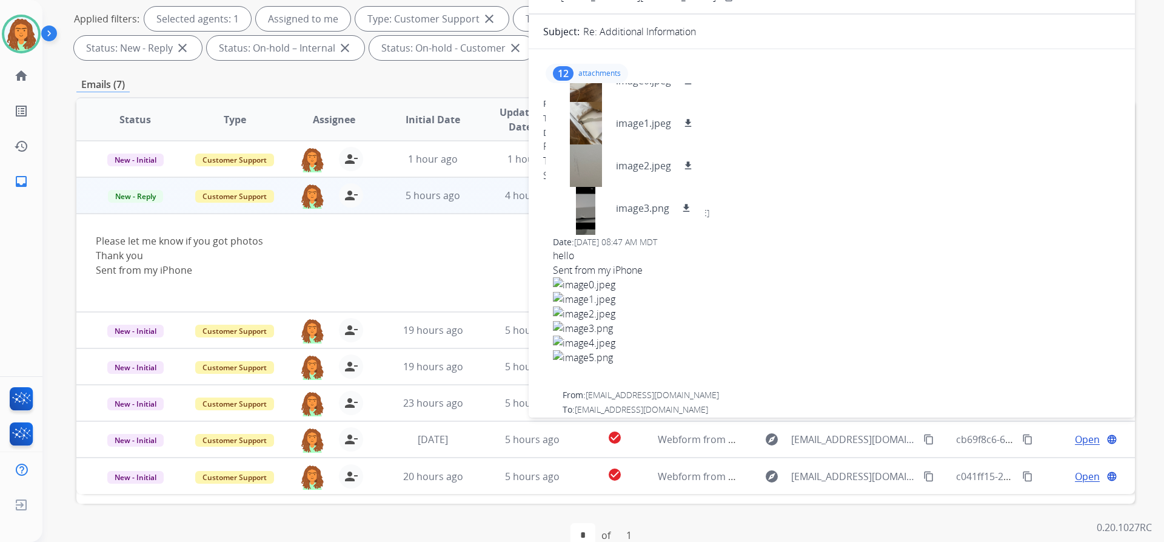
scroll to position [290, 0]
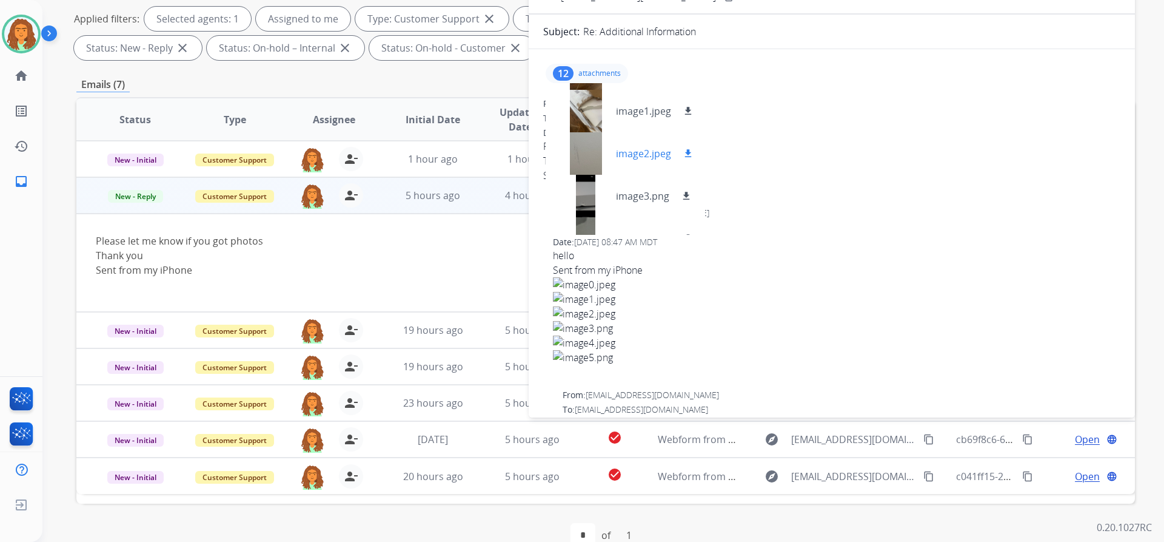
click at [591, 148] on div at bounding box center [586, 153] width 61 height 42
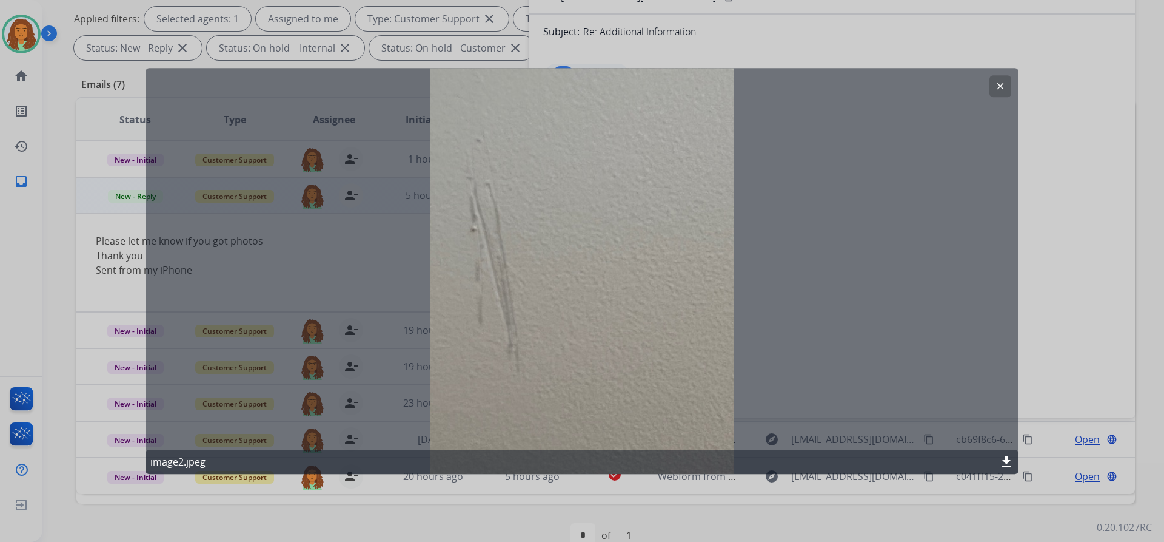
click at [993, 84] on button "clear" at bounding box center [1001, 86] width 22 height 22
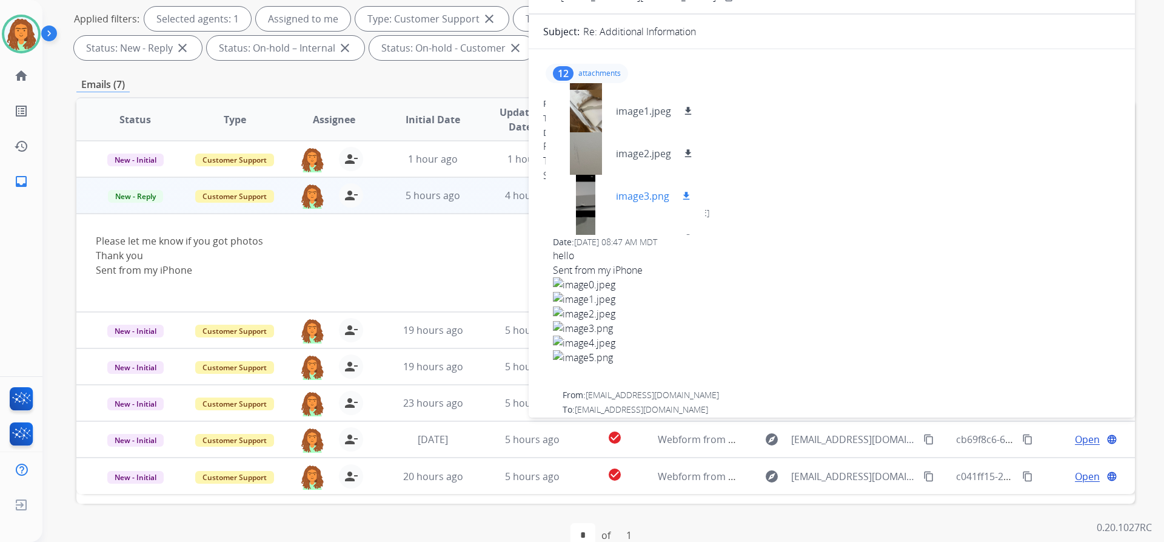
click at [585, 192] on div at bounding box center [586, 196] width 61 height 42
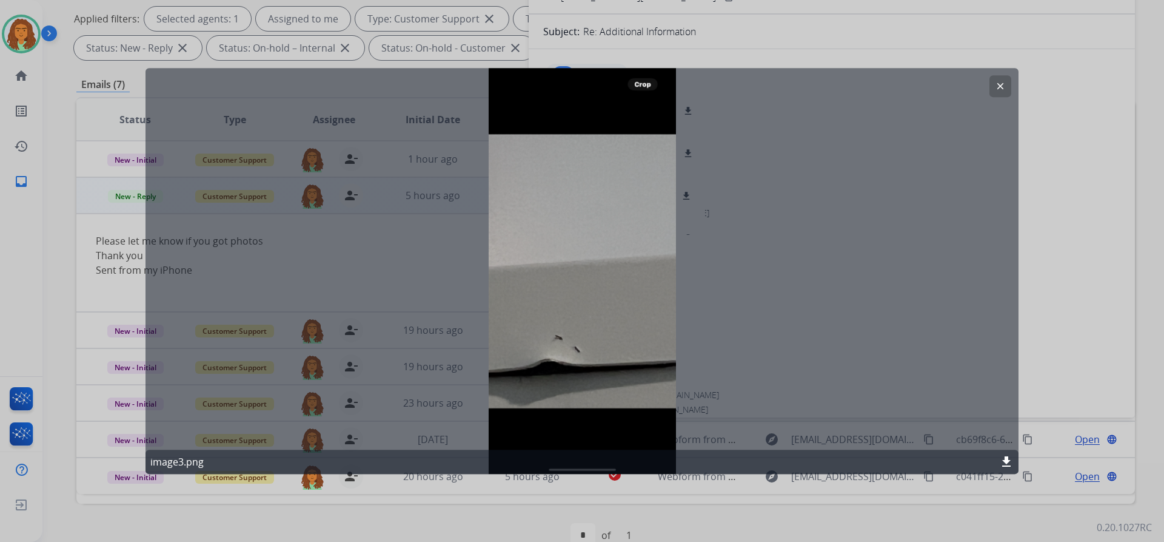
click at [996, 89] on mat-icon "clear" at bounding box center [1000, 86] width 11 height 11
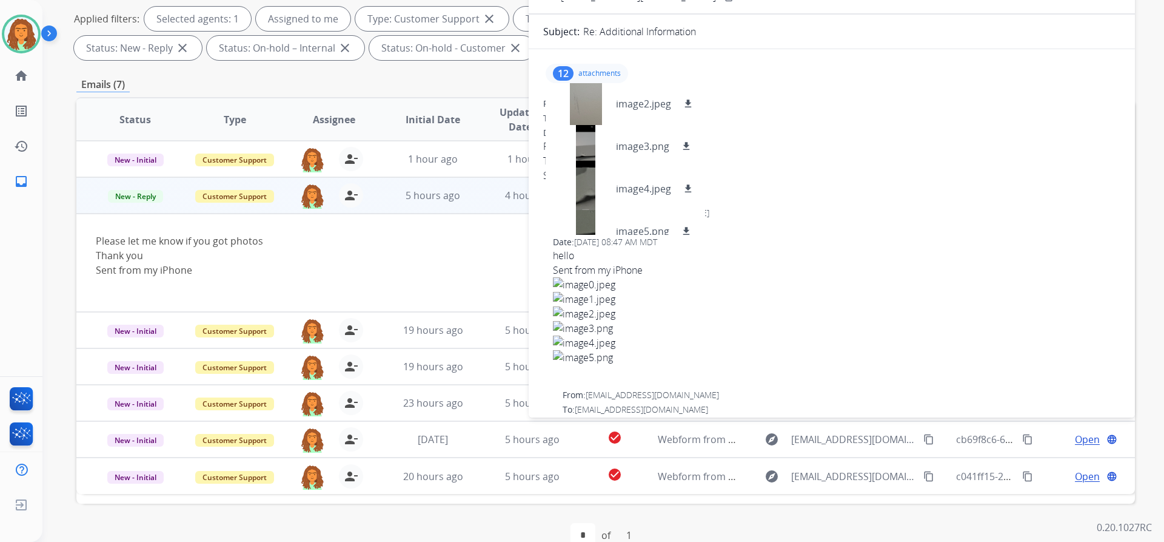
scroll to position [87, 0]
click at [588, 144] on div at bounding box center [586, 144] width 61 height 42
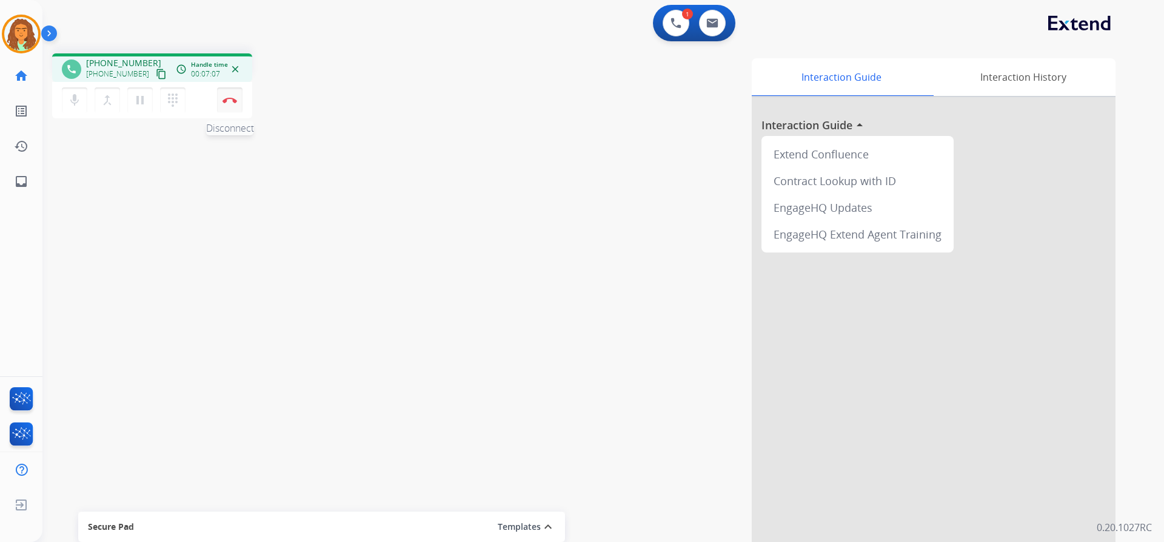
click at [232, 100] on img at bounding box center [230, 100] width 15 height 6
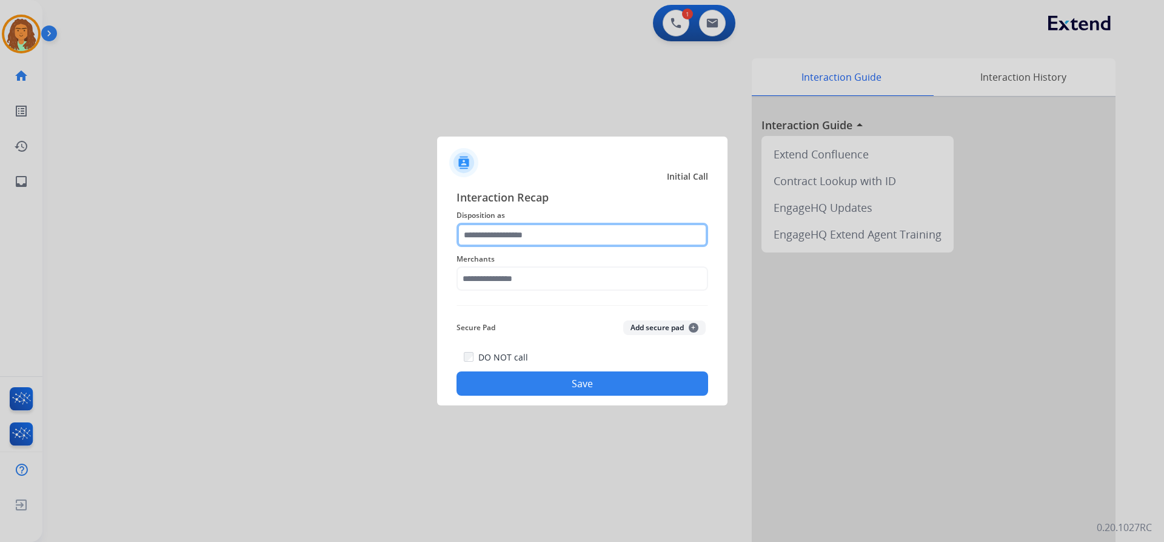
click at [477, 230] on input "text" at bounding box center [583, 235] width 252 height 24
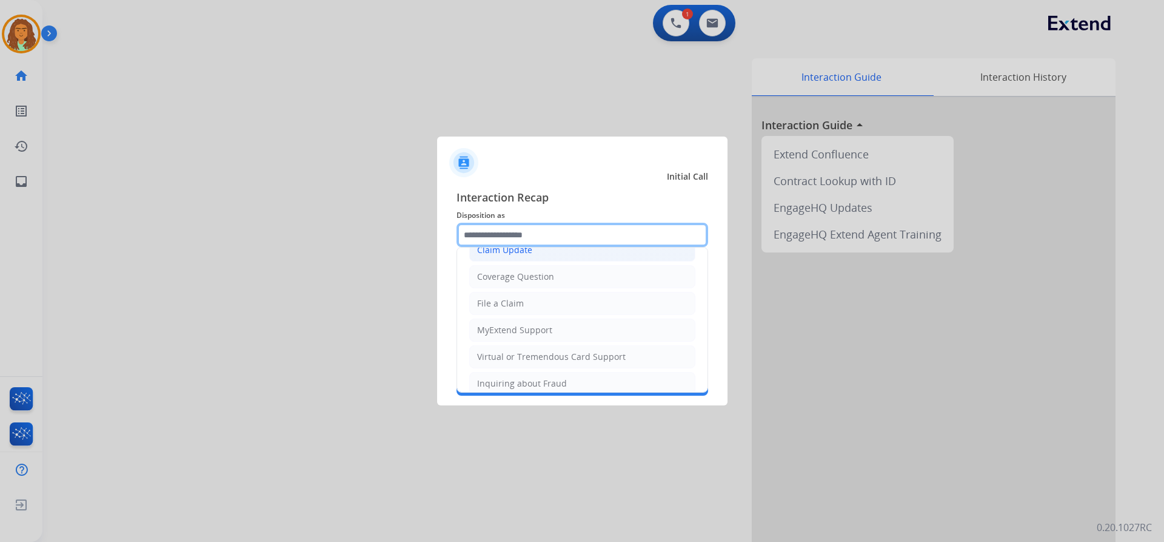
scroll to position [189, 0]
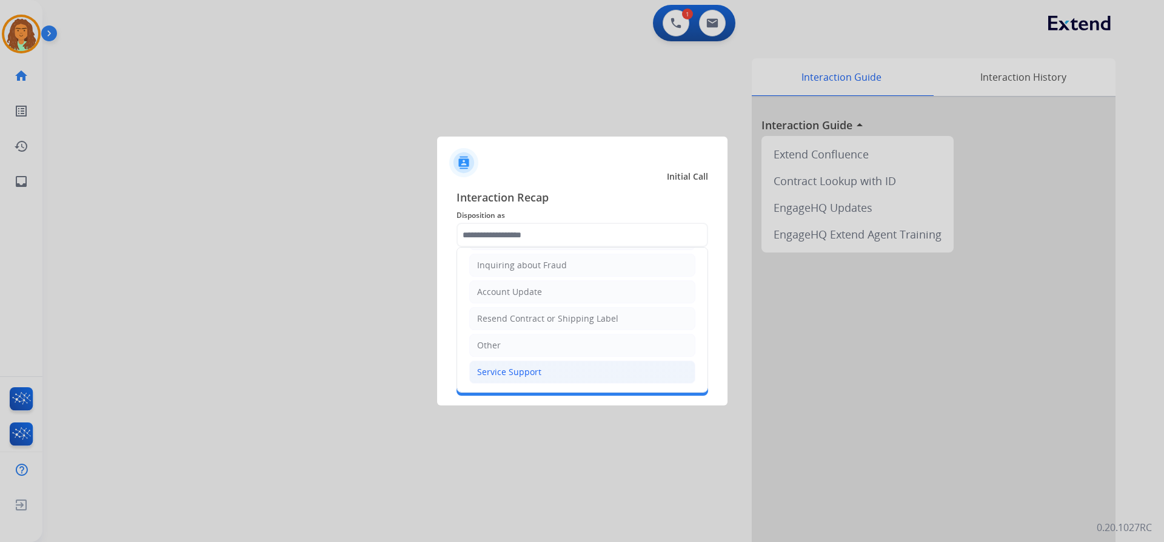
click at [494, 370] on div "Service Support" at bounding box center [509, 372] width 64 height 12
type input "**********"
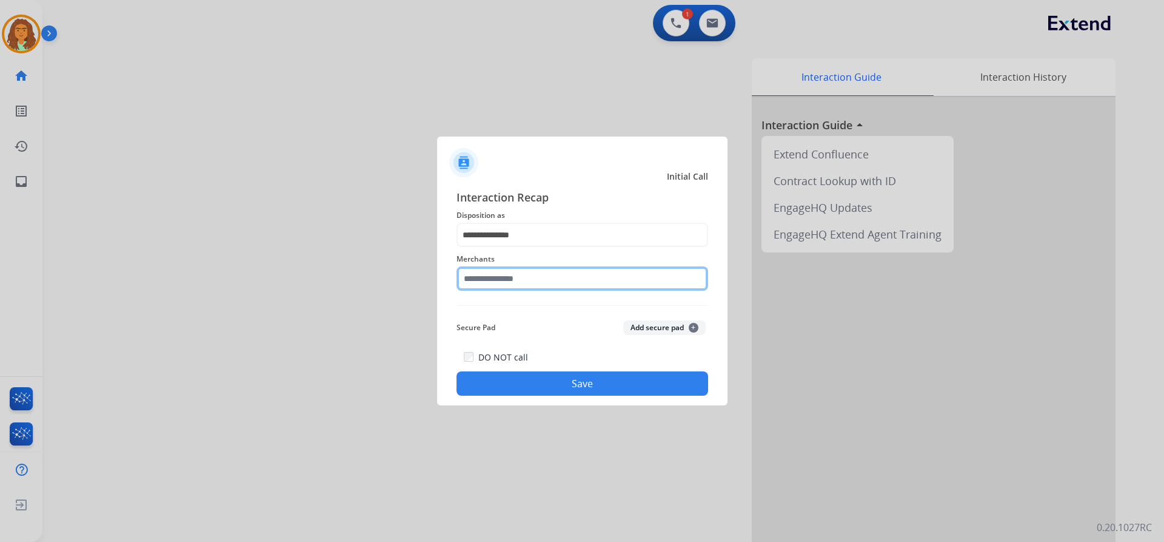
click at [483, 277] on input "text" at bounding box center [583, 278] width 252 height 24
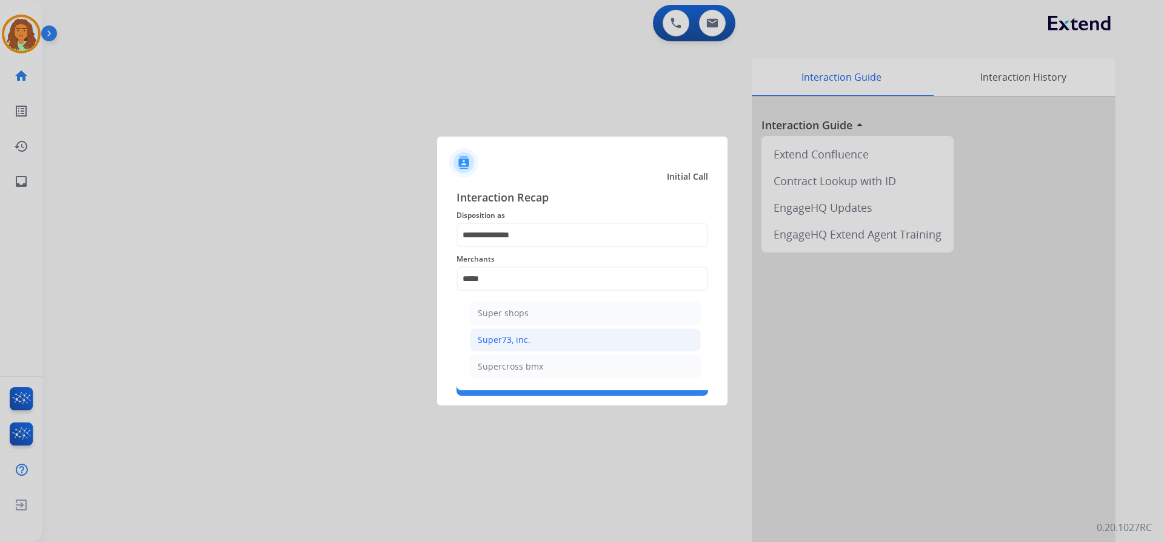
click at [486, 337] on div "Super73, inc." at bounding box center [504, 340] width 53 height 12
type input "**********"
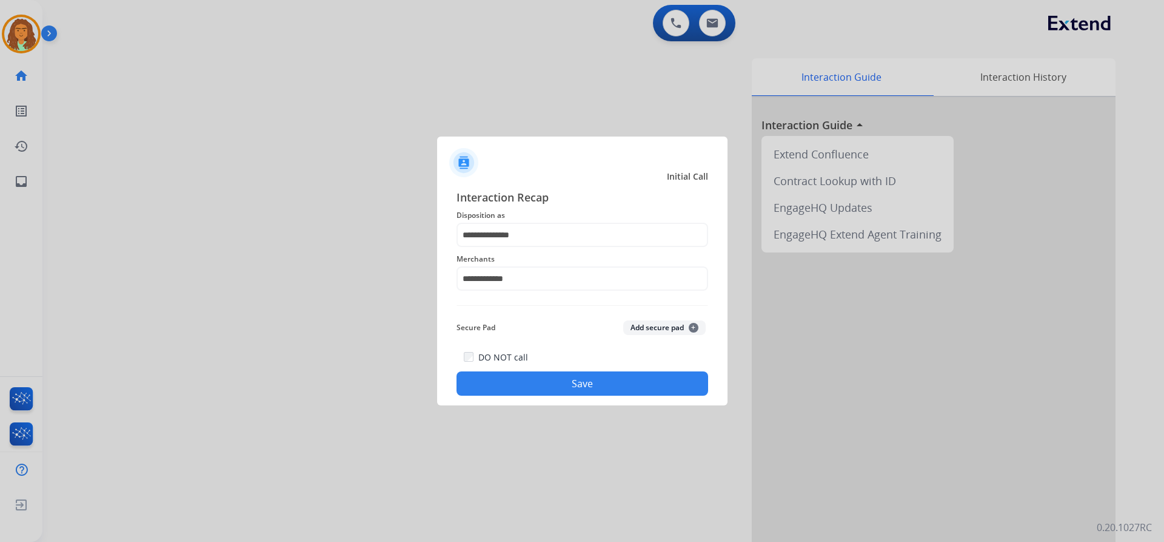
click at [568, 388] on button "Save" at bounding box center [583, 383] width 252 height 24
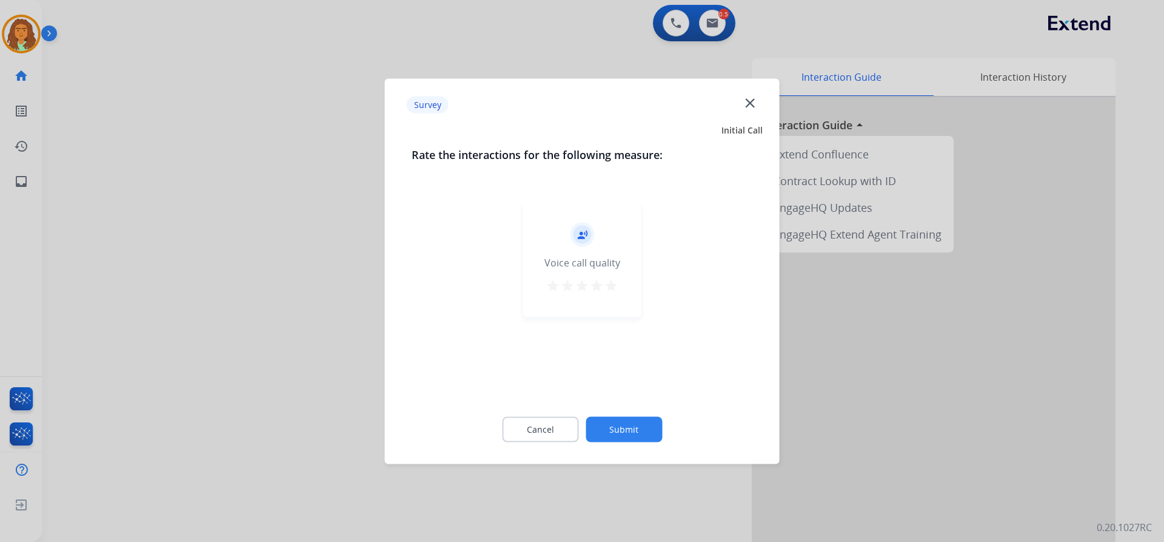
click at [613, 282] on mat-icon "star" at bounding box center [611, 285] width 15 height 15
click at [626, 430] on button "Submit" at bounding box center [624, 428] width 76 height 25
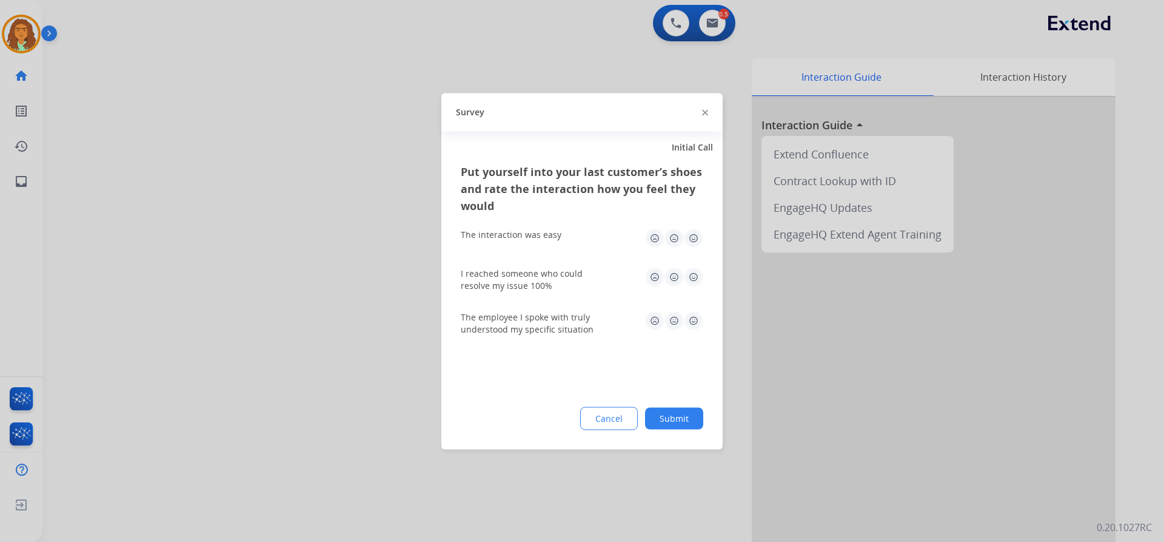
click at [691, 233] on img at bounding box center [693, 237] width 19 height 19
click at [690, 273] on img at bounding box center [693, 276] width 19 height 19
drag, startPoint x: 696, startPoint y: 318, endPoint x: 696, endPoint y: 363, distance: 44.9
click at [696, 318] on img at bounding box center [693, 320] width 19 height 19
click at [683, 413] on button "Submit" at bounding box center [674, 418] width 58 height 22
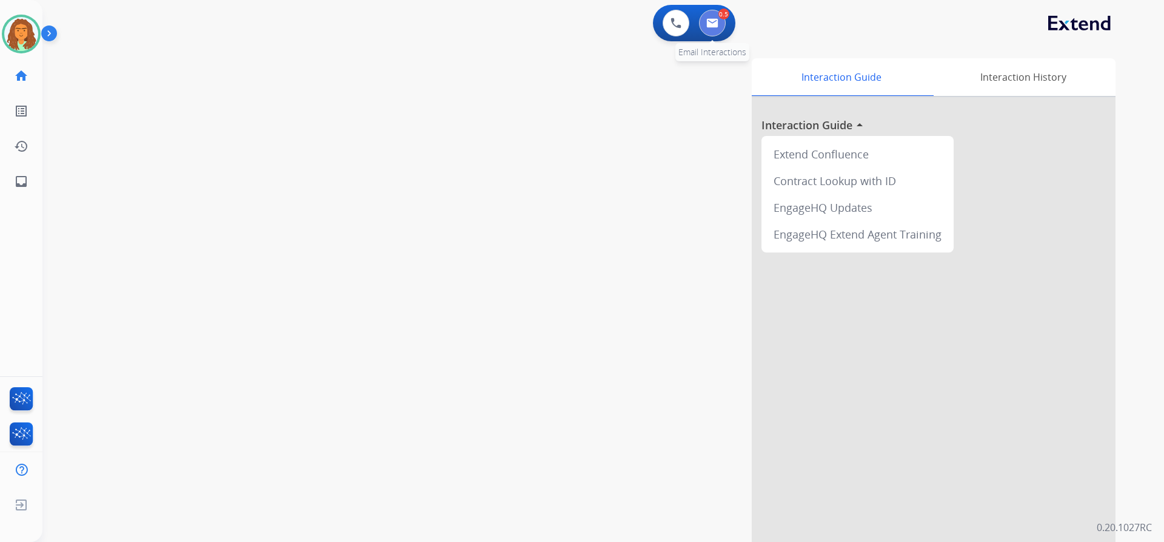
click at [717, 15] on button at bounding box center [712, 23] width 27 height 27
select select "**********"
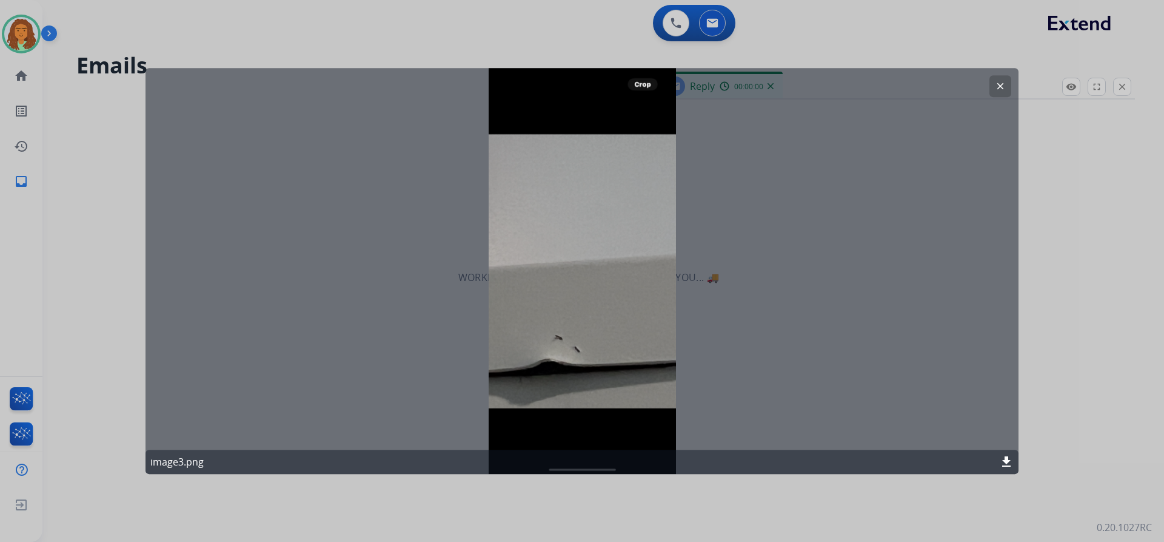
select select "**********"
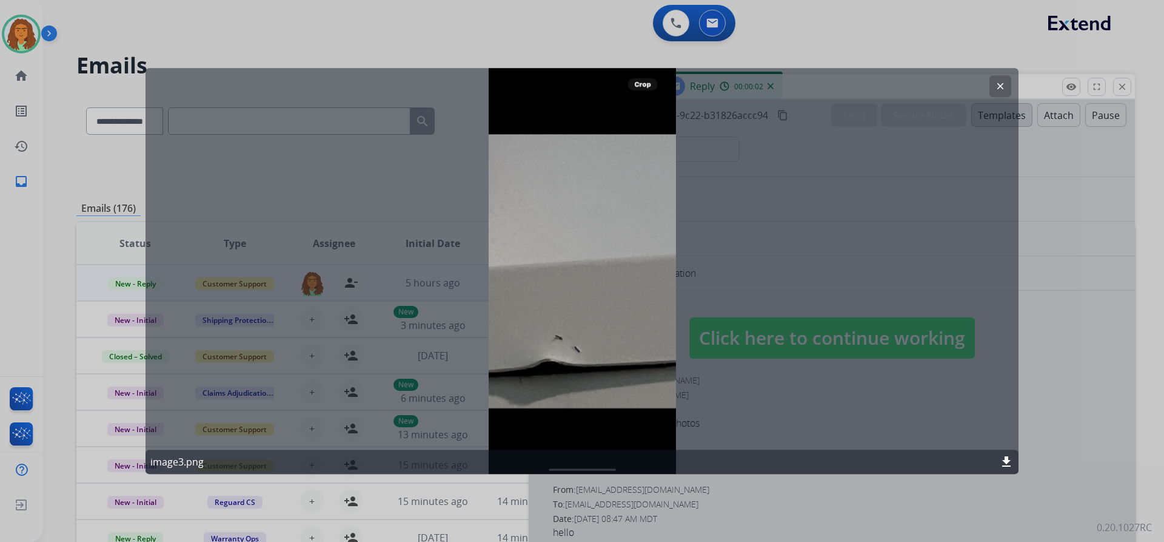
click at [1001, 84] on mat-icon "clear" at bounding box center [1000, 86] width 11 height 11
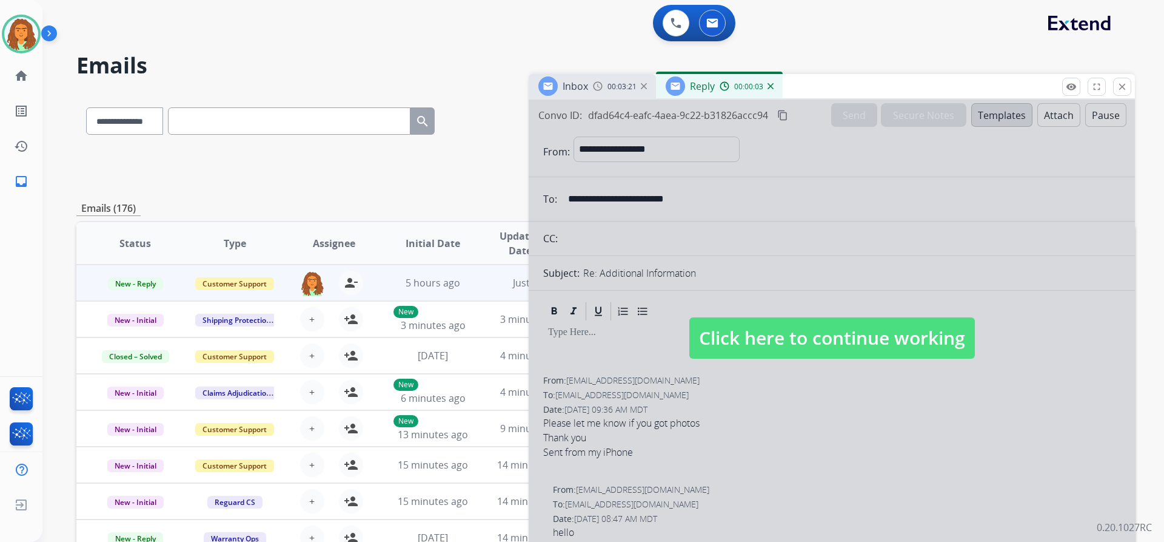
click at [789, 335] on span "Click here to continue working" at bounding box center [833, 337] width 286 height 41
select select
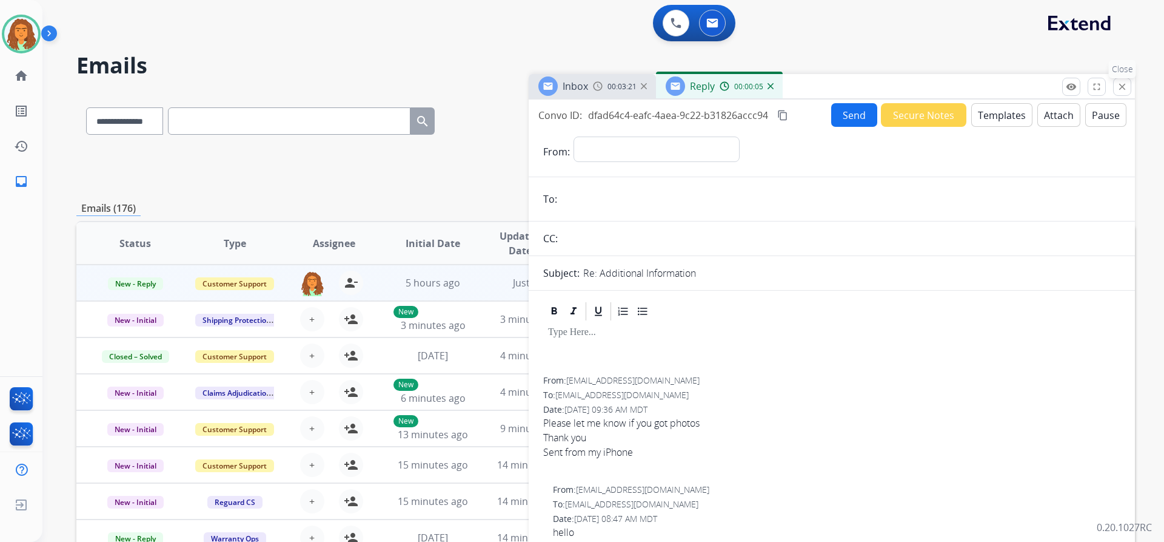
click at [1125, 88] on mat-icon "close" at bounding box center [1122, 86] width 11 height 11
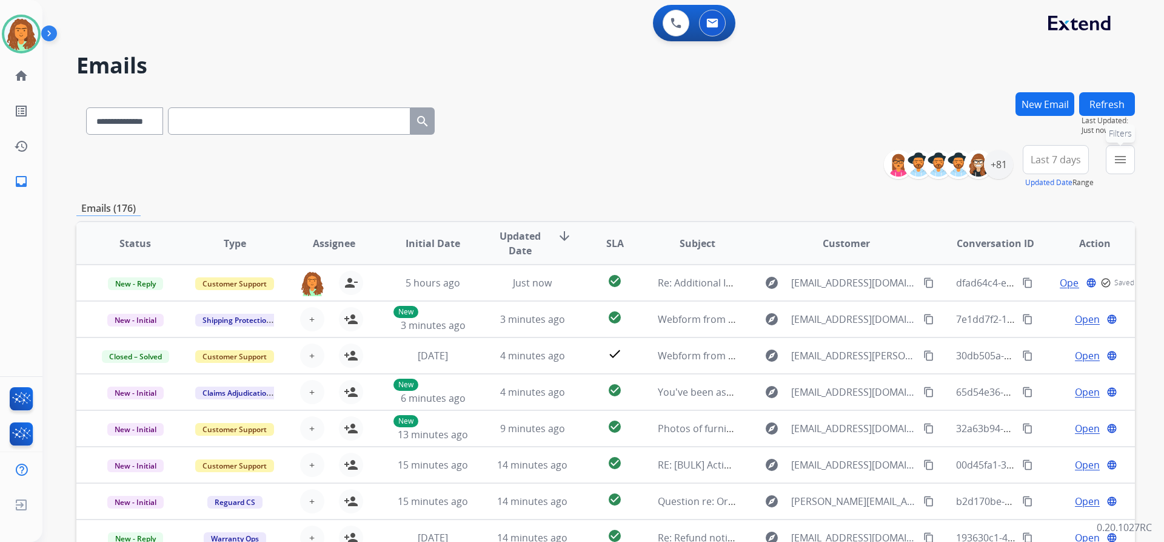
click at [1117, 160] on mat-icon "menu" at bounding box center [1120, 159] width 15 height 15
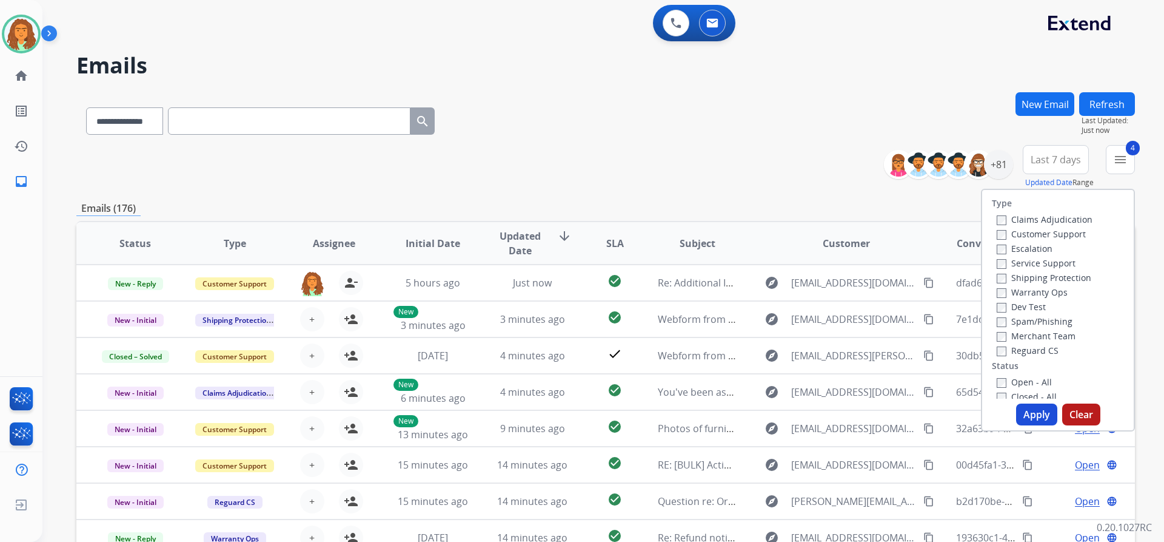
click at [1037, 415] on button "Apply" at bounding box center [1036, 414] width 41 height 22
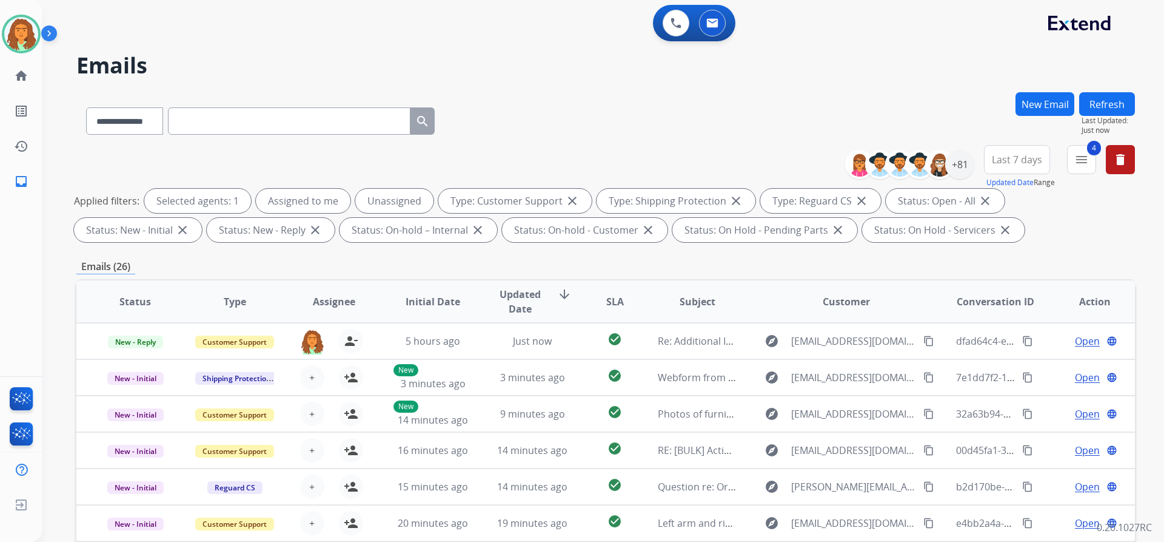
click at [1015, 160] on span "Last 7 days" at bounding box center [1017, 159] width 50 height 5
click at [1007, 302] on div "Last 90 days" at bounding box center [1013, 307] width 67 height 18
click at [905, 258] on div "**********" at bounding box center [605, 420] width 1059 height 656
click at [961, 169] on div "+131" at bounding box center [959, 164] width 29 height 29
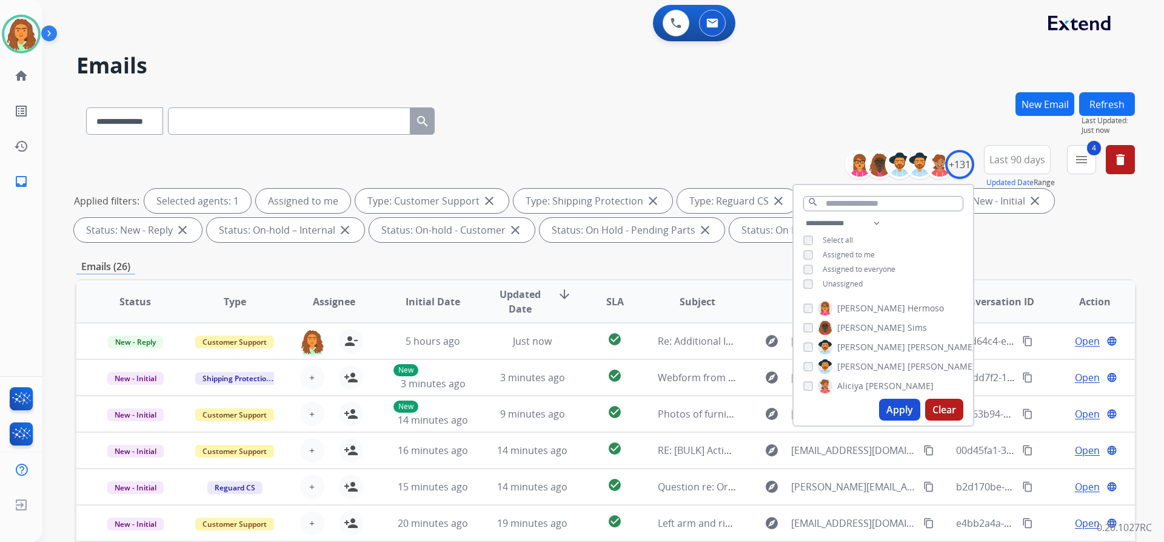
click at [899, 403] on button "Apply" at bounding box center [899, 409] width 41 height 22
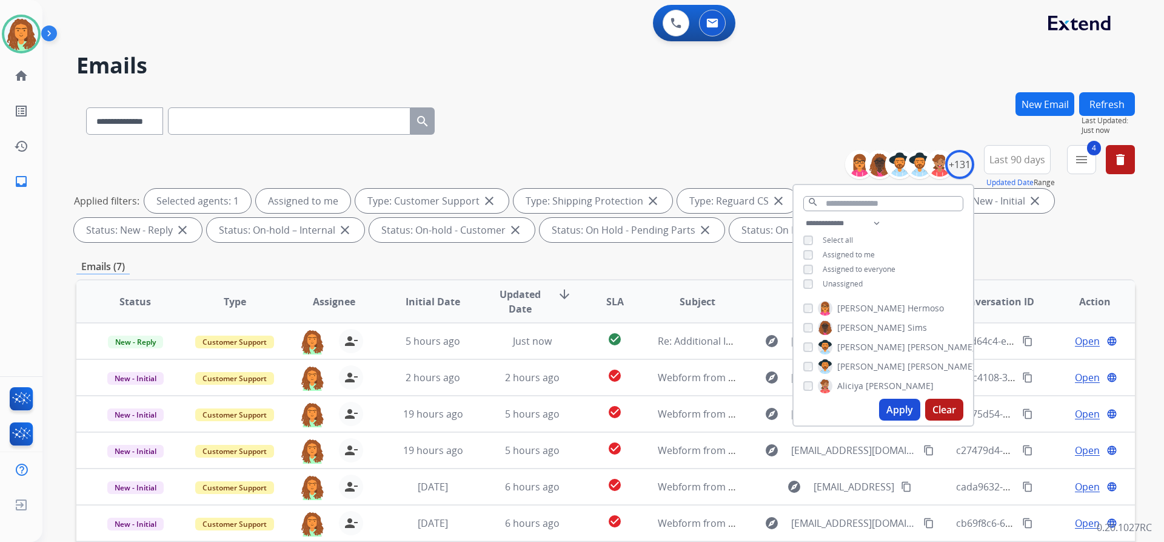
click at [733, 264] on div "Emails (7)" at bounding box center [605, 266] width 1059 height 15
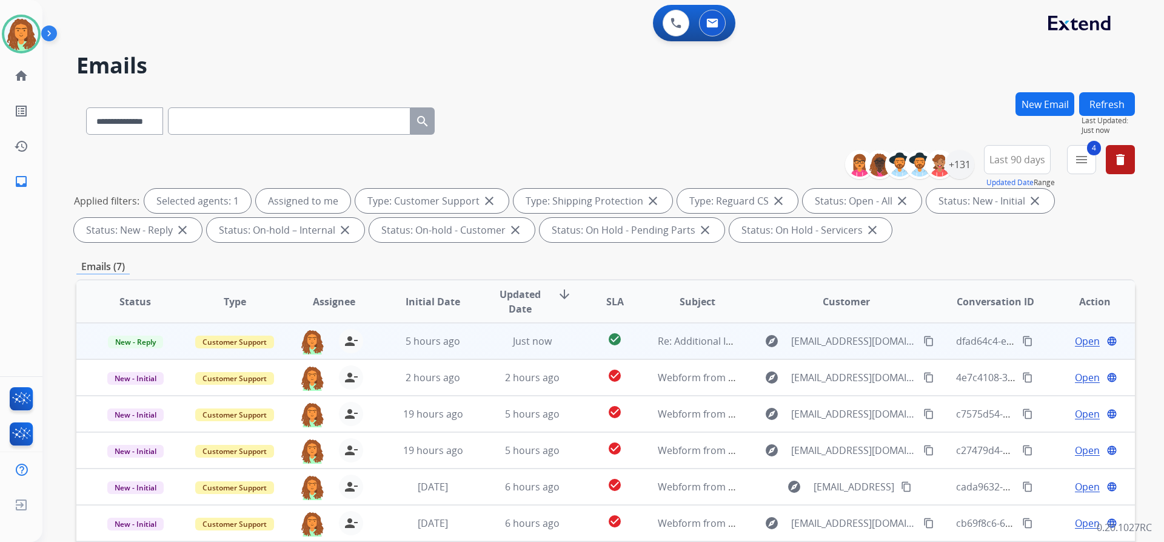
click at [640, 349] on td "Re: Additional Information" at bounding box center [688, 341] width 99 height 36
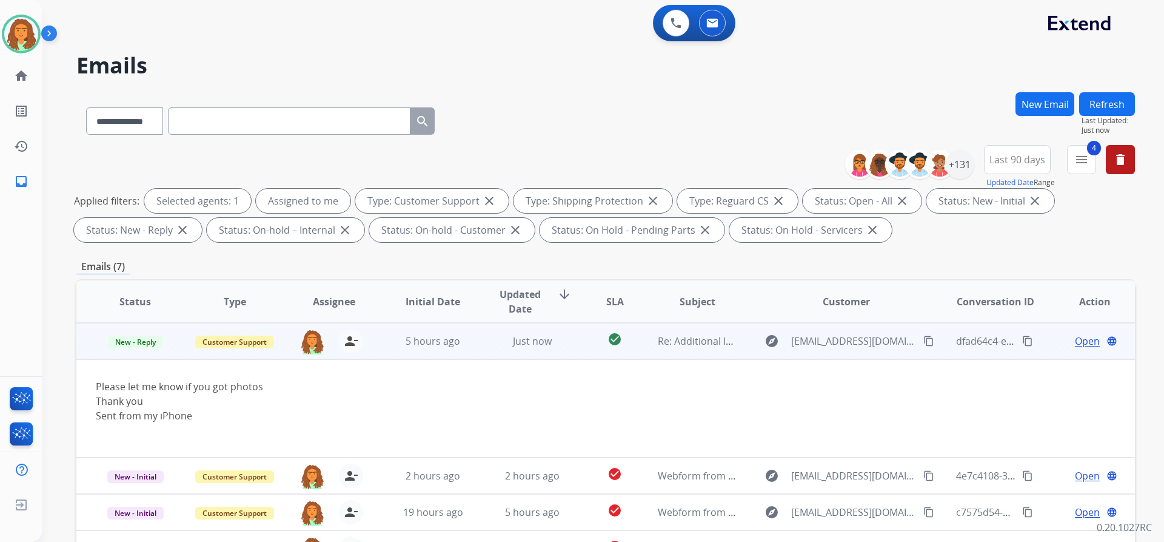
click at [1075, 343] on span "Open" at bounding box center [1087, 341] width 25 height 15
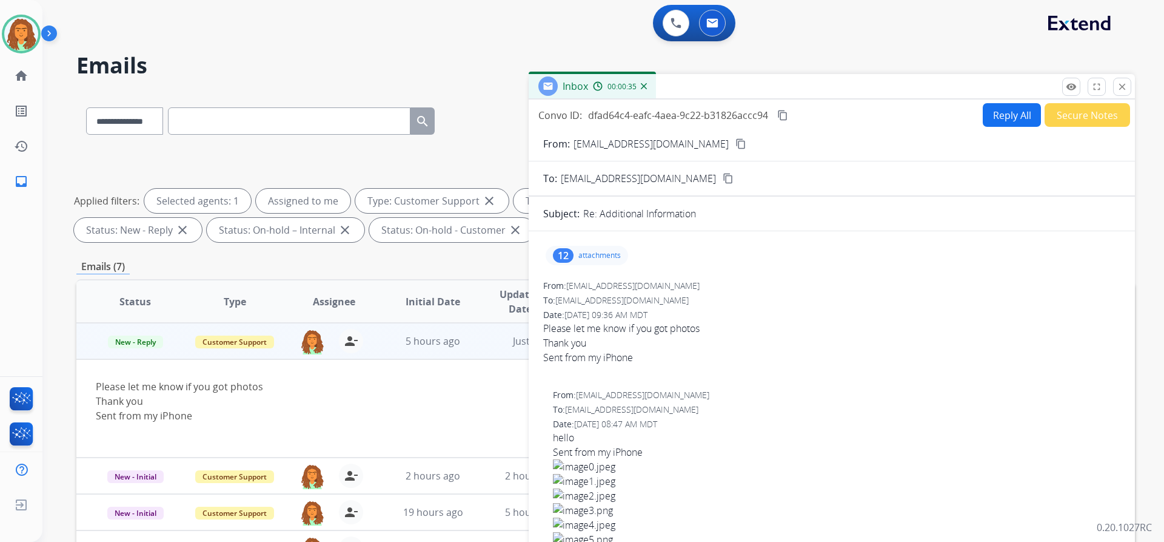
click at [708, 327] on span "Please let me know if you got photos Thank you Sent from my iPhone" at bounding box center [831, 350] width 577 height 58
drag, startPoint x: 701, startPoint y: 331, endPoint x: 545, endPoint y: 326, distance: 156.5
click at [545, 326] on span "Please let me know if you got photos Thank you Sent from my iPhone" at bounding box center [831, 350] width 577 height 58
copy span "Please let me know if you got photos"
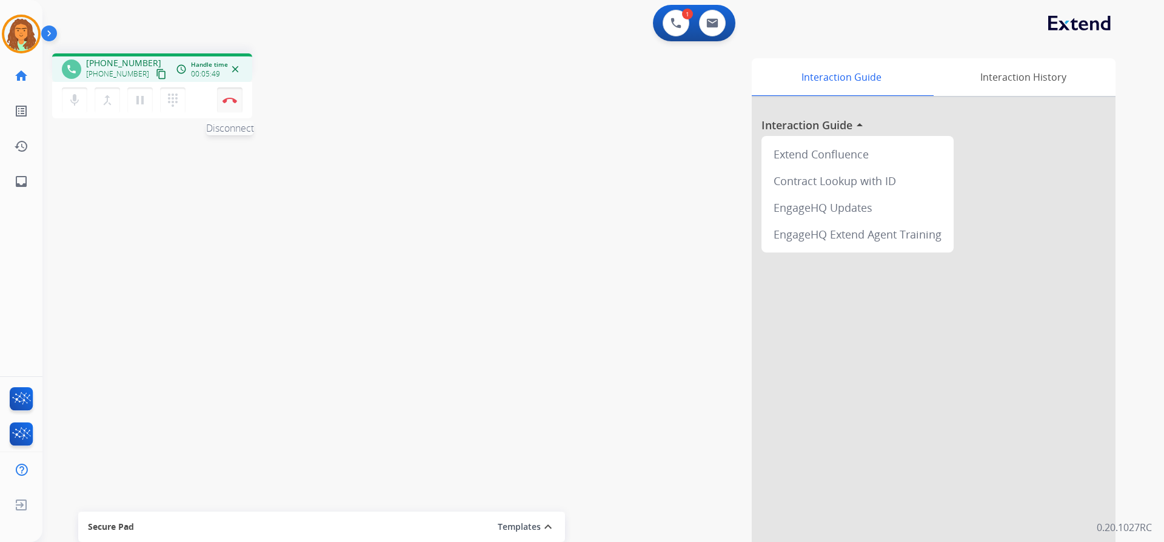
click at [228, 99] on img at bounding box center [230, 100] width 15 height 6
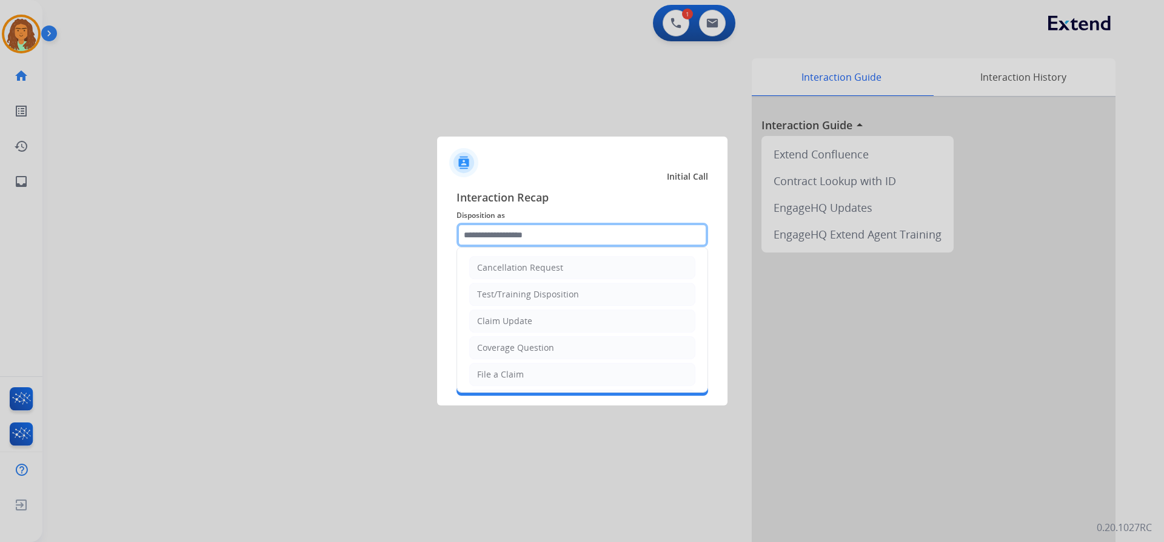
click at [499, 235] on input "text" at bounding box center [583, 235] width 252 height 24
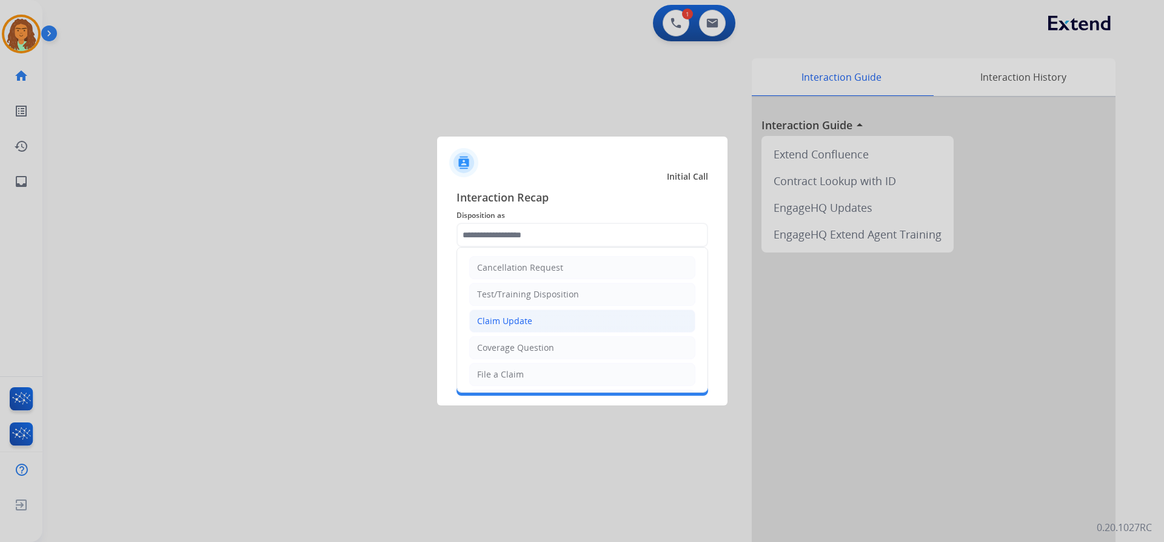
click at [528, 320] on div "Claim Update" at bounding box center [504, 321] width 55 height 12
type input "**********"
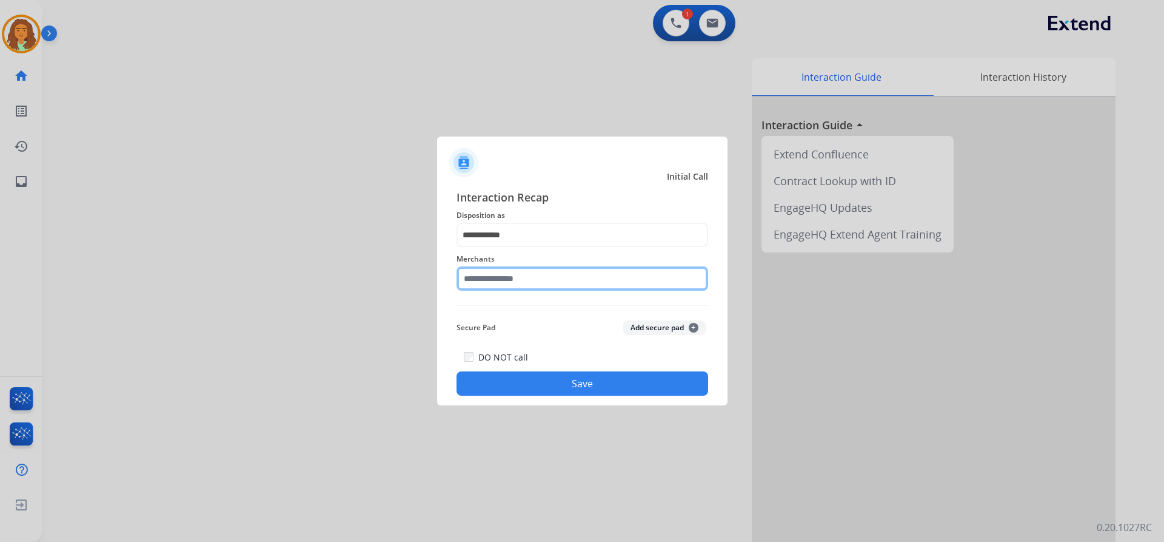
click at [505, 280] on input "text" at bounding box center [583, 278] width 252 height 24
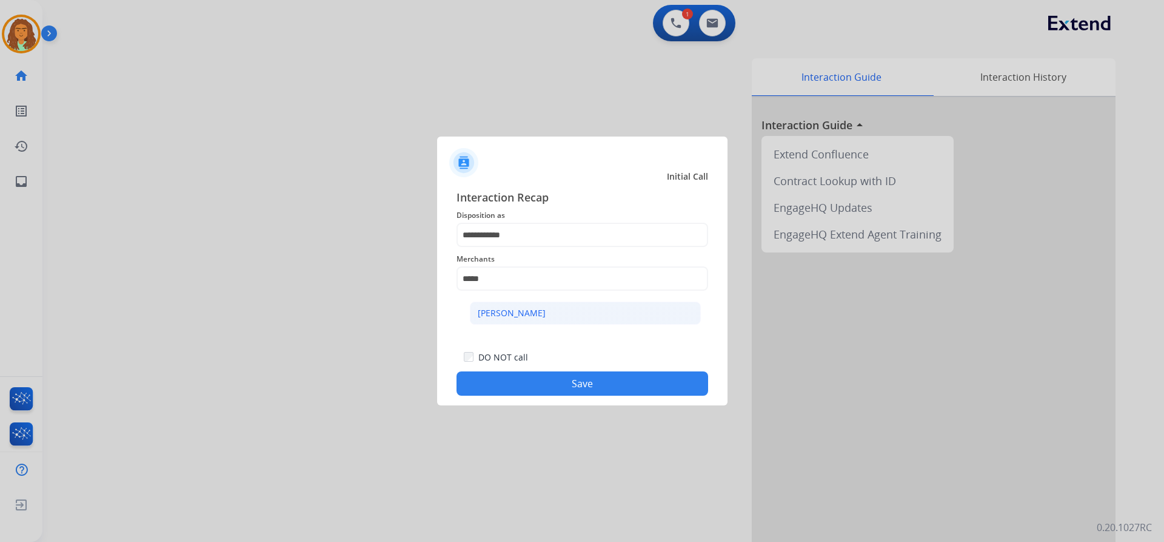
click at [510, 312] on div "[PERSON_NAME]" at bounding box center [512, 313] width 68 height 12
type input "**********"
click at [597, 378] on button "Save" at bounding box center [583, 383] width 252 height 24
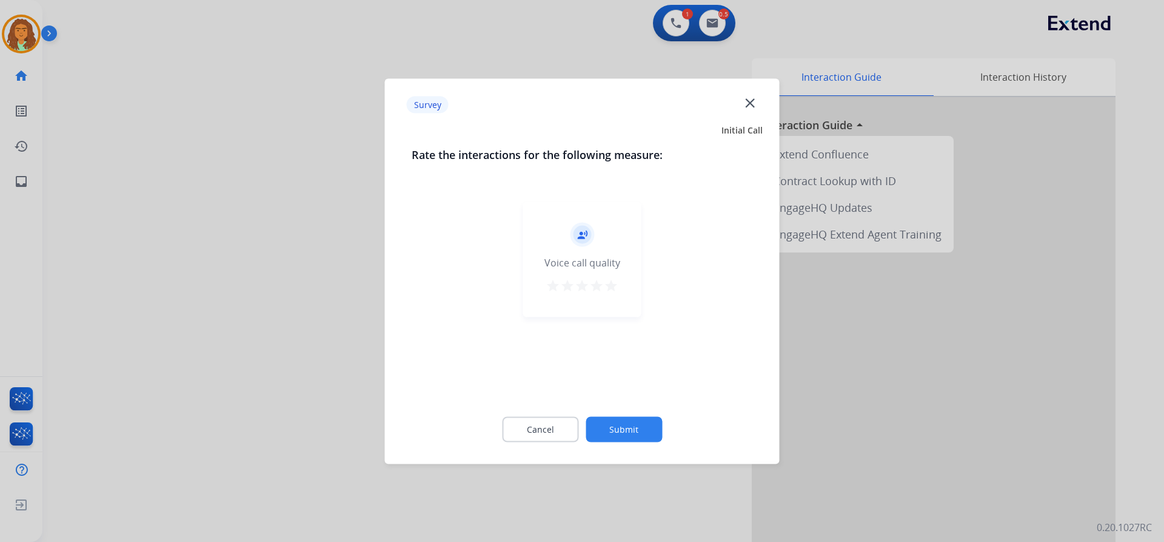
click at [608, 287] on mat-icon "star" at bounding box center [611, 285] width 15 height 15
click at [620, 422] on button "Submit" at bounding box center [624, 428] width 76 height 25
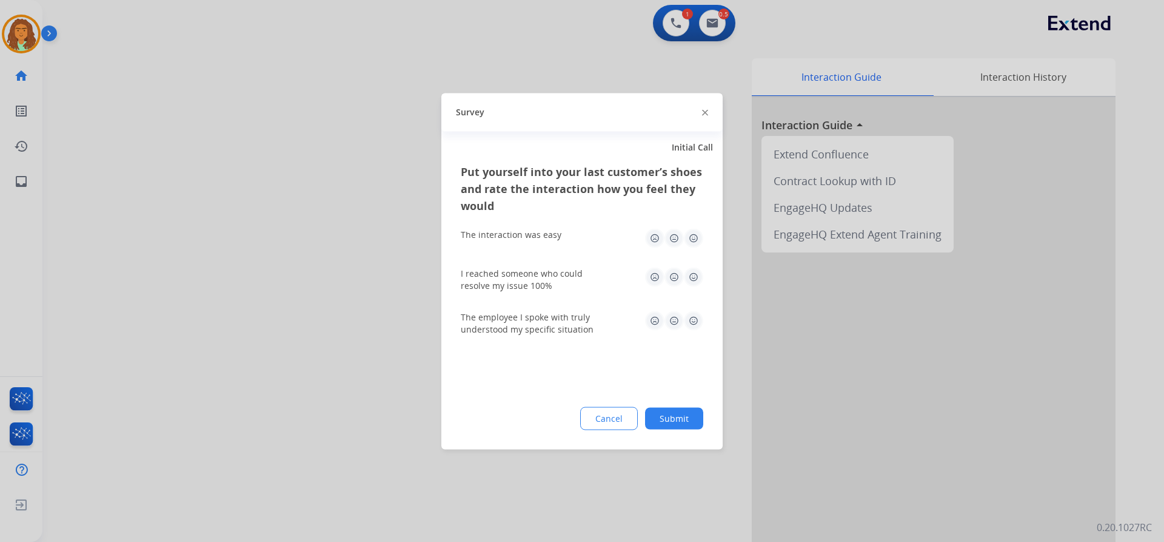
click at [691, 235] on img at bounding box center [693, 237] width 19 height 19
click at [691, 265] on div "I reached someone who could resolve my issue 100%" at bounding box center [582, 279] width 243 height 44
click at [691, 278] on img at bounding box center [693, 276] width 19 height 19
click at [691, 320] on img at bounding box center [693, 320] width 19 height 19
click at [682, 412] on button "Submit" at bounding box center [674, 418] width 58 height 22
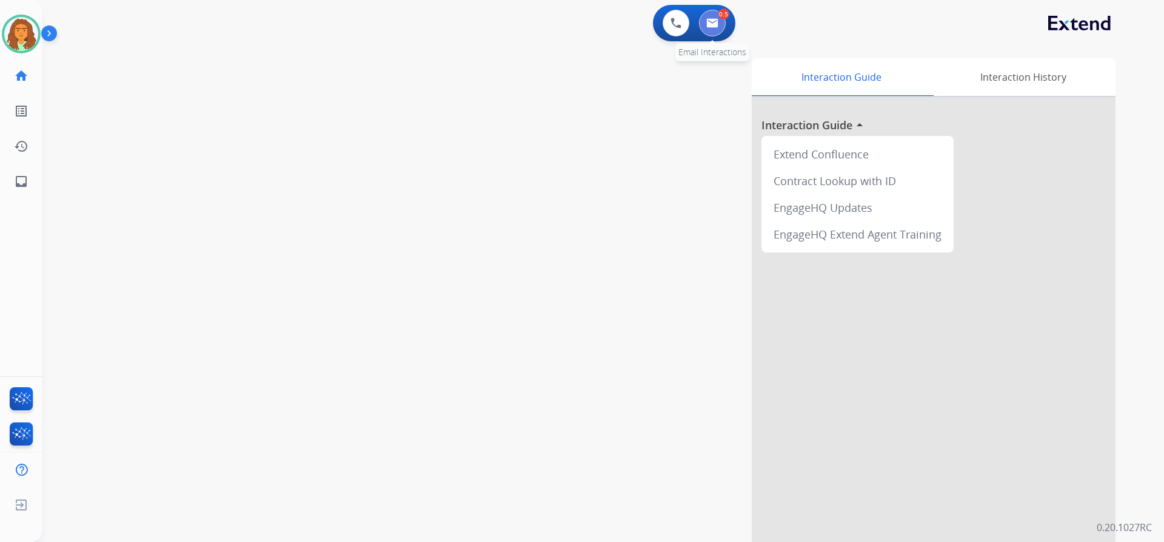
click at [711, 15] on button at bounding box center [712, 23] width 27 height 27
select select "**********"
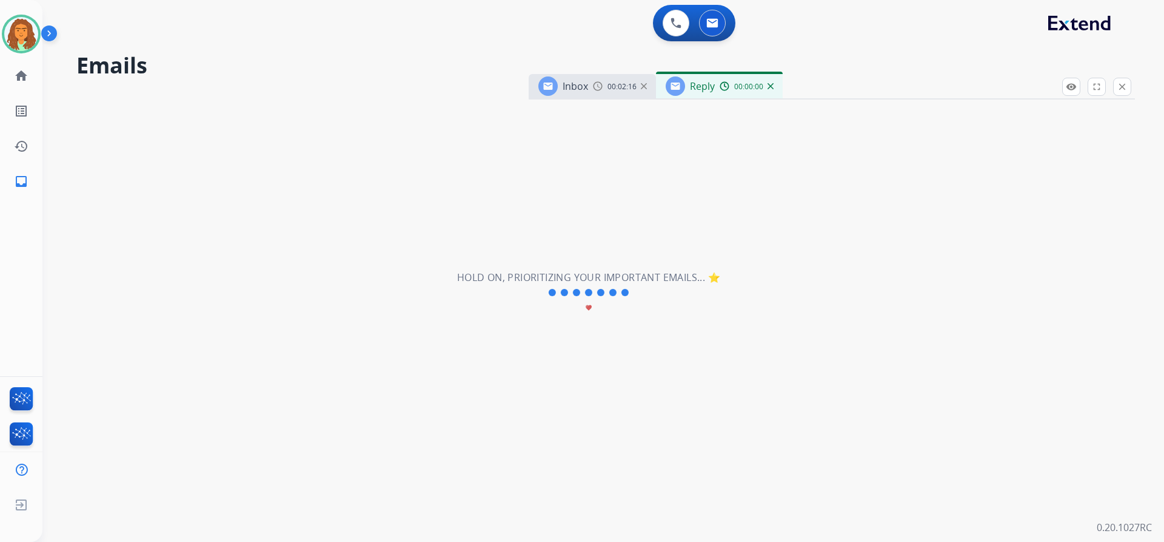
select select "**********"
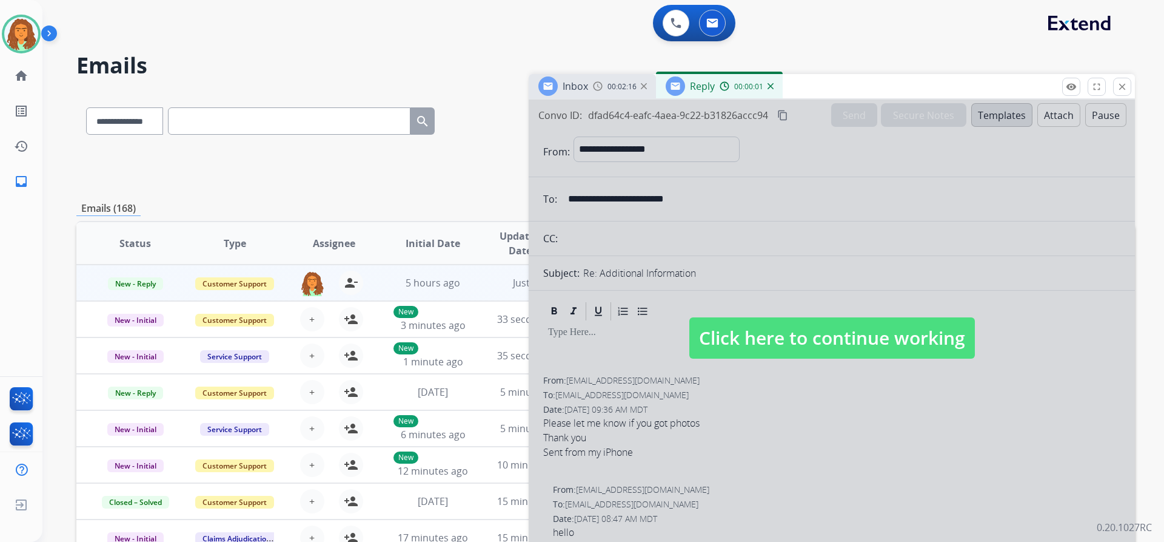
click at [808, 335] on span "Click here to continue working" at bounding box center [833, 337] width 286 height 41
select select
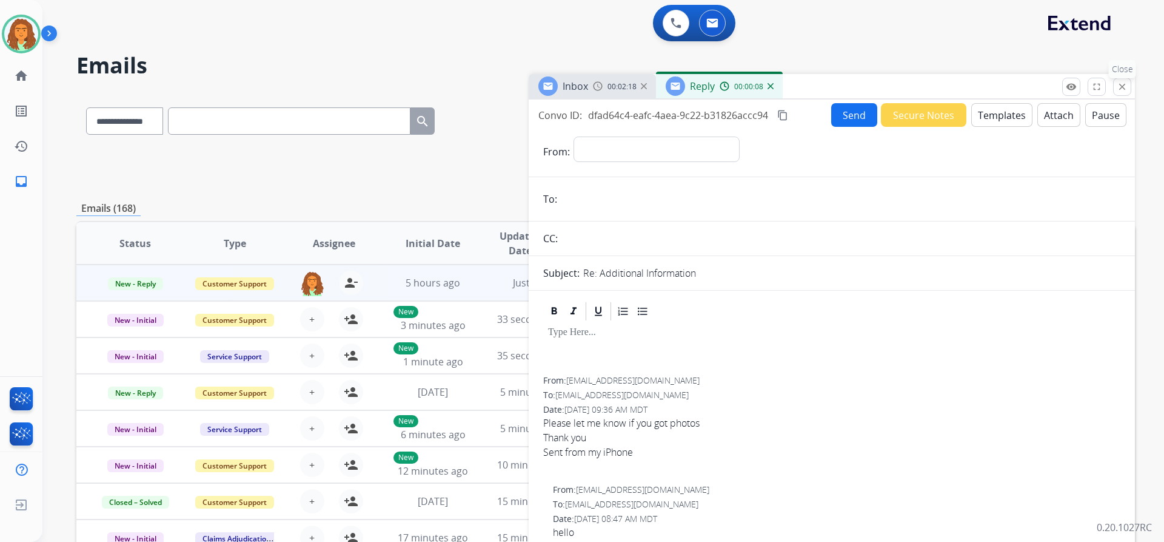
click at [1124, 83] on mat-icon "close" at bounding box center [1122, 86] width 11 height 11
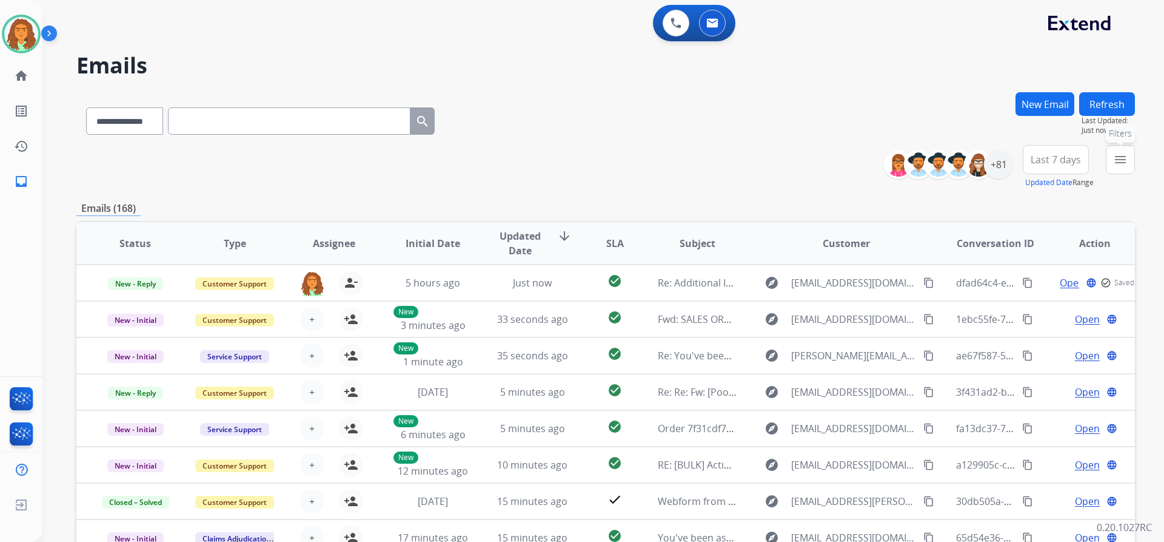
click at [1121, 159] on mat-icon "menu" at bounding box center [1120, 159] width 15 height 15
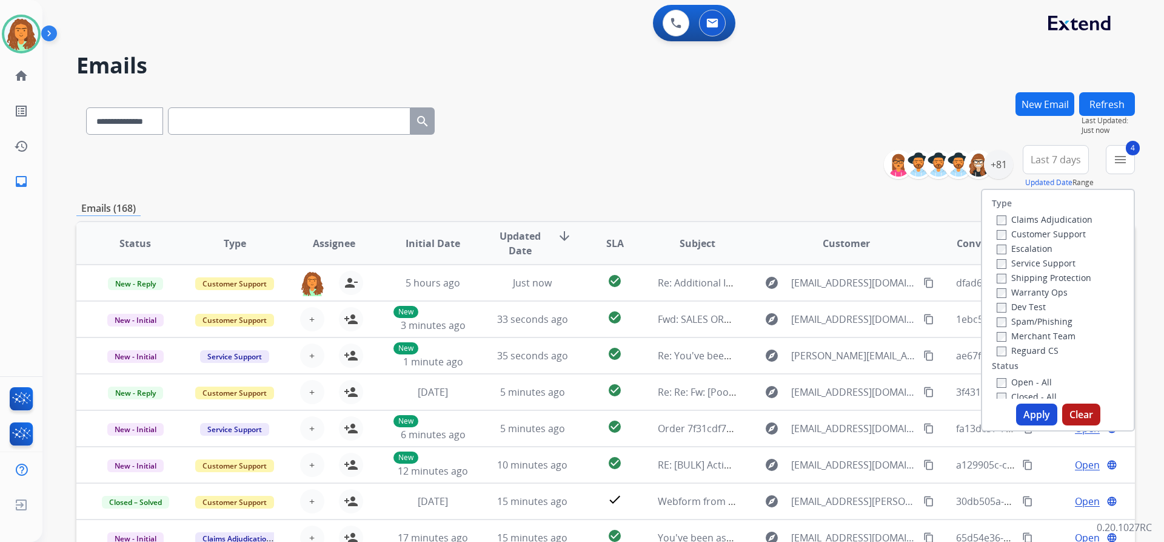
click at [1031, 414] on button "Apply" at bounding box center [1036, 414] width 41 height 22
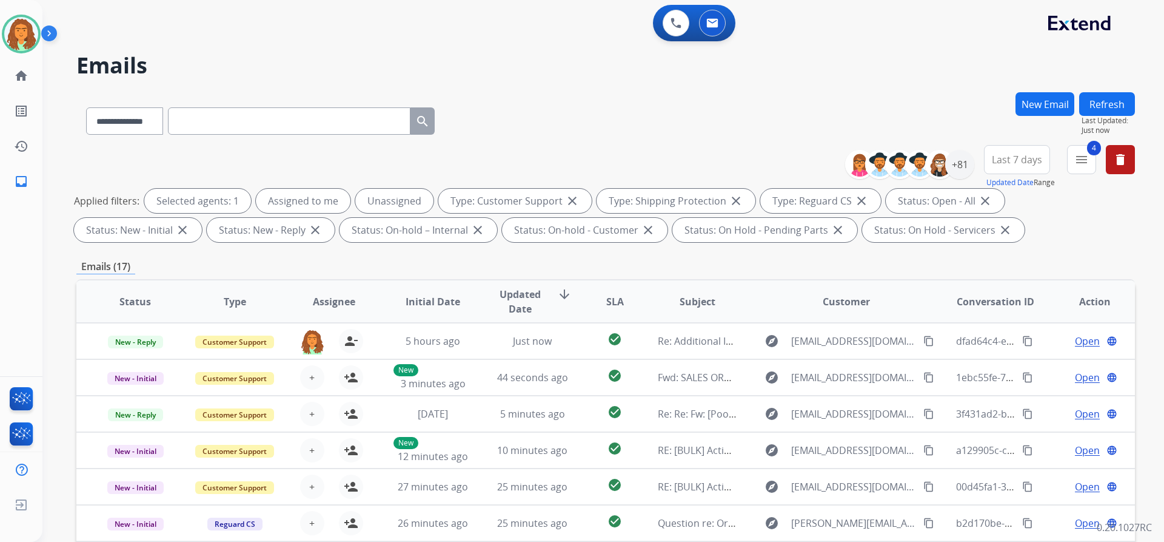
click at [1029, 172] on button "Last 7 days" at bounding box center [1017, 159] width 66 height 29
click at [999, 308] on div "Last 90 days" at bounding box center [1013, 307] width 67 height 18
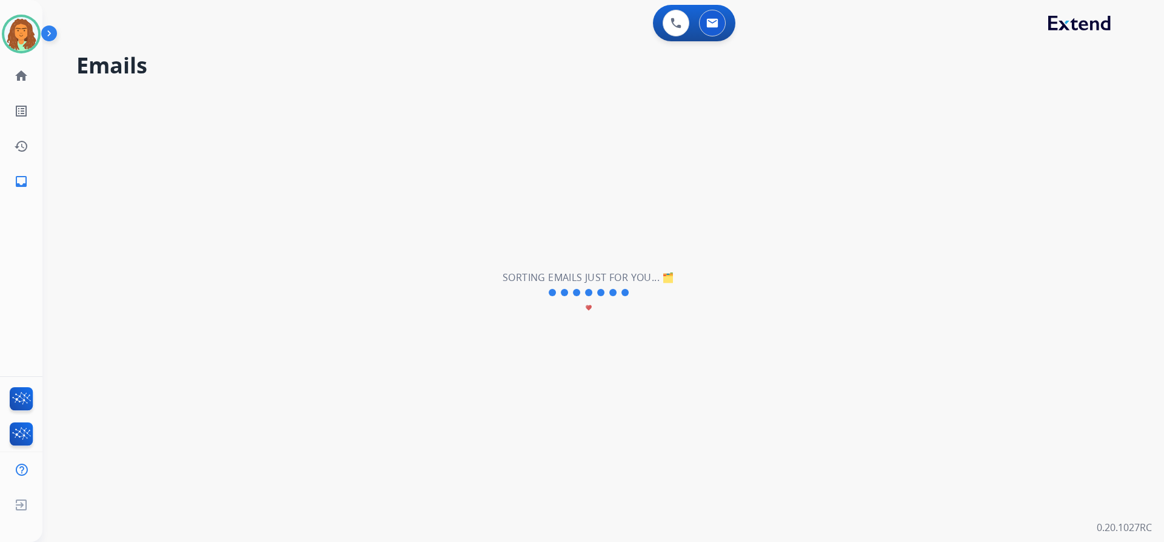
click at [927, 263] on div "**********" at bounding box center [588, 293] width 1093 height 498
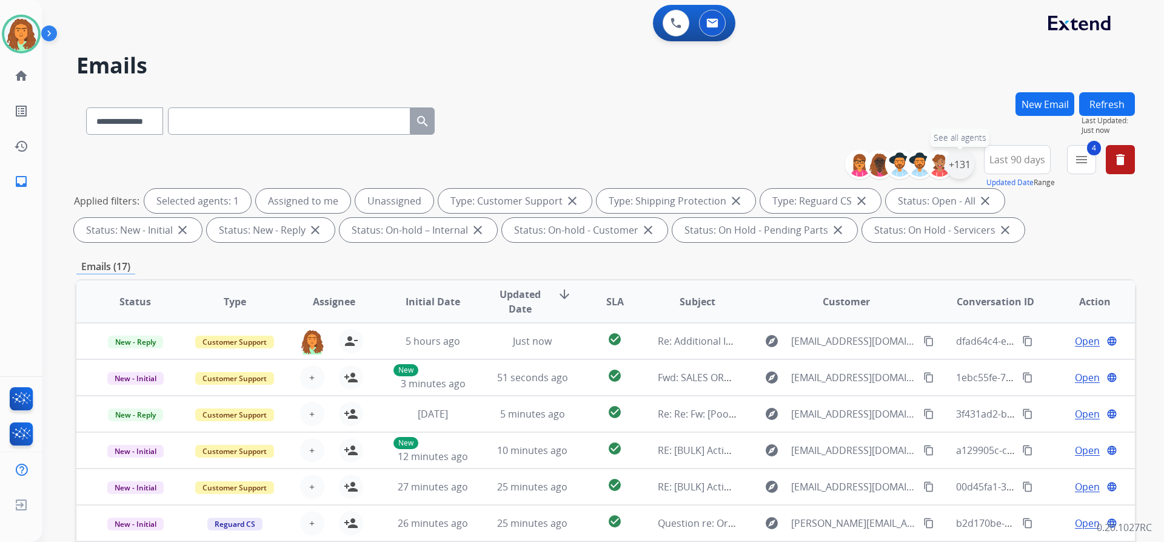
click at [964, 159] on div "+131" at bounding box center [959, 164] width 29 height 29
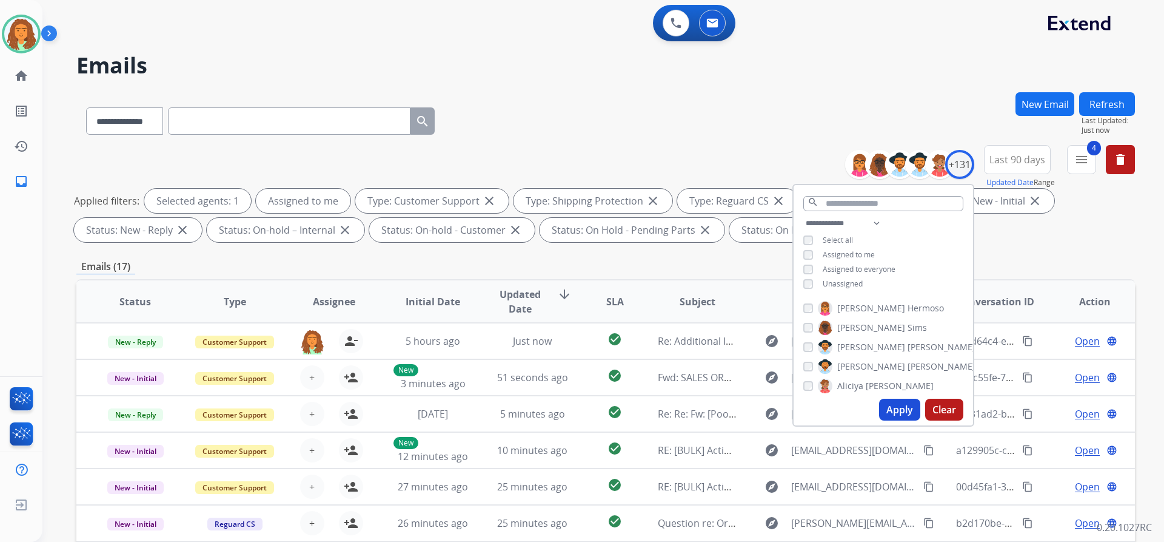
click at [896, 406] on button "Apply" at bounding box center [899, 409] width 41 height 22
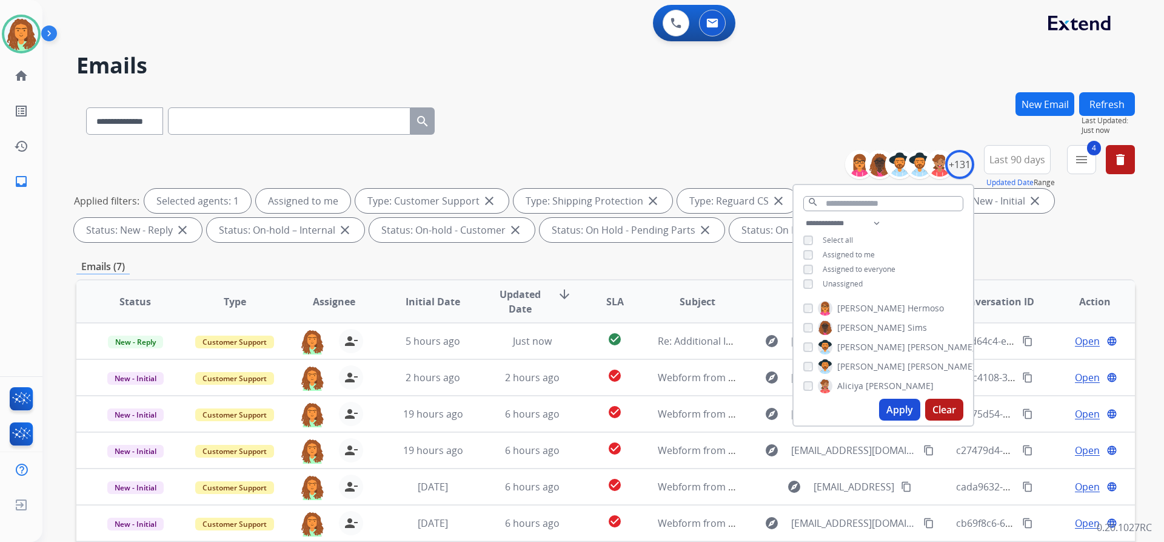
click at [748, 260] on div "Emails (7)" at bounding box center [605, 266] width 1059 height 15
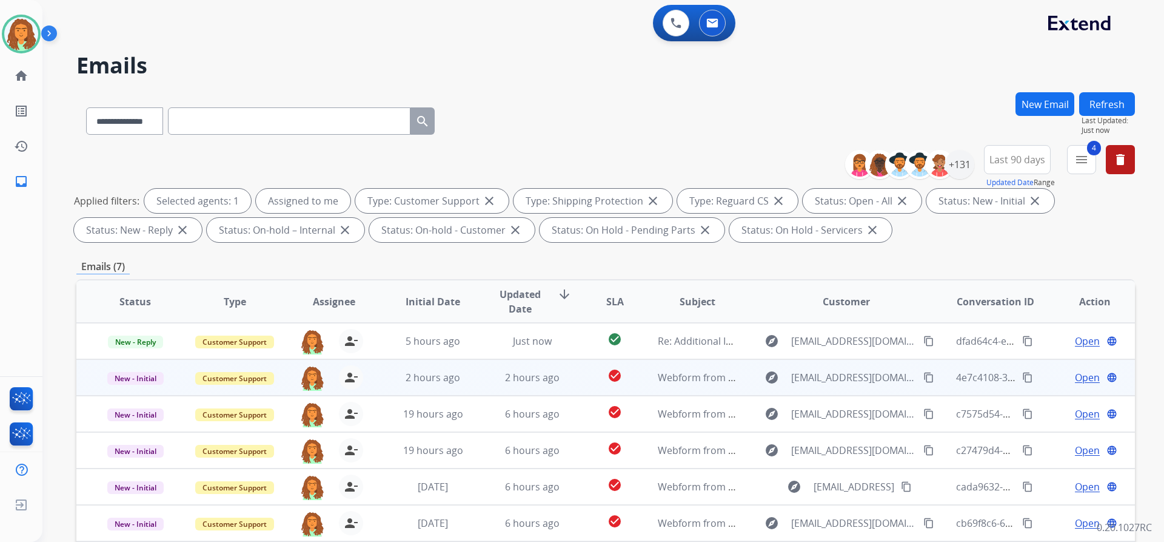
scroll to position [61, 0]
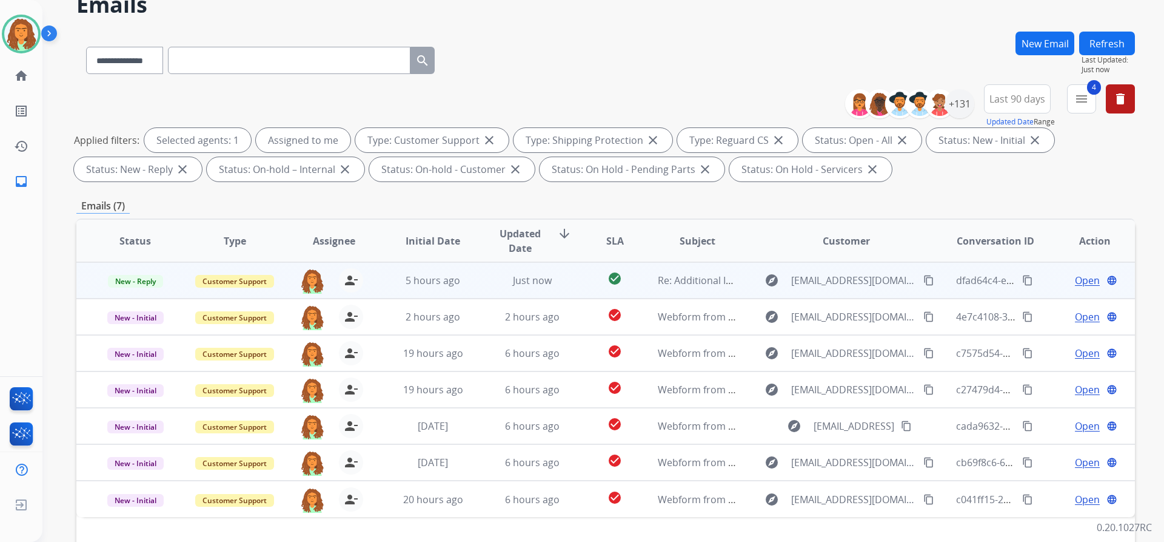
click at [1078, 281] on span "Open" at bounding box center [1087, 280] width 25 height 15
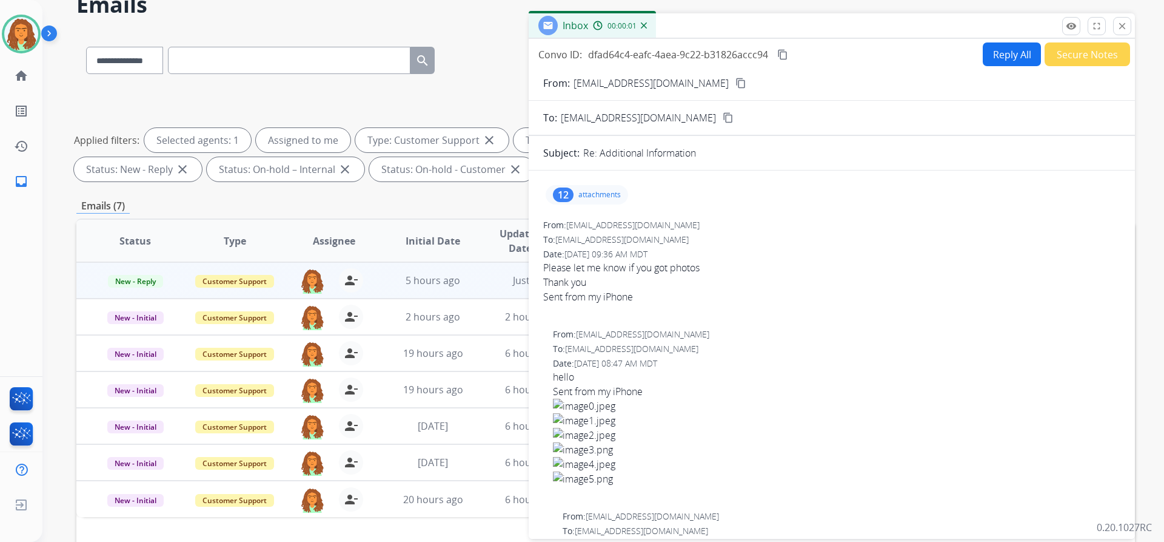
click at [595, 192] on p "attachments" at bounding box center [600, 195] width 42 height 10
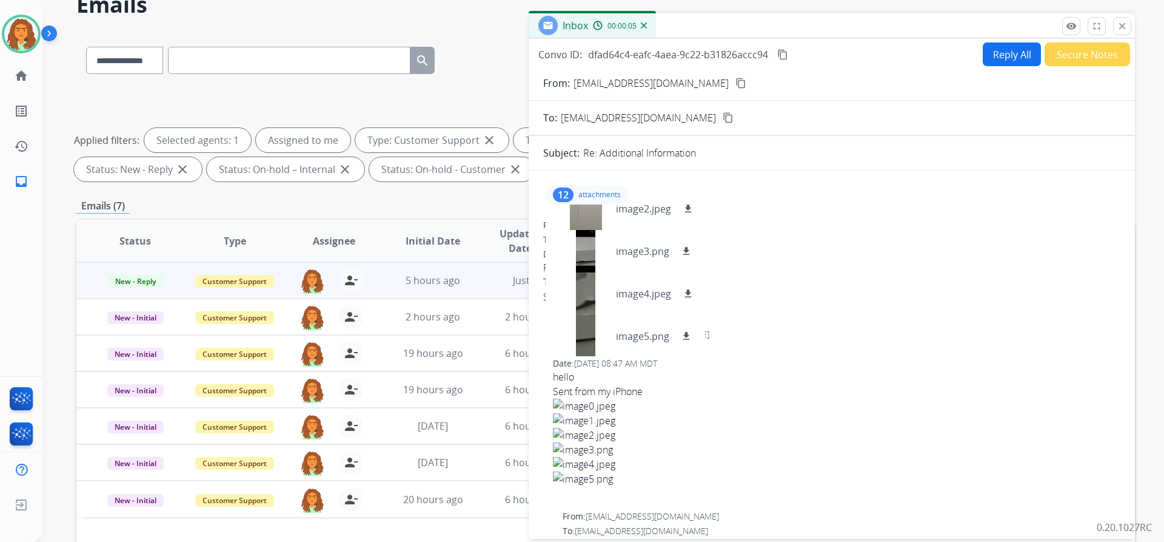
scroll to position [106, 0]
click at [586, 283] on div at bounding box center [586, 290] width 61 height 42
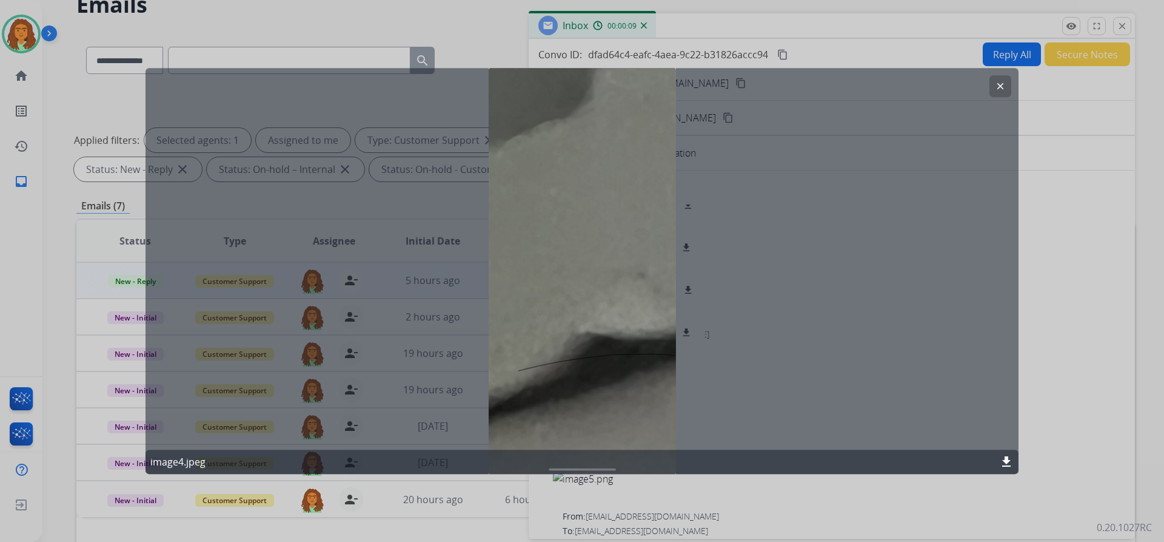
click at [998, 87] on mat-icon "clear" at bounding box center [1000, 86] width 11 height 11
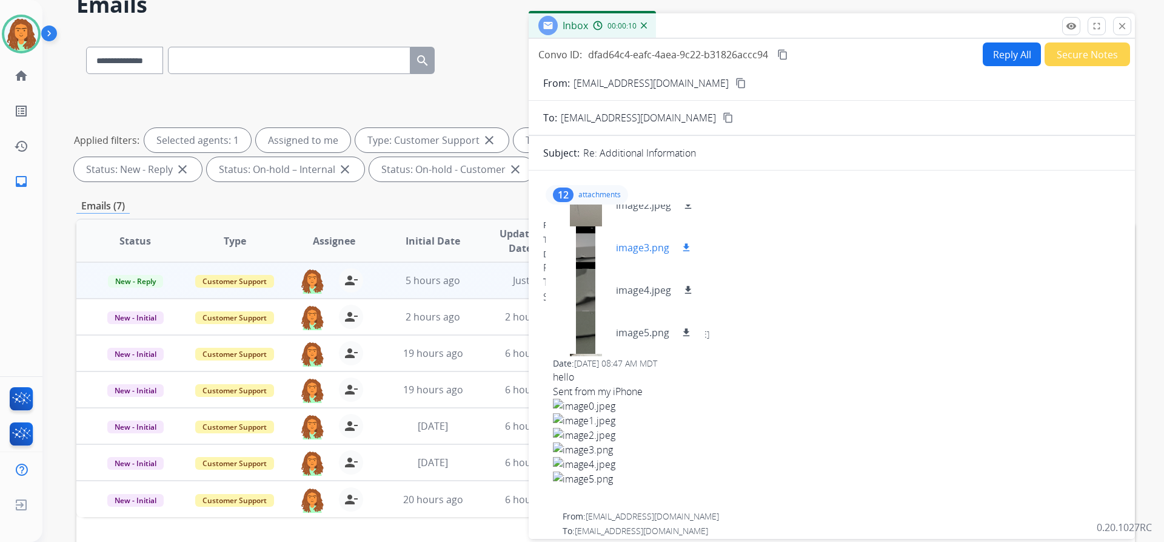
click at [588, 244] on div at bounding box center [586, 247] width 61 height 42
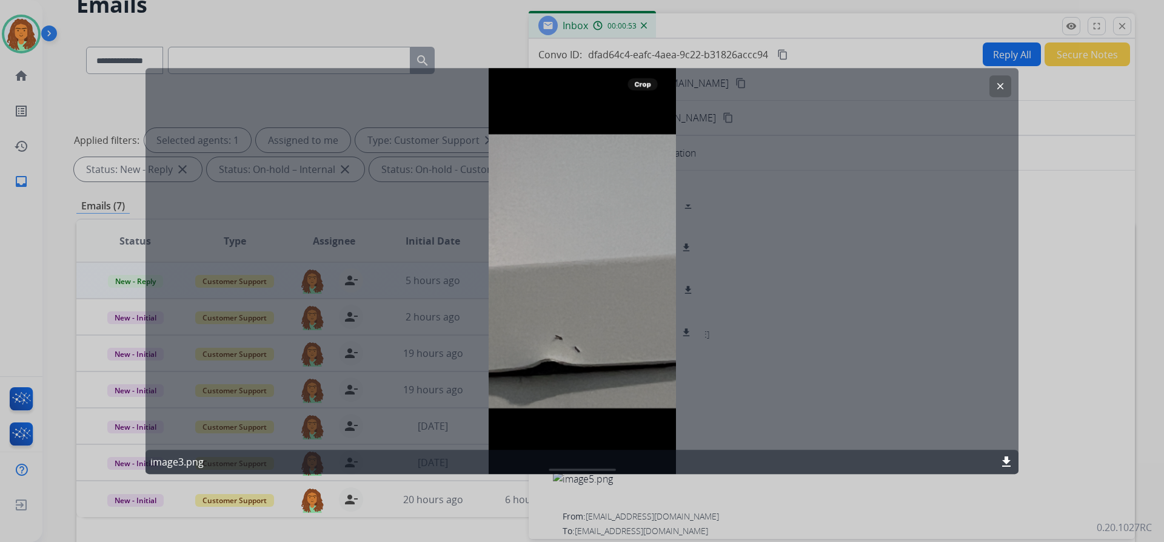
click at [999, 81] on mat-icon "clear" at bounding box center [1000, 86] width 11 height 11
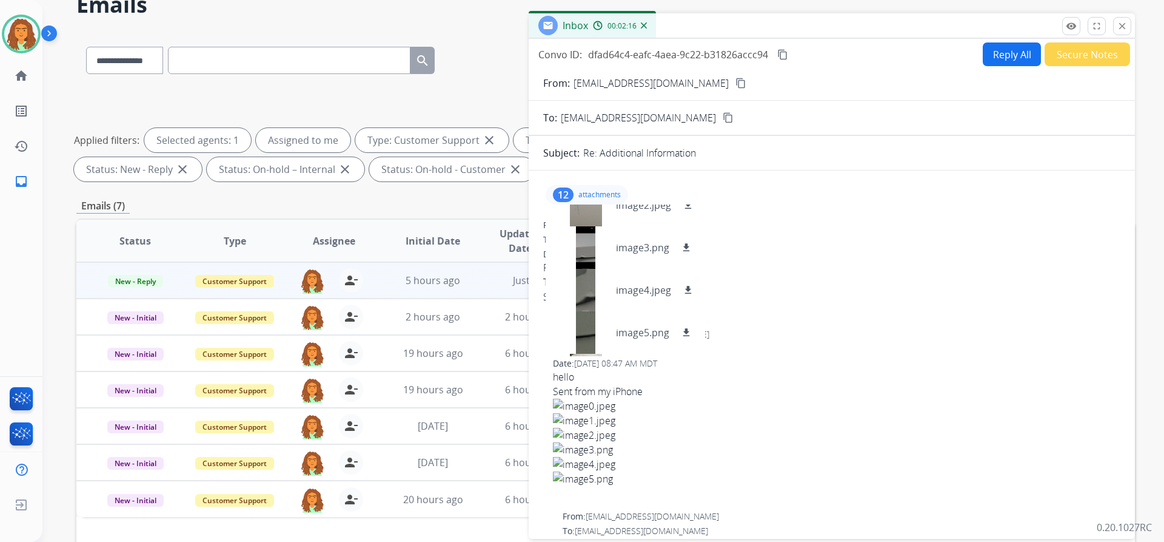
click at [999, 57] on button "Reply All" at bounding box center [1012, 54] width 58 height 24
select select "**********"
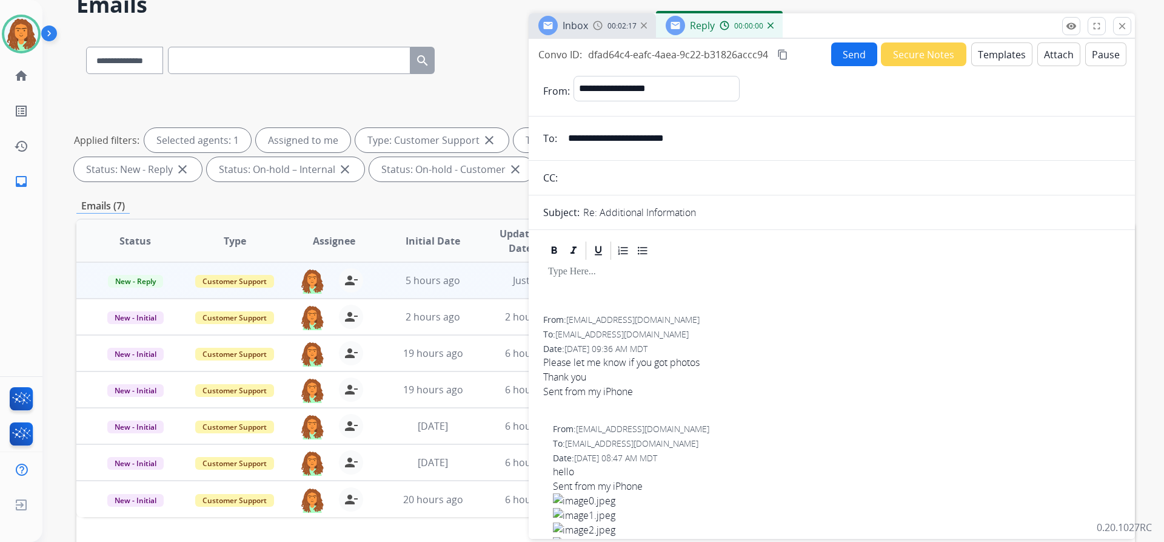
click at [999, 53] on button "Templates" at bounding box center [1002, 54] width 61 height 24
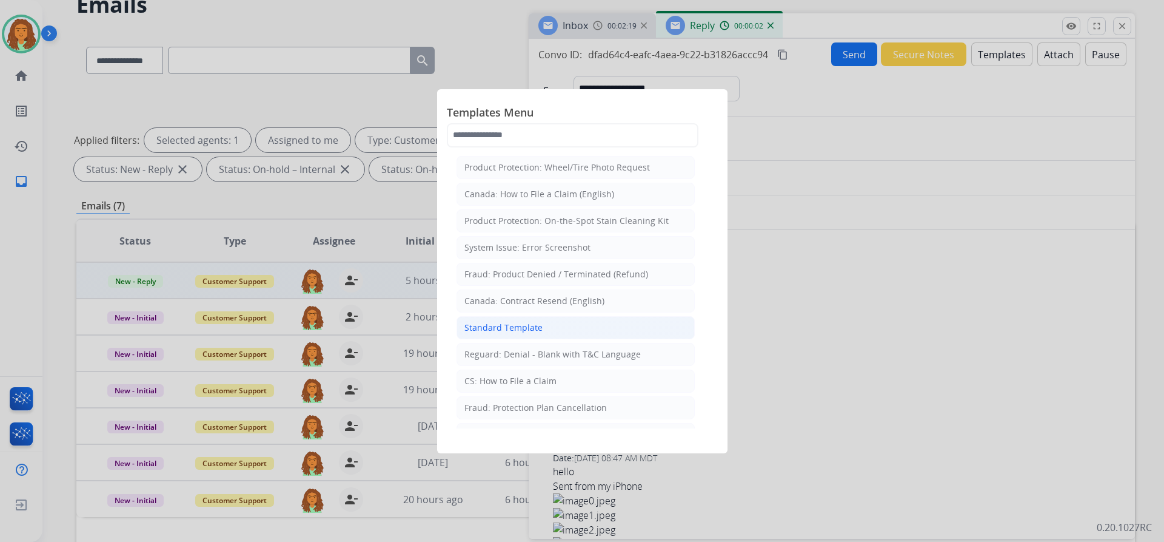
click at [510, 328] on div "Standard Template" at bounding box center [504, 327] width 78 height 12
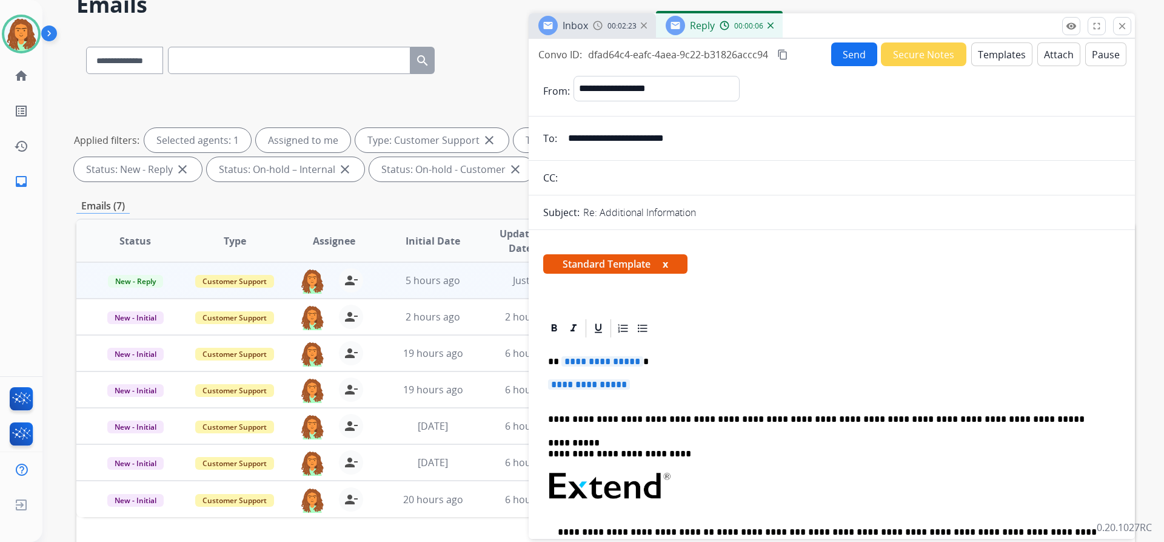
click at [634, 360] on span "**********" at bounding box center [603, 361] width 82 height 10
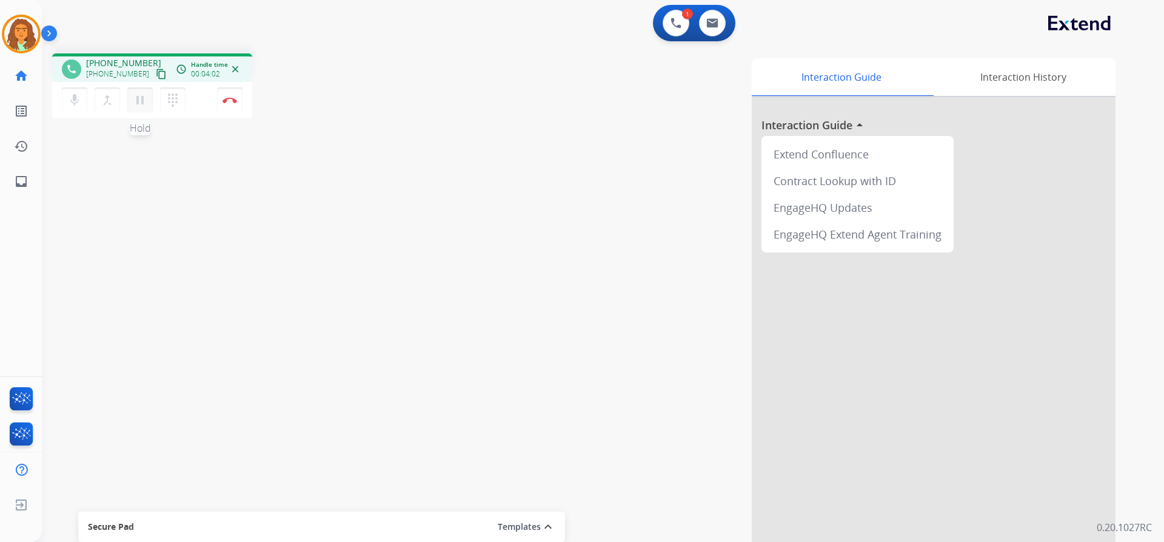
click at [140, 96] on mat-icon "pause" at bounding box center [140, 100] width 15 height 15
click at [137, 101] on mat-icon "play_arrow" at bounding box center [140, 100] width 15 height 15
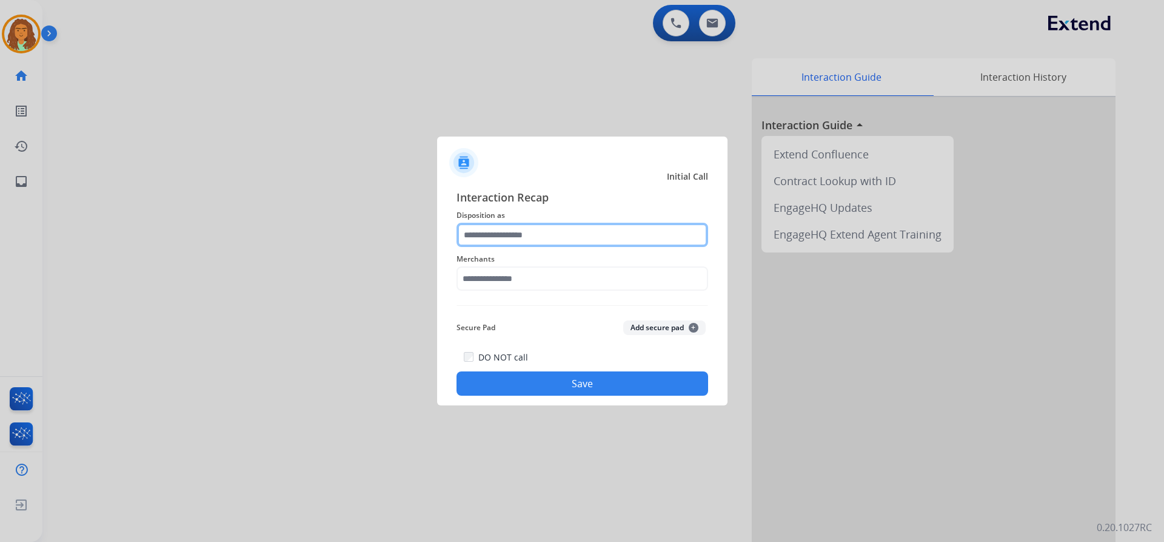
click at [494, 233] on input "text" at bounding box center [583, 235] width 252 height 24
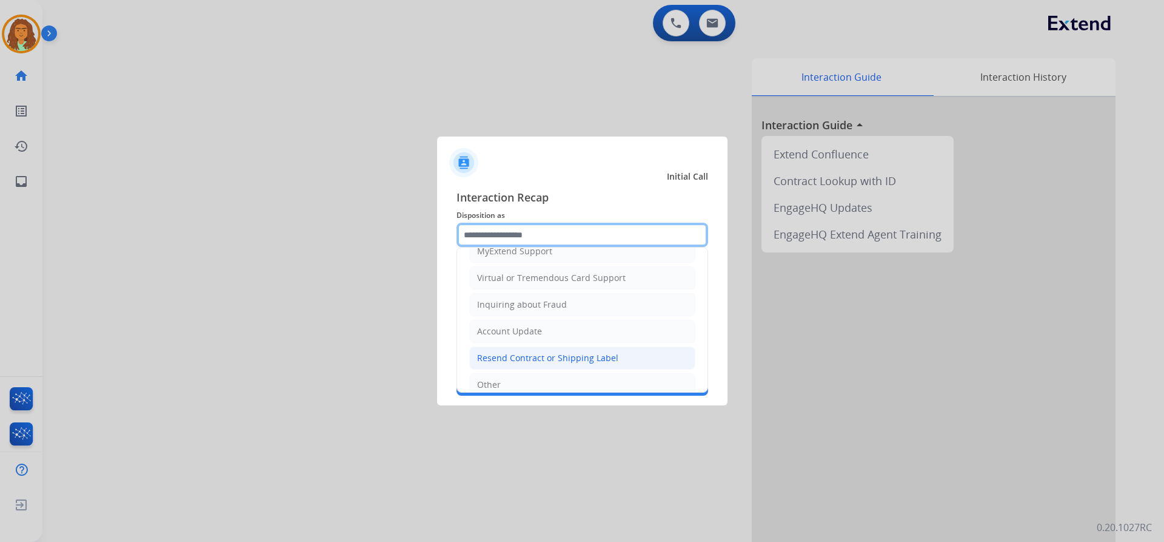
scroll to position [129, 0]
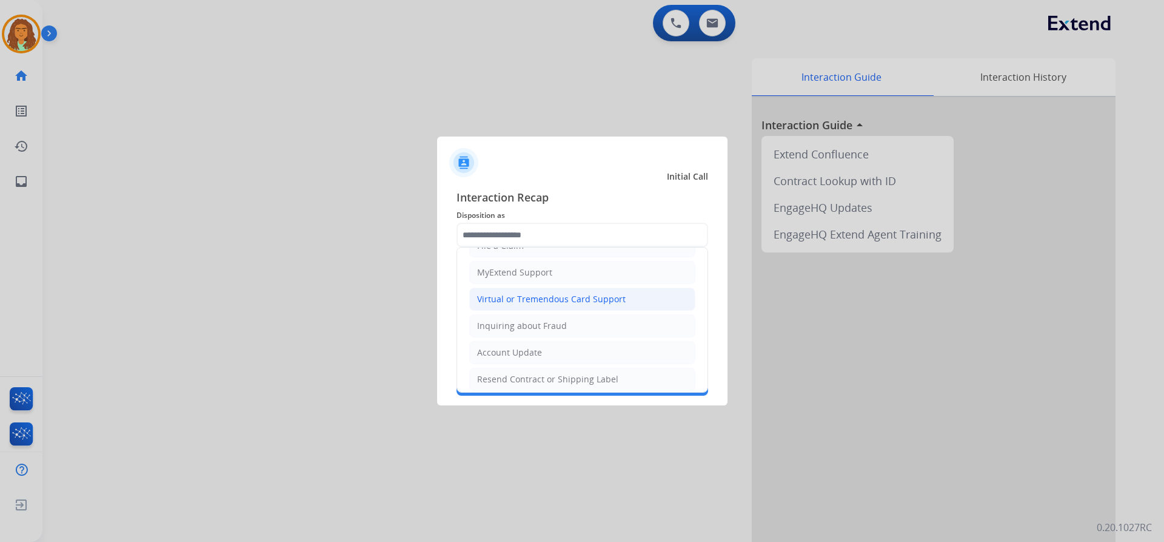
click at [539, 297] on div "Virtual or Tremendous Card Support" at bounding box center [551, 299] width 149 height 12
type input "**********"
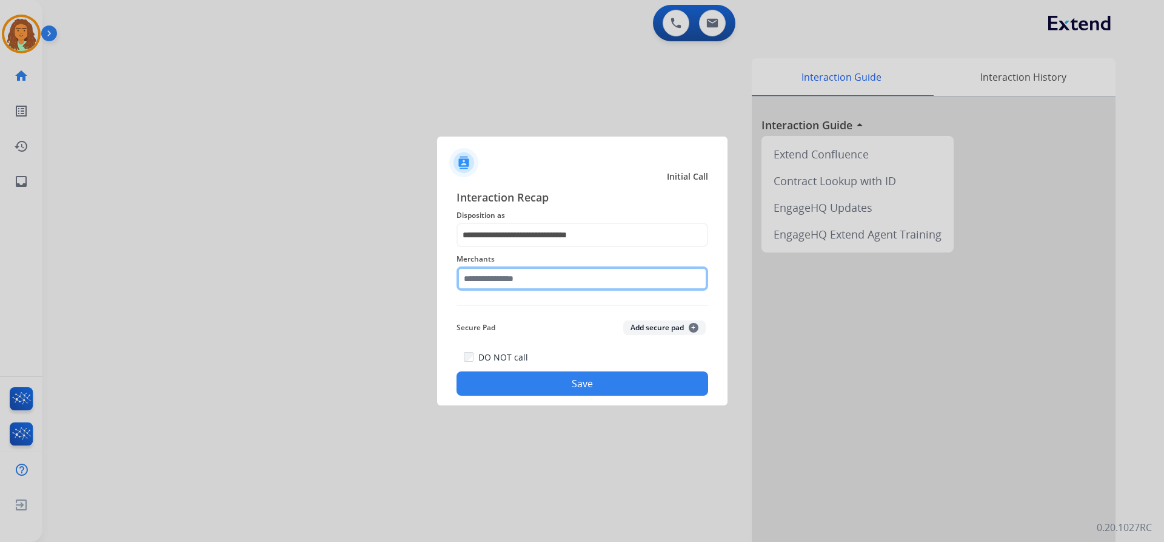
click at [477, 281] on input "text" at bounding box center [583, 278] width 252 height 24
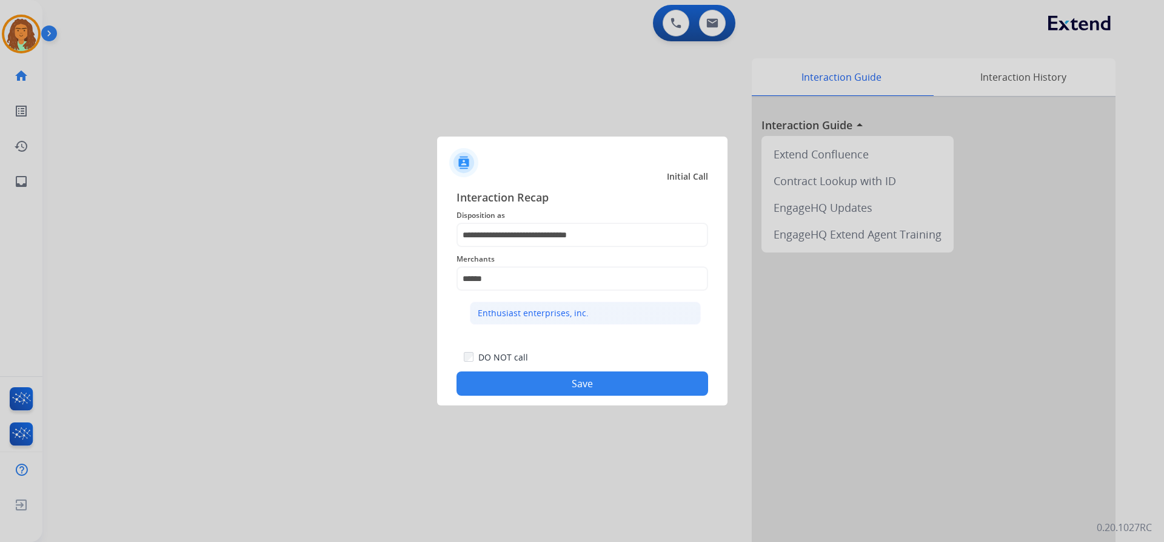
click at [539, 311] on div "Enthusiast enterprises, inc." at bounding box center [533, 313] width 111 height 12
type input "**********"
click at [565, 384] on button "Save" at bounding box center [583, 383] width 252 height 24
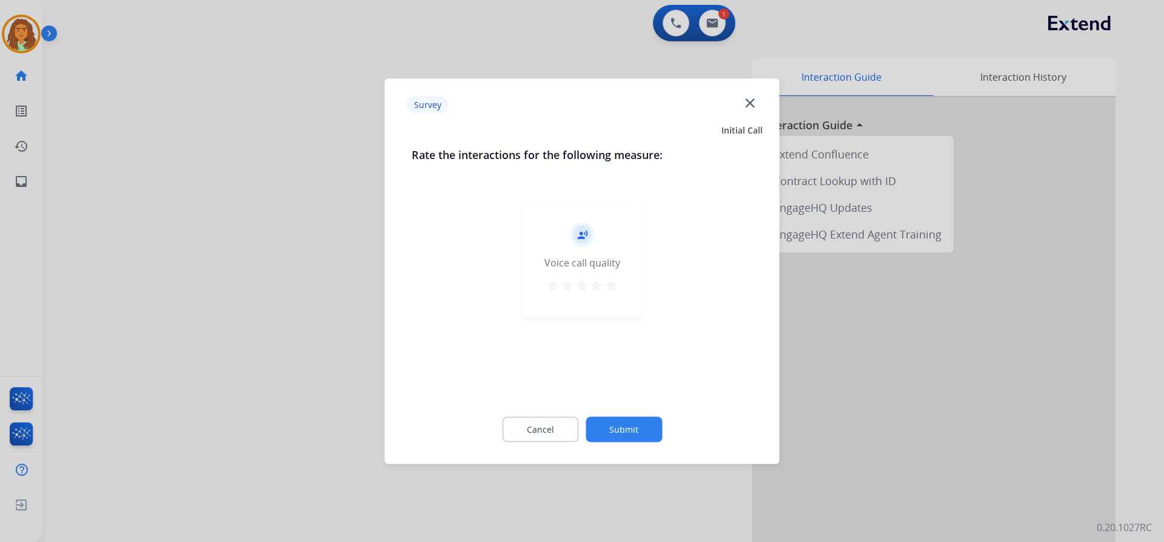
click at [605, 282] on mat-icon "star" at bounding box center [611, 285] width 15 height 15
click at [619, 426] on button "Submit" at bounding box center [624, 428] width 76 height 25
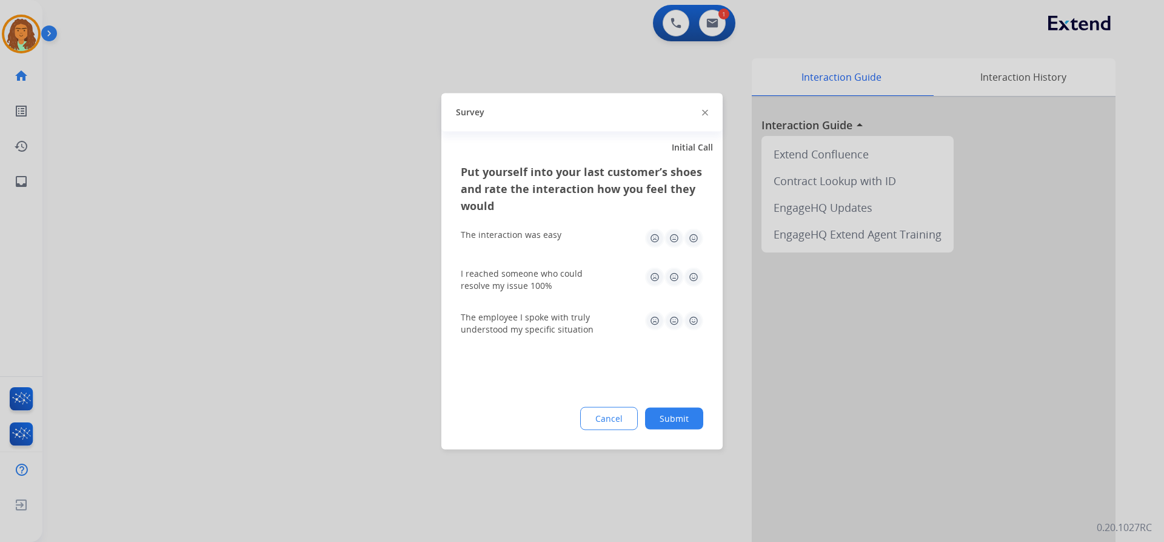
click at [697, 237] on img at bounding box center [693, 237] width 19 height 19
click at [692, 276] on img at bounding box center [693, 276] width 19 height 19
click at [694, 328] on div "The employee I spoke with truly understood my specific situation" at bounding box center [582, 323] width 243 height 24
click at [695, 318] on img at bounding box center [693, 320] width 19 height 19
click at [694, 320] on img at bounding box center [693, 320] width 19 height 19
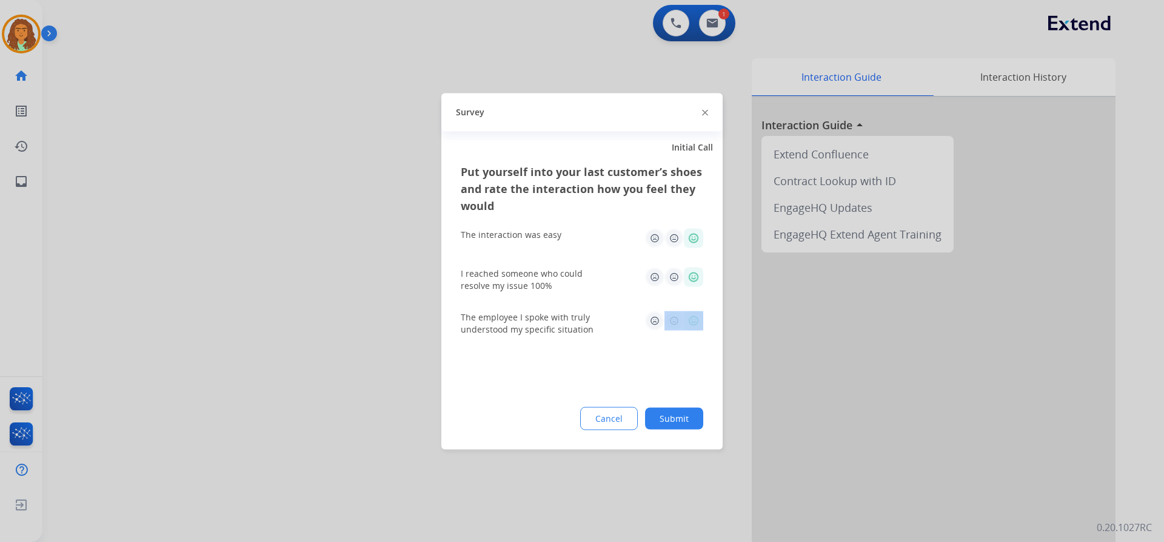
click at [703, 350] on div "Put yourself into your last customer’s shoes and rate the interaction how you f…" at bounding box center [582, 306] width 281 height 286
click at [704, 360] on div "Put yourself into your last customer’s shoes and rate the interaction how you f…" at bounding box center [582, 306] width 281 height 286
click at [682, 412] on button "Submit" at bounding box center [674, 418] width 58 height 22
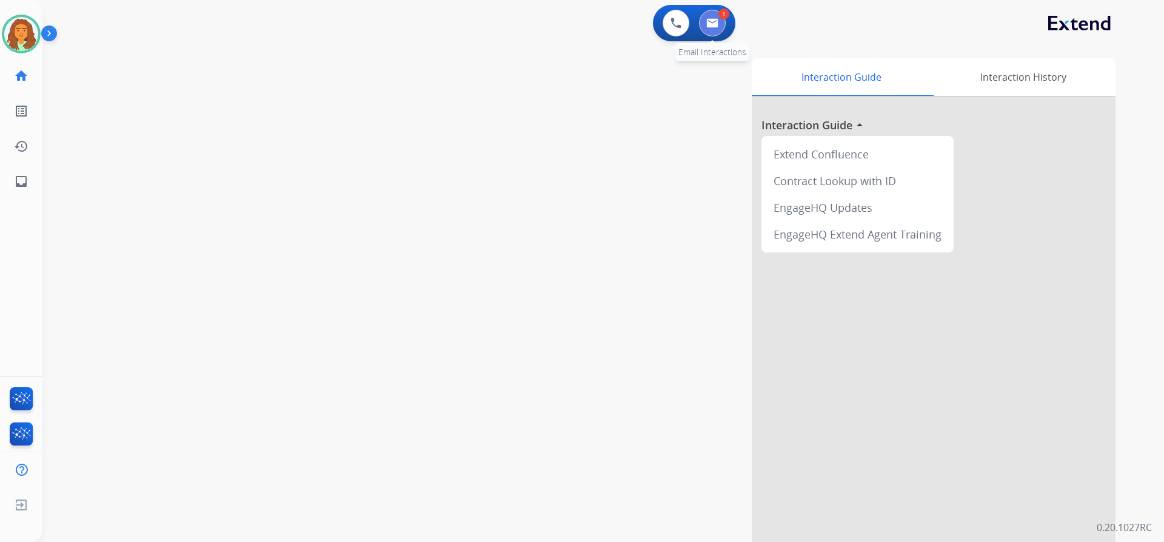
click at [716, 22] on img at bounding box center [713, 23] width 12 height 10
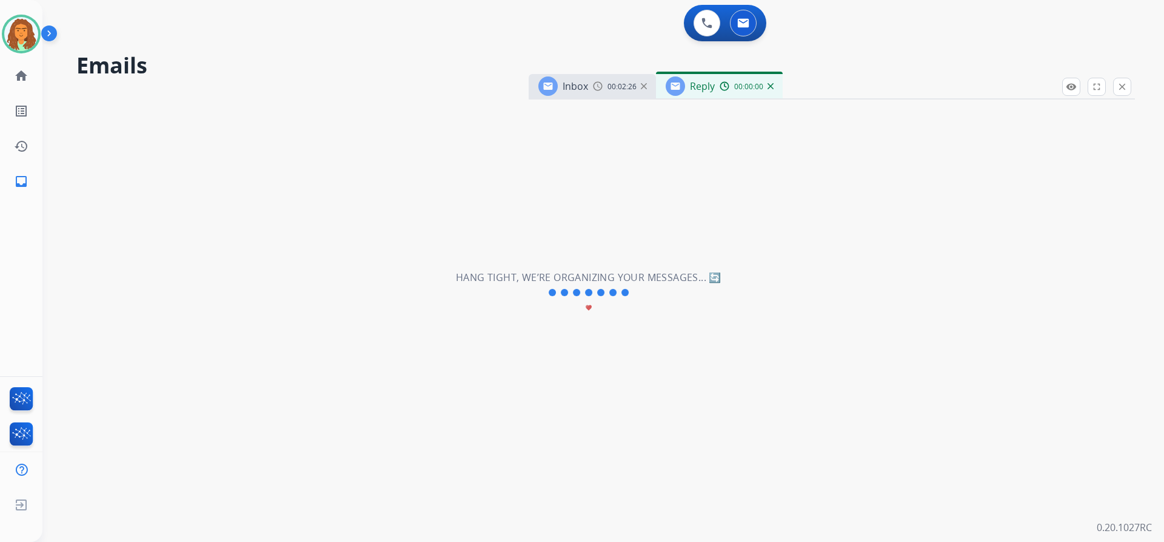
select select "**********"
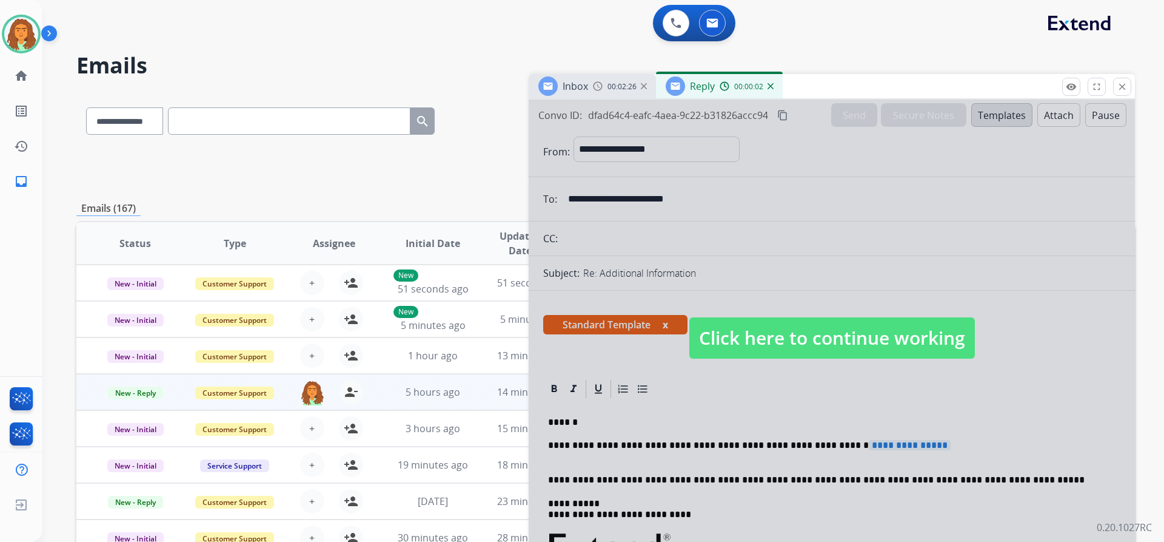
click at [776, 341] on span "Click here to continue working" at bounding box center [833, 337] width 286 height 41
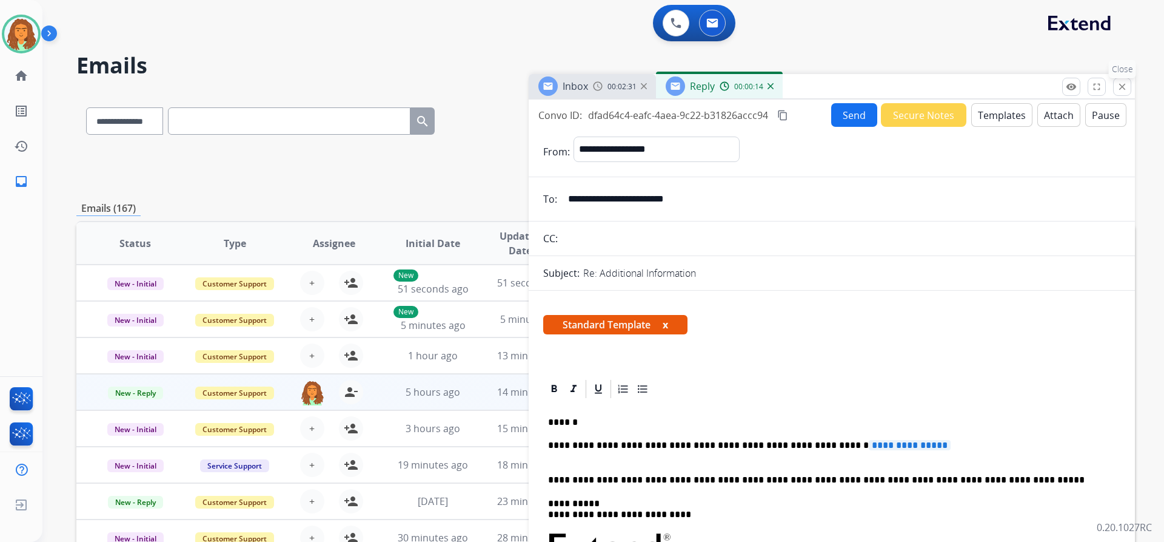
click at [1123, 84] on mat-icon "close" at bounding box center [1122, 86] width 11 height 11
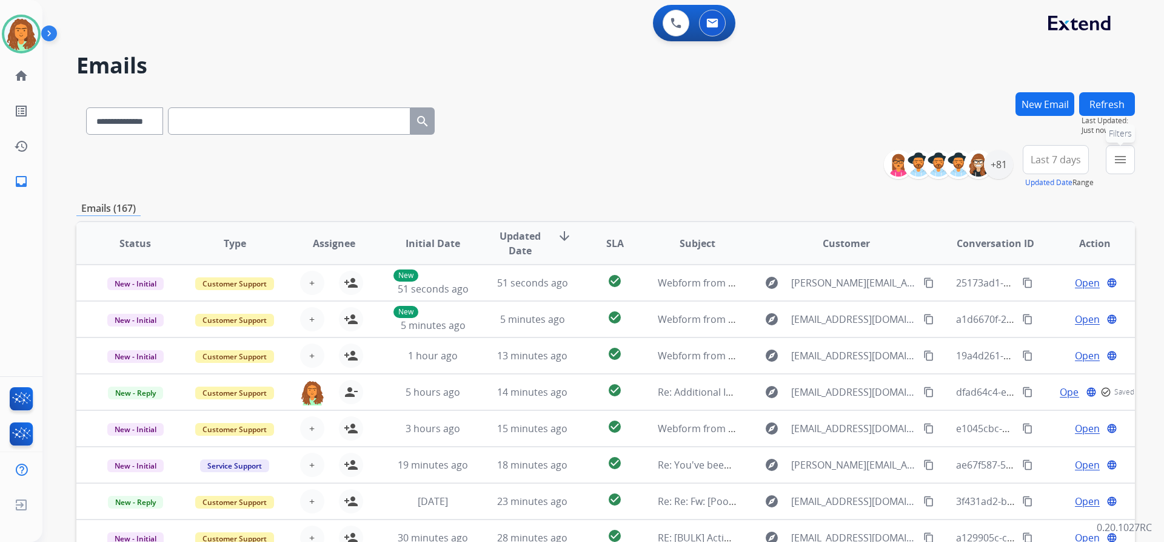
click at [1123, 161] on mat-icon "menu" at bounding box center [1120, 159] width 15 height 15
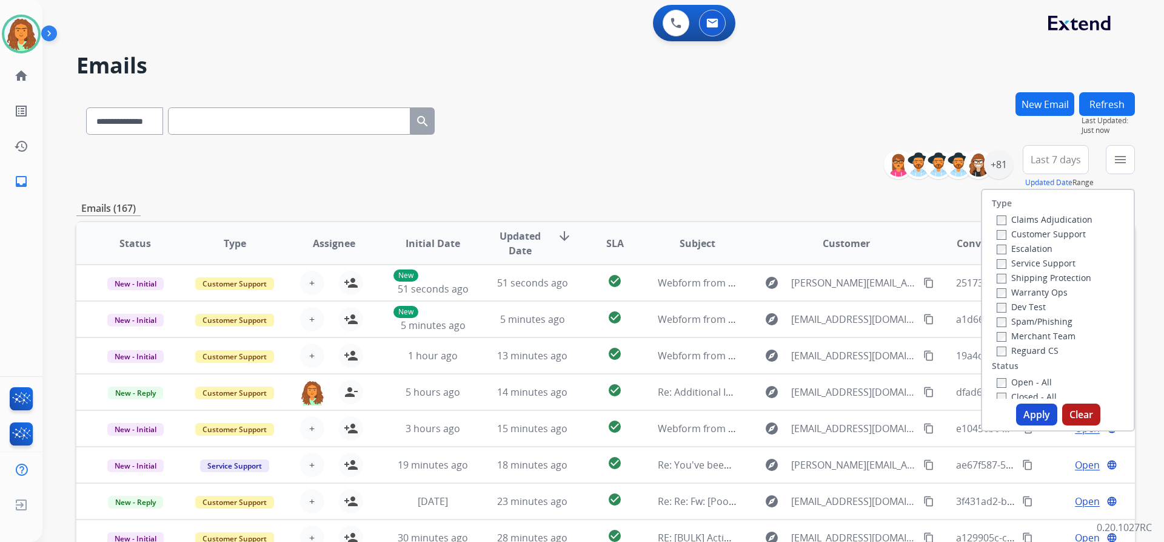
click at [992, 233] on div "Claims Adjudication Customer Support Escalation Service Support Shipping Protec…" at bounding box center [1042, 285] width 101 height 146
click at [1033, 414] on button "Apply" at bounding box center [1036, 414] width 41 height 22
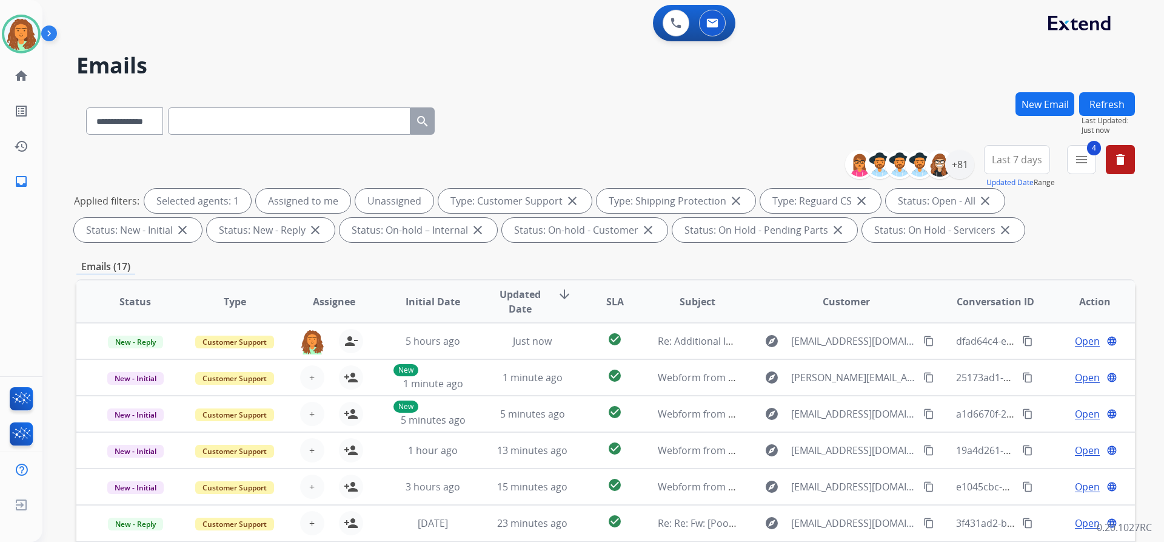
click at [977, 259] on div "Emails (17)" at bounding box center [605, 266] width 1059 height 15
click at [1019, 160] on span "Last 7 days" at bounding box center [1017, 159] width 50 height 5
click at [995, 307] on div "Last 90 days" at bounding box center [1013, 307] width 67 height 18
click at [932, 250] on div "**********" at bounding box center [605, 420] width 1059 height 656
click at [967, 164] on div "+131" at bounding box center [959, 164] width 29 height 29
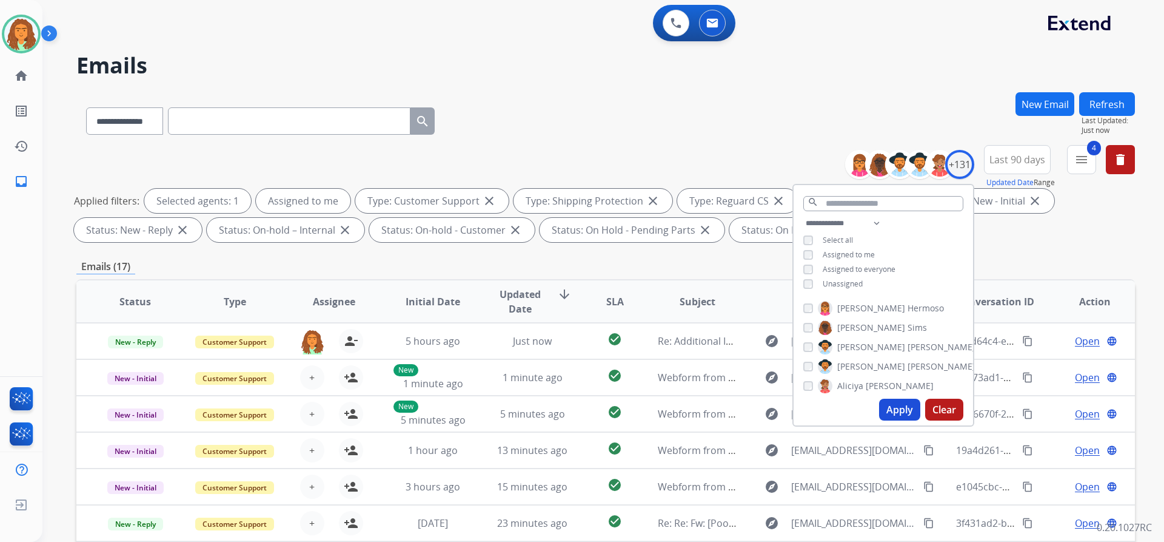
click at [897, 403] on button "Apply" at bounding box center [899, 409] width 41 height 22
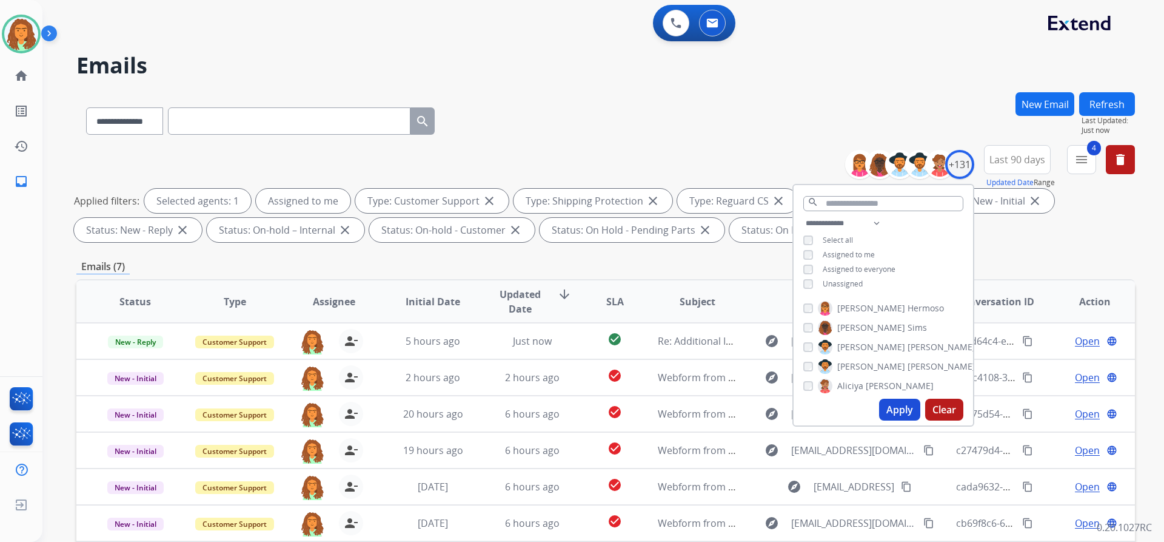
click at [733, 257] on div "**********" at bounding box center [605, 420] width 1059 height 656
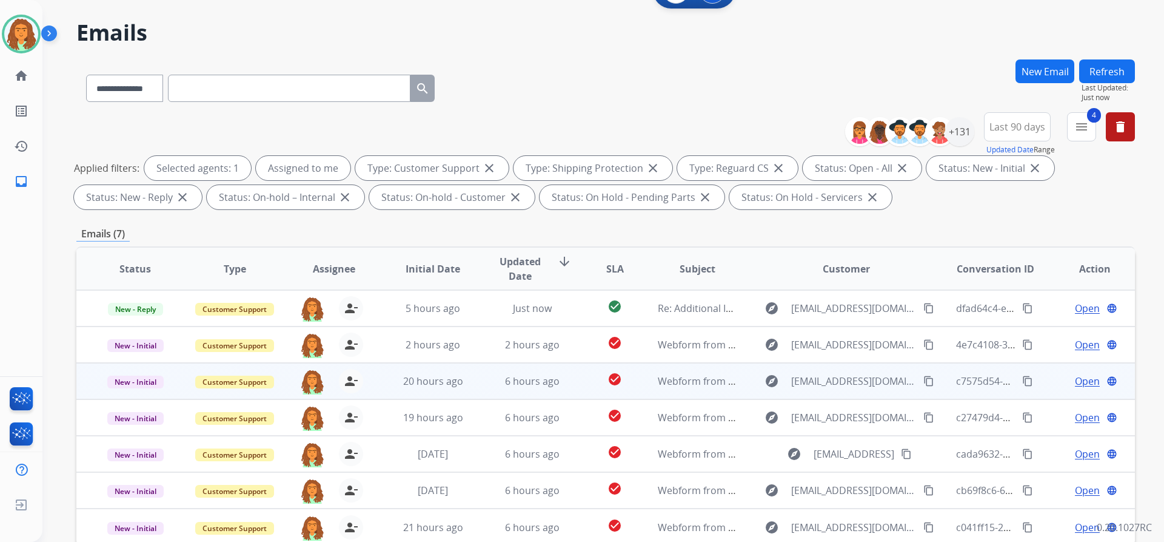
scroll to position [61, 0]
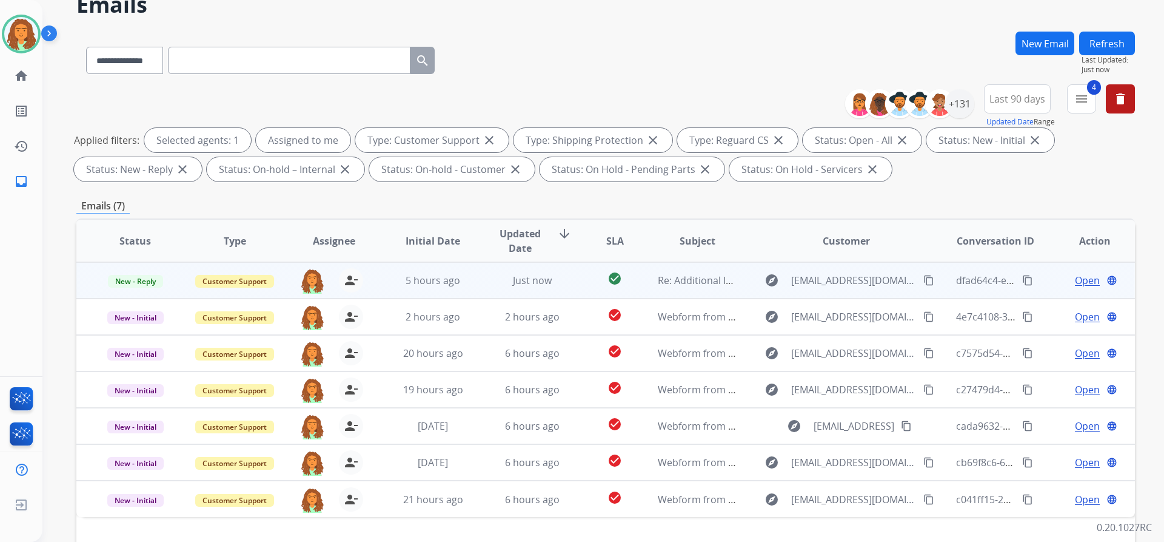
click at [1075, 282] on span "Open" at bounding box center [1087, 280] width 25 height 15
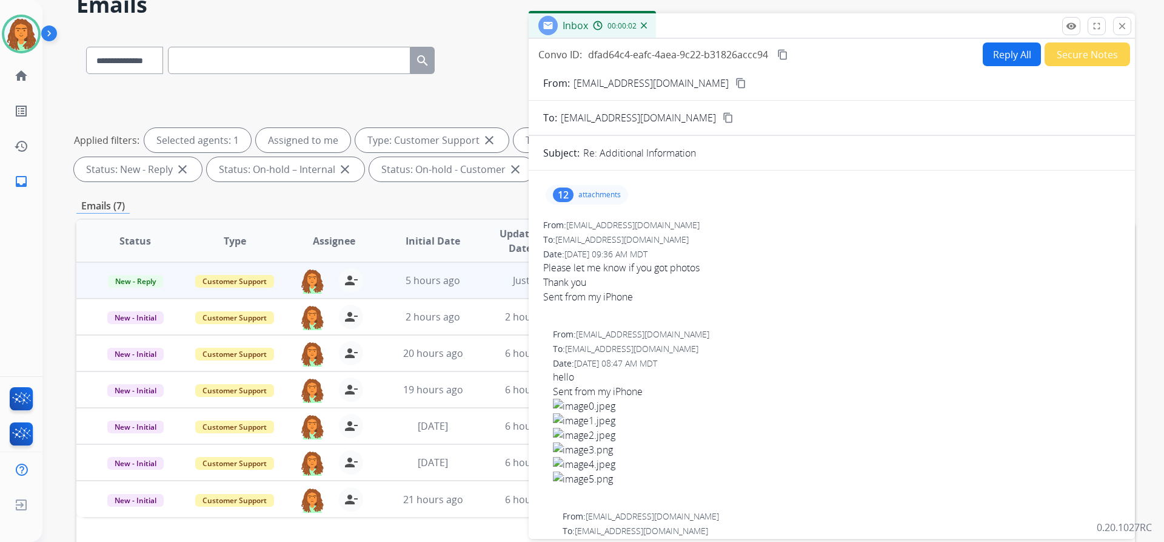
click at [996, 58] on button "Reply All" at bounding box center [1012, 54] width 58 height 24
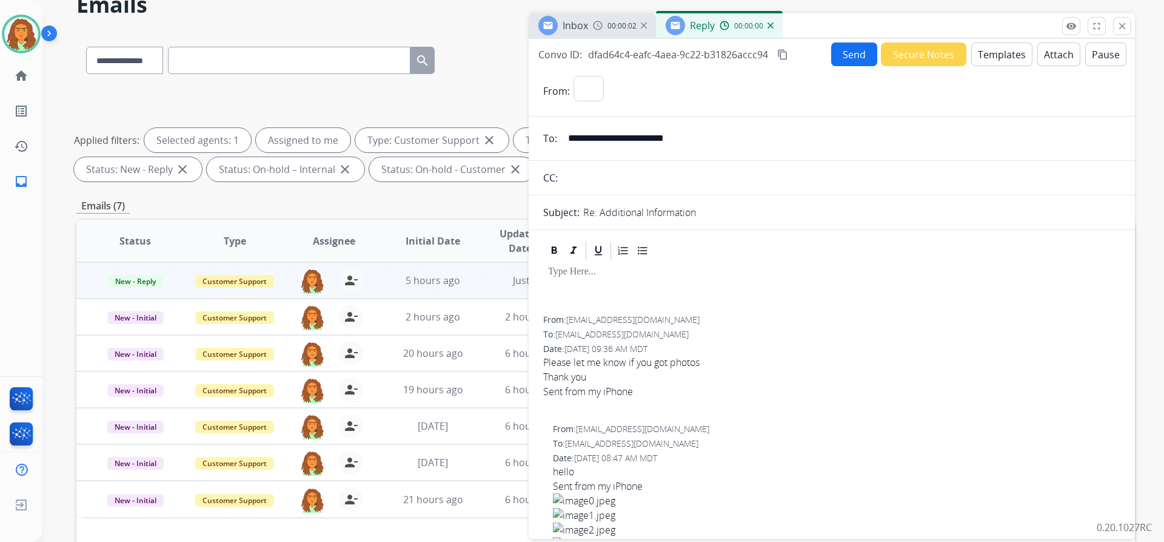
select select "**********"
click at [996, 58] on button "Templates" at bounding box center [1002, 54] width 61 height 24
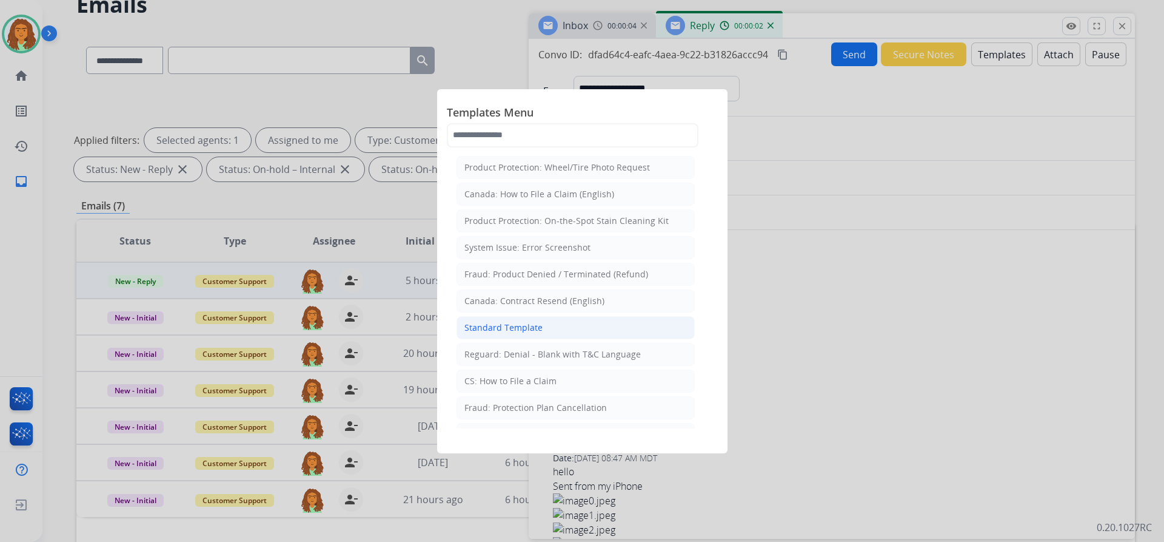
click at [515, 325] on div "Standard Template" at bounding box center [504, 327] width 78 height 12
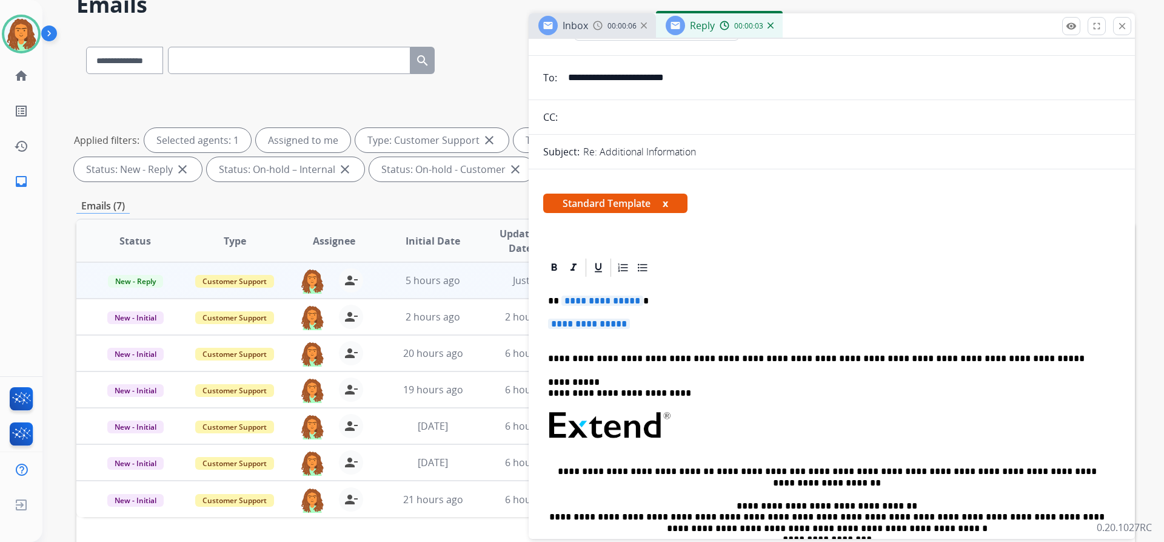
click at [633, 302] on span "**********" at bounding box center [603, 300] width 82 height 10
click at [558, 320] on span "**********" at bounding box center [589, 323] width 82 height 10
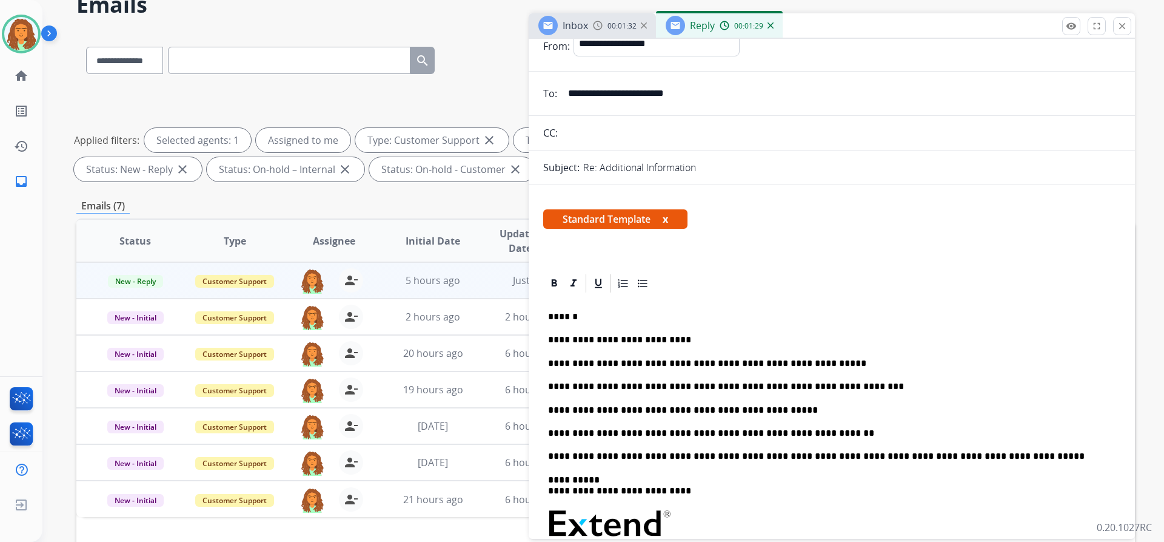
scroll to position [0, 0]
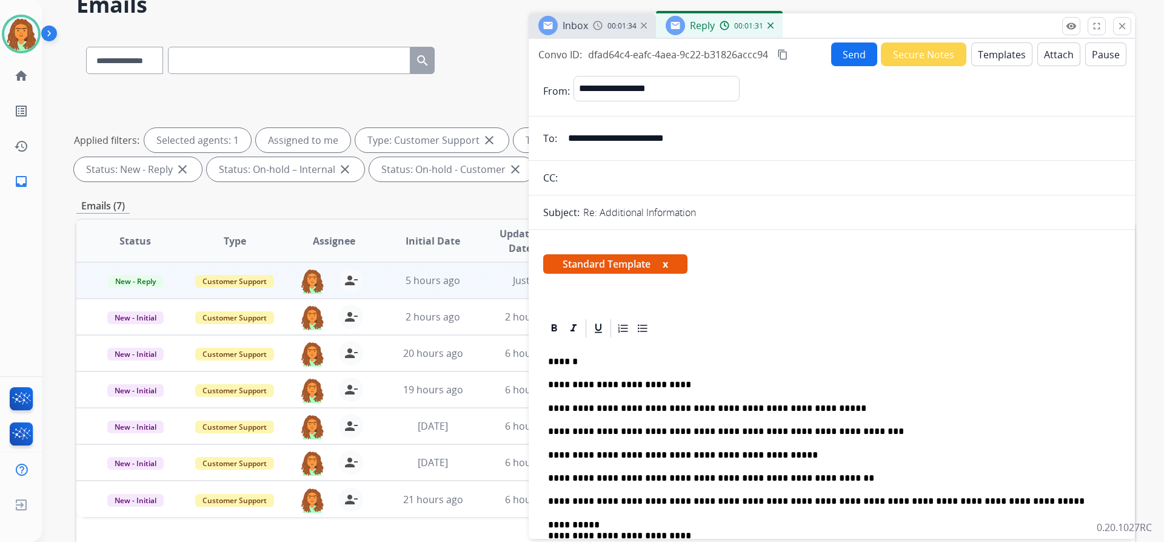
click at [784, 56] on mat-icon "content_copy" at bounding box center [782, 54] width 11 height 11
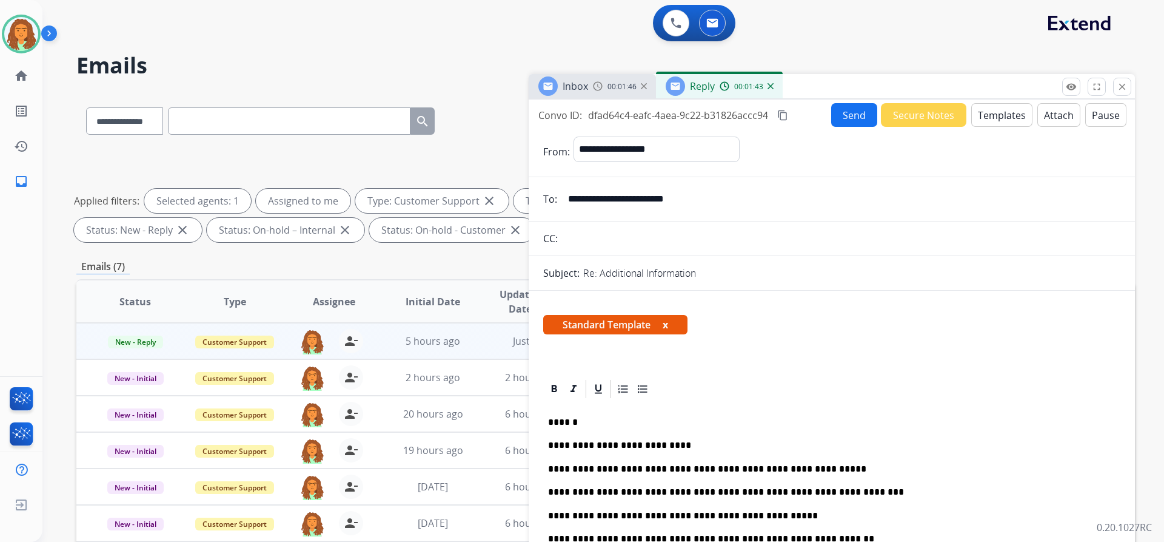
click at [839, 112] on button "Send" at bounding box center [854, 115] width 46 height 24
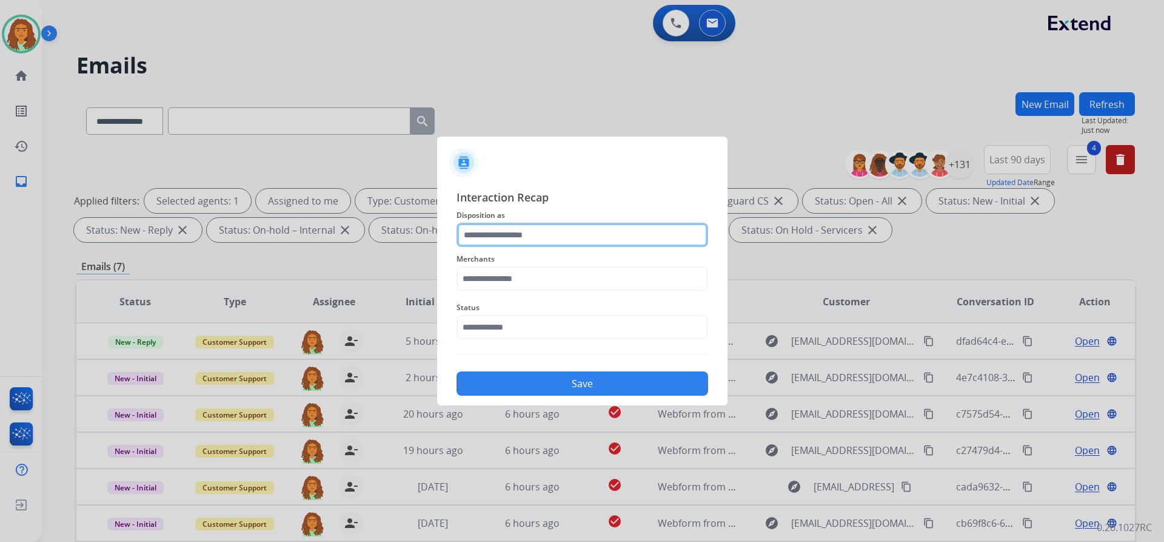
click at [483, 238] on input "text" at bounding box center [583, 235] width 252 height 24
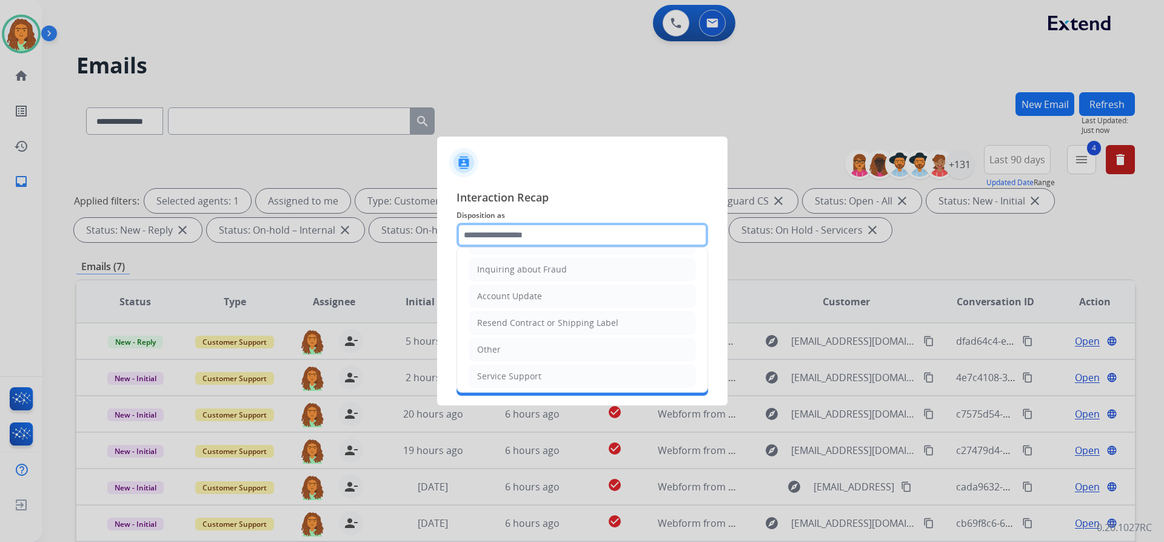
scroll to position [189, 0]
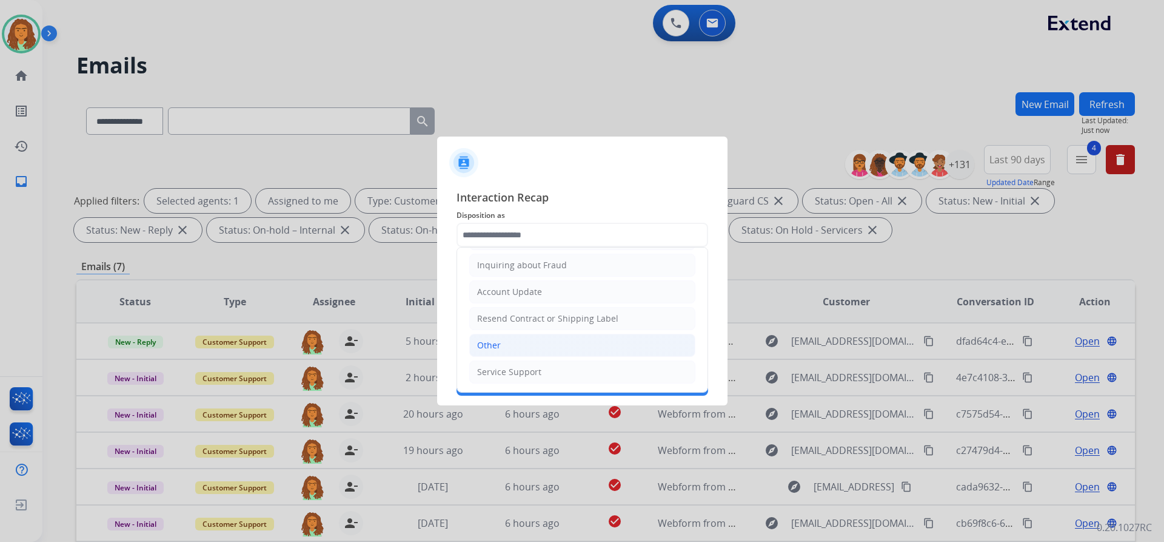
click at [498, 340] on div "Other" at bounding box center [489, 345] width 24 height 12
type input "*****"
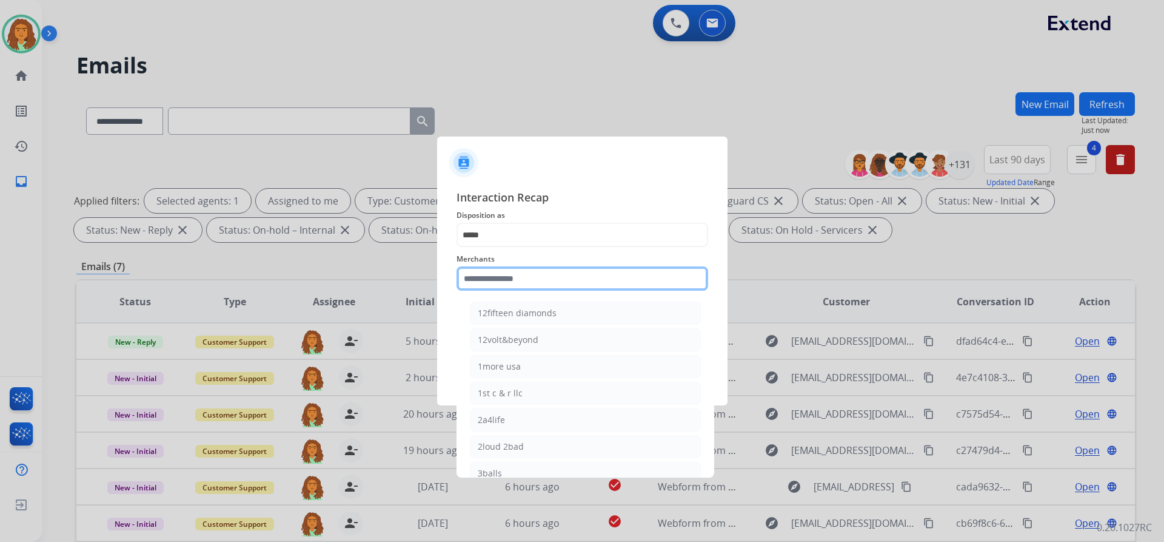
click at [497, 281] on input "text" at bounding box center [583, 278] width 252 height 24
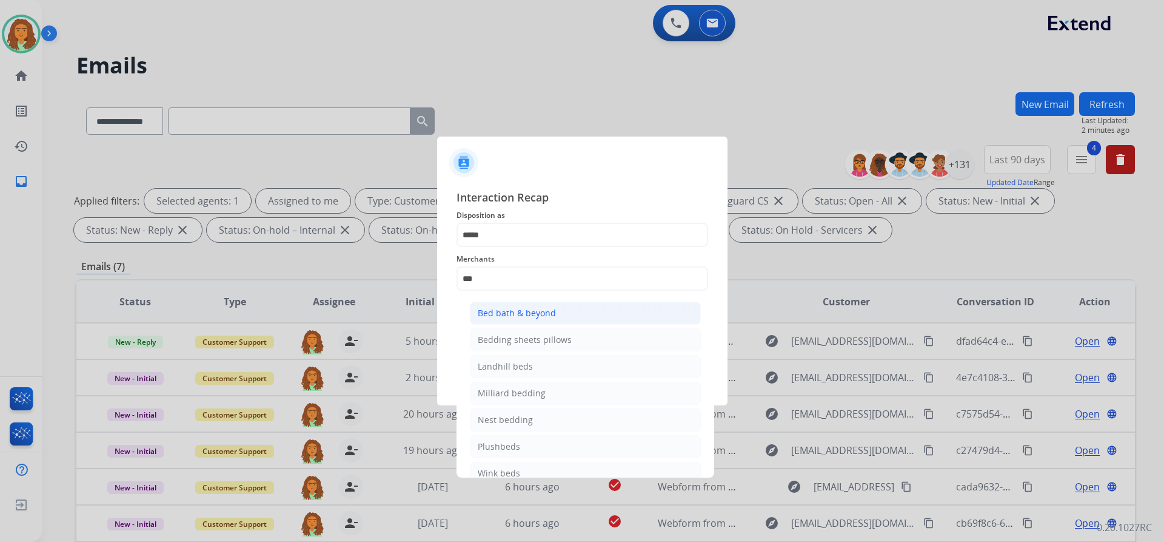
click at [523, 309] on div "Bed bath & beyond" at bounding box center [517, 313] width 78 height 12
type input "**********"
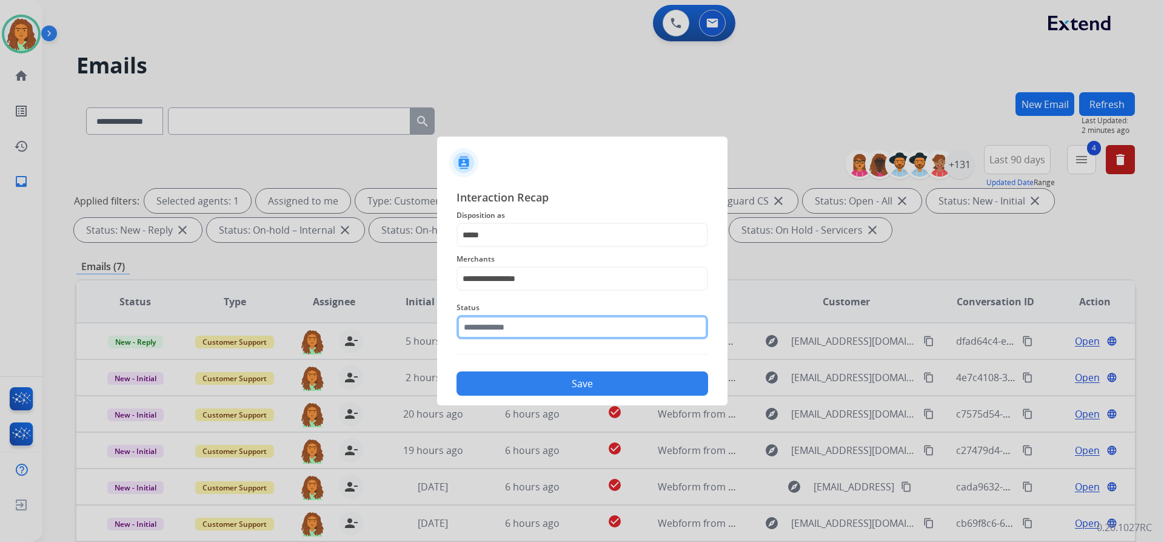
click at [506, 327] on input "text" at bounding box center [583, 327] width 252 height 24
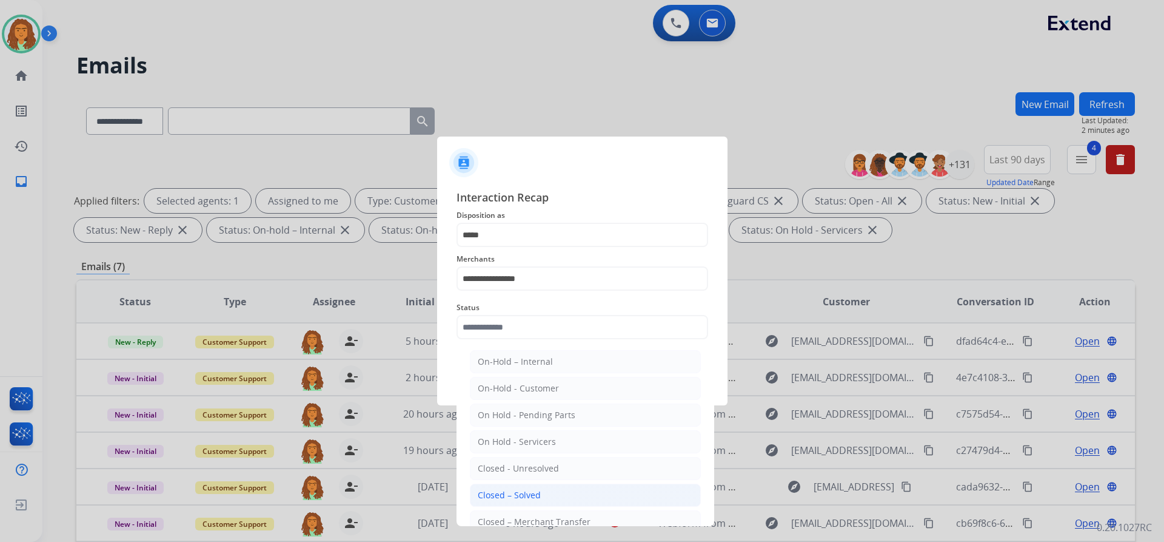
click at [505, 490] on div "Closed – Solved" at bounding box center [509, 495] width 63 height 12
type input "**********"
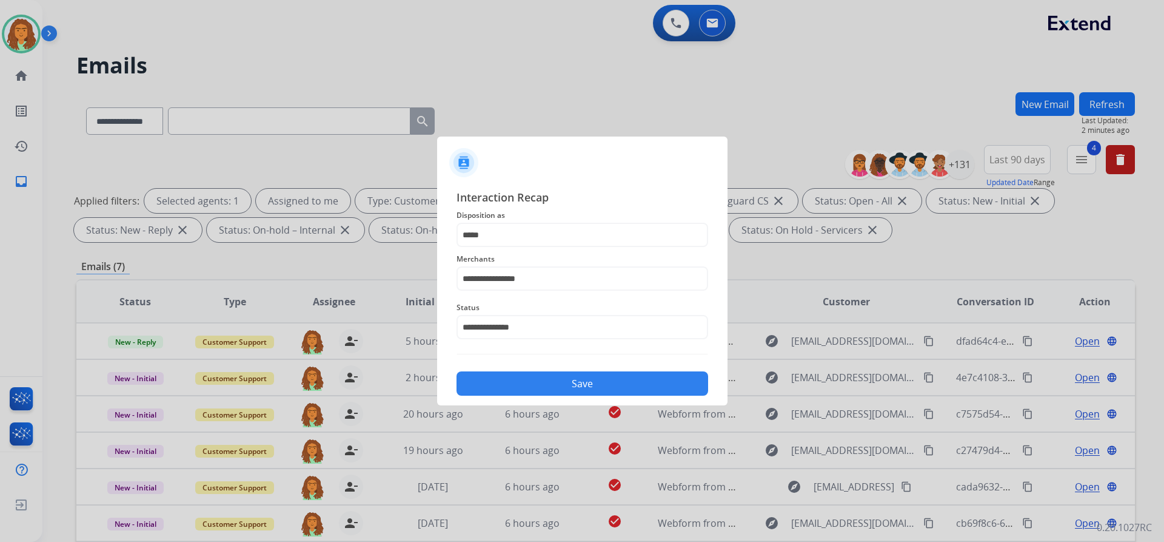
click at [549, 385] on button "Save" at bounding box center [583, 383] width 252 height 24
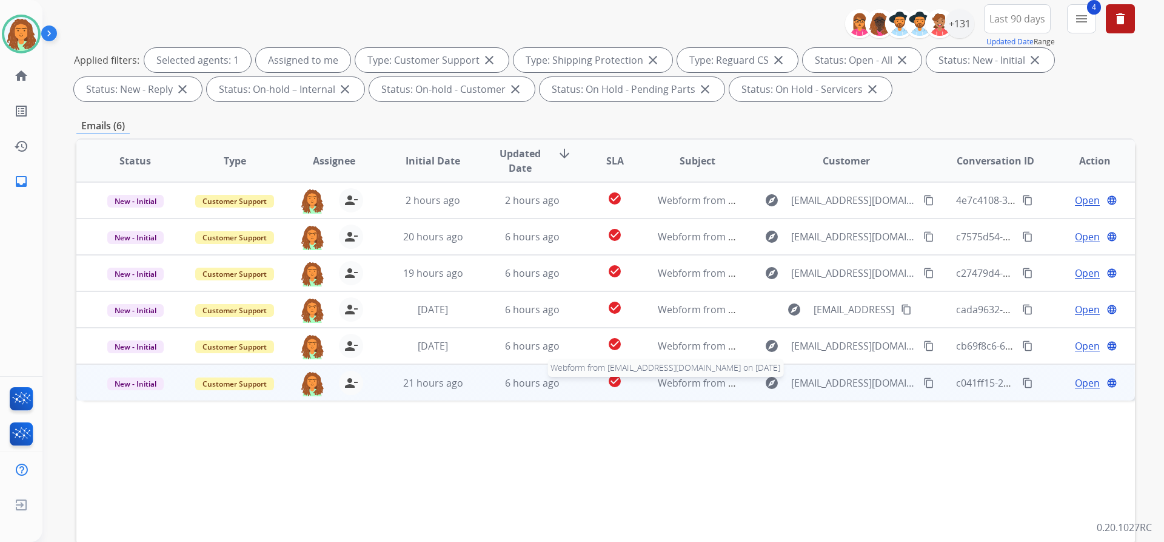
scroll to position [207, 0]
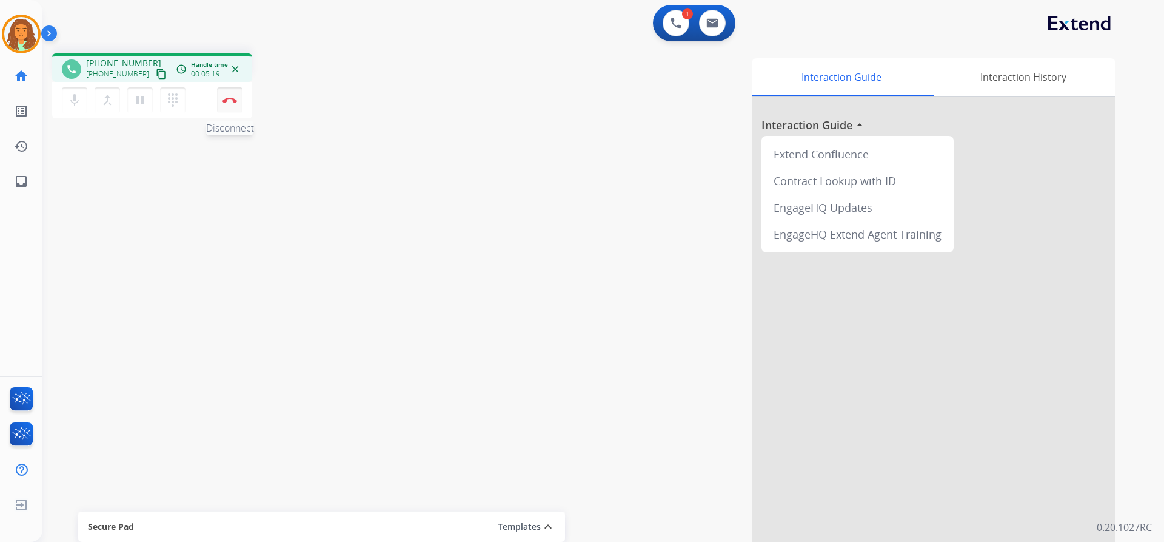
click at [232, 97] on img at bounding box center [230, 100] width 15 height 6
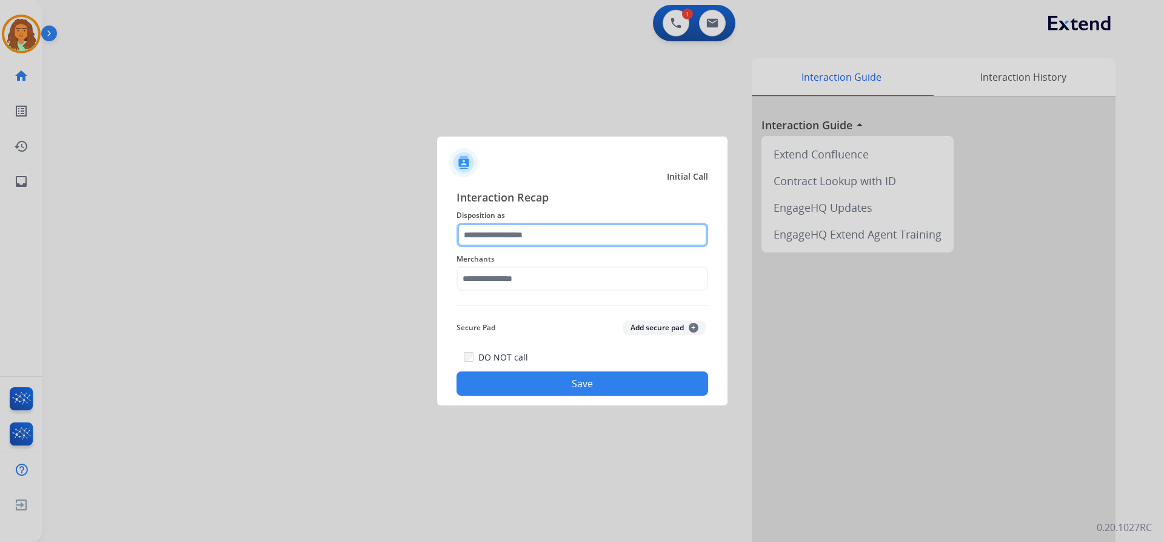
click at [518, 230] on input "text" at bounding box center [583, 235] width 252 height 24
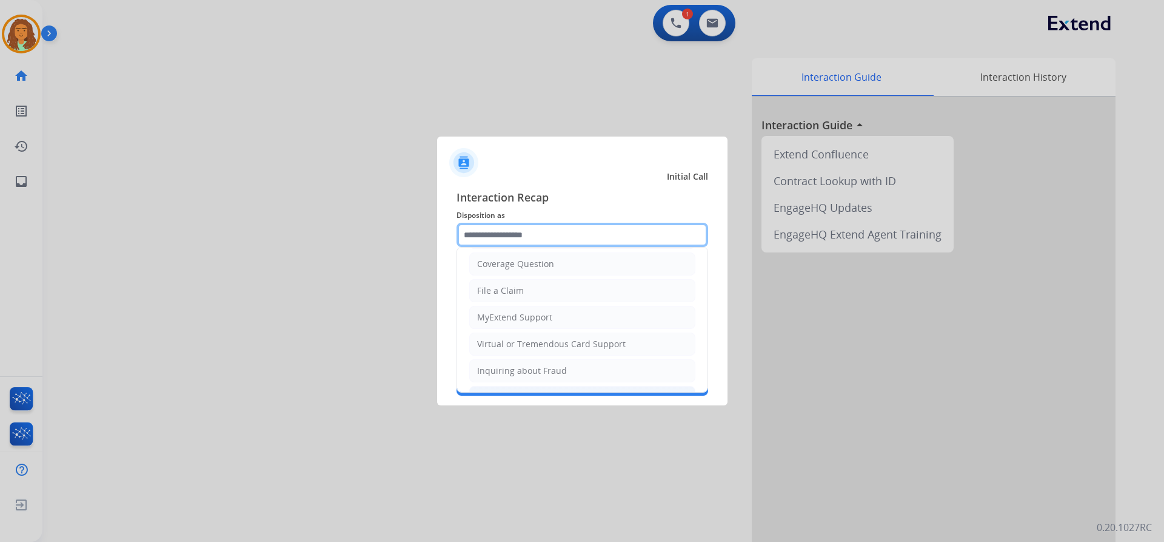
scroll to position [189, 0]
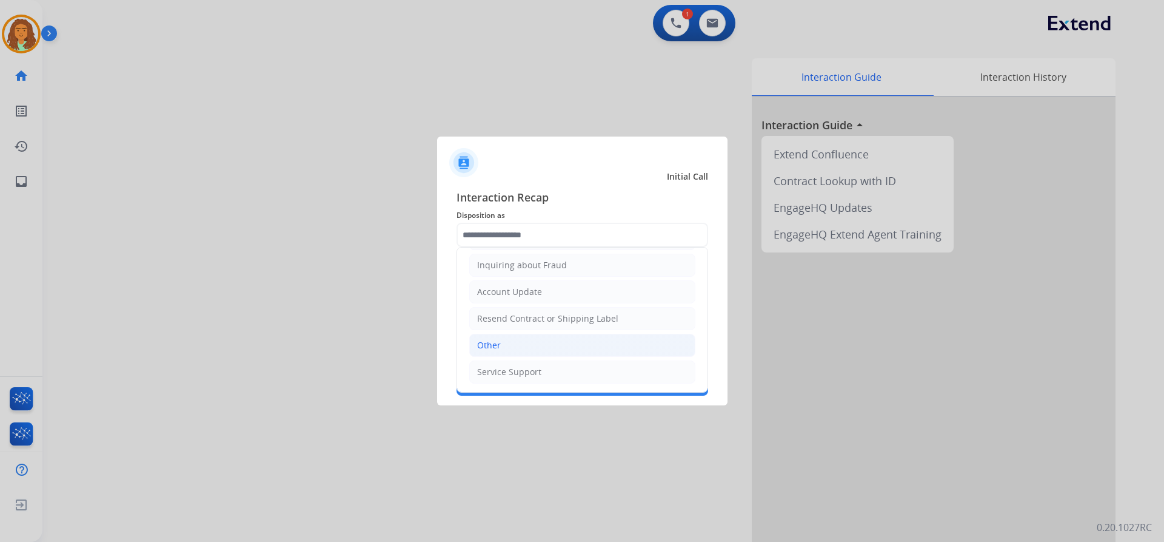
click at [508, 349] on li "Other" at bounding box center [582, 345] width 226 height 23
type input "*****"
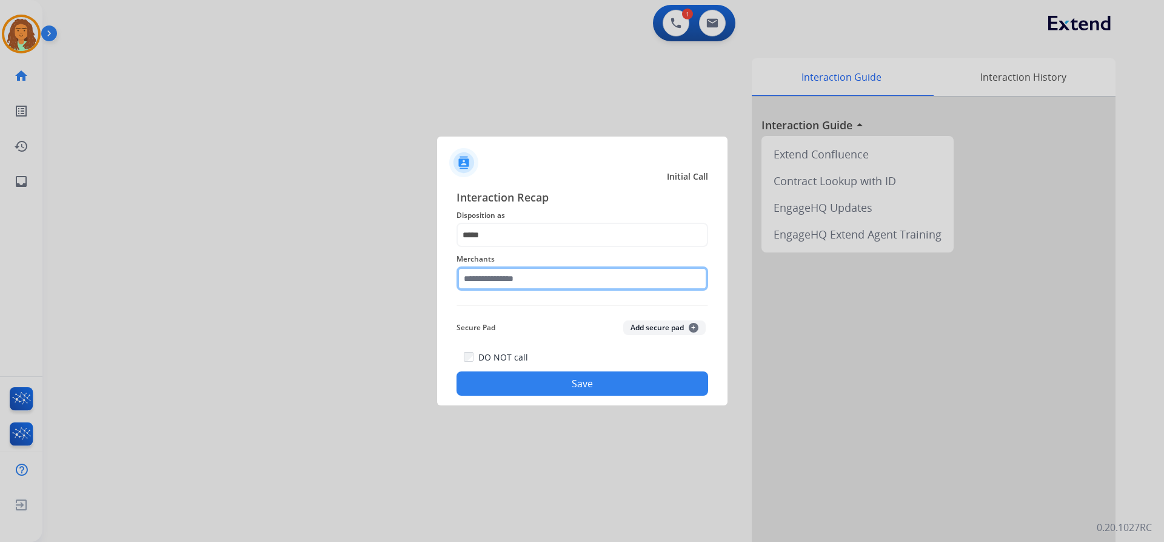
click at [505, 277] on input "text" at bounding box center [583, 278] width 252 height 24
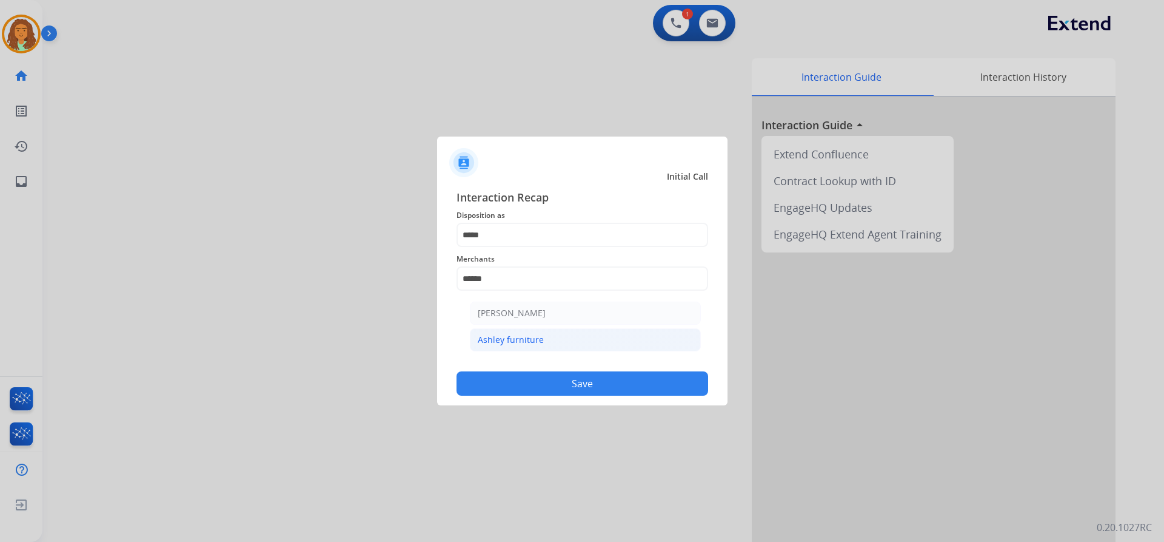
click at [492, 338] on div "Ashley furniture" at bounding box center [511, 340] width 66 height 12
type input "**********"
click at [586, 380] on button "Save" at bounding box center [583, 383] width 252 height 24
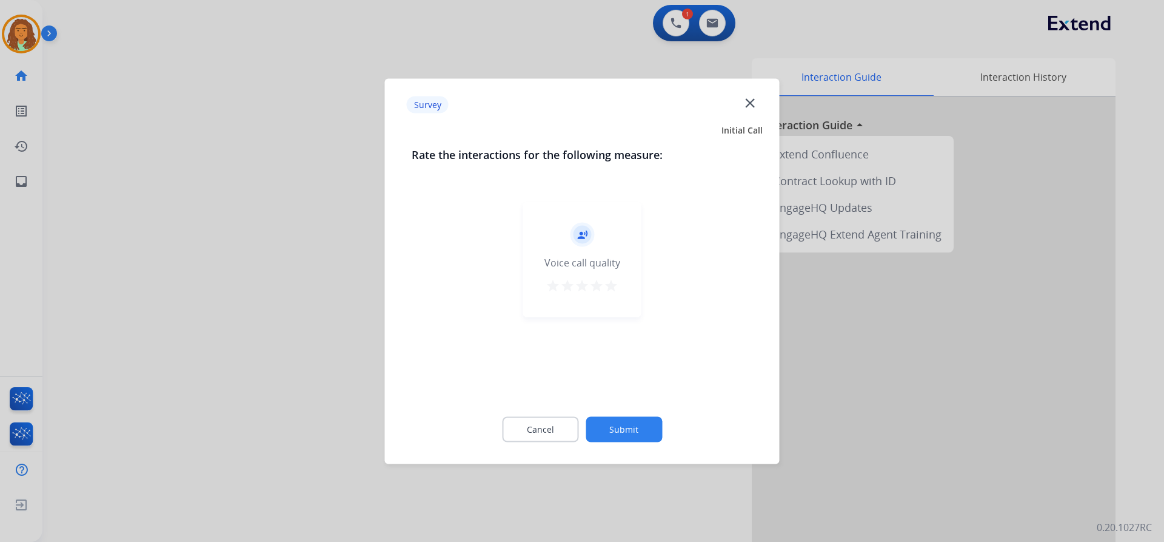
click at [607, 284] on mat-icon "star" at bounding box center [611, 285] width 15 height 15
click at [622, 430] on button "Submit" at bounding box center [624, 428] width 76 height 25
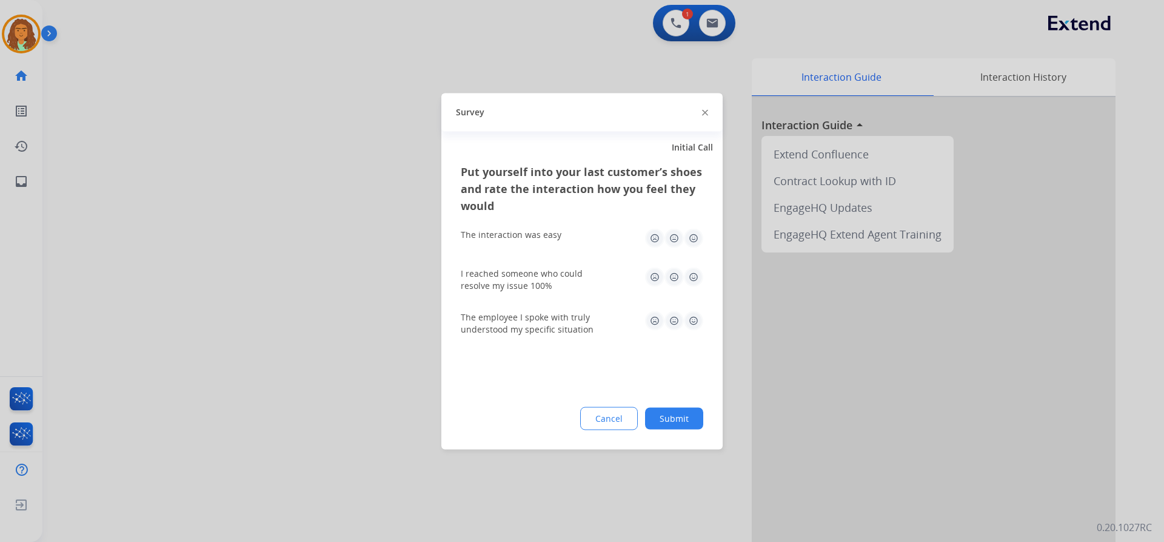
click at [694, 237] on img at bounding box center [693, 237] width 19 height 19
click at [697, 274] on img at bounding box center [693, 276] width 19 height 19
click at [694, 320] on img at bounding box center [693, 320] width 19 height 19
click at [686, 413] on button "Submit" at bounding box center [674, 418] width 58 height 22
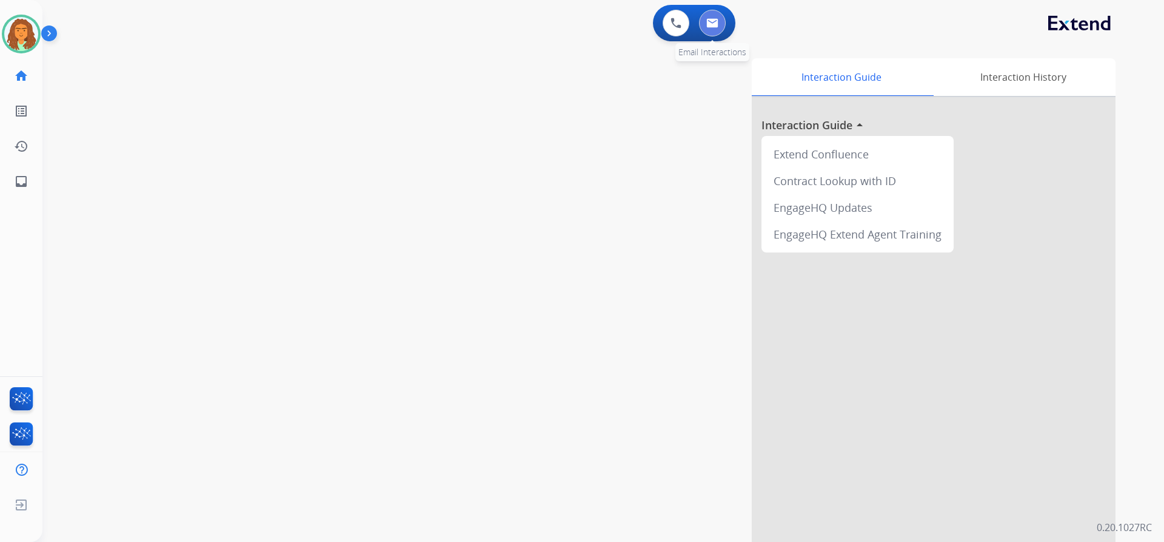
click at [713, 22] on img at bounding box center [713, 23] width 12 height 10
select select "**********"
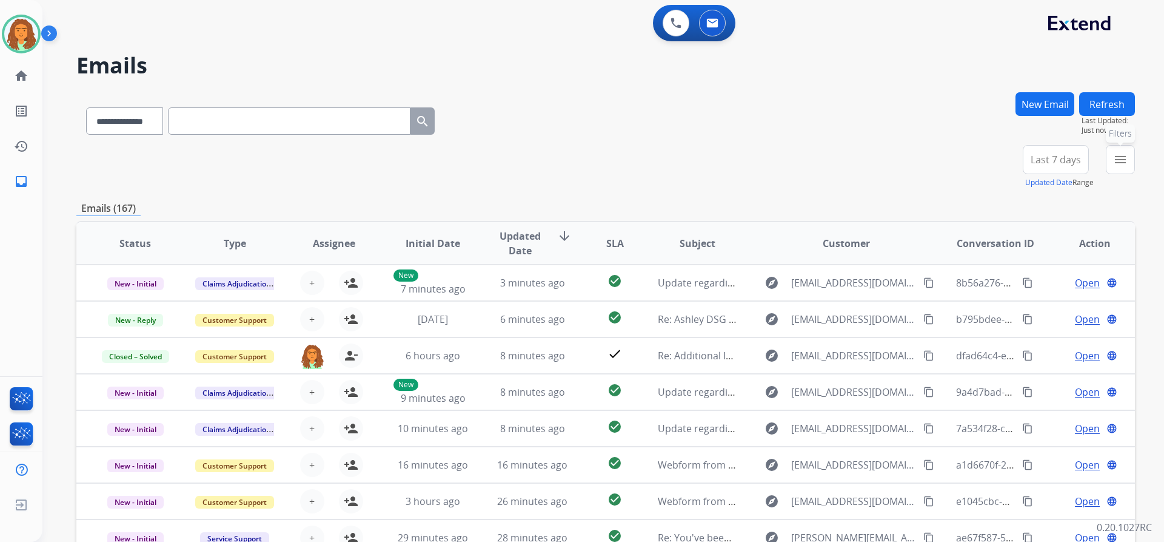
click at [1127, 156] on mat-icon "menu" at bounding box center [1120, 159] width 15 height 15
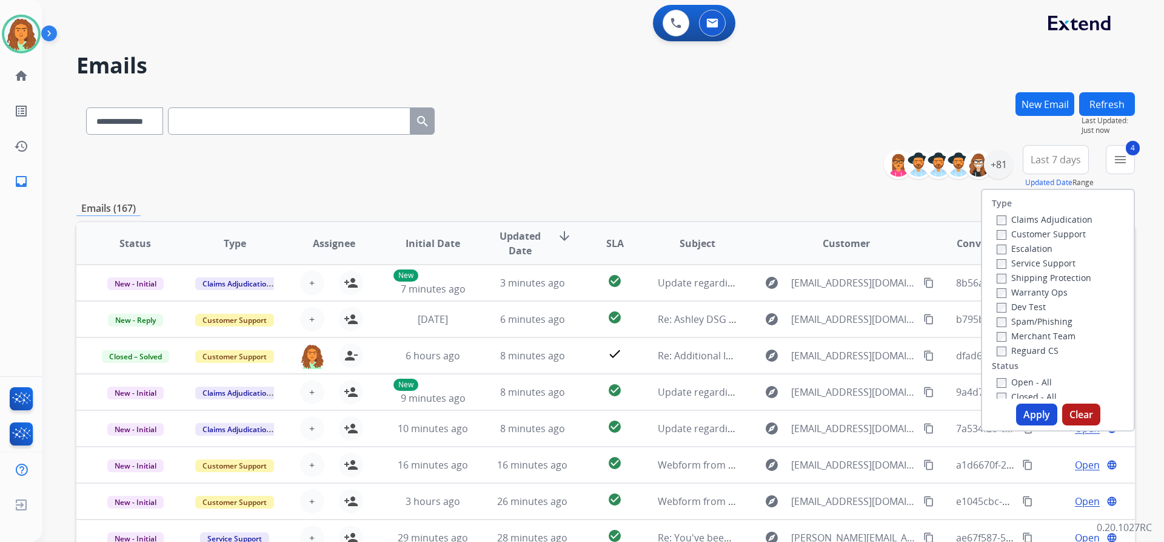
click at [1027, 409] on button "Apply" at bounding box center [1036, 414] width 41 height 22
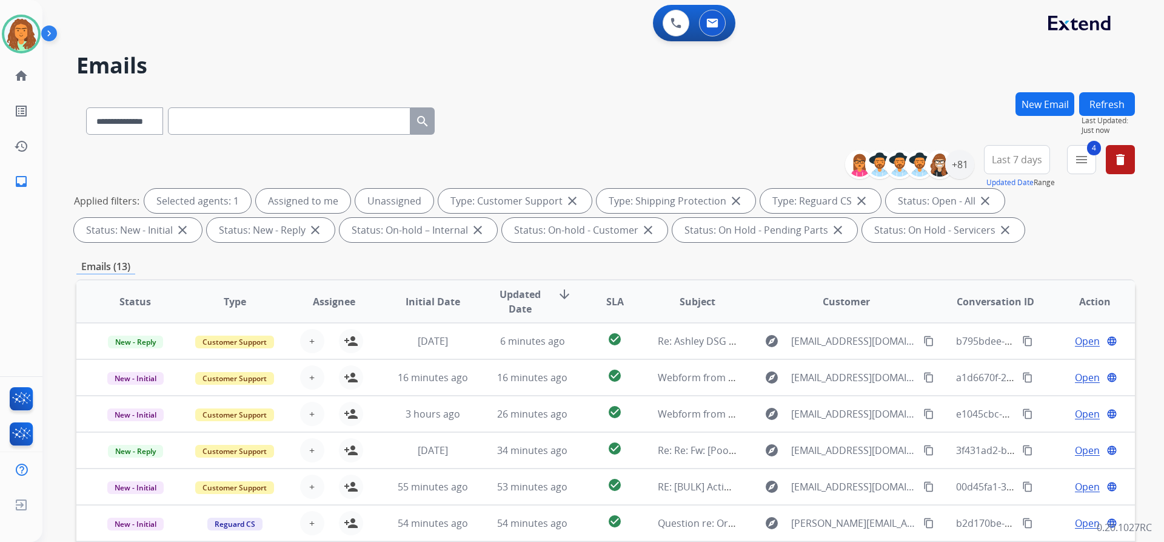
click at [1007, 160] on span "Last 7 days" at bounding box center [1017, 159] width 50 height 5
click at [992, 305] on div "Last 90 days" at bounding box center [1013, 307] width 67 height 18
click at [919, 257] on div "**********" at bounding box center [605, 420] width 1059 height 656
click at [958, 160] on div "+131" at bounding box center [959, 164] width 29 height 29
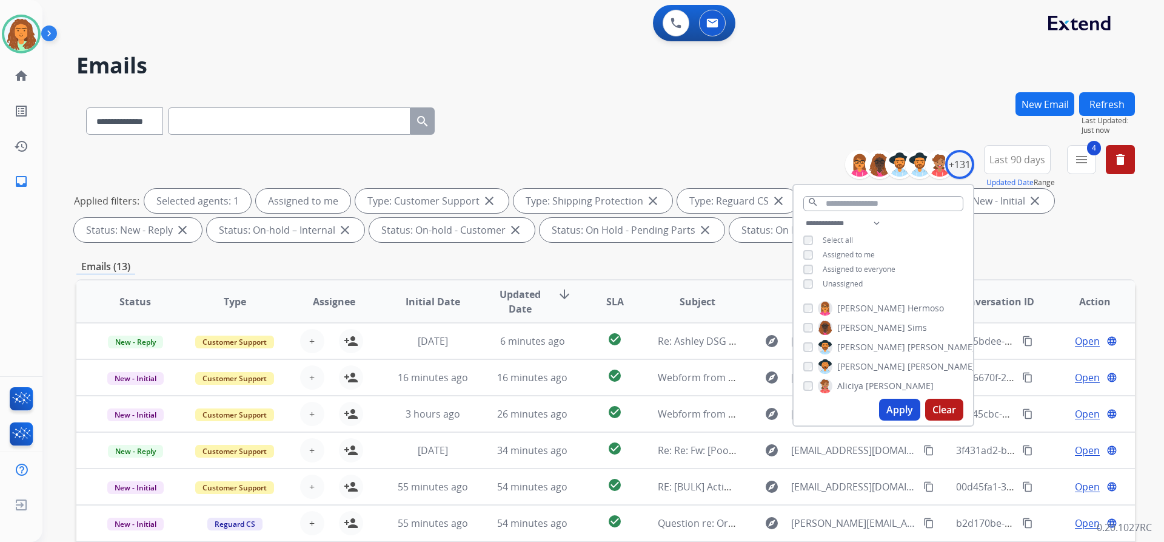
click at [895, 409] on button "Apply" at bounding box center [899, 409] width 41 height 22
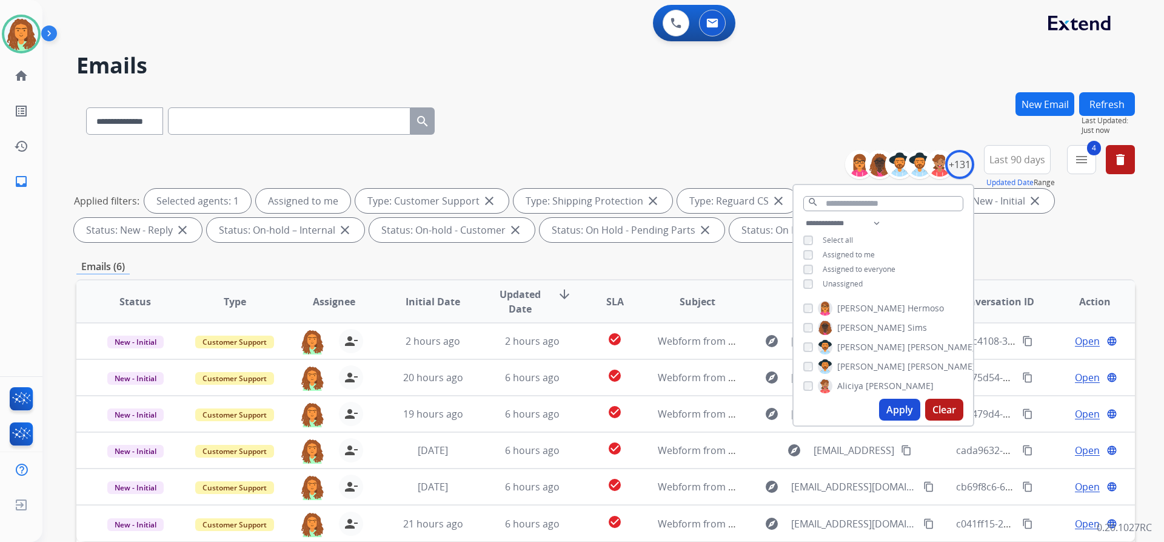
click at [746, 260] on div "Emails (6)" at bounding box center [605, 266] width 1059 height 15
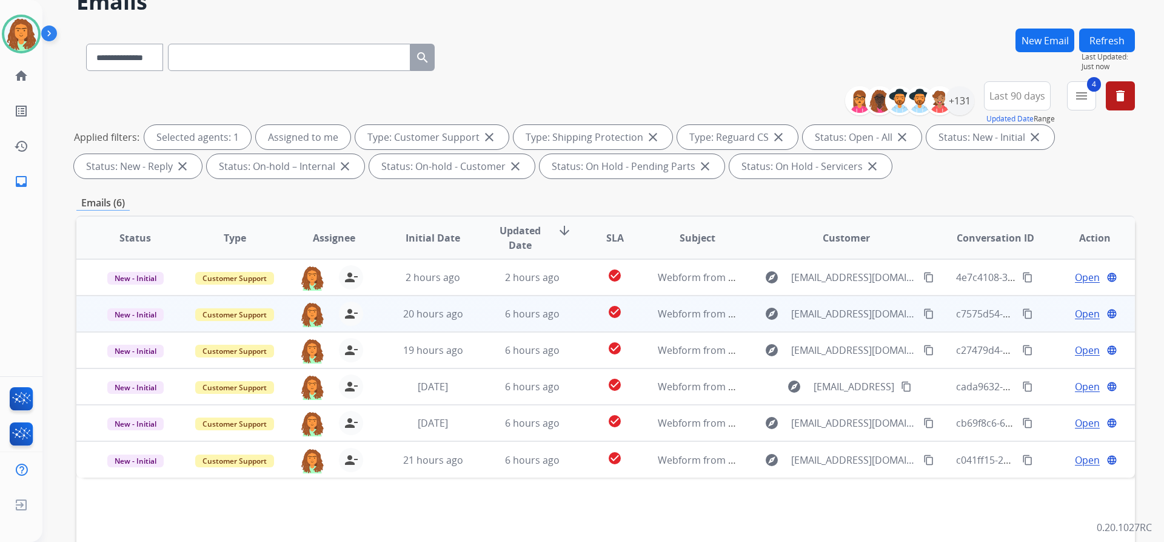
scroll to position [207, 0]
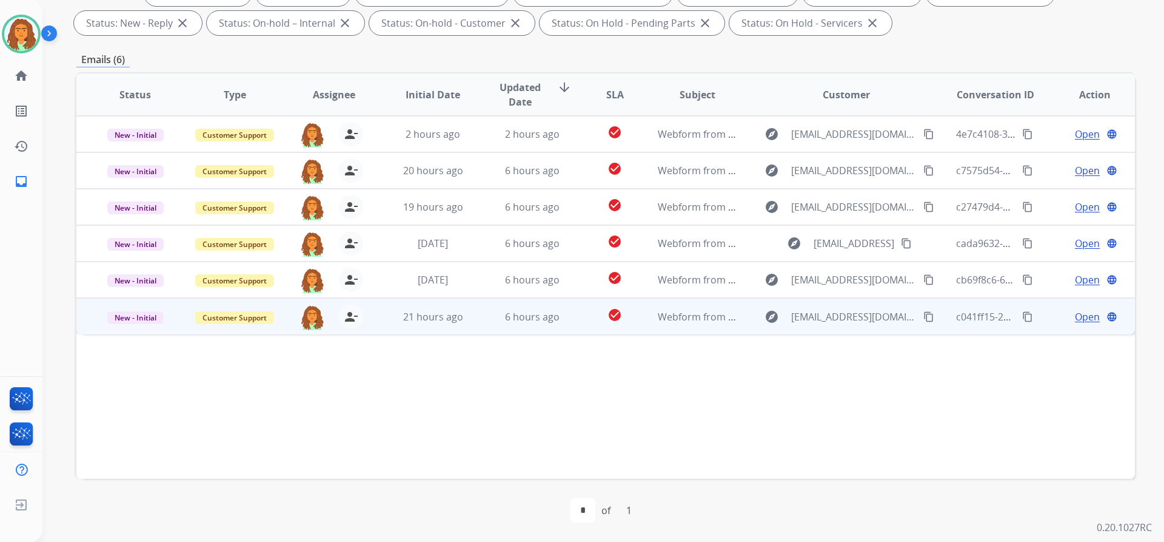
click at [573, 326] on td "check_circle" at bounding box center [606, 316] width 66 height 36
drag, startPoint x: 223, startPoint y: 360, endPoint x: 88, endPoint y: 365, distance: 134.7
click at [88, 365] on td "Ring resizing from 7 to 6.75" at bounding box center [506, 361] width 861 height 54
copy div "Ring resizing from 7 to 6.75"
click at [924, 315] on mat-icon "content_copy" at bounding box center [929, 316] width 11 height 11
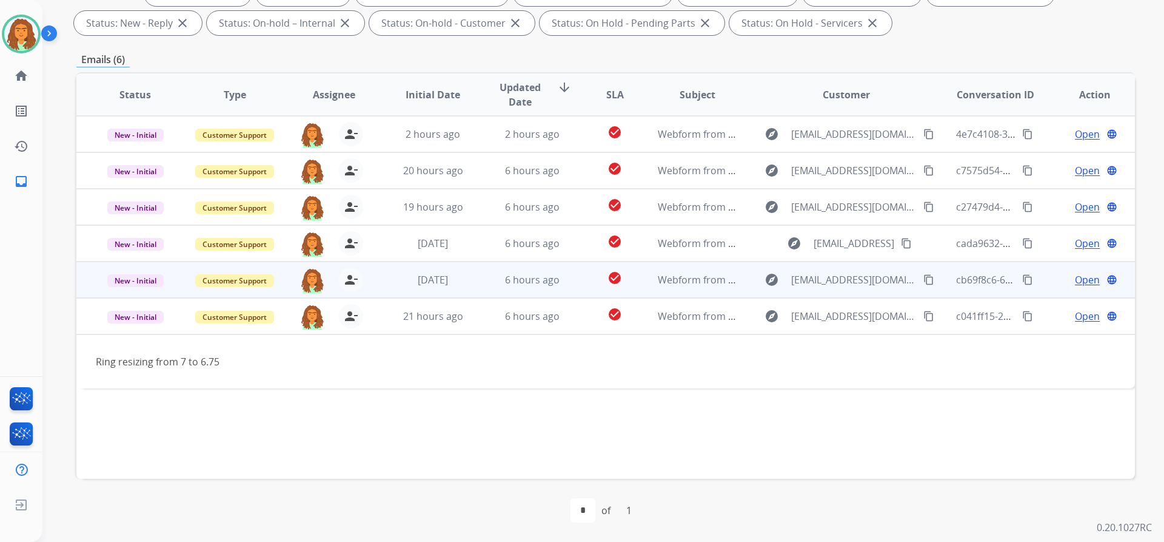
click at [576, 285] on td "check_circle" at bounding box center [606, 279] width 66 height 36
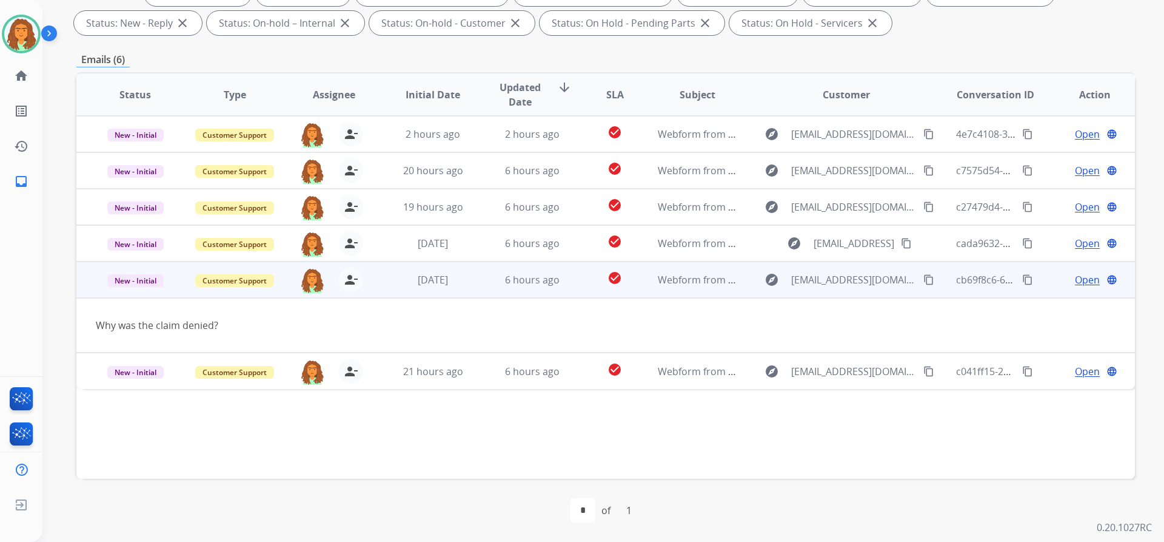
click at [924, 282] on mat-icon "content_copy" at bounding box center [929, 279] width 11 height 11
drag, startPoint x: 226, startPoint y: 323, endPoint x: 82, endPoint y: 326, distance: 143.8
click at [82, 326] on td "Why was the claim denied?" at bounding box center [506, 325] width 861 height 55
copy div "Why was the claim denied?"
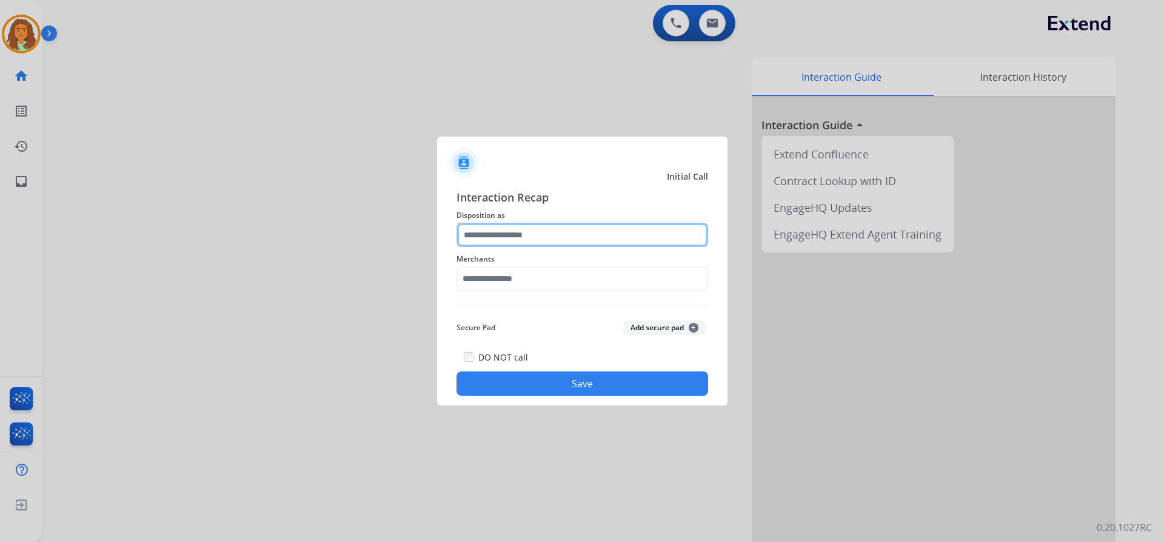
click at [488, 233] on input "text" at bounding box center [583, 235] width 252 height 24
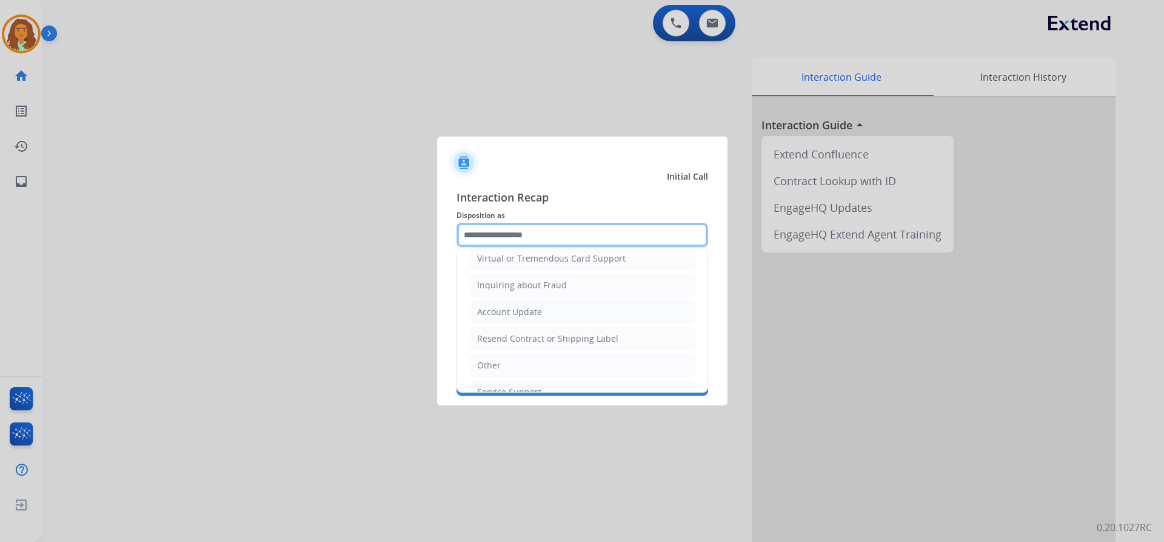
scroll to position [189, 0]
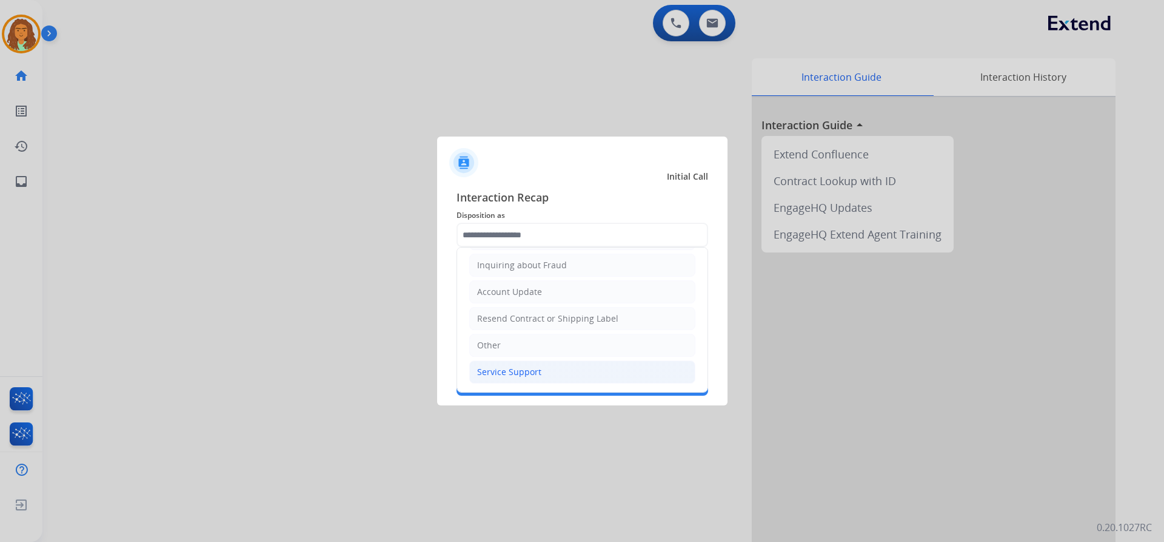
click at [515, 372] on div "Service Support" at bounding box center [509, 372] width 64 height 12
type input "**********"
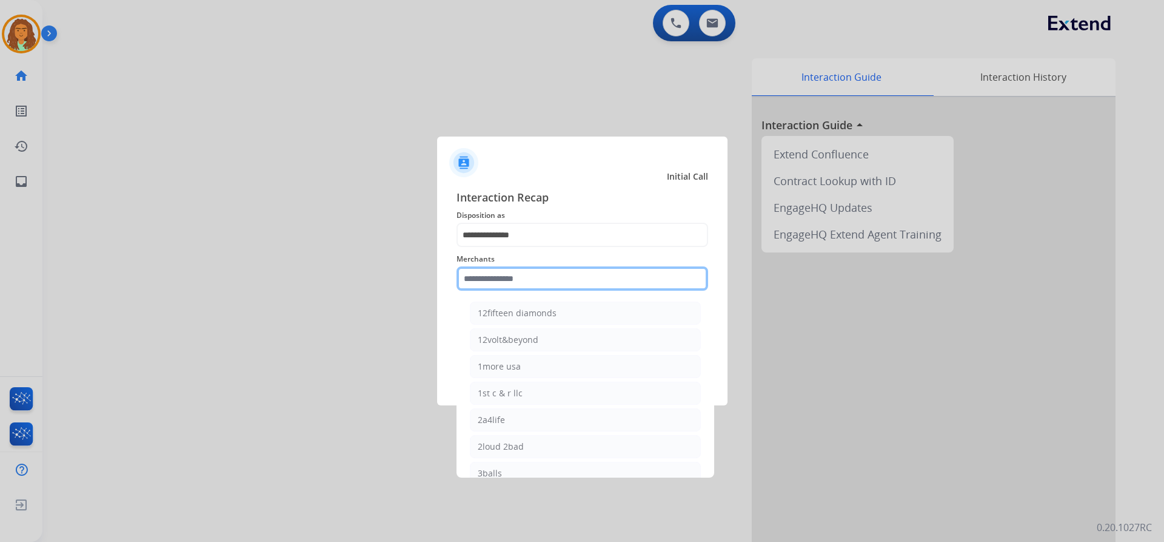
click at [494, 280] on input "text" at bounding box center [583, 278] width 252 height 24
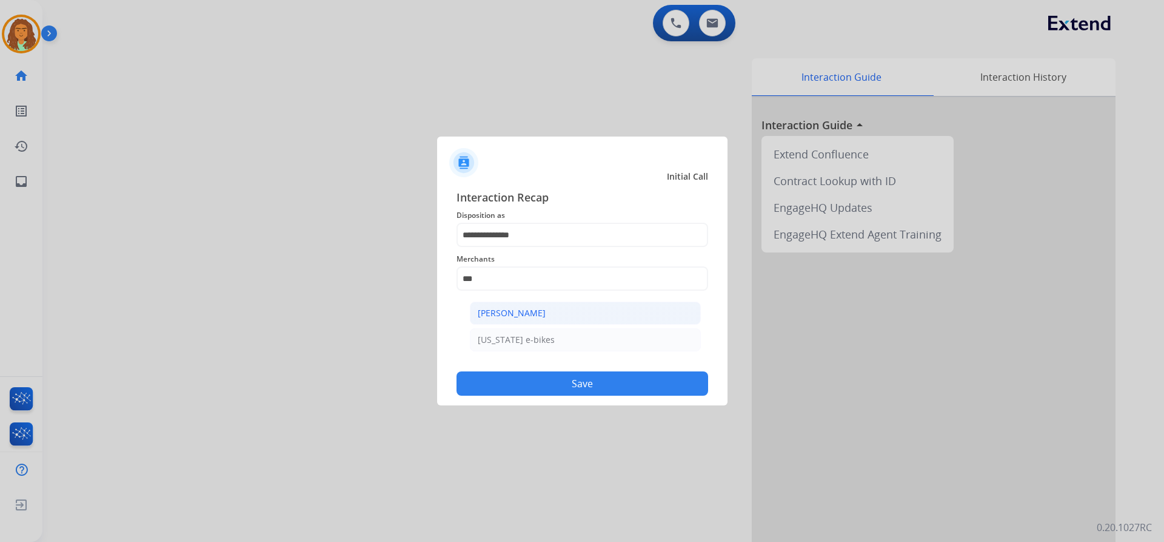
click at [529, 312] on div "[PERSON_NAME]" at bounding box center [512, 313] width 68 height 12
type input "**********"
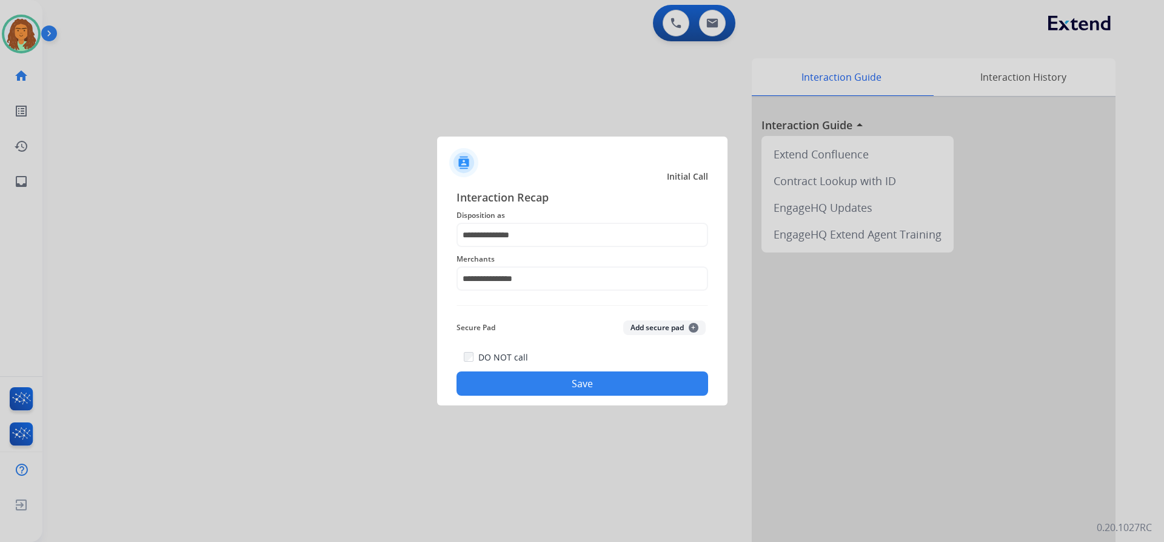
click at [571, 383] on button "Save" at bounding box center [583, 383] width 252 height 24
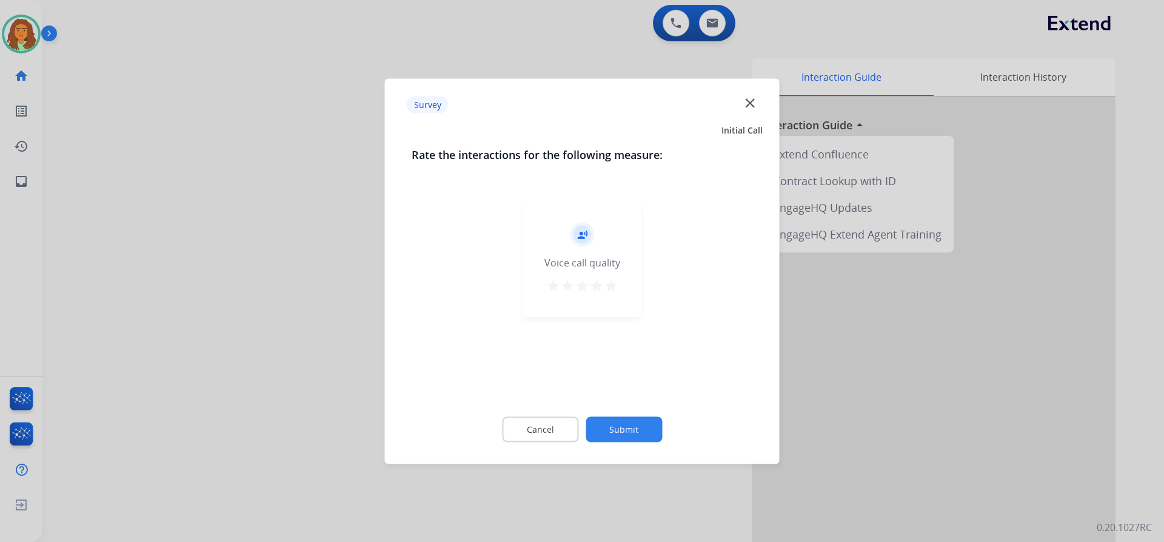
click at [610, 282] on mat-icon "star" at bounding box center [611, 285] width 15 height 15
click at [623, 418] on button "Submit" at bounding box center [624, 428] width 76 height 25
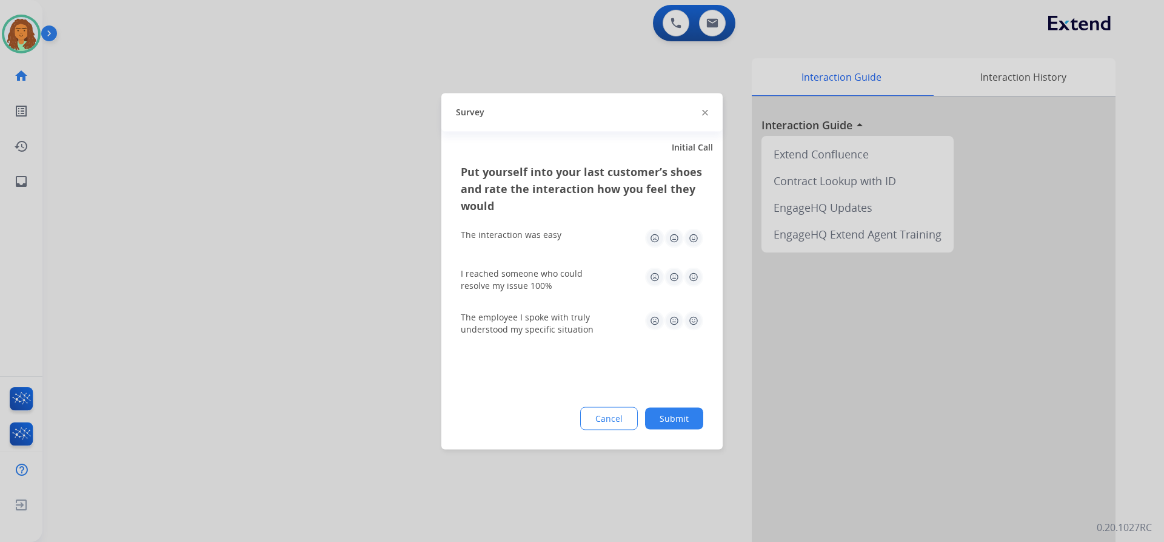
drag, startPoint x: 694, startPoint y: 233, endPoint x: 707, endPoint y: 255, distance: 25.8
click at [693, 233] on img at bounding box center [693, 237] width 19 height 19
click at [693, 272] on img at bounding box center [693, 276] width 19 height 19
click at [693, 320] on img at bounding box center [693, 320] width 19 height 19
click at [682, 411] on button "Submit" at bounding box center [674, 418] width 58 height 22
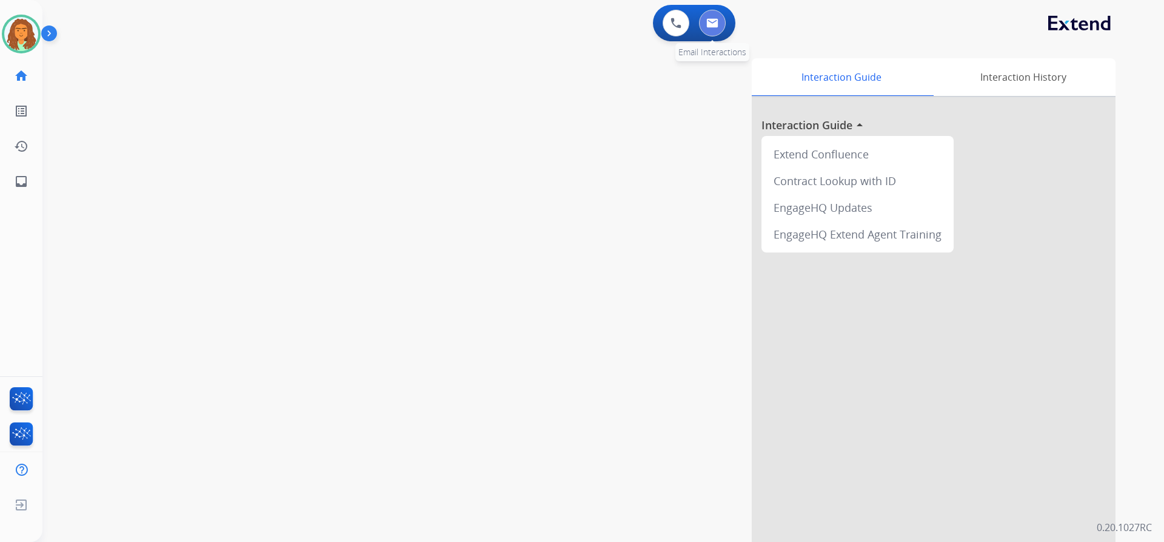
click at [702, 20] on button at bounding box center [712, 23] width 27 height 27
select select "**********"
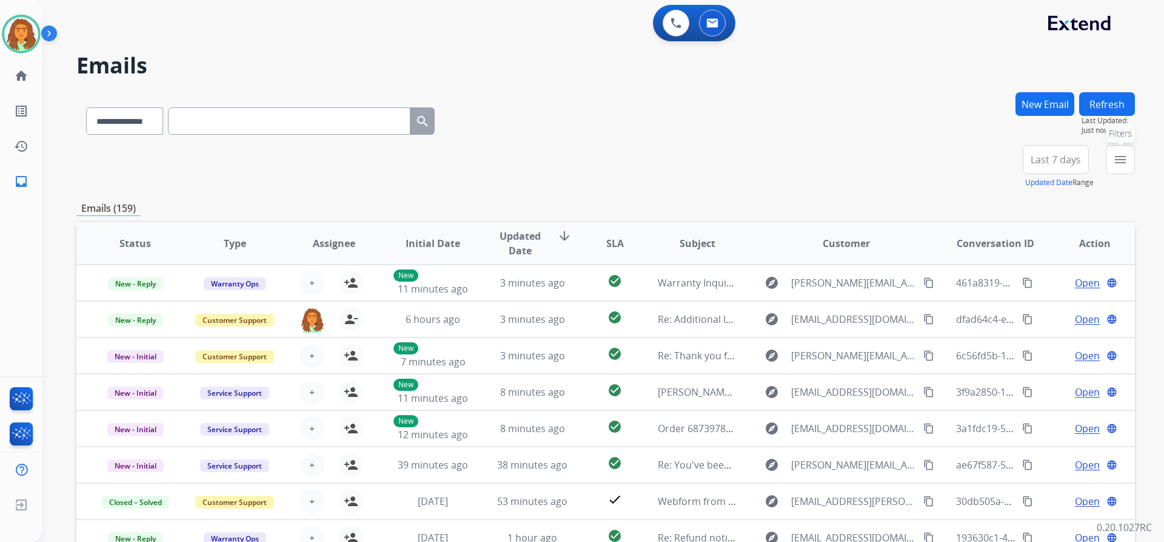
click at [1123, 156] on mat-icon "menu" at bounding box center [1120, 159] width 15 height 15
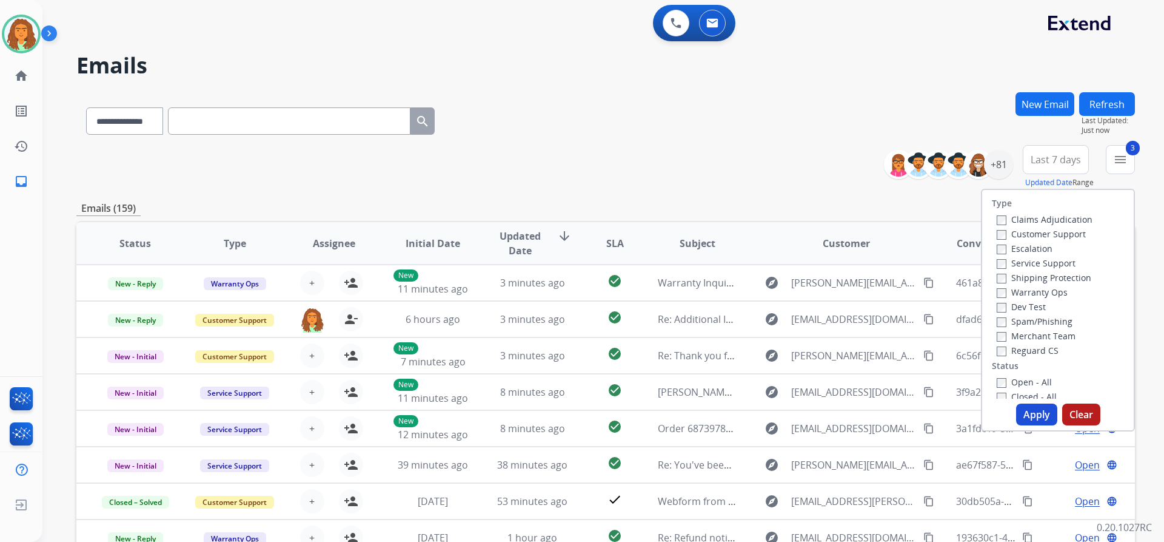
click at [1030, 412] on button "Apply" at bounding box center [1036, 414] width 41 height 22
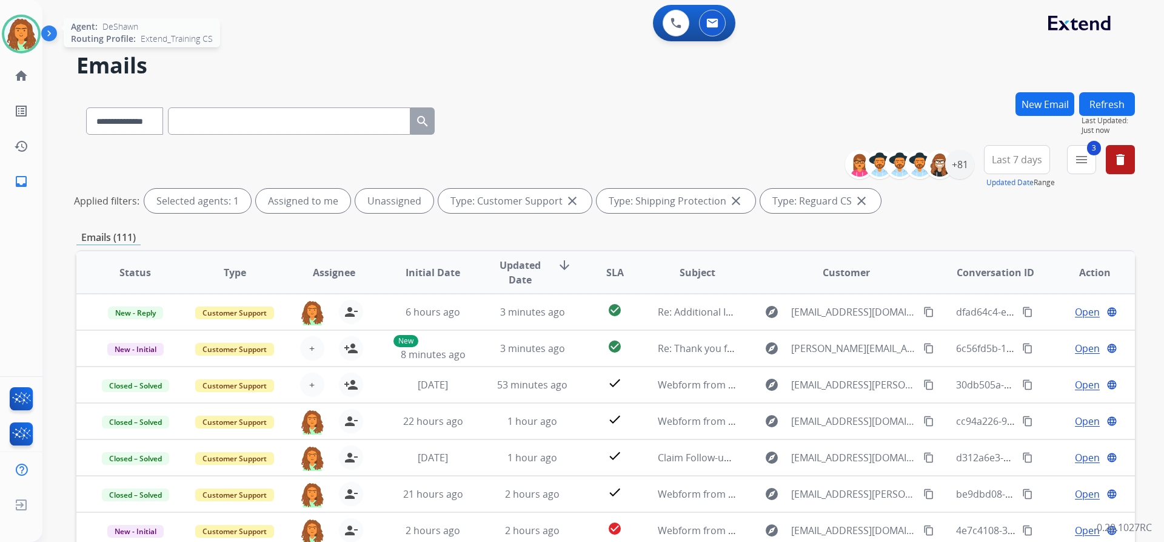
click at [28, 27] on img at bounding box center [21, 34] width 34 height 34
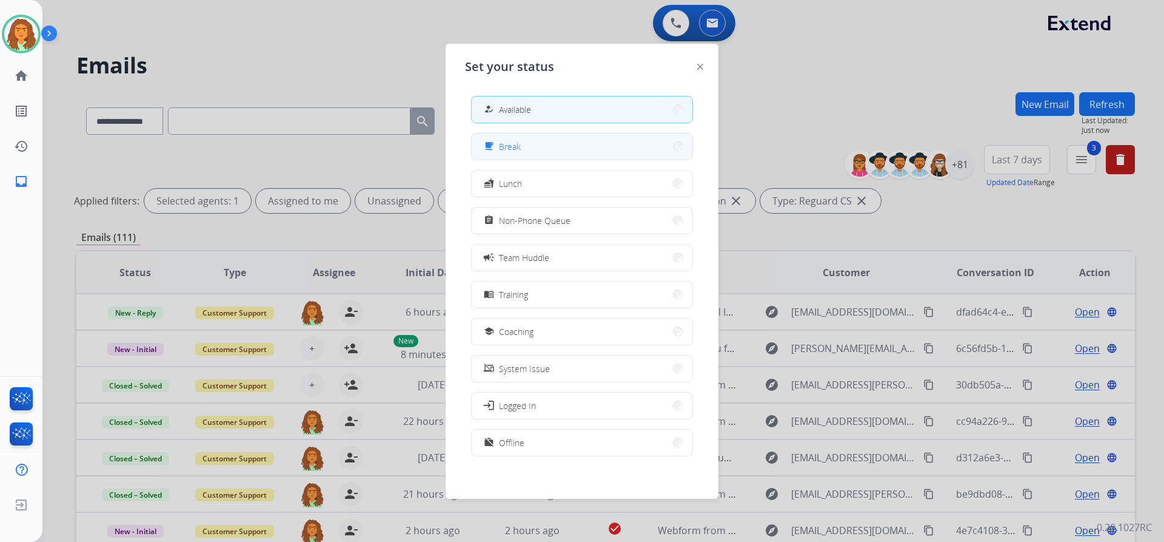
click at [663, 148] on button "free_breakfast Break" at bounding box center [582, 146] width 221 height 26
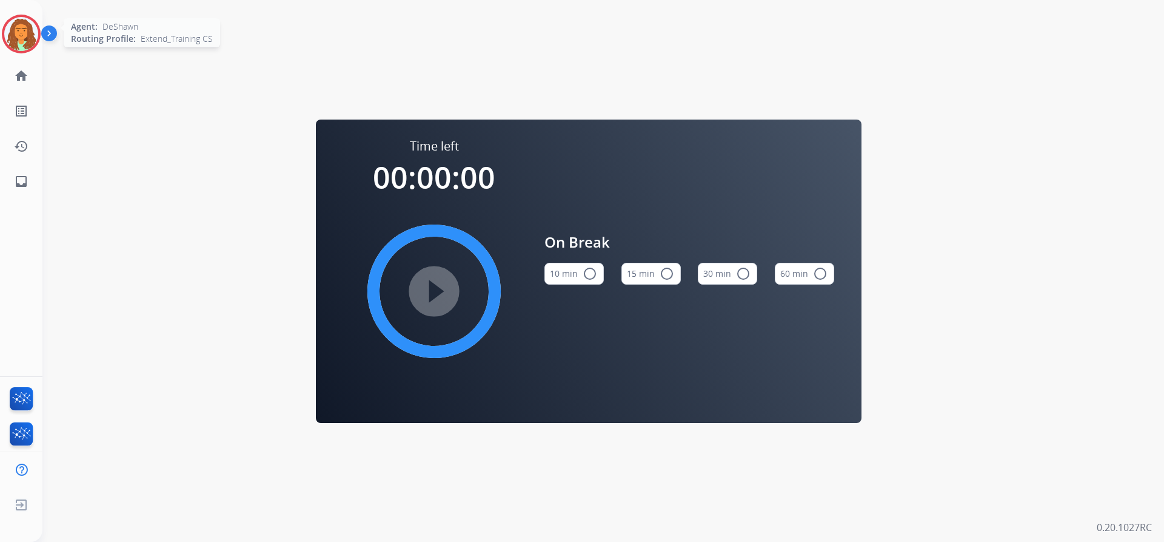
click at [33, 36] on img at bounding box center [21, 34] width 34 height 34
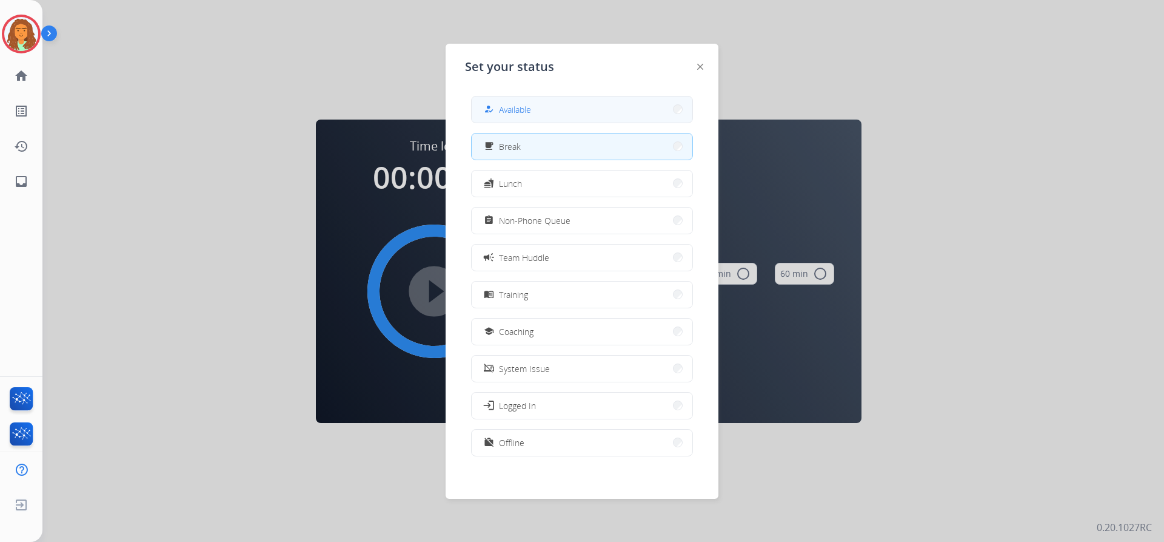
click at [549, 106] on button "how_to_reg Available" at bounding box center [582, 109] width 221 height 26
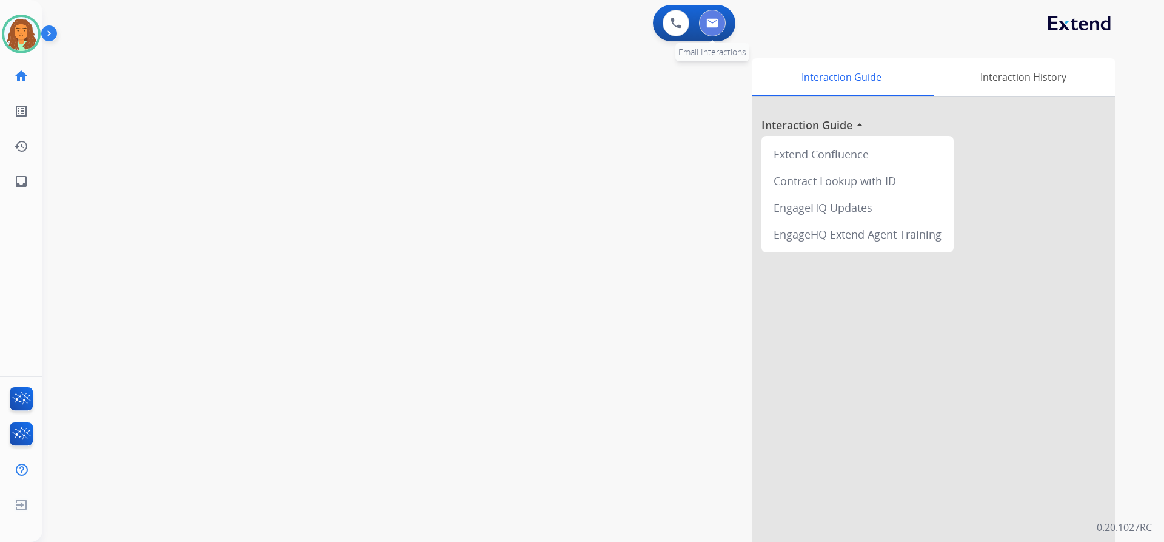
click at [712, 22] on img at bounding box center [713, 23] width 12 height 10
select select "**********"
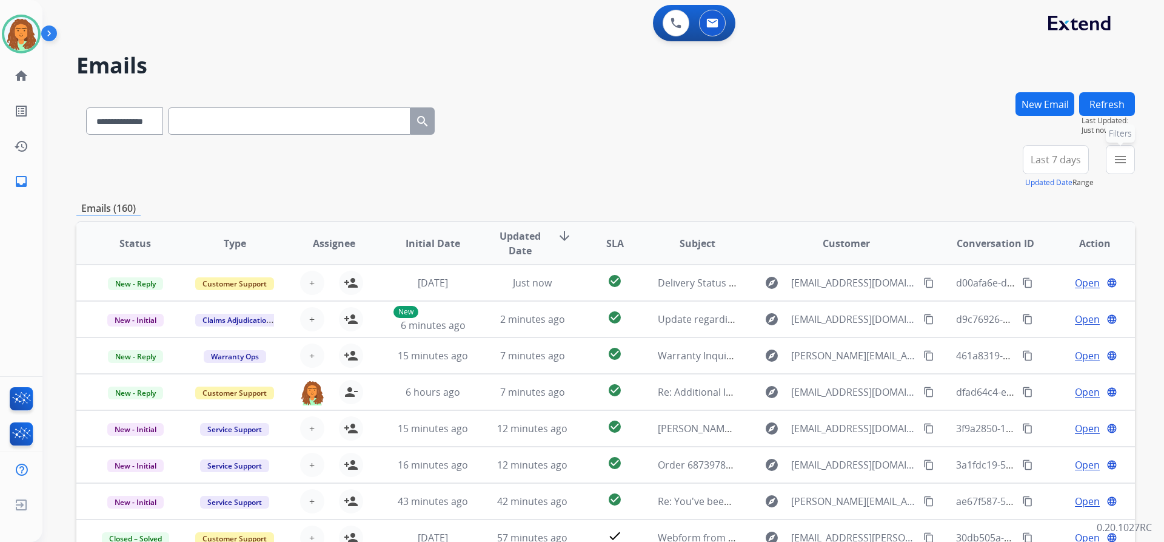
click at [1119, 161] on mat-icon "menu" at bounding box center [1120, 159] width 15 height 15
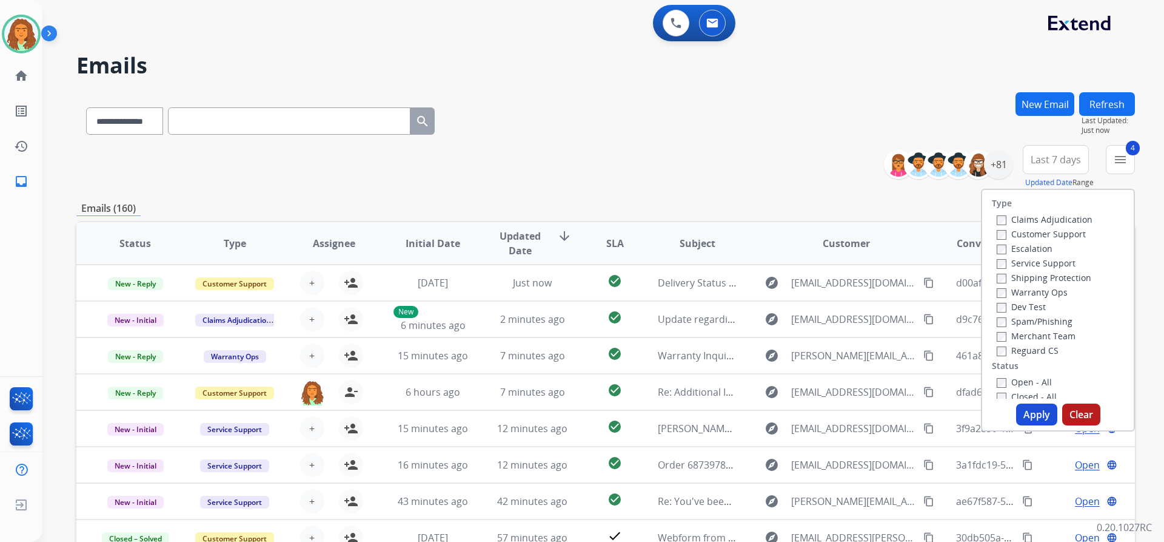
click at [1026, 411] on button "Apply" at bounding box center [1036, 414] width 41 height 22
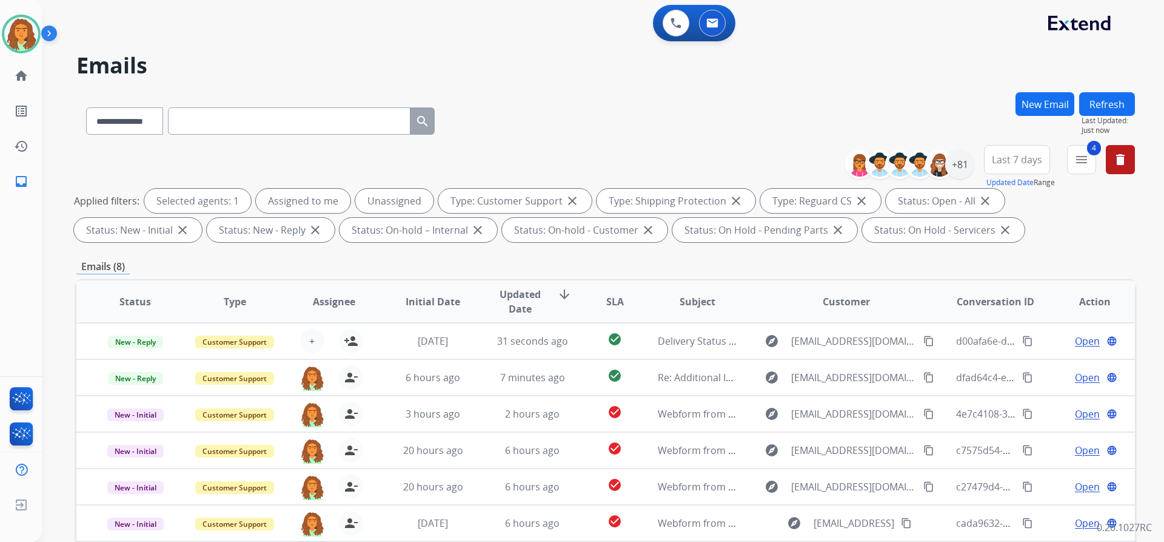
click at [1015, 162] on span "Last 7 days" at bounding box center [1017, 159] width 50 height 5
click at [1026, 301] on div "Last 90 days" at bounding box center [1013, 307] width 67 height 18
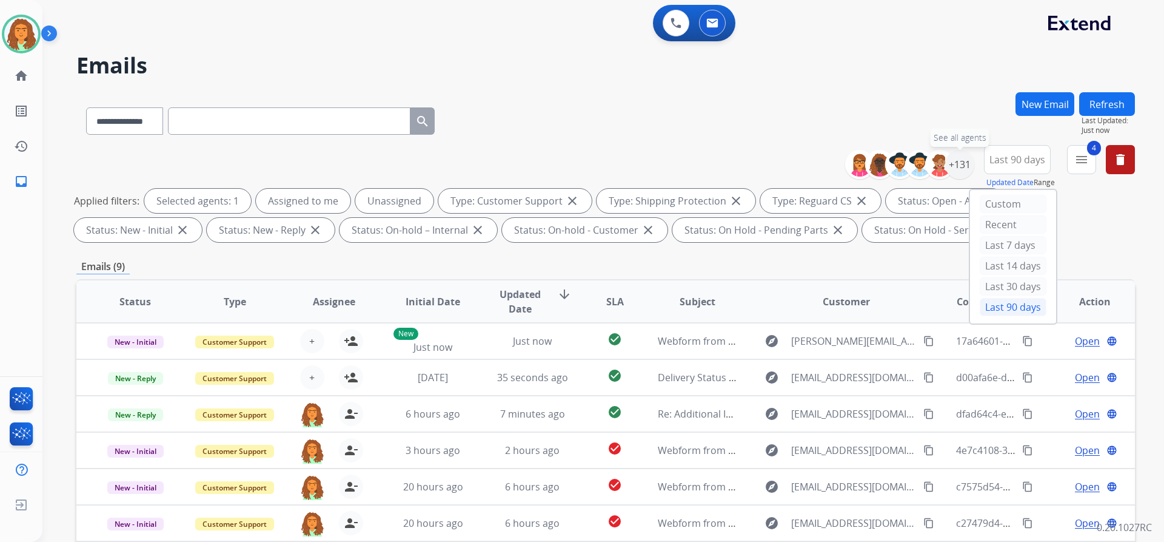
click at [959, 161] on div "+131" at bounding box center [959, 164] width 29 height 29
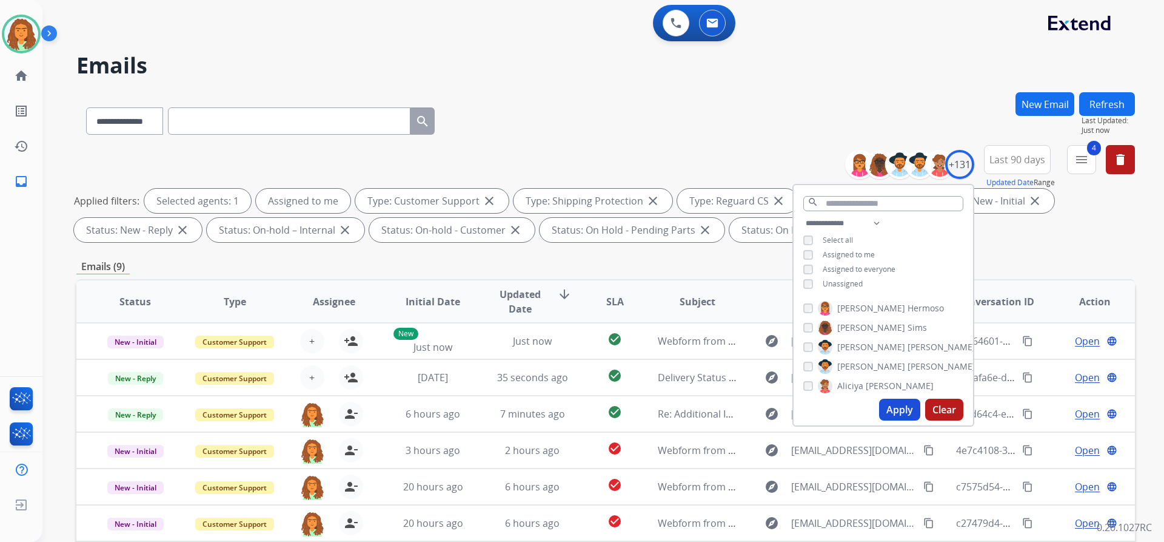
click at [891, 407] on button "Apply" at bounding box center [899, 409] width 41 height 22
click at [747, 264] on div "Emails (7)" at bounding box center [605, 266] width 1059 height 15
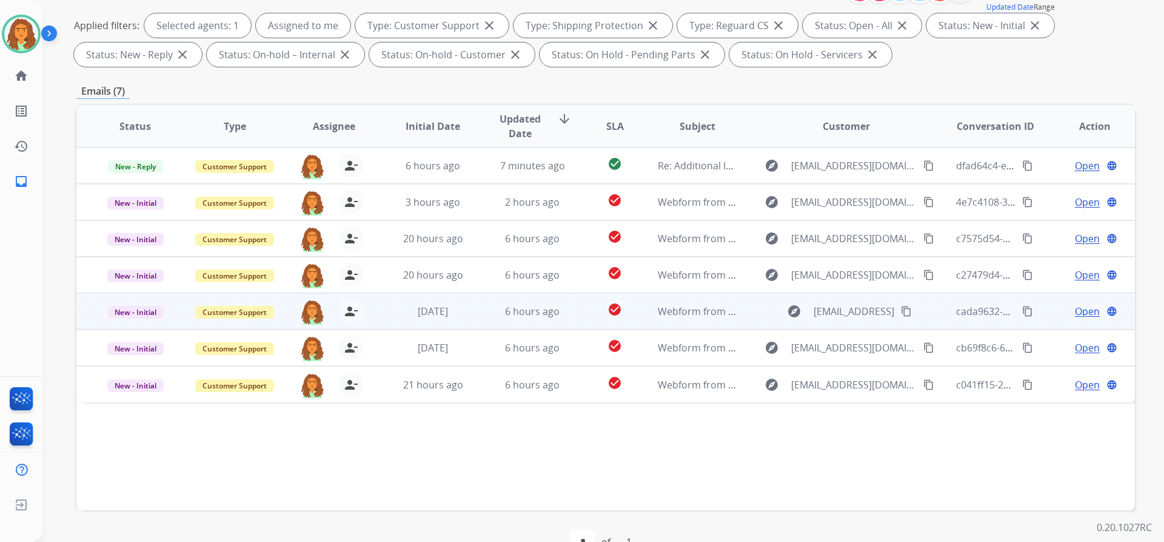
scroll to position [182, 0]
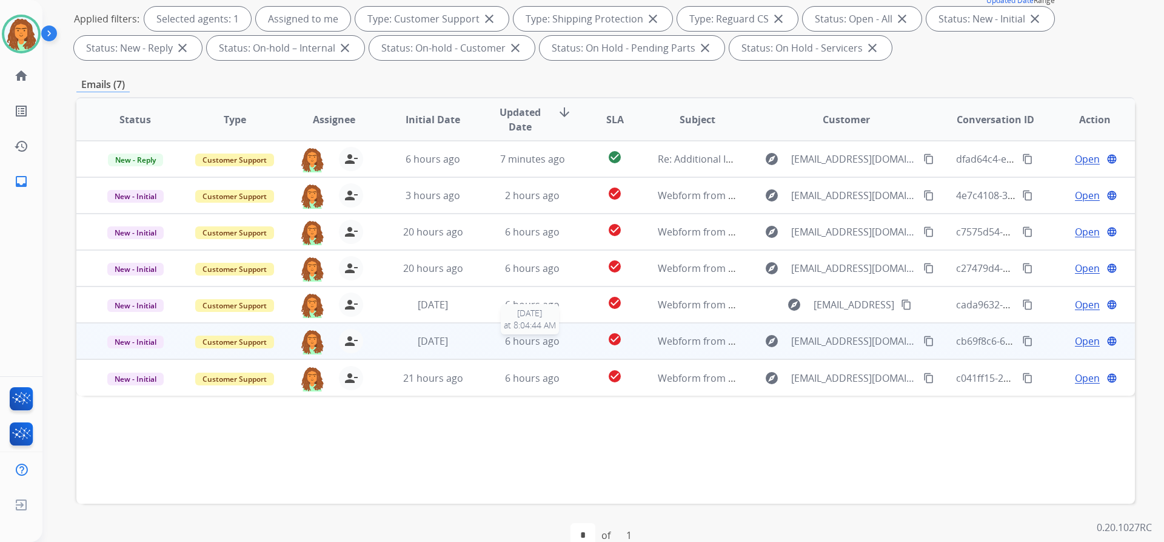
click at [526, 347] on span "6 hours ago" at bounding box center [532, 340] width 55 height 13
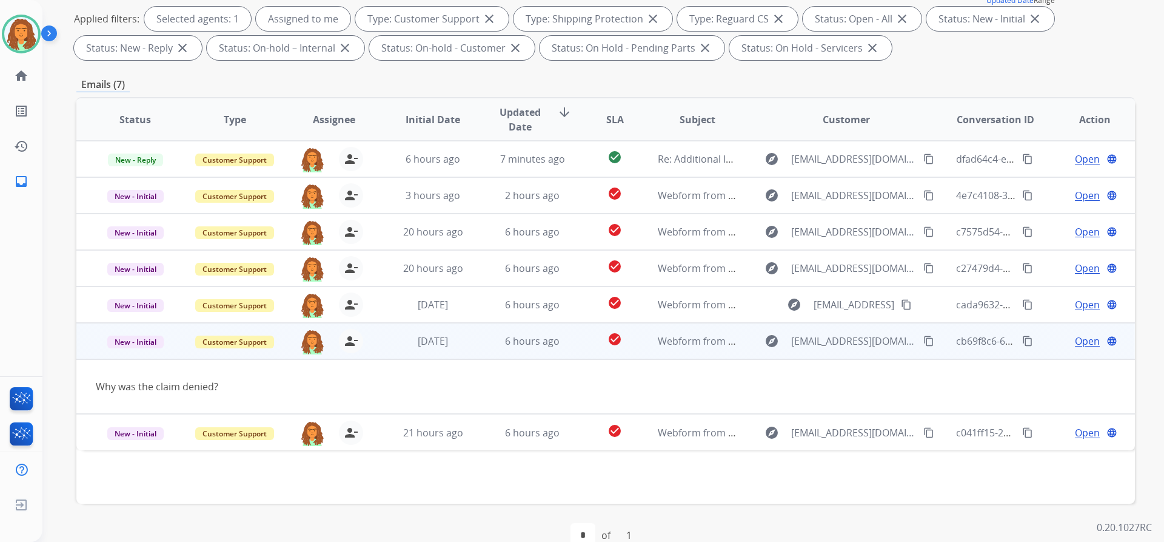
click at [481, 351] on td "6 hours ago" at bounding box center [523, 341] width 99 height 36
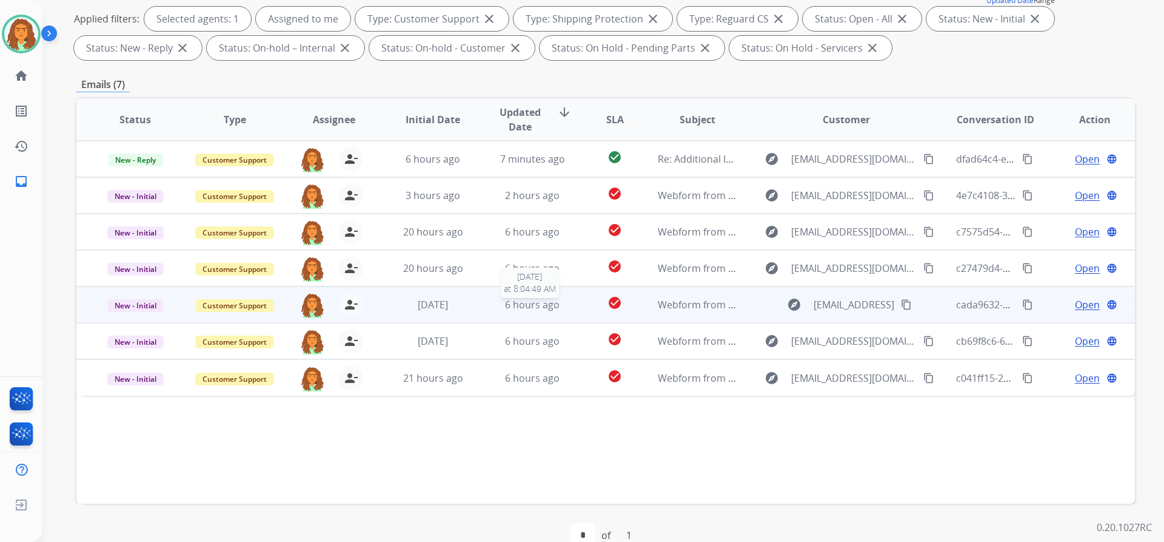
click at [501, 306] on div "6 hours ago" at bounding box center [532, 304] width 79 height 15
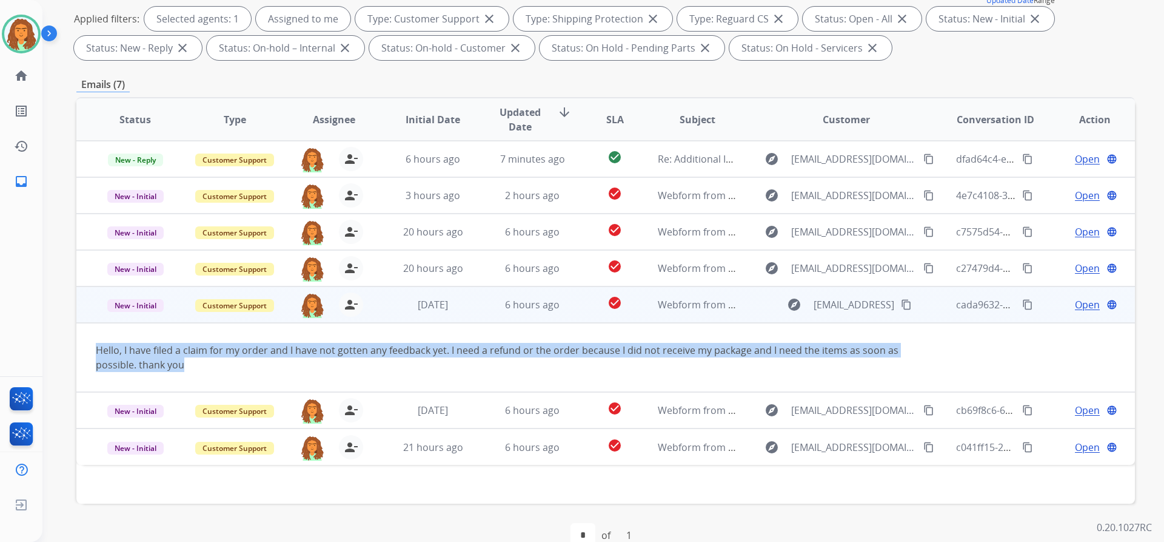
drag, startPoint x: 92, startPoint y: 345, endPoint x: 187, endPoint y: 360, distance: 96.4
click at [187, 360] on td "Hello, I have filed a claim for my order and I have not gotten any feedback yet…" at bounding box center [506, 357] width 861 height 69
copy div "Hello, I have filed a claim for my order and I have not gotten any feedback yet…"
click at [579, 334] on td "Hello, I have filed a claim for my order and I have not gotten any feedback yet…" at bounding box center [506, 357] width 861 height 69
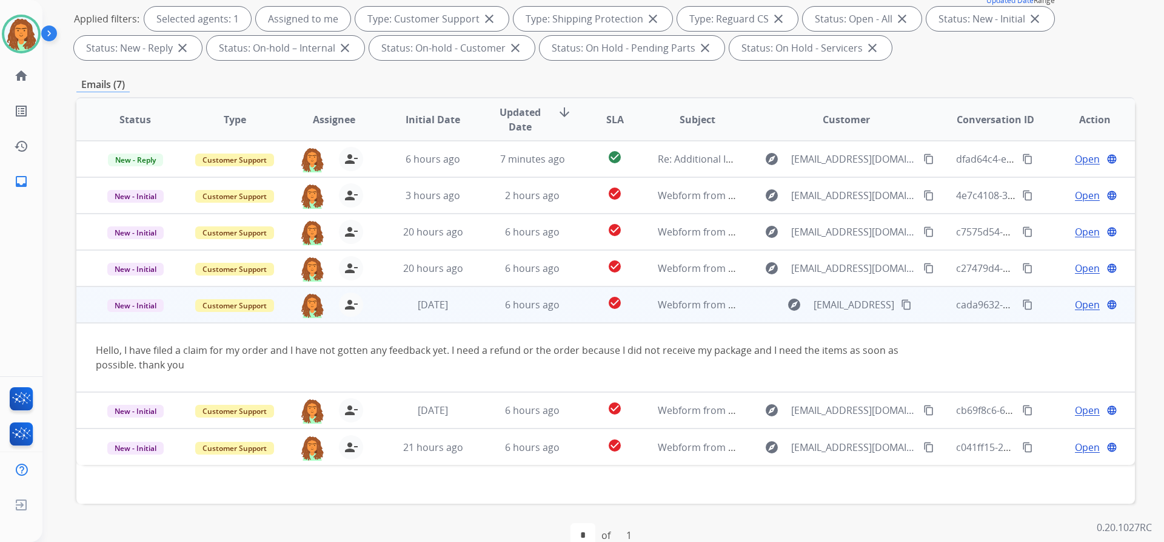
click at [911, 304] on mat-icon "content_copy" at bounding box center [906, 304] width 11 height 11
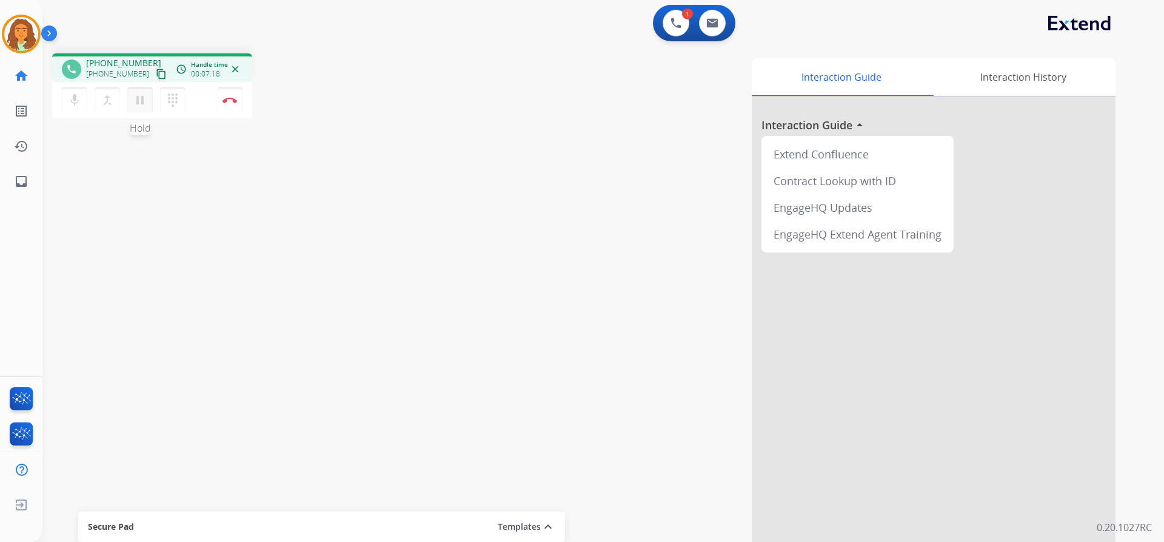
click at [137, 100] on mat-icon "pause" at bounding box center [140, 100] width 15 height 15
click at [142, 95] on mat-icon "play_arrow" at bounding box center [140, 100] width 15 height 15
click at [138, 101] on mat-icon "pause" at bounding box center [140, 100] width 15 height 15
click at [143, 99] on mat-icon "play_arrow" at bounding box center [140, 100] width 15 height 15
click at [142, 98] on mat-icon "pause" at bounding box center [140, 100] width 15 height 15
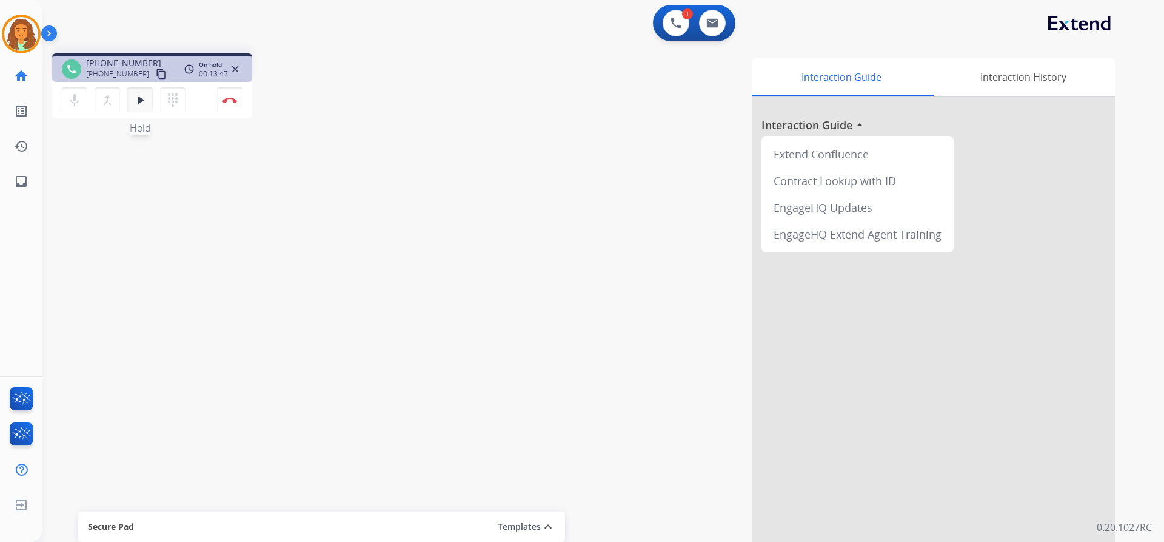
click at [138, 102] on mat-icon "play_arrow" at bounding box center [140, 100] width 15 height 15
click at [233, 98] on img at bounding box center [230, 100] width 15 height 6
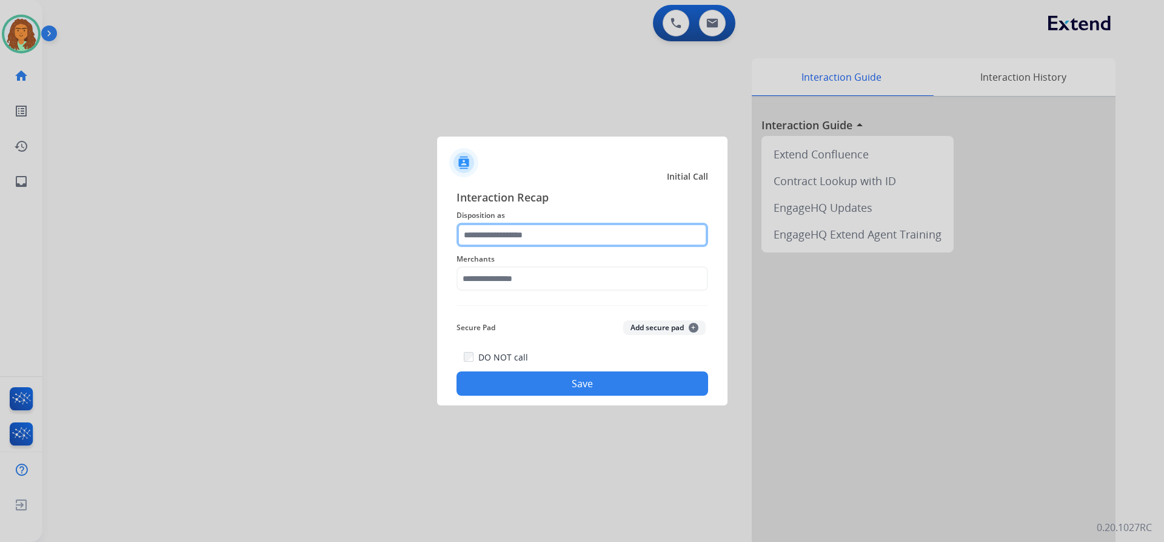
click at [482, 232] on input "text" at bounding box center [583, 235] width 252 height 24
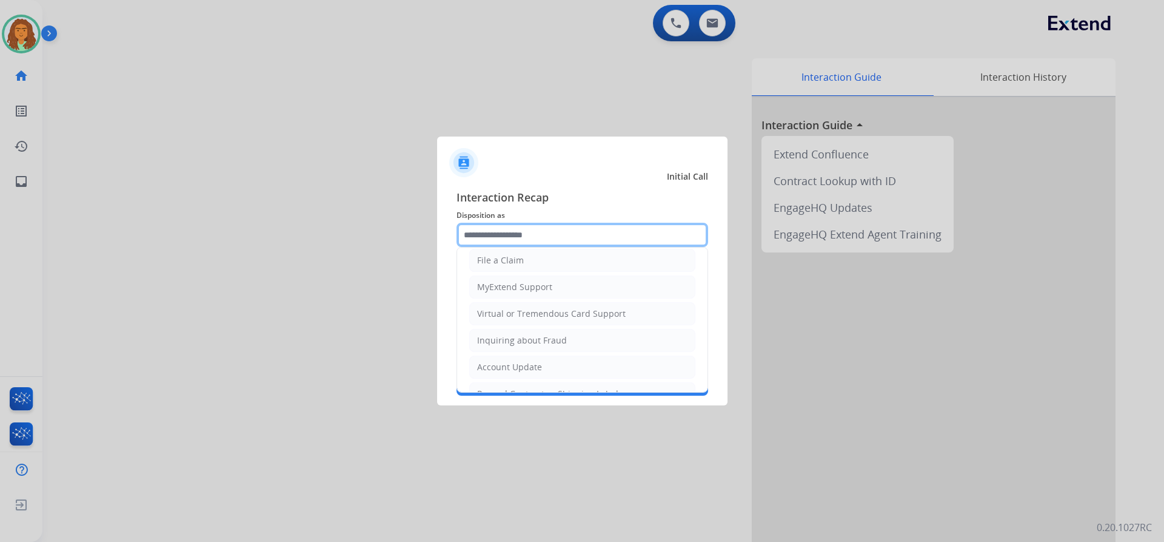
scroll to position [61, 0]
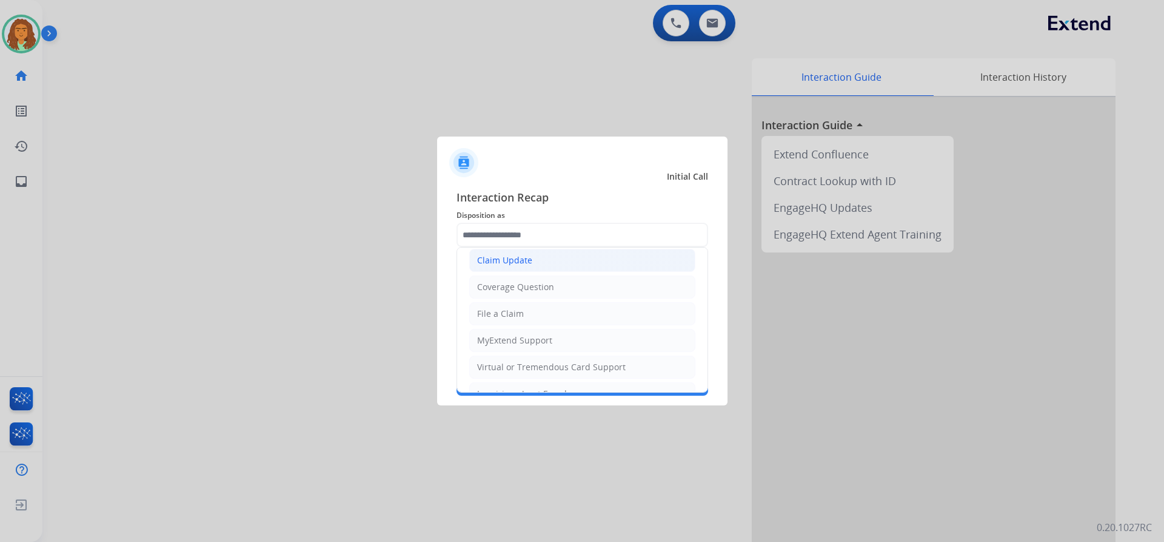
click at [514, 259] on div "Claim Update" at bounding box center [504, 260] width 55 height 12
type input "**********"
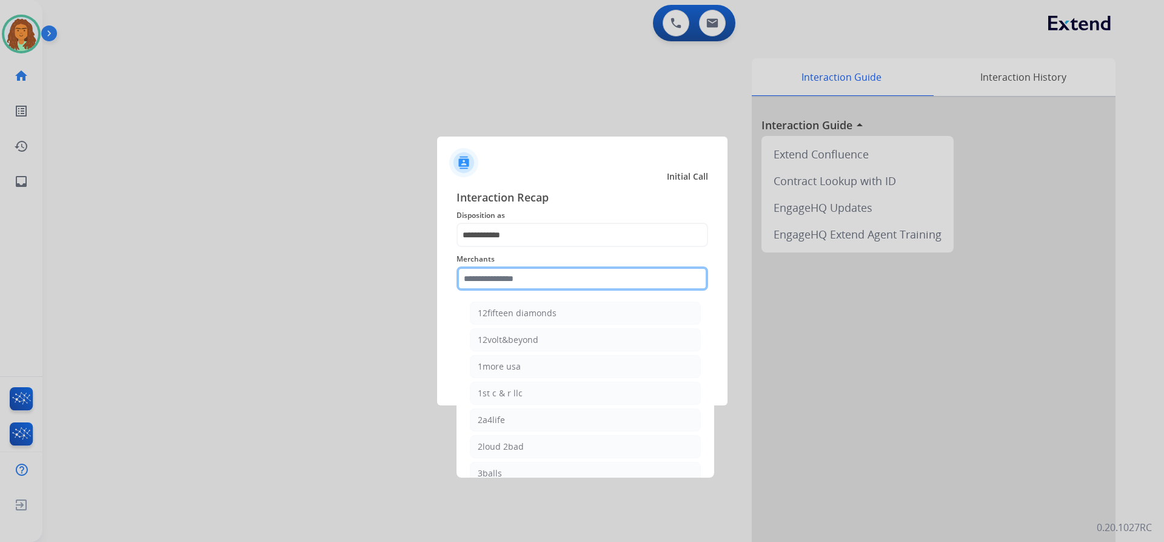
click at [501, 278] on input "text" at bounding box center [583, 278] width 252 height 24
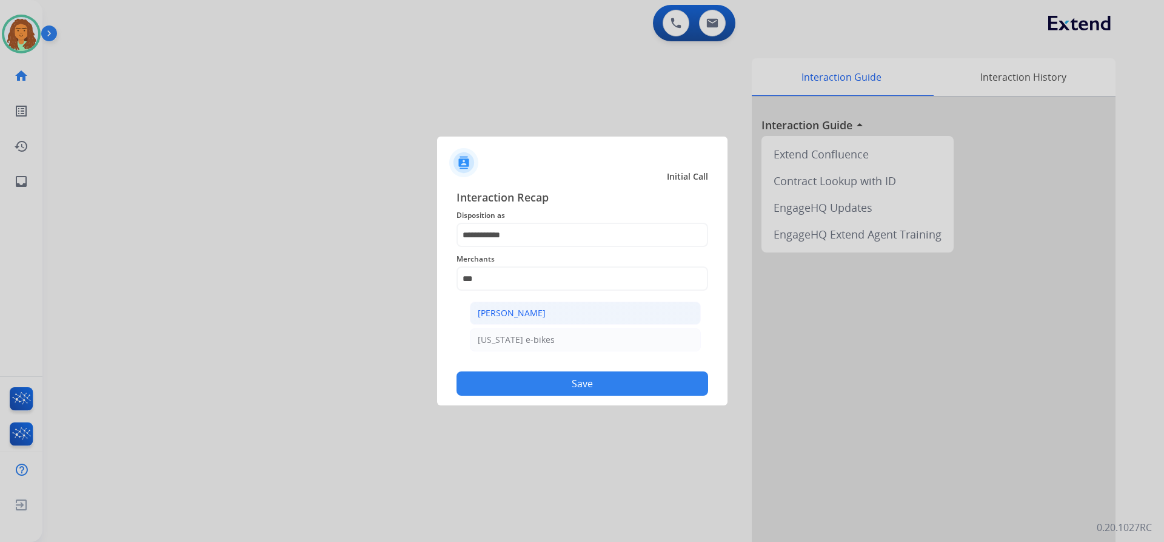
click at [519, 309] on div "[PERSON_NAME]" at bounding box center [512, 313] width 68 height 12
type input "**********"
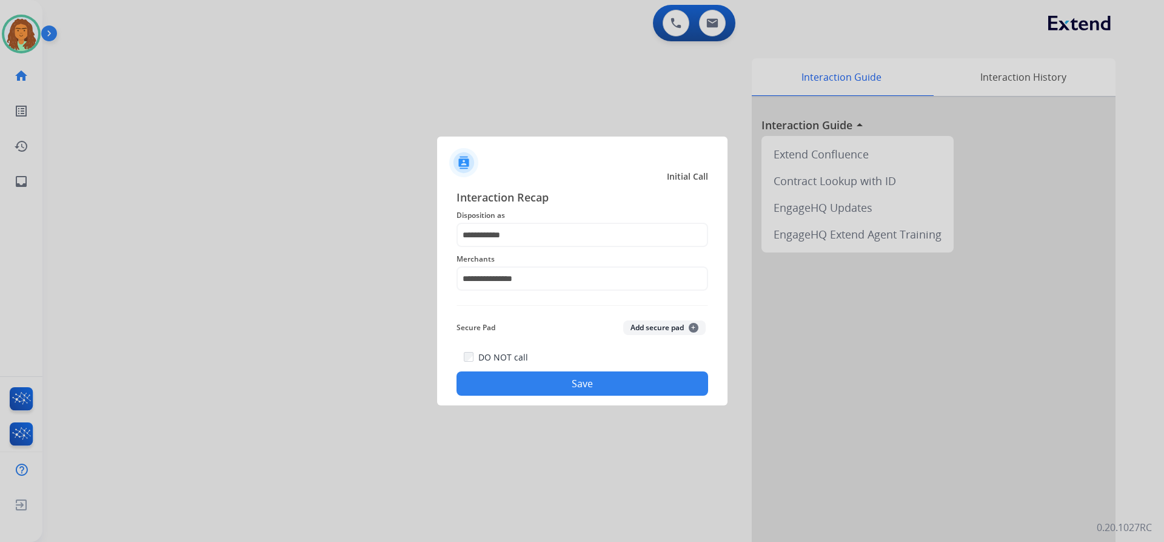
click at [552, 381] on button "Save" at bounding box center [583, 383] width 252 height 24
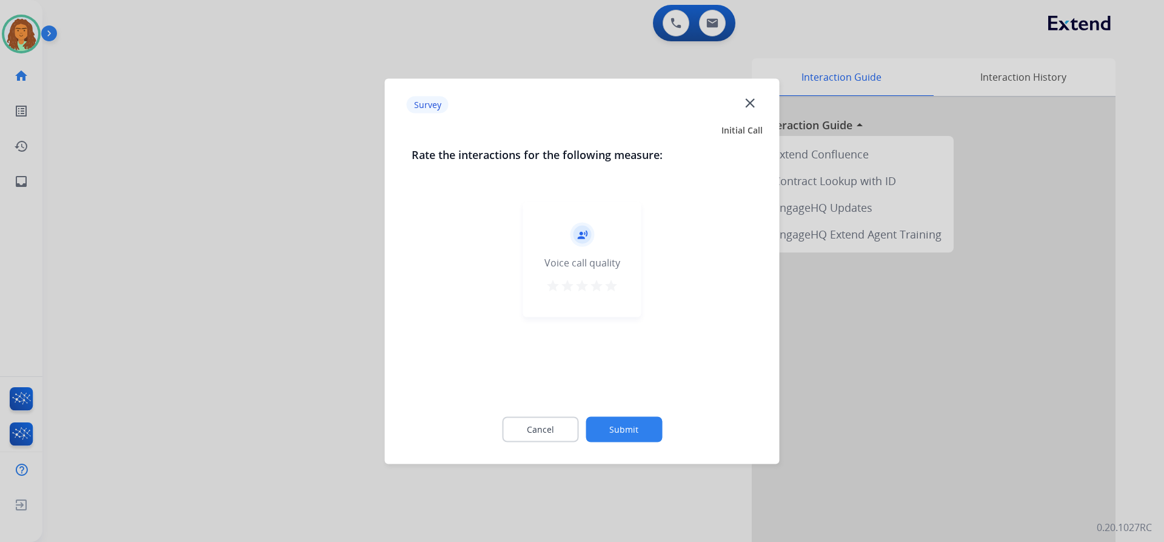
click at [609, 285] on mat-icon "star" at bounding box center [611, 285] width 15 height 15
click at [611, 429] on button "Submit" at bounding box center [624, 428] width 76 height 25
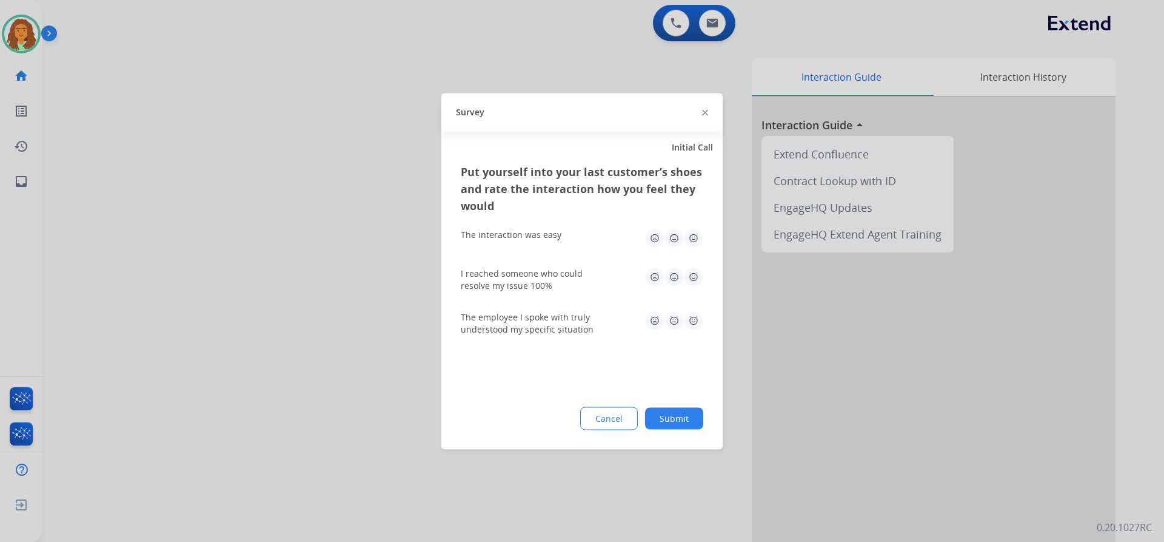
click at [688, 235] on img at bounding box center [693, 237] width 19 height 19
click at [692, 270] on img at bounding box center [693, 276] width 19 height 19
click at [691, 321] on img at bounding box center [693, 320] width 19 height 19
click at [684, 418] on button "Submit" at bounding box center [674, 418] width 58 height 22
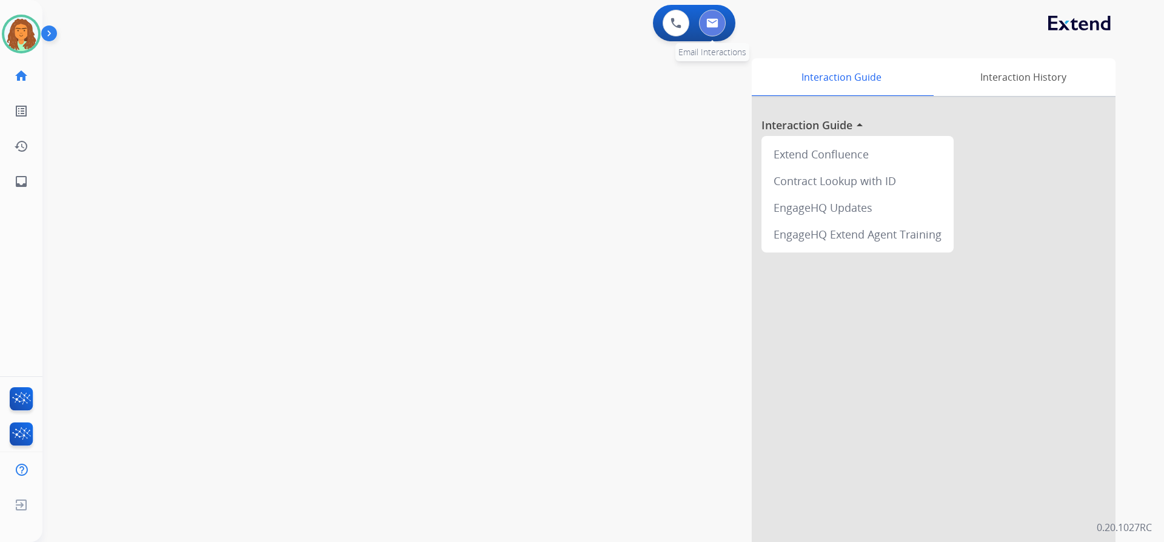
click at [722, 22] on button at bounding box center [712, 23] width 27 height 27
select select "**********"
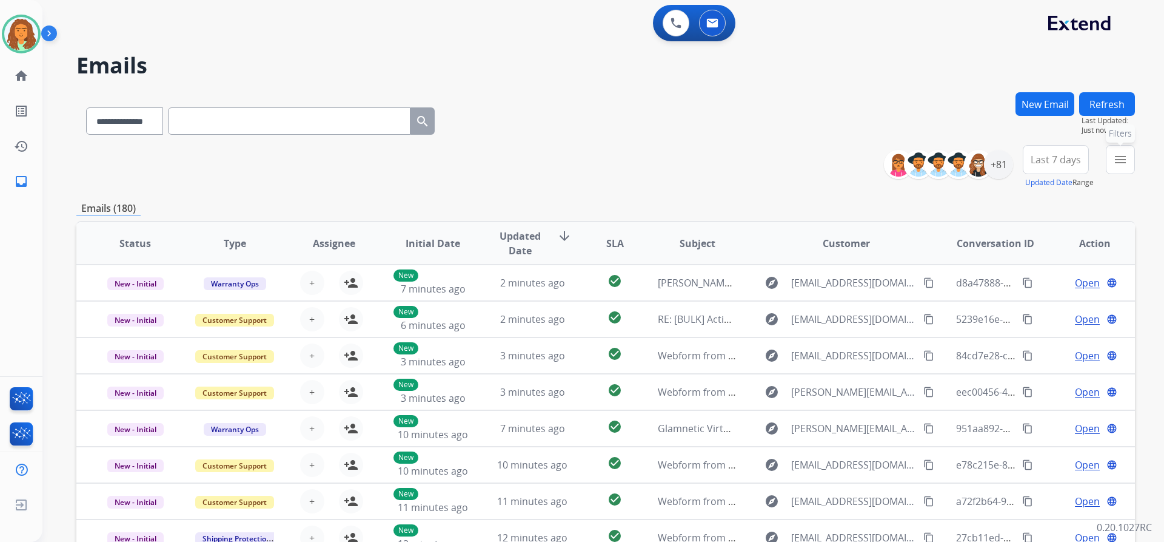
click at [1126, 155] on mat-icon "menu" at bounding box center [1120, 159] width 15 height 15
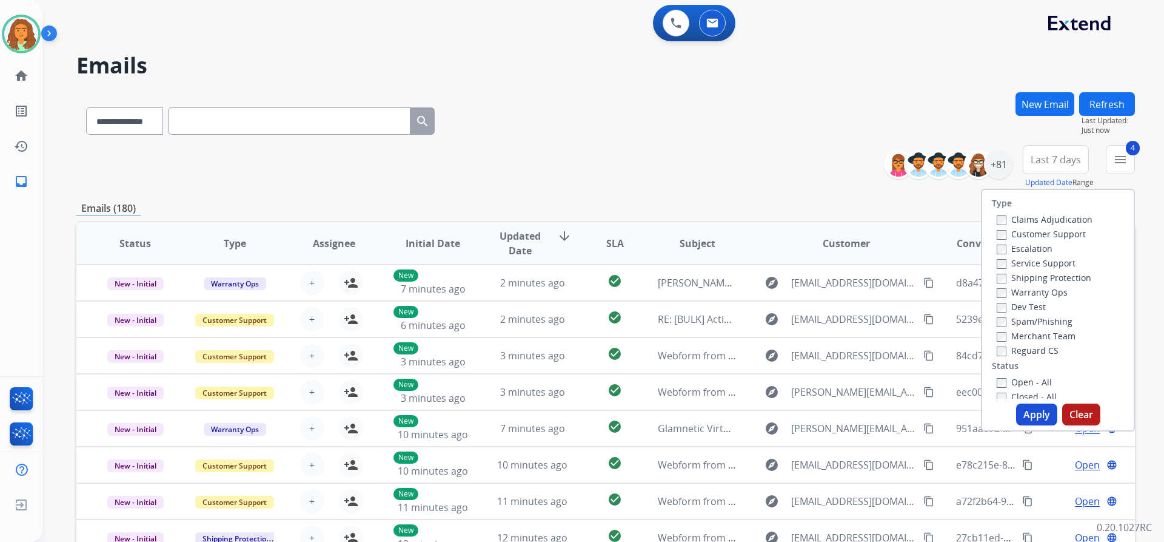
click at [1035, 411] on button "Apply" at bounding box center [1036, 414] width 41 height 22
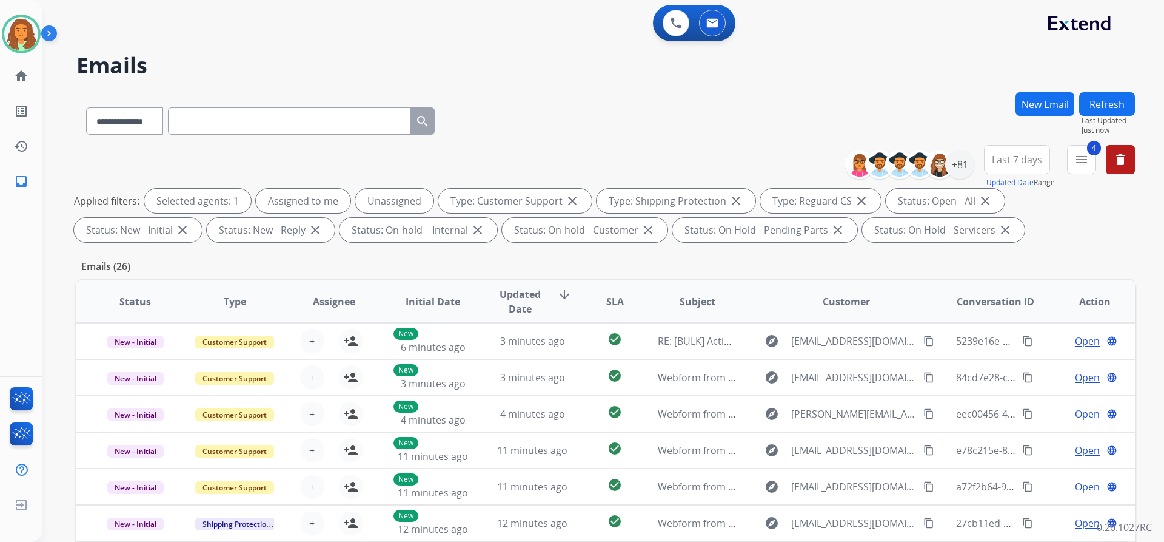
click at [1026, 158] on span "Last 7 days" at bounding box center [1017, 159] width 50 height 5
click at [1019, 305] on div "Last 90 days" at bounding box center [1013, 307] width 67 height 18
click at [904, 248] on div "**********" at bounding box center [605, 420] width 1059 height 656
click at [957, 167] on div "+131" at bounding box center [959, 164] width 29 height 29
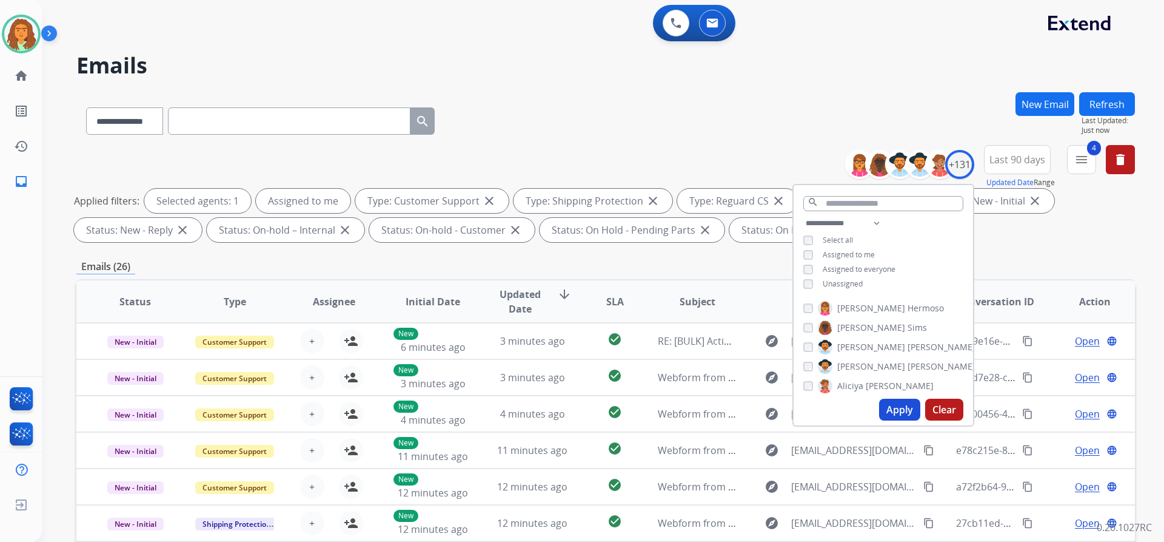
click at [899, 406] on button "Apply" at bounding box center [899, 409] width 41 height 22
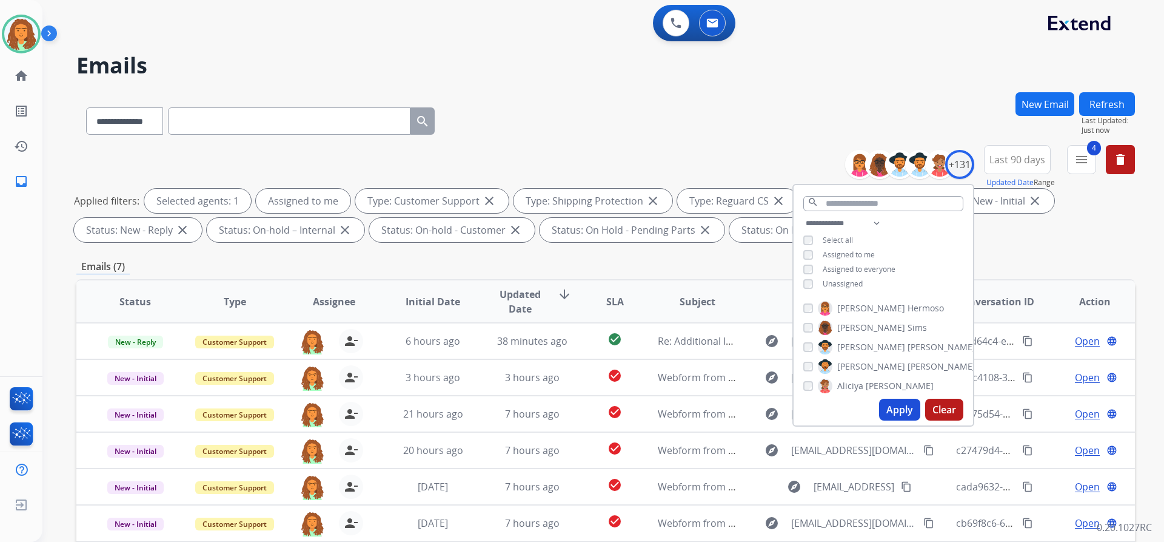
click at [747, 260] on div "Emails (7)" at bounding box center [605, 266] width 1059 height 15
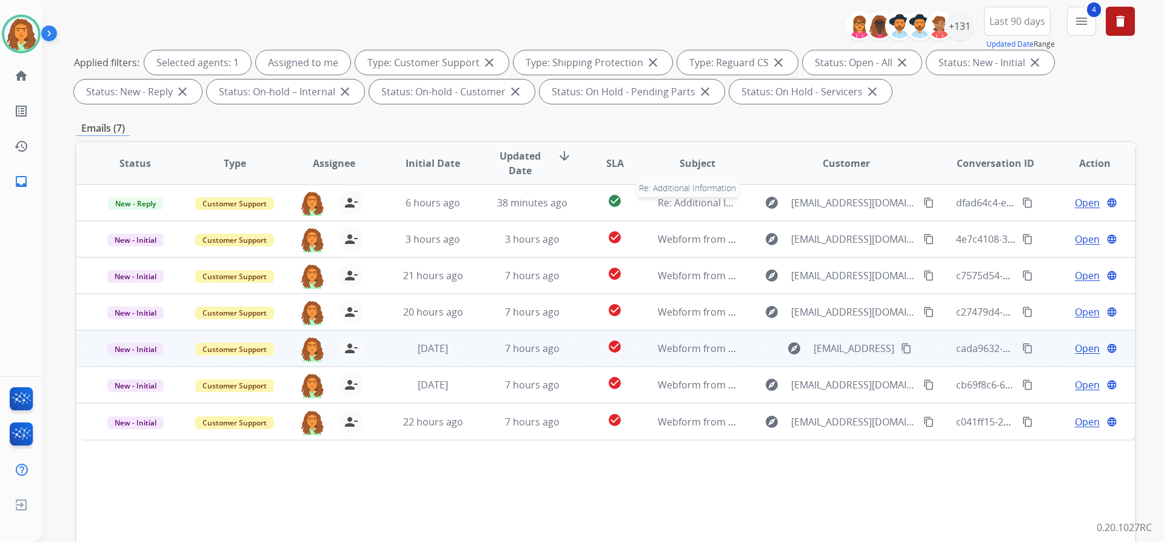
scroll to position [182, 0]
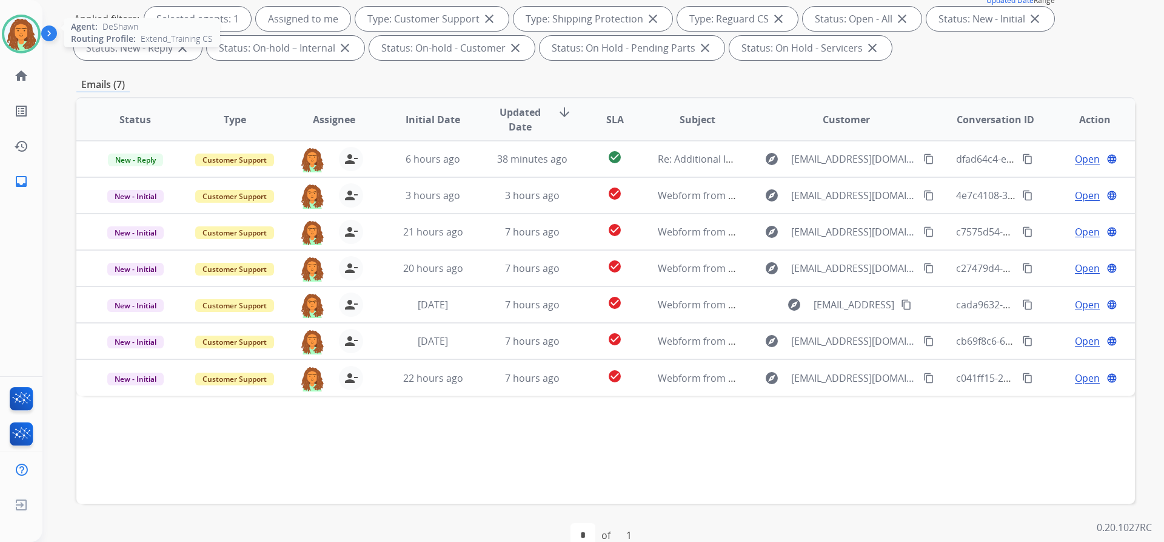
click at [25, 38] on img at bounding box center [21, 34] width 34 height 34
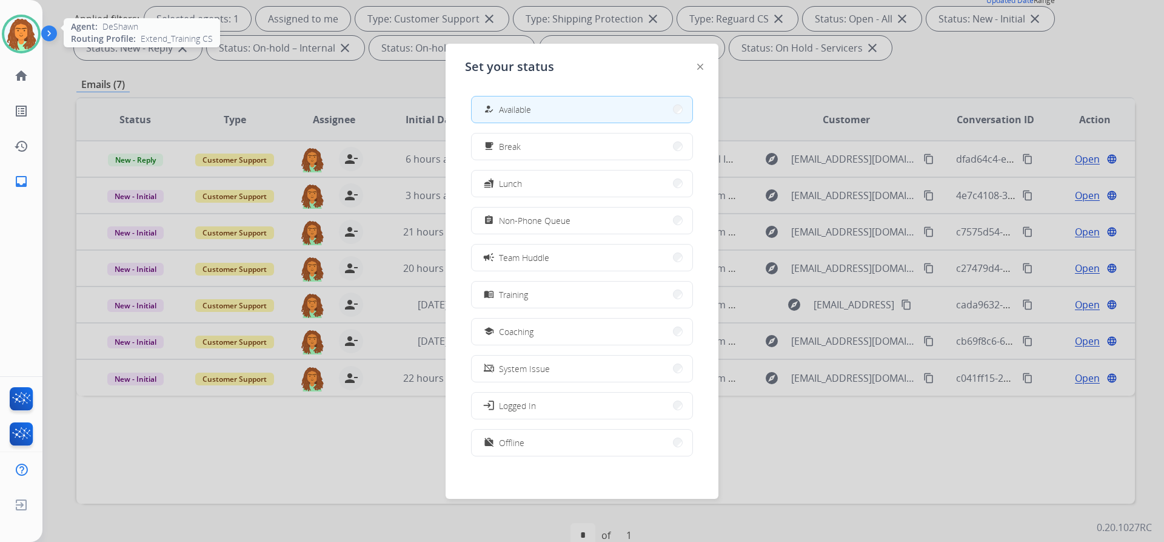
click at [29, 36] on img at bounding box center [21, 34] width 34 height 34
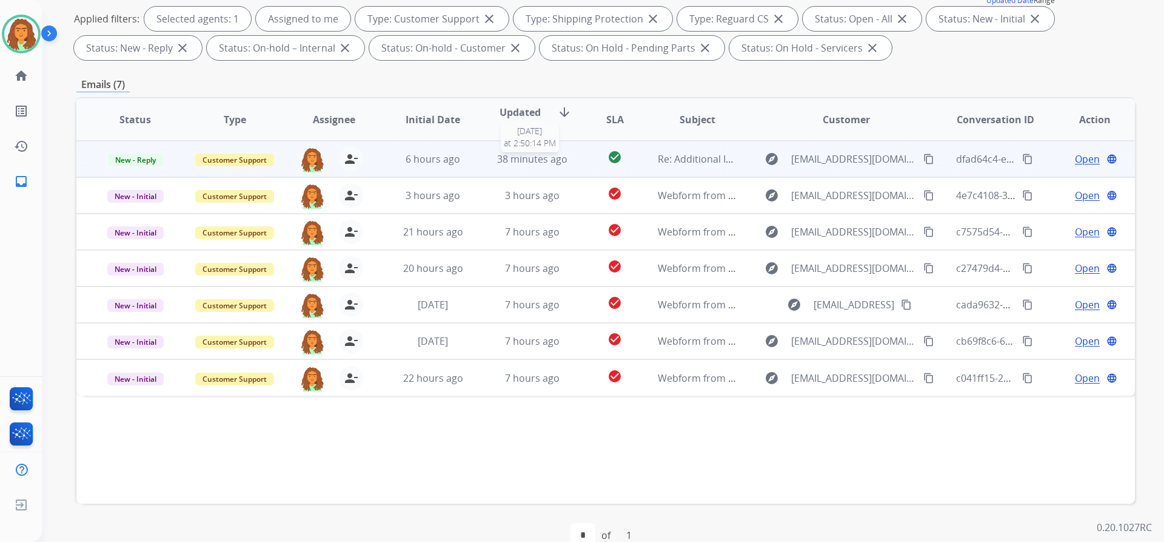
click at [556, 164] on span "38 minutes ago" at bounding box center [532, 158] width 70 height 13
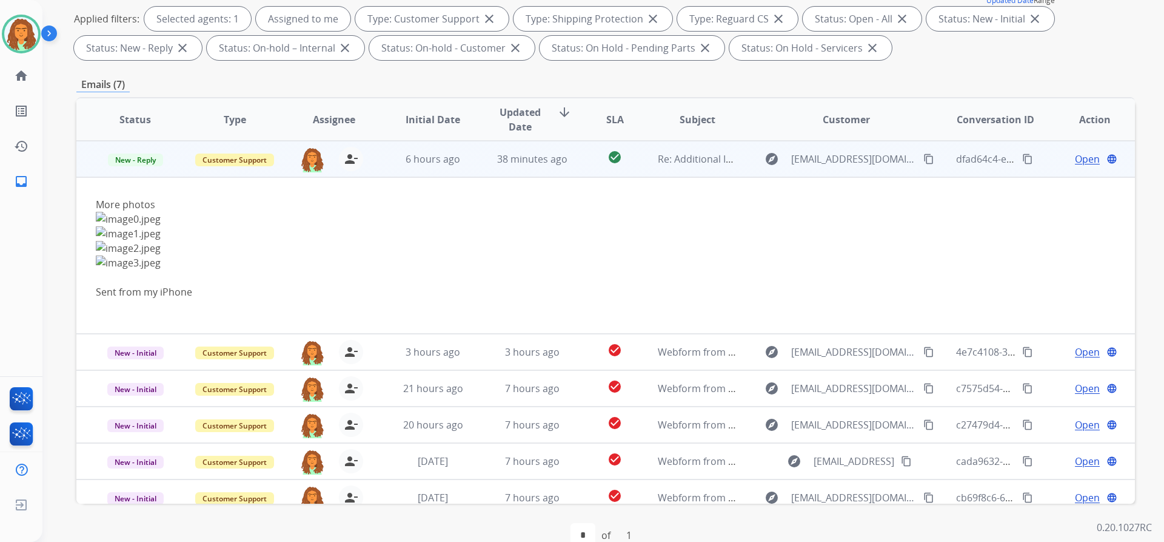
click at [1080, 160] on span "Open" at bounding box center [1087, 159] width 25 height 15
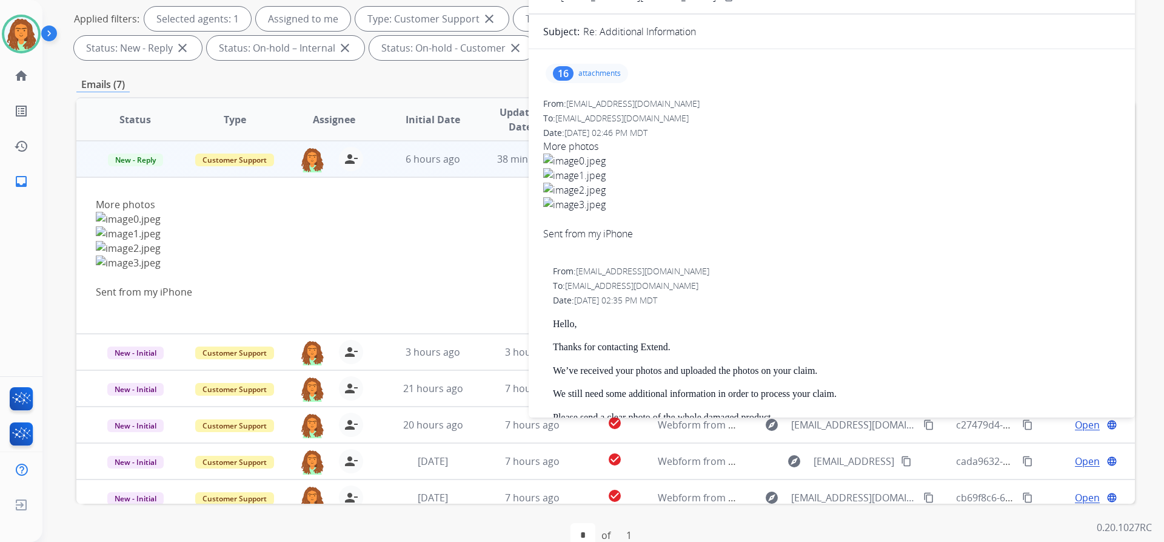
click at [597, 72] on p "attachments" at bounding box center [600, 74] width 42 height 10
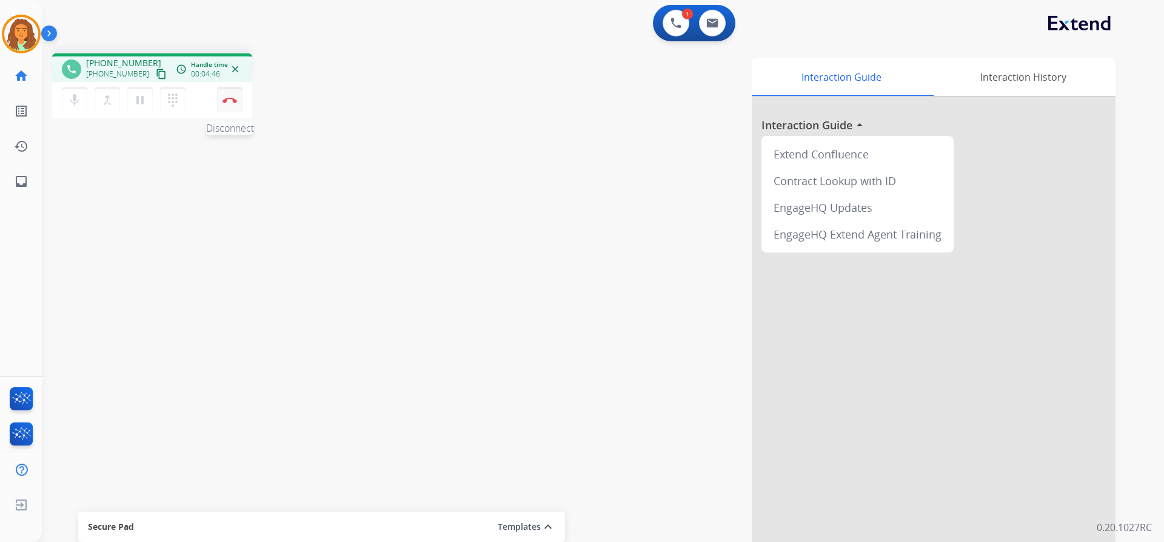
click at [229, 98] on img at bounding box center [230, 100] width 15 height 6
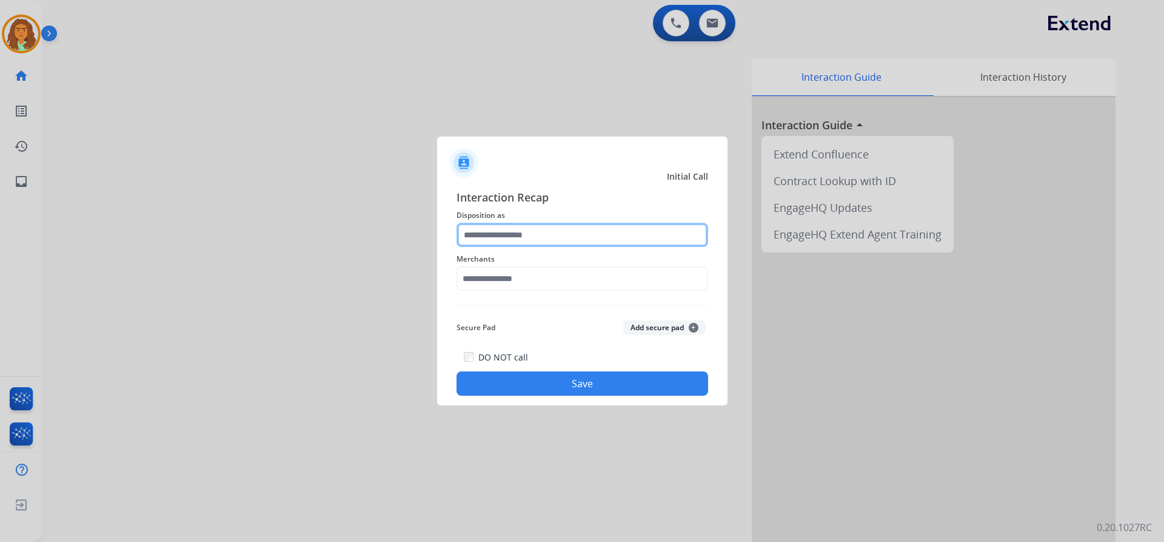
click at [503, 235] on input "text" at bounding box center [583, 235] width 252 height 24
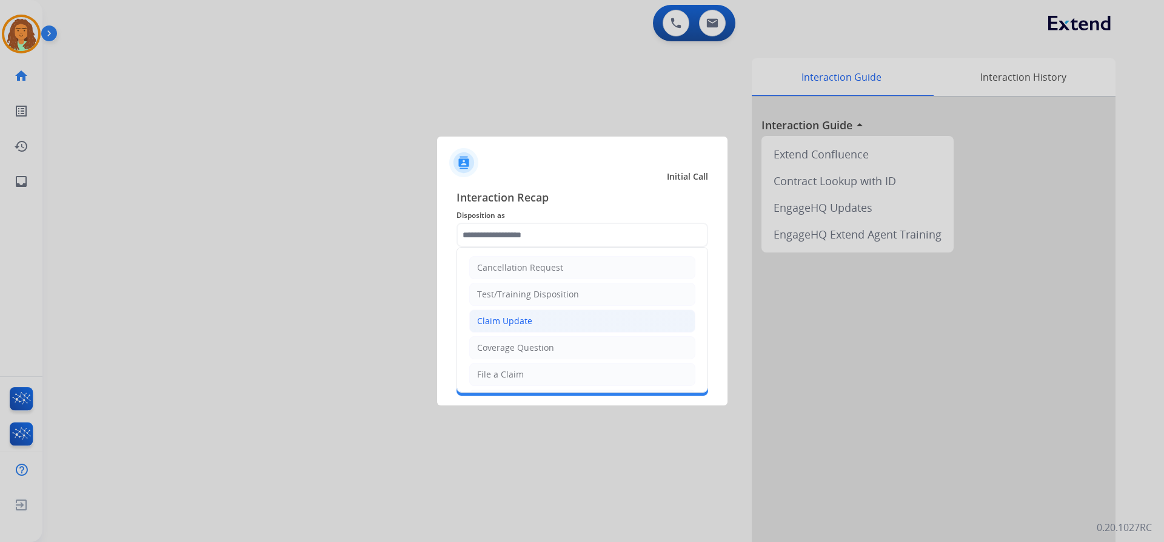
click at [529, 318] on div "Claim Update" at bounding box center [504, 321] width 55 height 12
type input "**********"
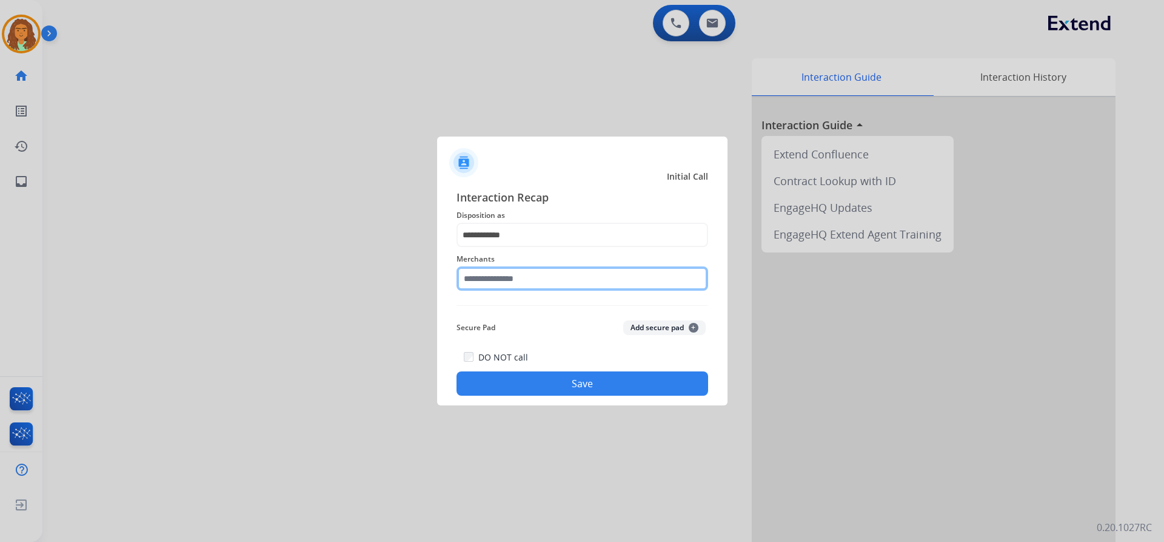
click at [500, 277] on input "text" at bounding box center [583, 278] width 252 height 24
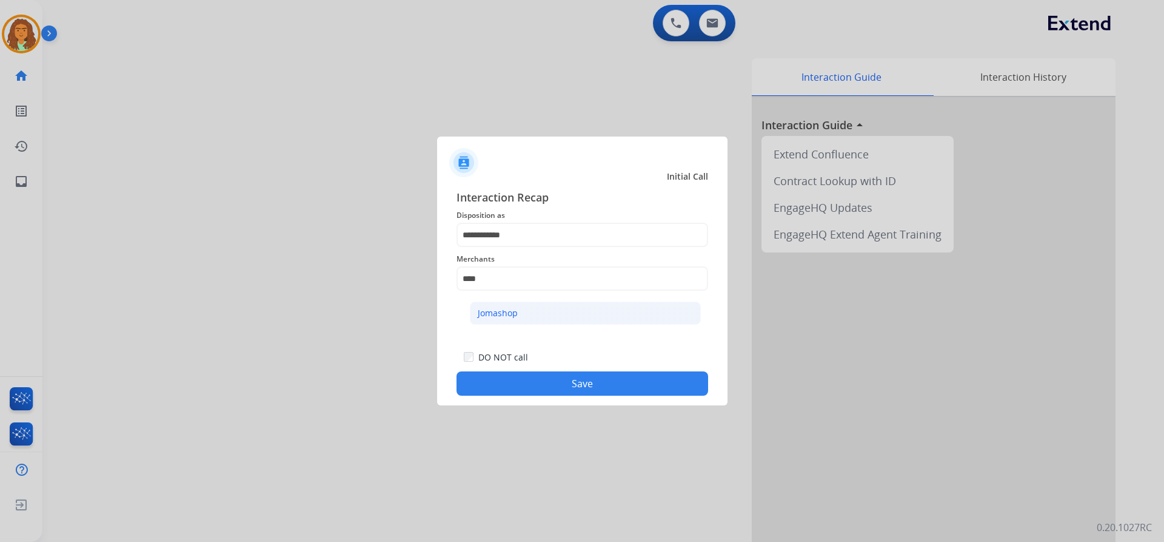
click at [492, 309] on div "Jomashop" at bounding box center [498, 313] width 40 height 12
type input "********"
click at [585, 386] on button "Save" at bounding box center [583, 383] width 252 height 24
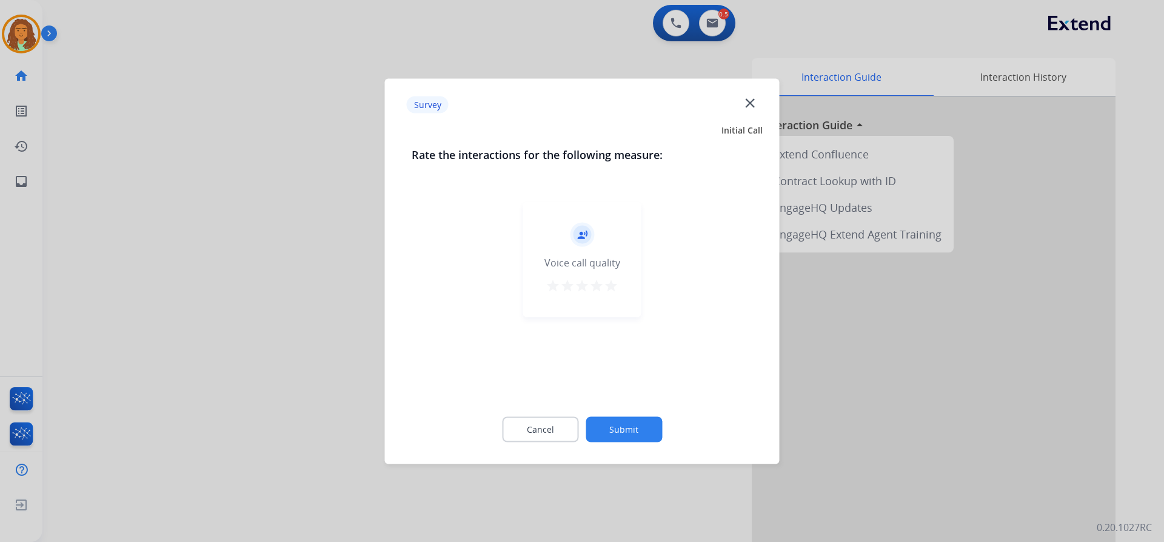
drag, startPoint x: 609, startPoint y: 286, endPoint x: 625, endPoint y: 336, distance: 52.2
click at [609, 288] on mat-icon "star" at bounding box center [611, 285] width 15 height 15
click at [620, 428] on button "Submit" at bounding box center [624, 428] width 76 height 25
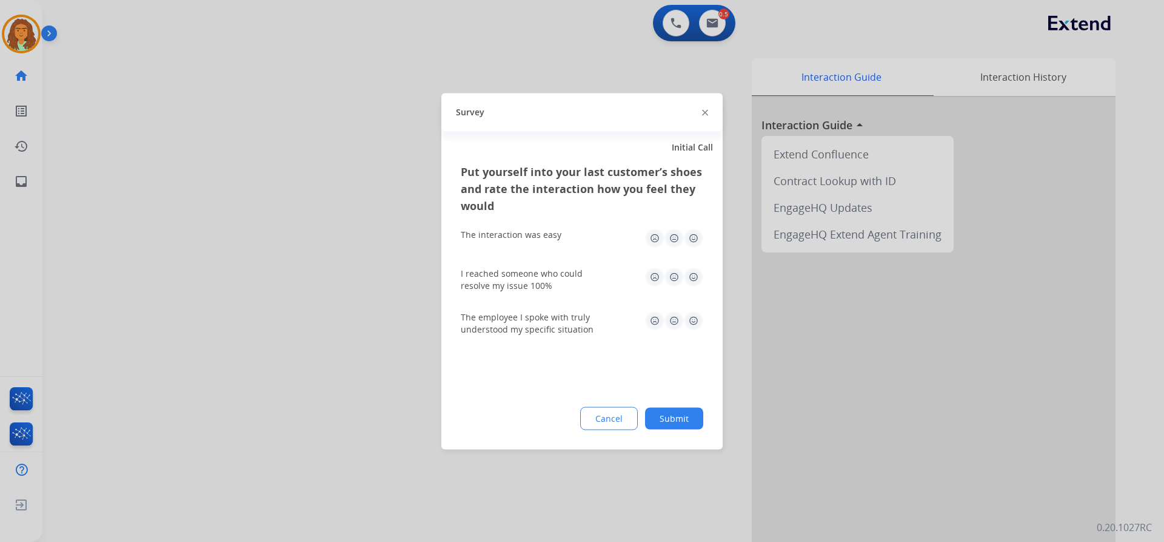
click at [695, 235] on img at bounding box center [693, 237] width 19 height 19
click at [688, 275] on img at bounding box center [693, 276] width 19 height 19
click at [693, 320] on img at bounding box center [693, 320] width 19 height 19
click at [667, 418] on button "Submit" at bounding box center [674, 418] width 58 height 22
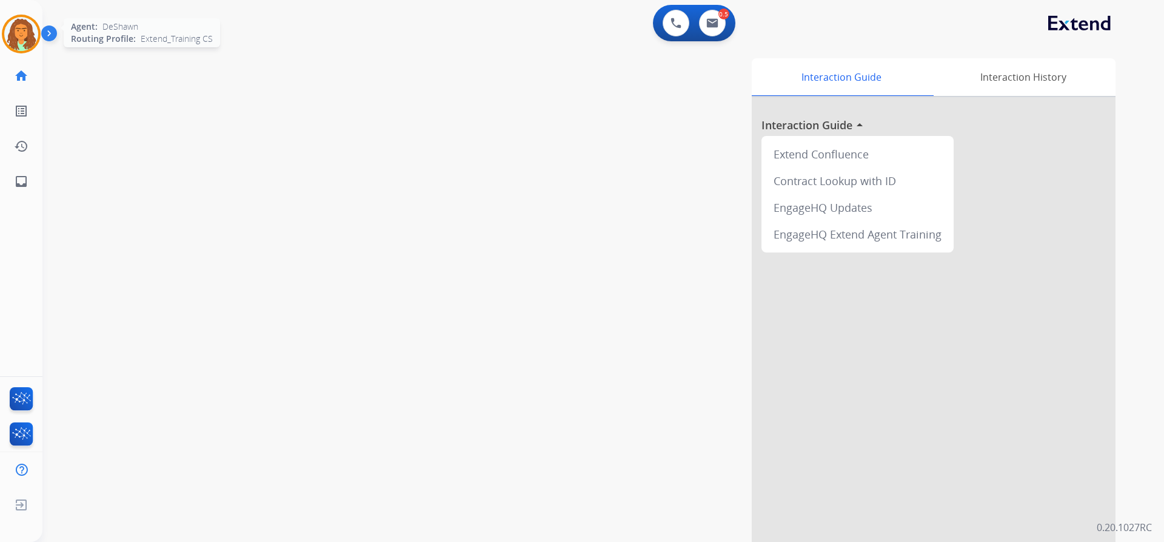
click at [22, 29] on img at bounding box center [21, 34] width 34 height 34
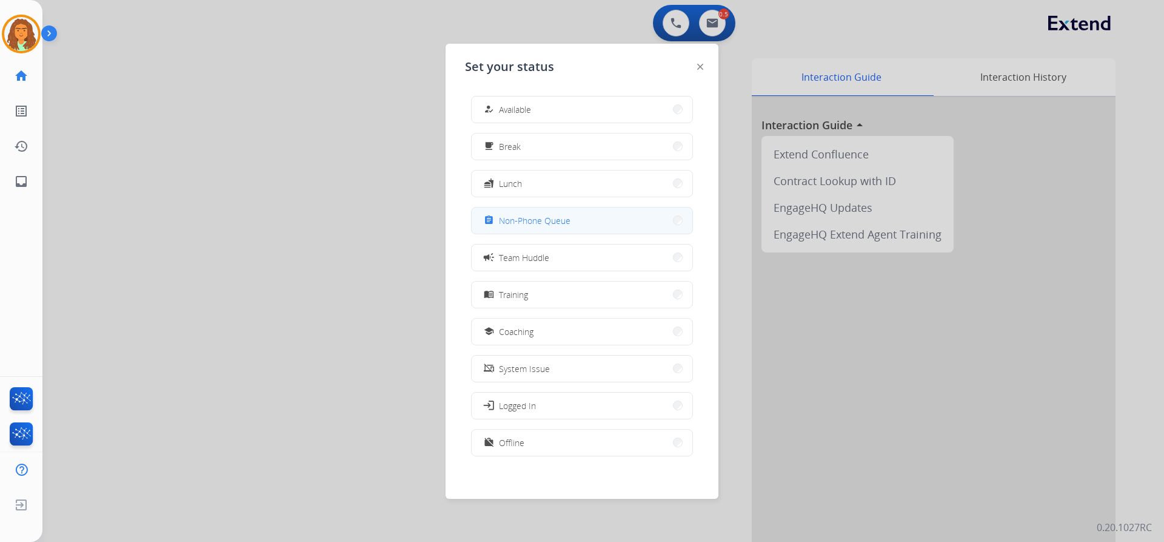
click at [511, 223] on span "Non-Phone Queue" at bounding box center [535, 220] width 72 height 13
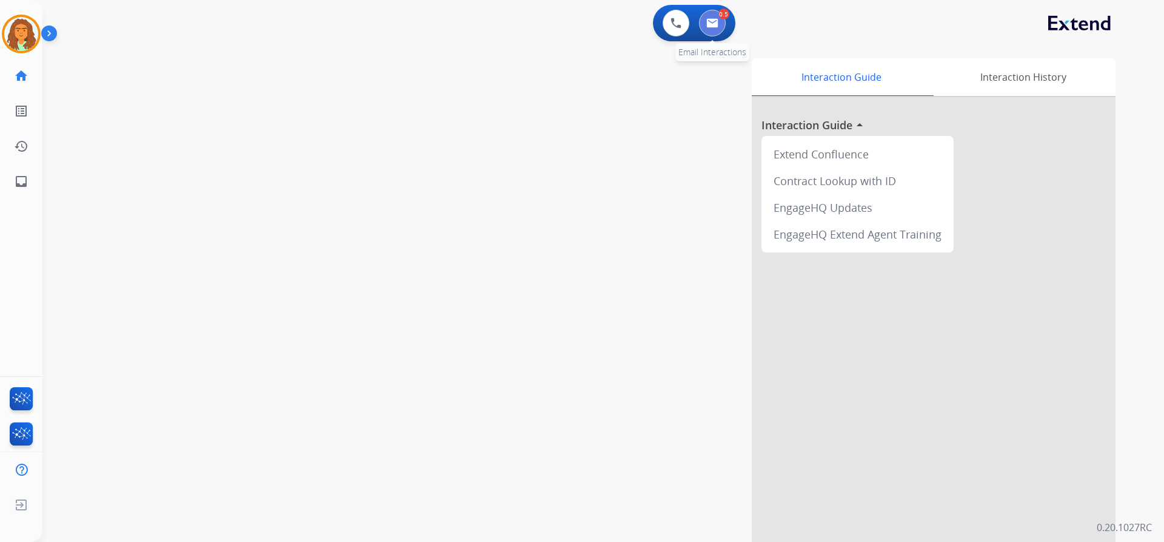
click at [708, 19] on img at bounding box center [713, 23] width 12 height 10
select select "**********"
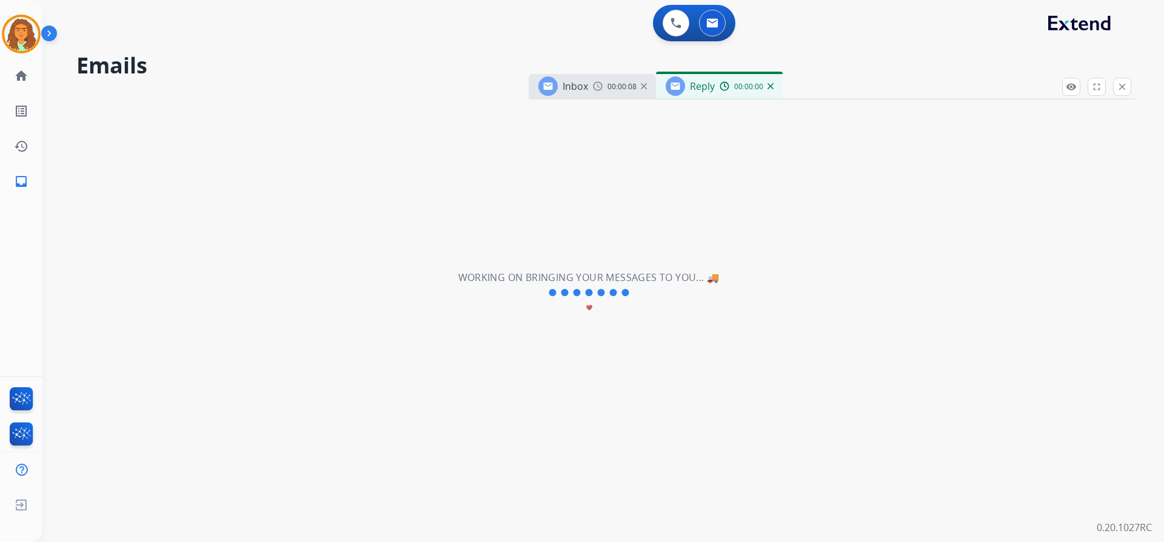
select select "**********"
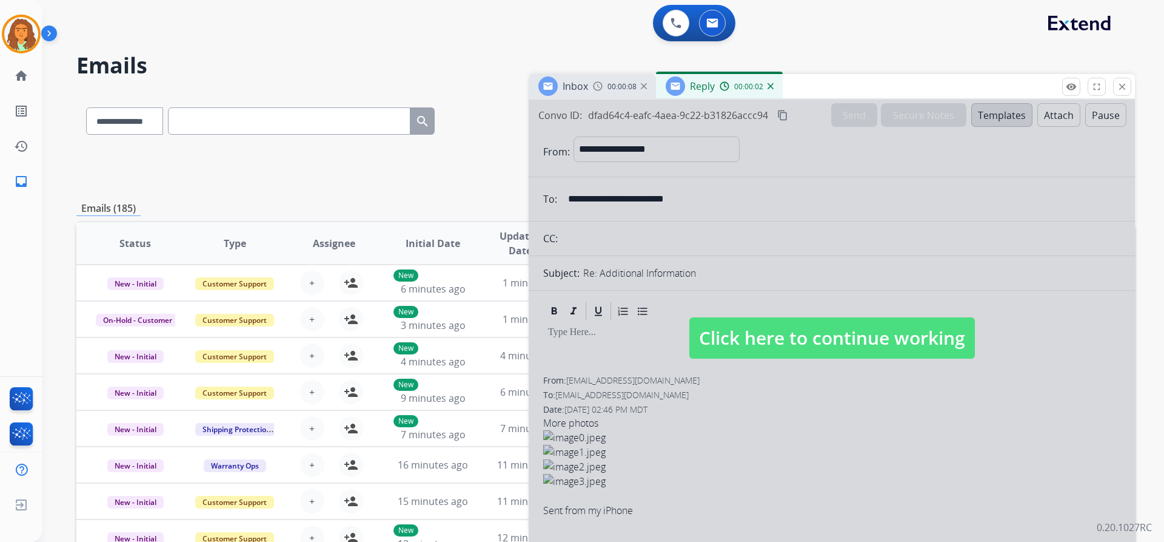
click at [836, 327] on span "Click here to continue working" at bounding box center [833, 337] width 286 height 41
select select
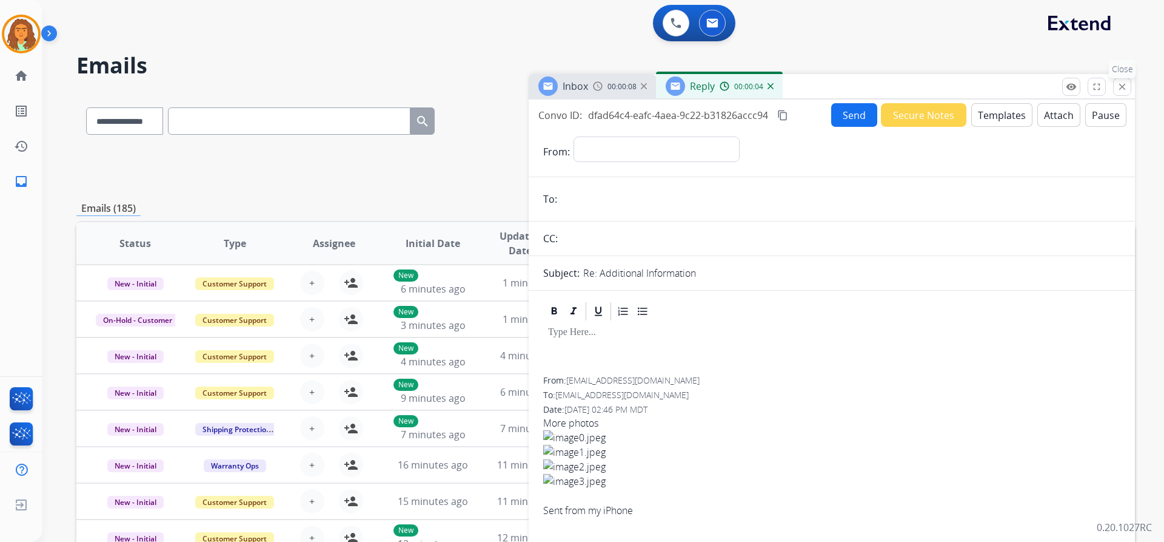
click at [1129, 84] on button "close Close" at bounding box center [1122, 87] width 18 height 18
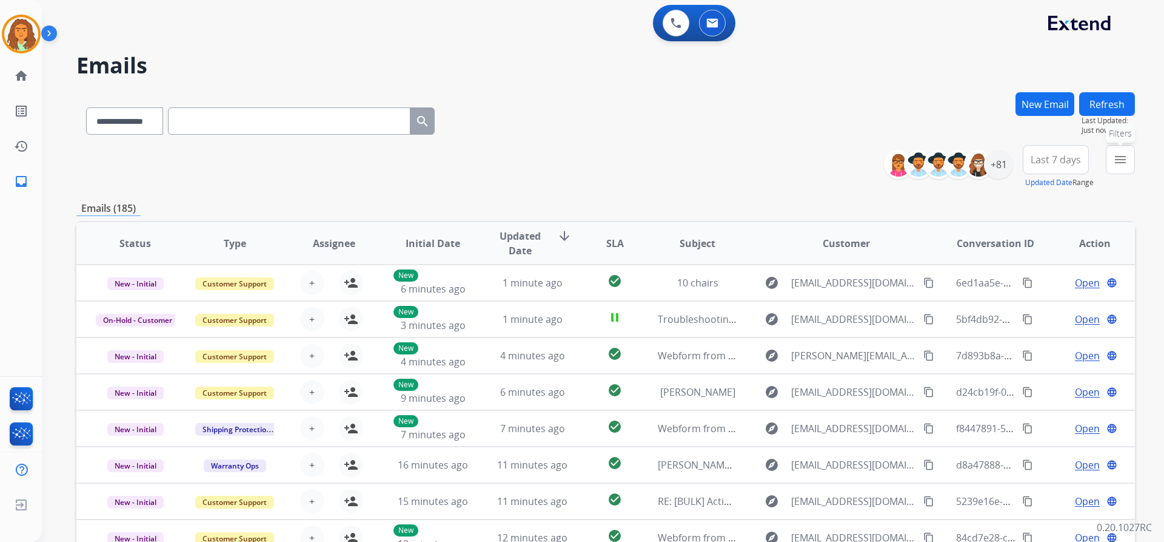
click at [1126, 160] on mat-icon "menu" at bounding box center [1120, 159] width 15 height 15
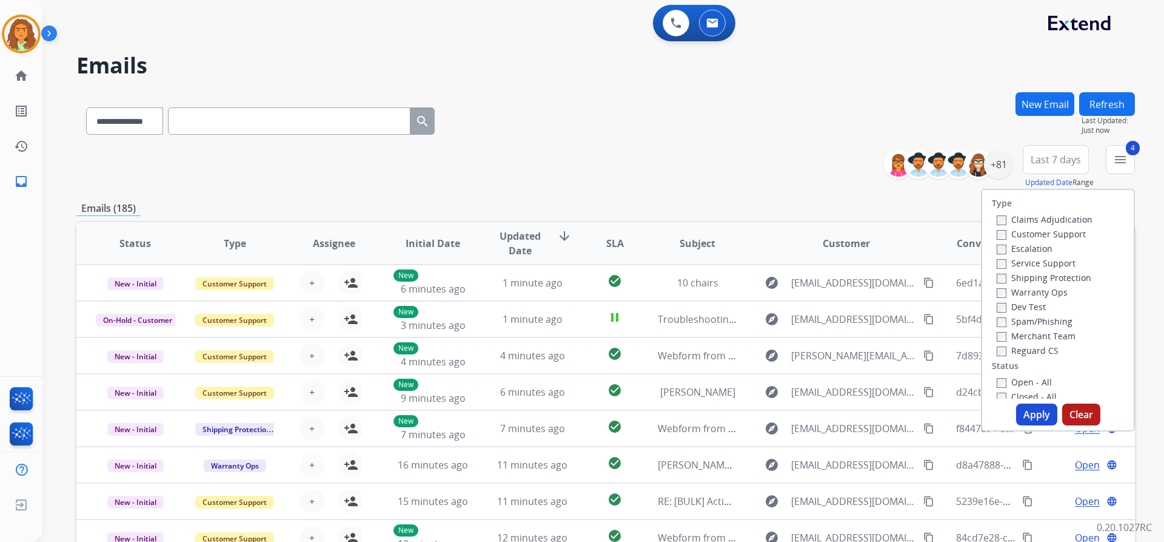
click at [1033, 415] on button "Apply" at bounding box center [1036, 414] width 41 height 22
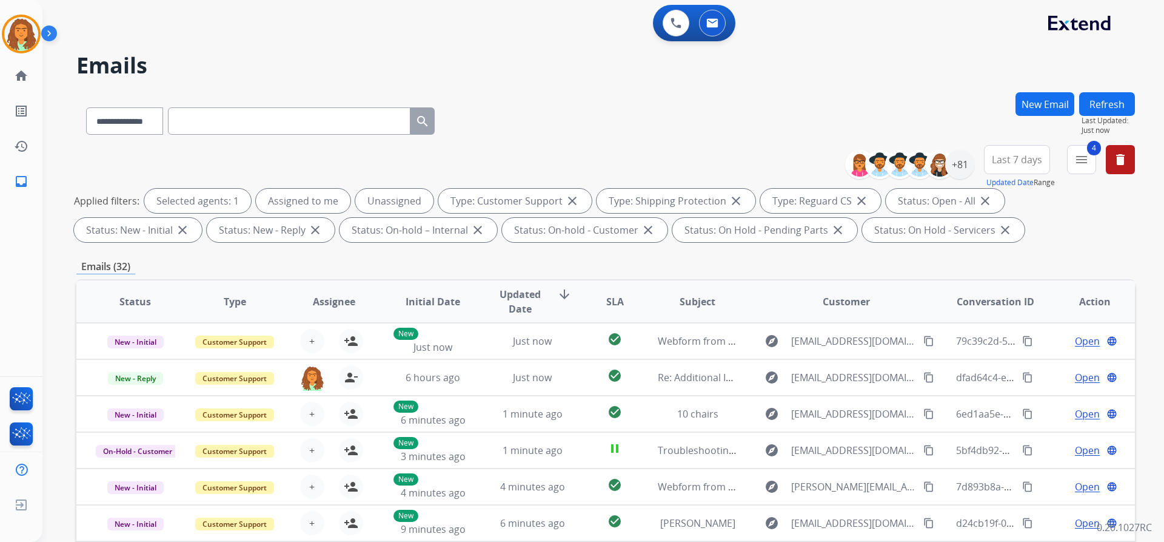
click at [1026, 160] on span "Last 7 days" at bounding box center [1017, 159] width 50 height 5
click at [1009, 311] on div "Last 90 days" at bounding box center [1013, 307] width 67 height 18
click at [915, 260] on div "Emails (32)" at bounding box center [605, 266] width 1059 height 15
click at [962, 167] on div "+131" at bounding box center [959, 164] width 29 height 29
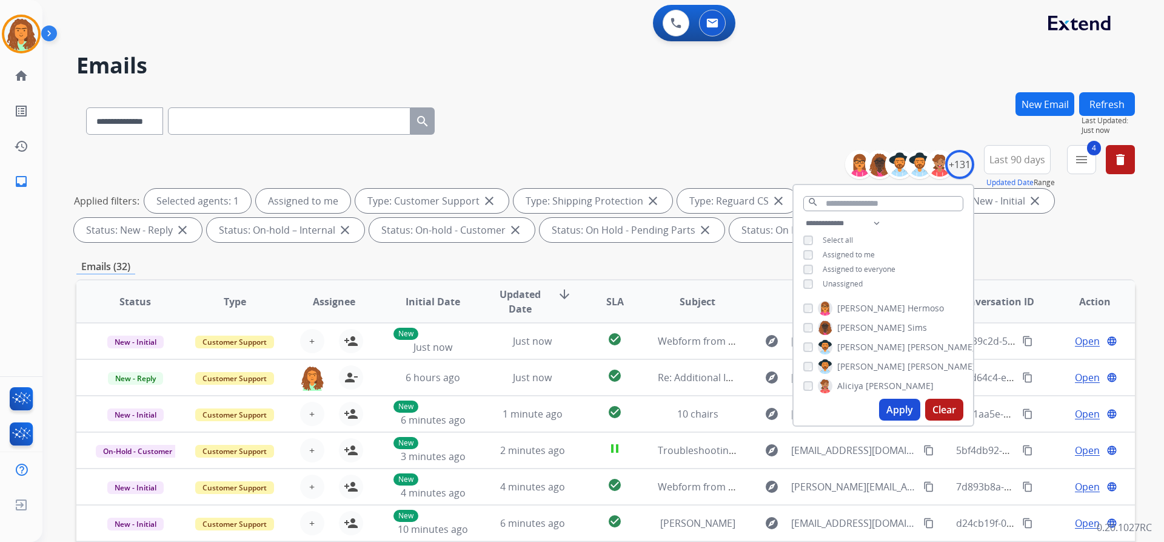
click at [902, 408] on button "Apply" at bounding box center [899, 409] width 41 height 22
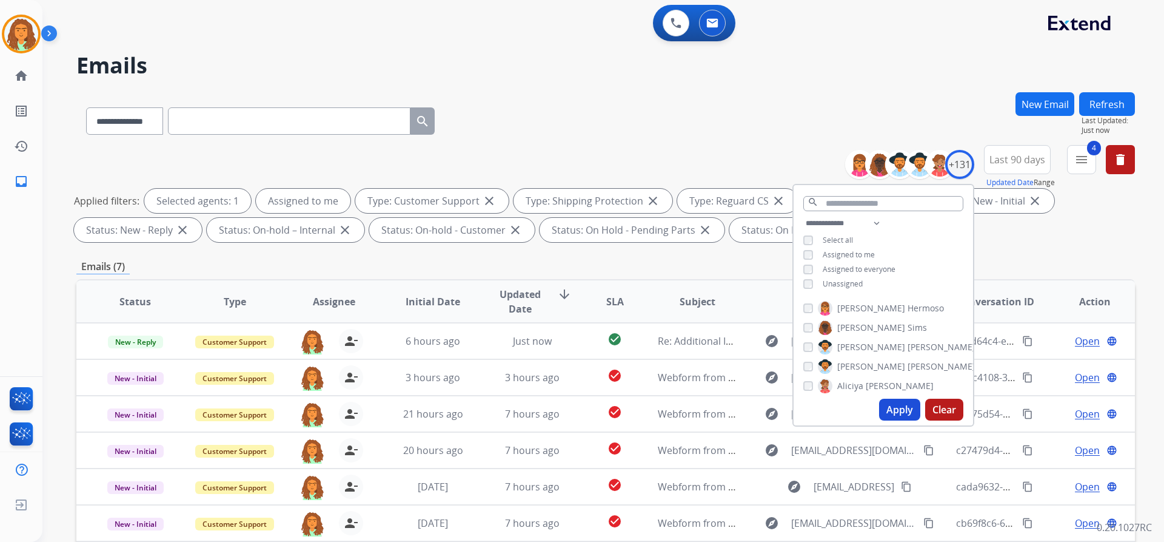
click at [1031, 243] on div "**********" at bounding box center [605, 196] width 1059 height 102
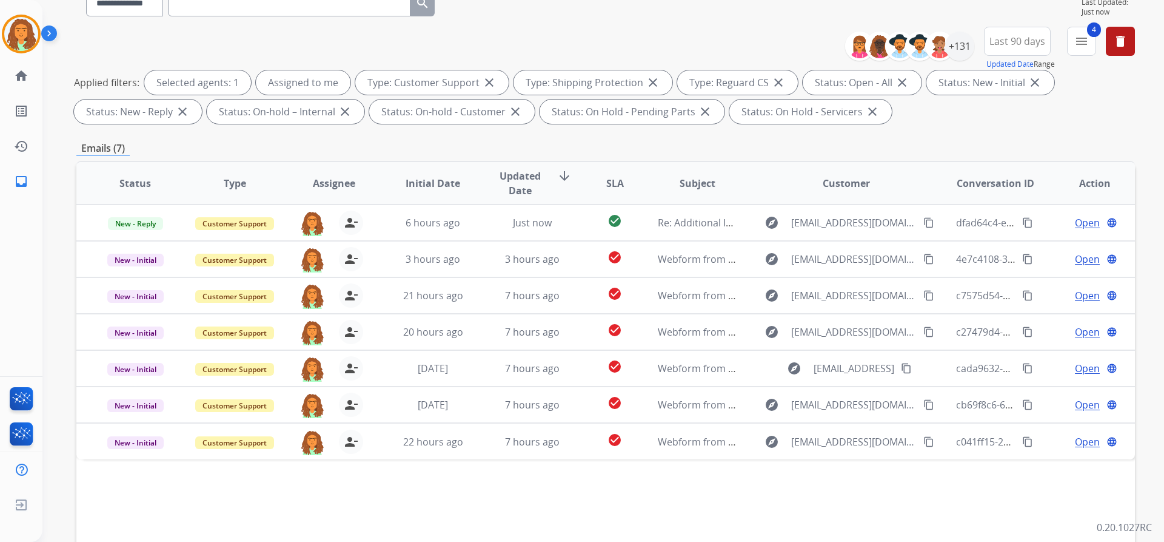
scroll to position [25, 0]
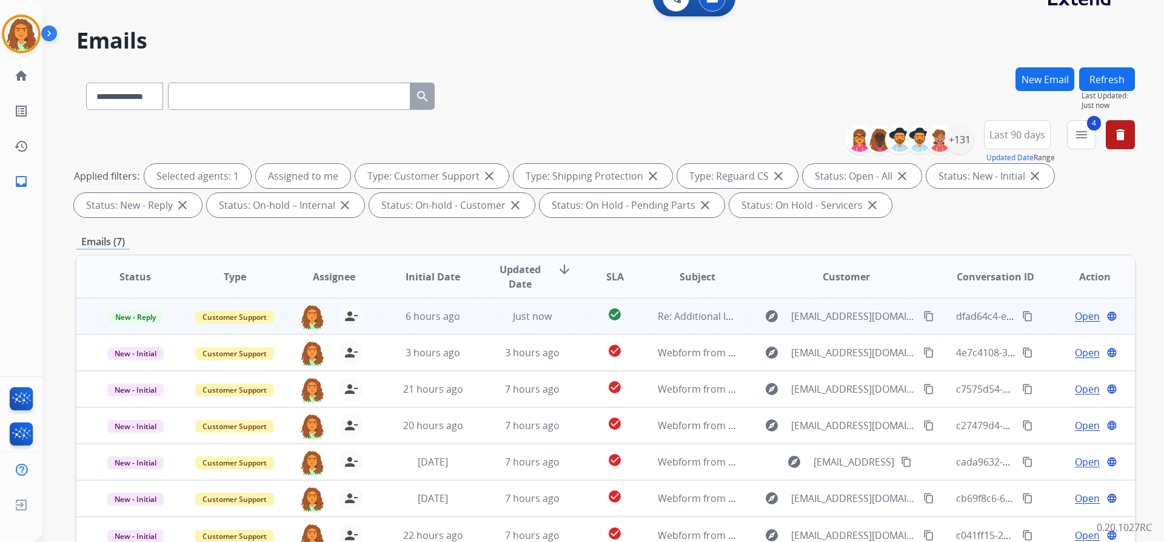
click at [924, 312] on mat-icon "content_copy" at bounding box center [929, 316] width 11 height 11
click at [1081, 316] on span "Open" at bounding box center [1087, 316] width 25 height 15
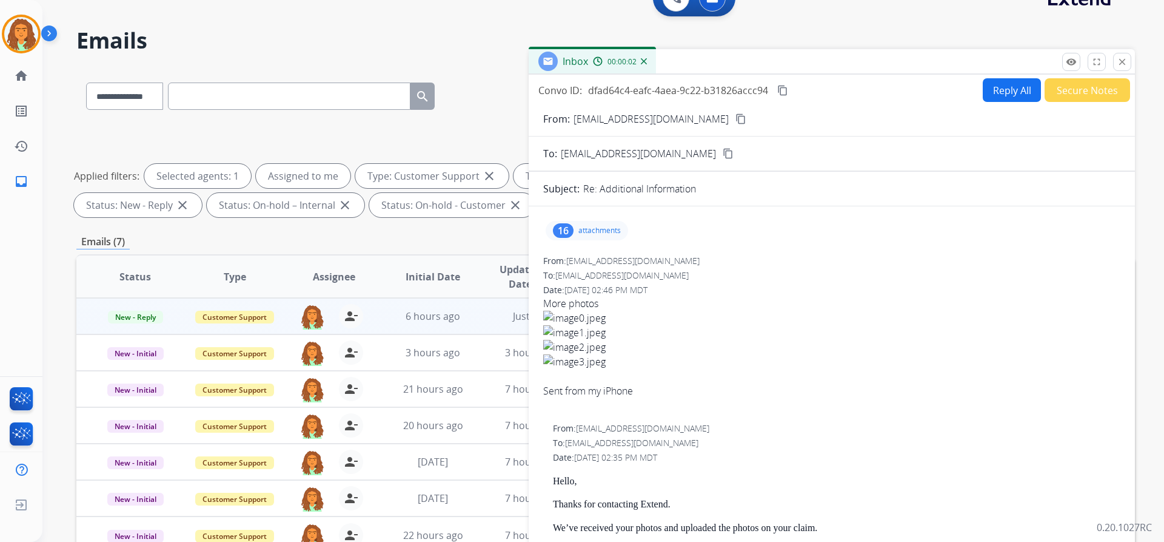
click at [567, 229] on div "16" at bounding box center [563, 230] width 21 height 15
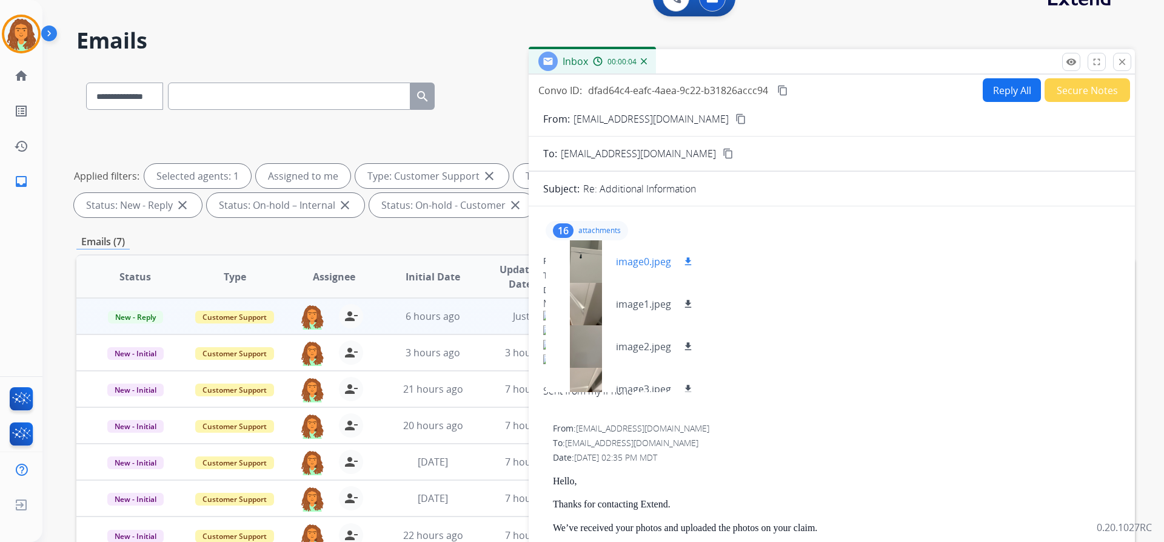
click at [596, 254] on div at bounding box center [586, 261] width 61 height 42
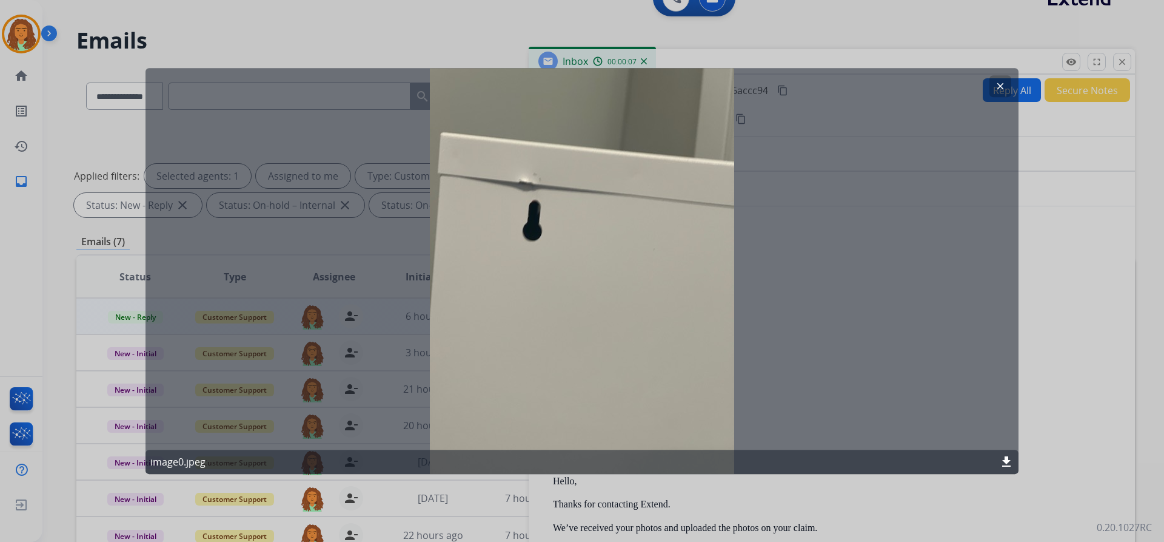
click at [998, 84] on mat-icon "clear" at bounding box center [1000, 86] width 11 height 11
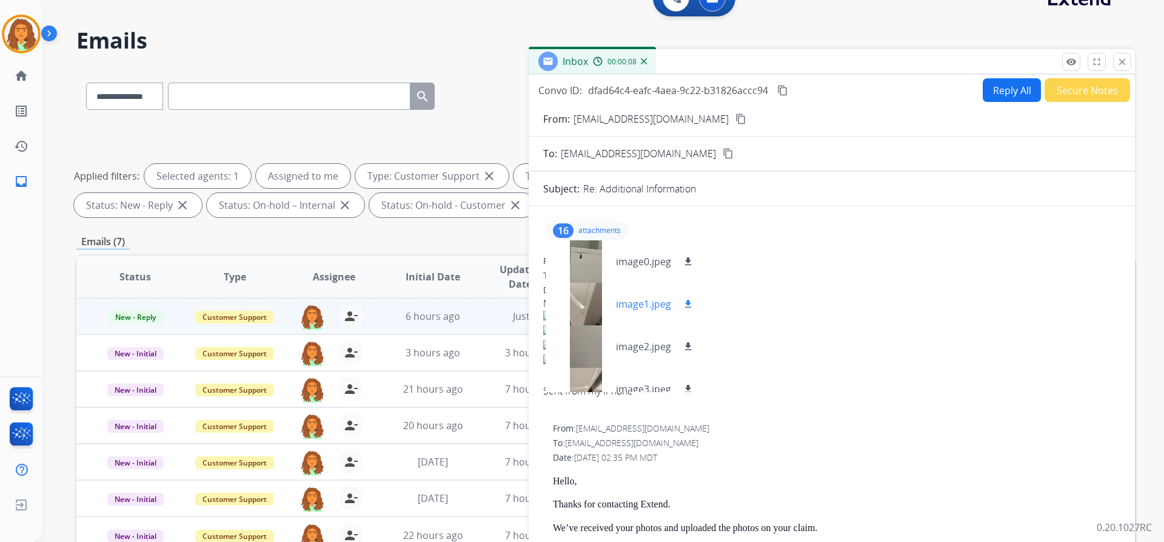
click at [590, 292] on div at bounding box center [586, 304] width 61 height 42
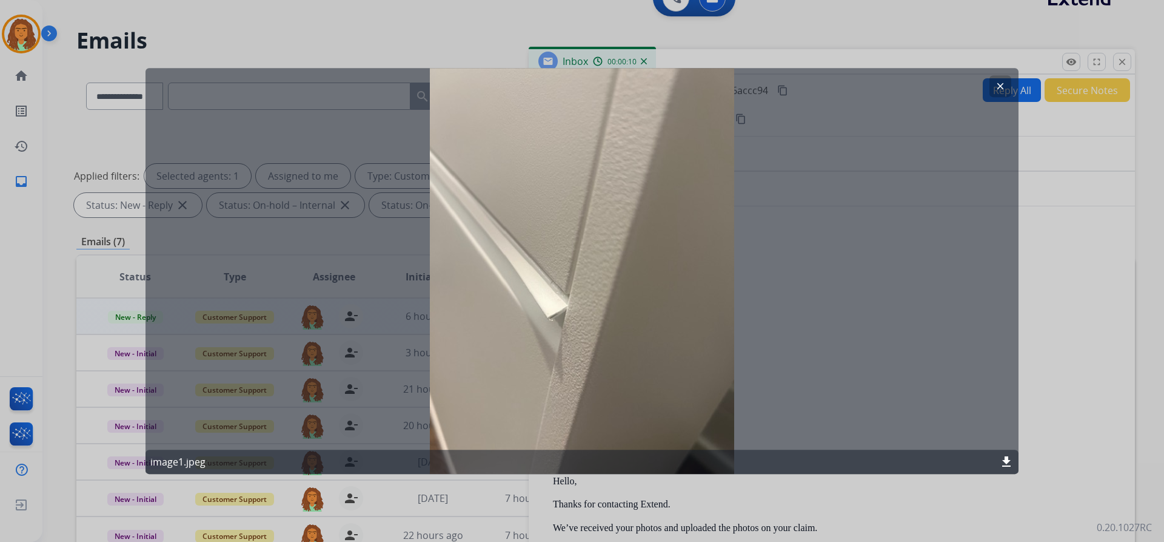
click at [1003, 84] on mat-icon "clear" at bounding box center [1000, 86] width 11 height 11
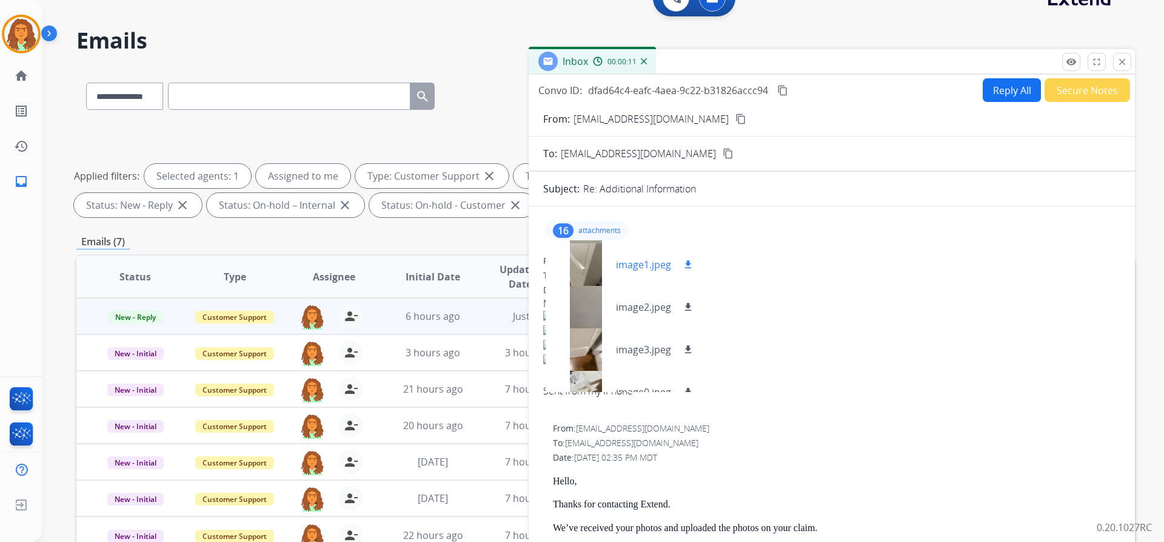
scroll to position [61, 0]
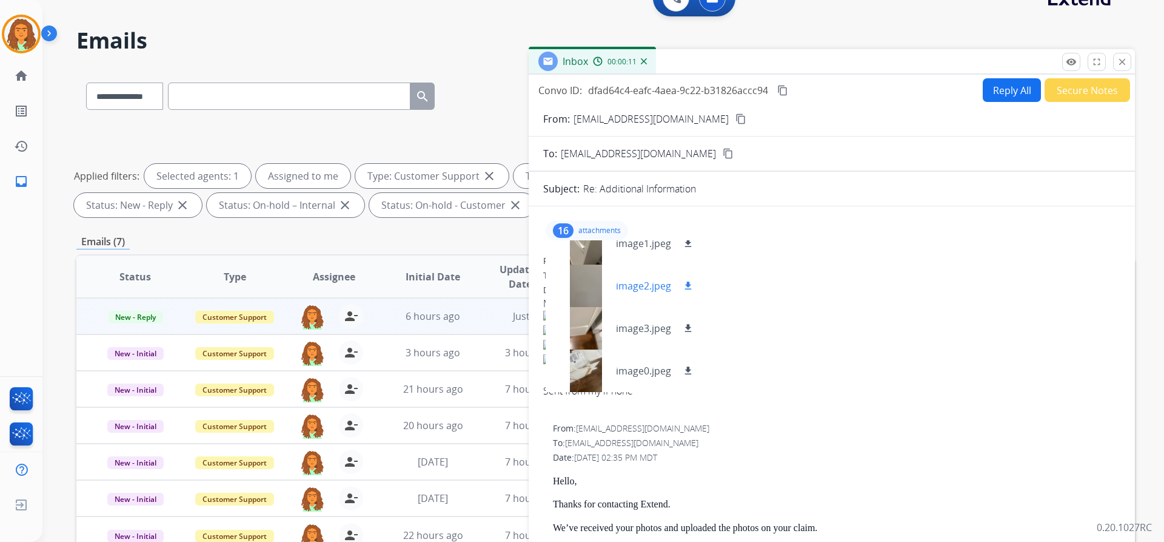
click at [589, 284] on div at bounding box center [586, 285] width 61 height 42
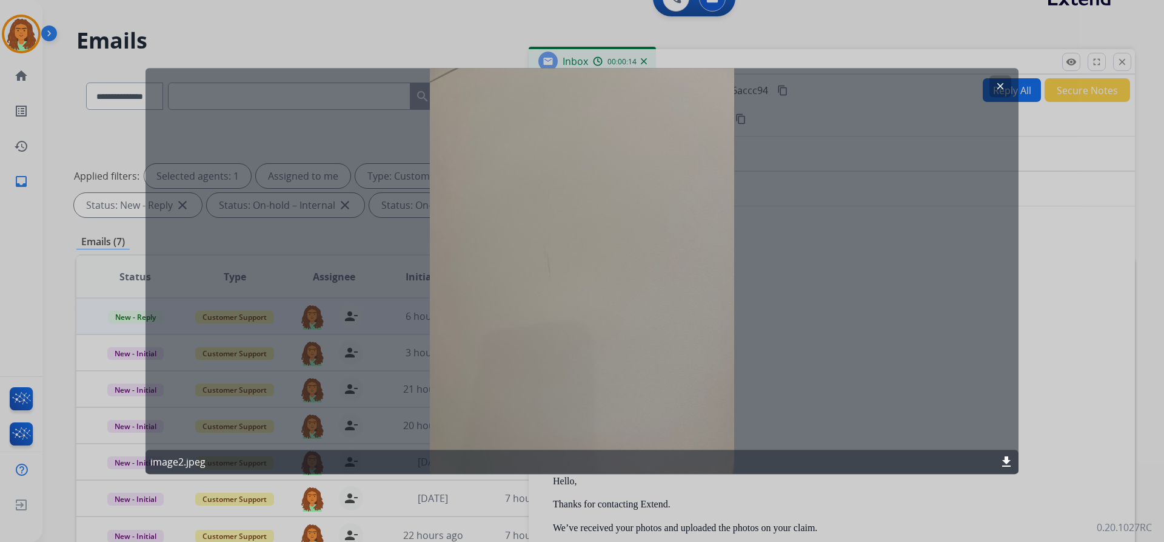
click at [999, 85] on mat-icon "clear" at bounding box center [1000, 86] width 11 height 11
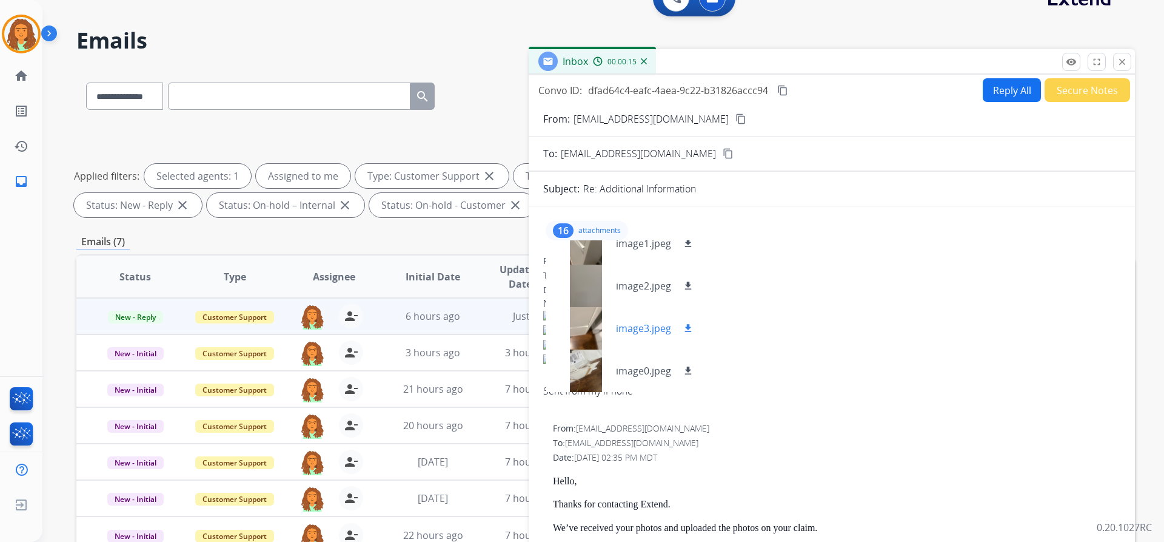
click at [585, 329] on div at bounding box center [586, 328] width 61 height 42
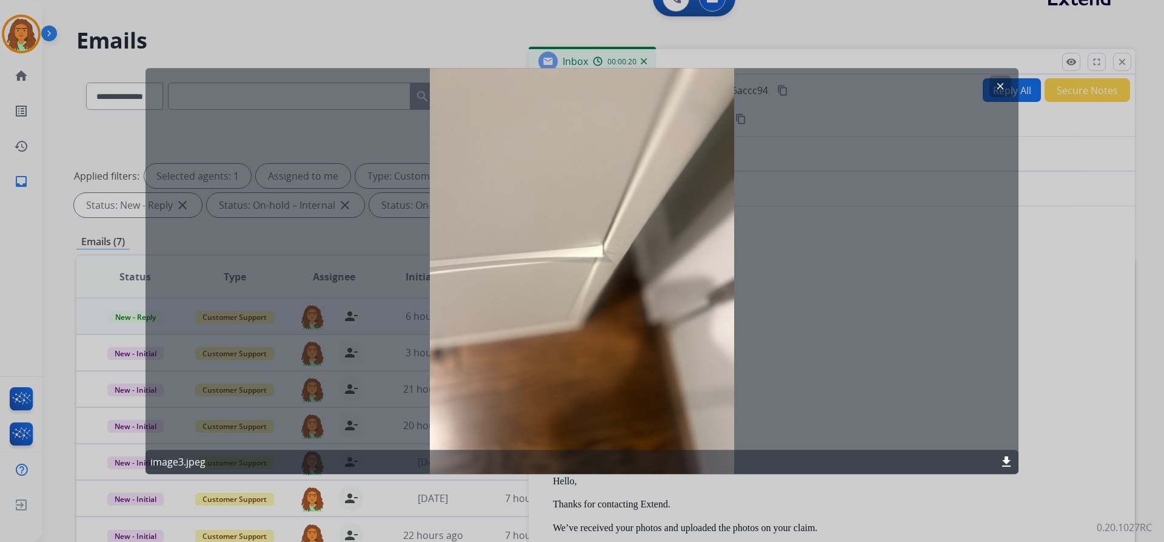
click at [998, 82] on mat-icon "clear" at bounding box center [1000, 86] width 11 height 11
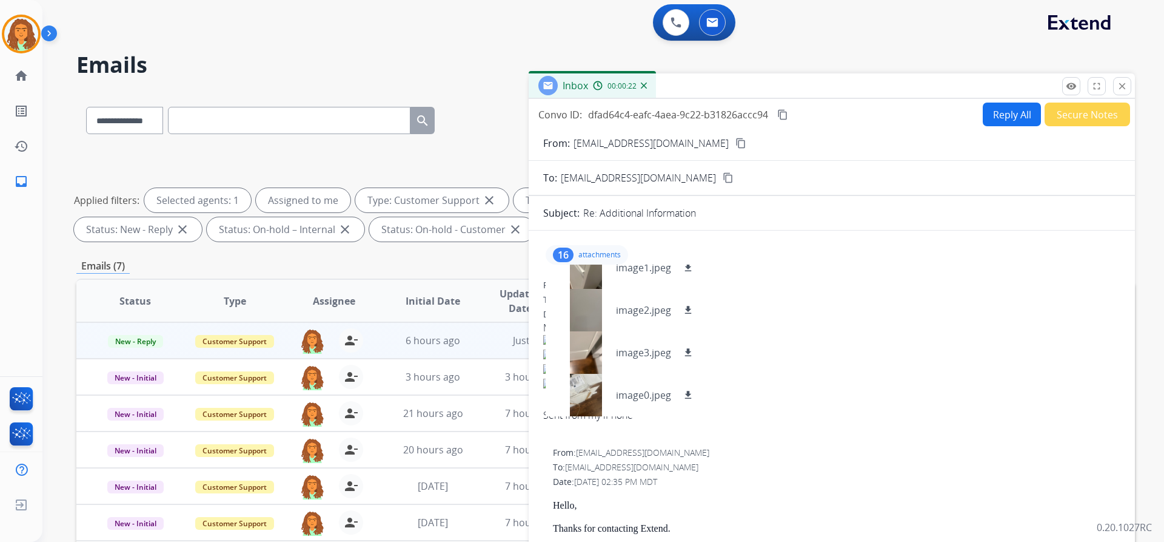
scroll to position [0, 0]
click at [588, 250] on p "attachments" at bounding box center [600, 255] width 42 height 10
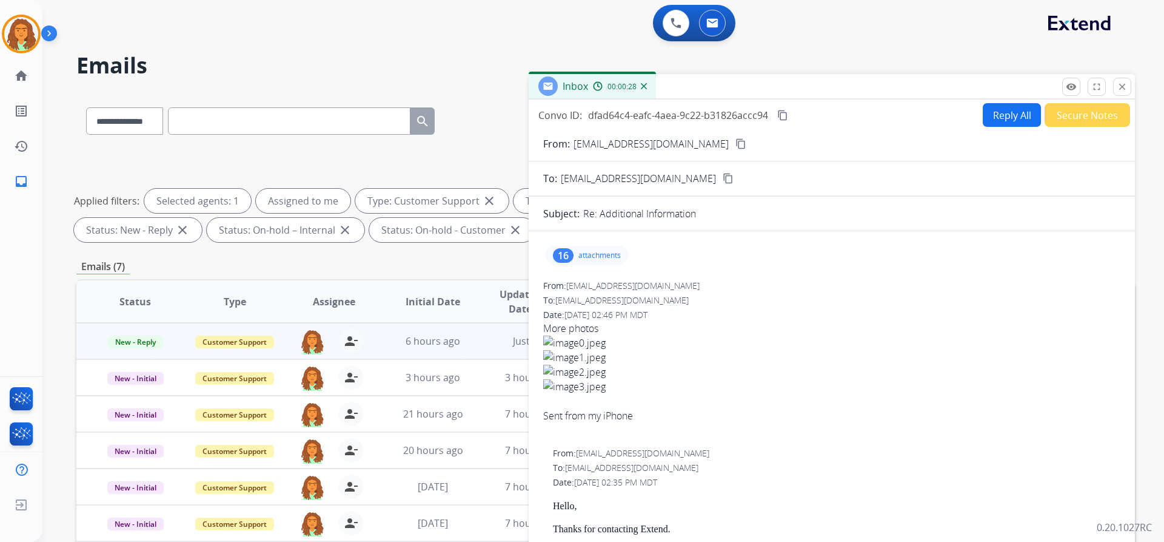
click at [996, 114] on button "Reply All" at bounding box center [1012, 115] width 58 height 24
select select "**********"
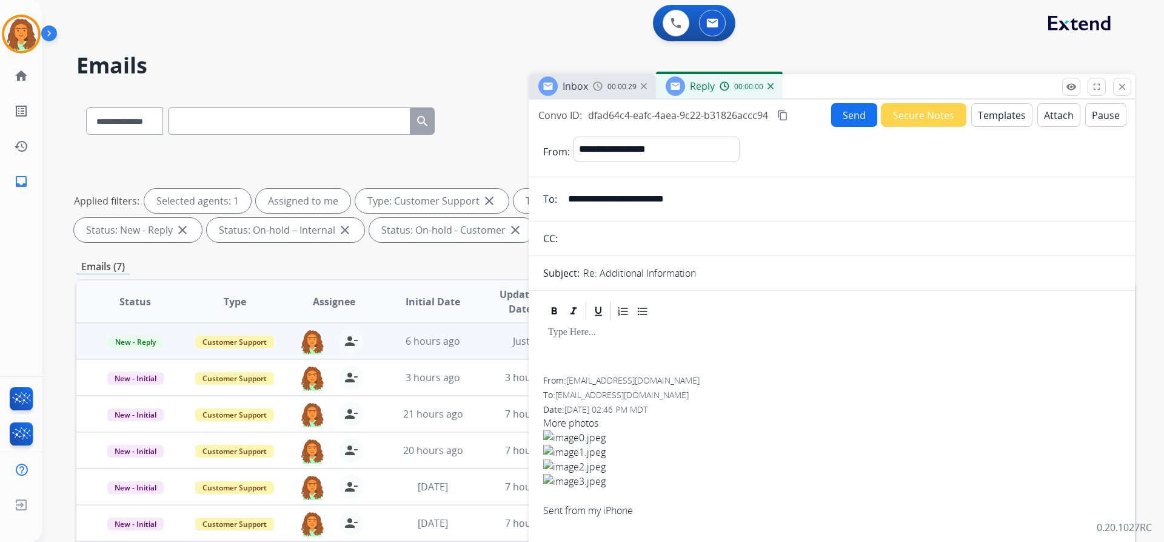
click at [1009, 113] on button "Templates" at bounding box center [1002, 115] width 61 height 24
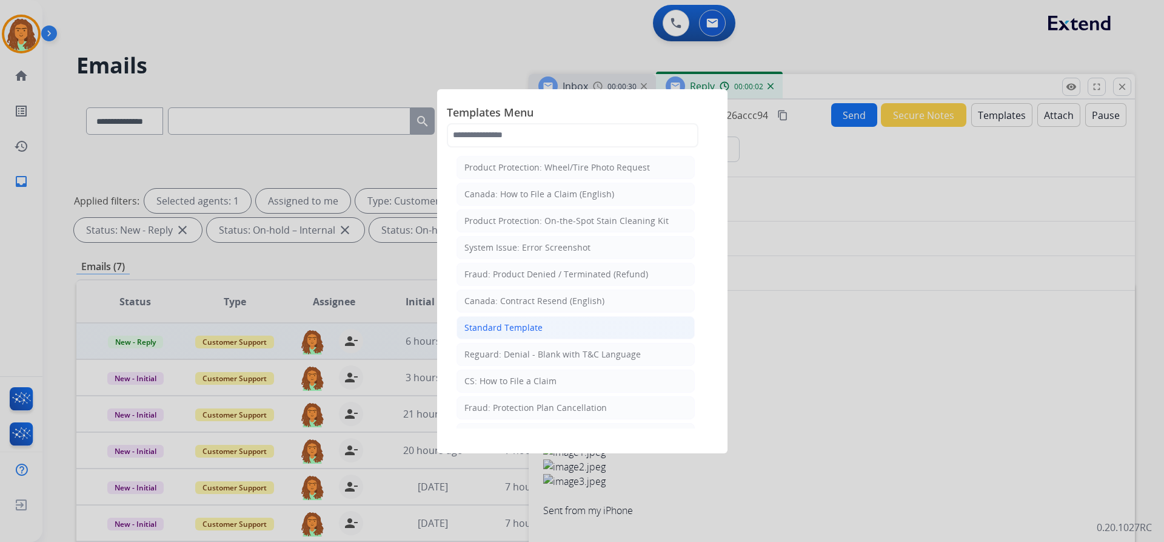
click at [514, 327] on div "Standard Template" at bounding box center [504, 327] width 78 height 12
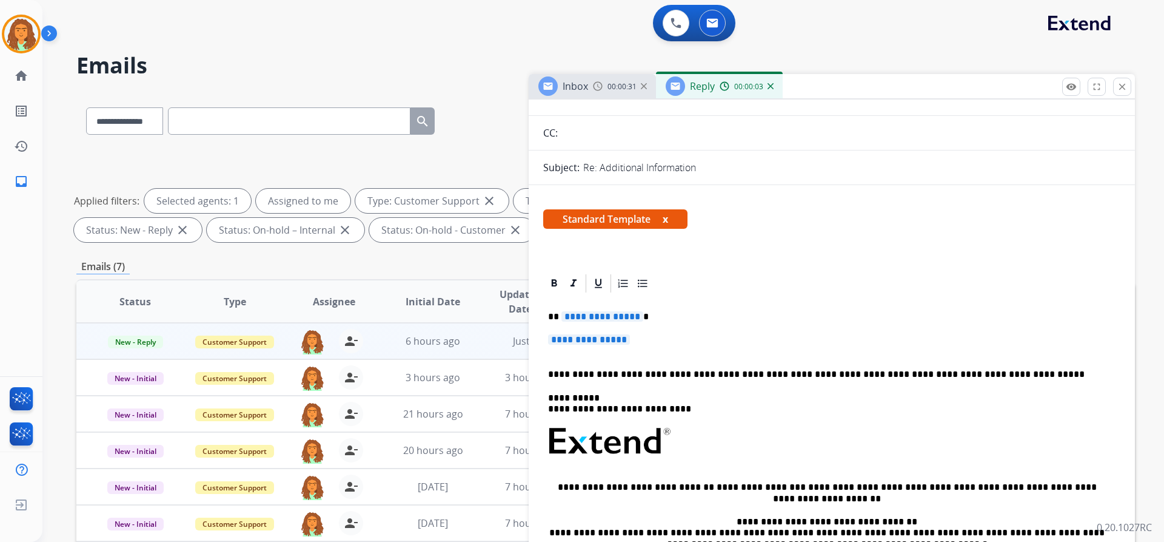
scroll to position [243, 0]
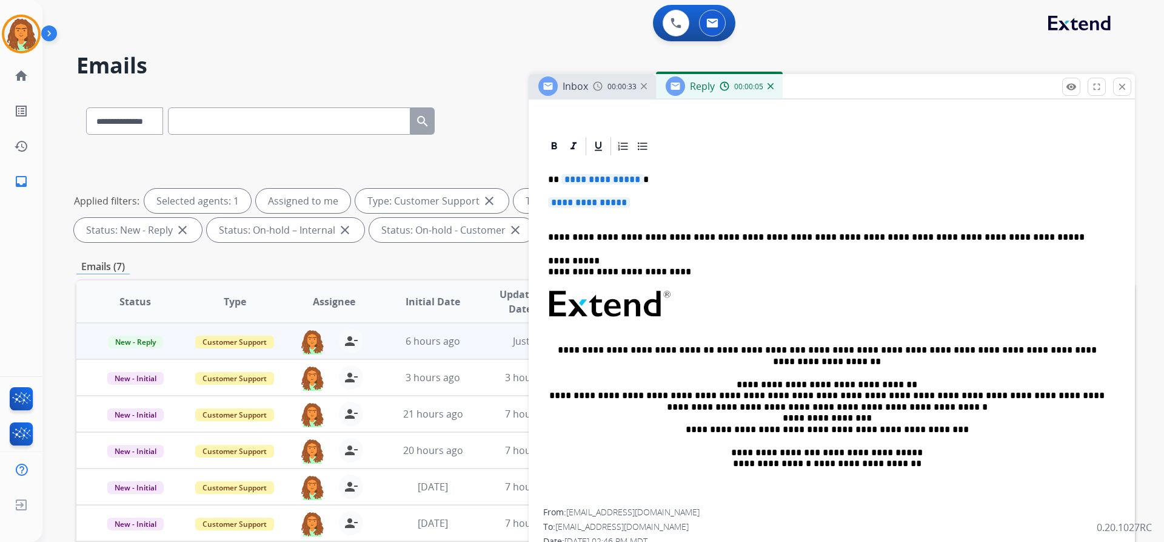
click at [636, 178] on span "**********" at bounding box center [603, 179] width 82 height 10
click at [570, 199] on span "**********" at bounding box center [589, 202] width 82 height 10
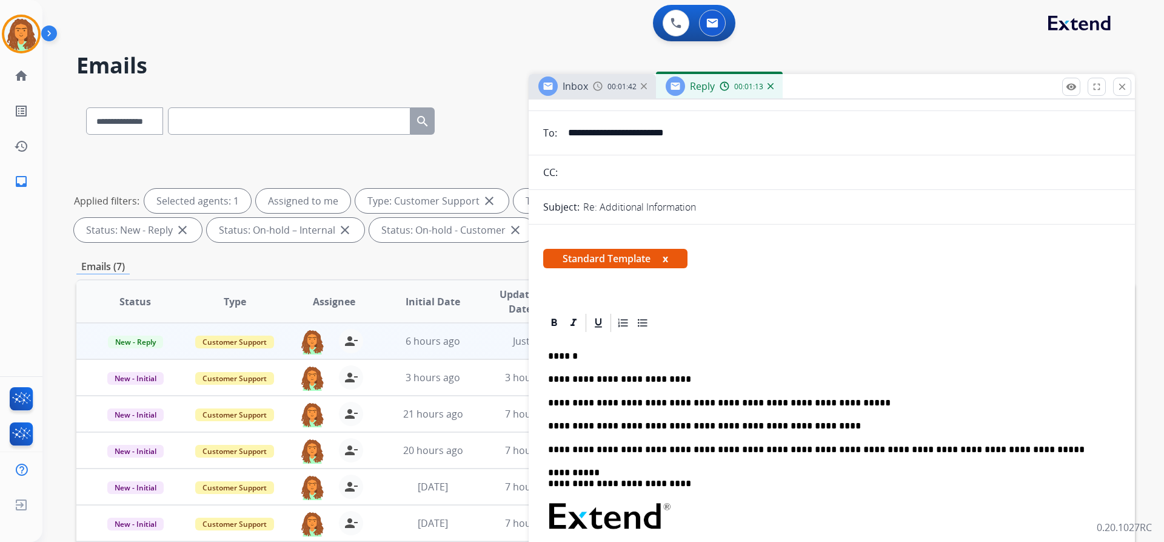
scroll to position [0, 0]
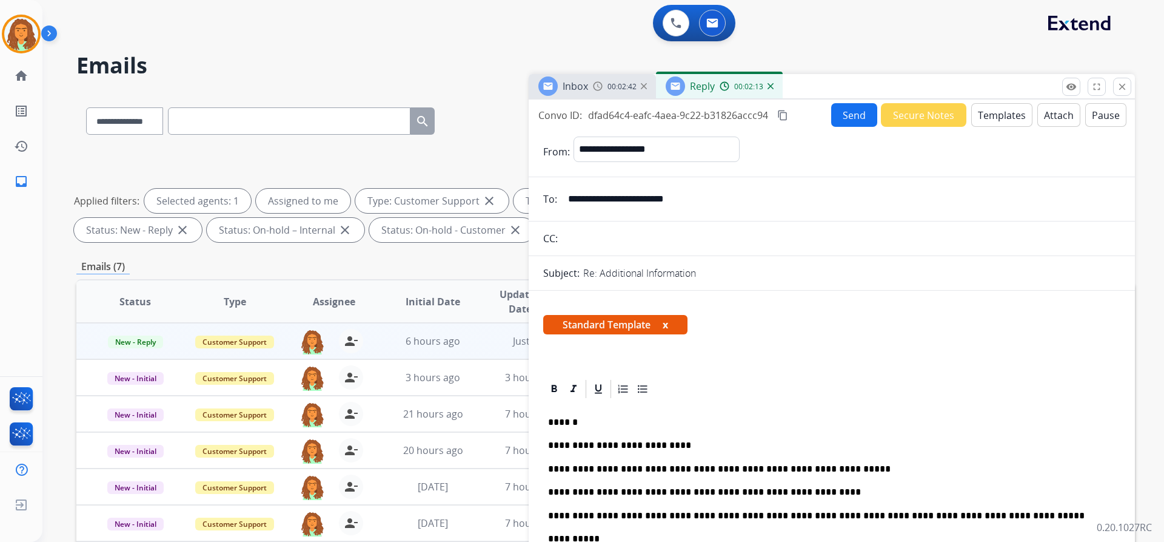
click at [784, 114] on mat-icon "content_copy" at bounding box center [782, 115] width 11 height 11
click at [841, 115] on button "Send" at bounding box center [854, 115] width 46 height 24
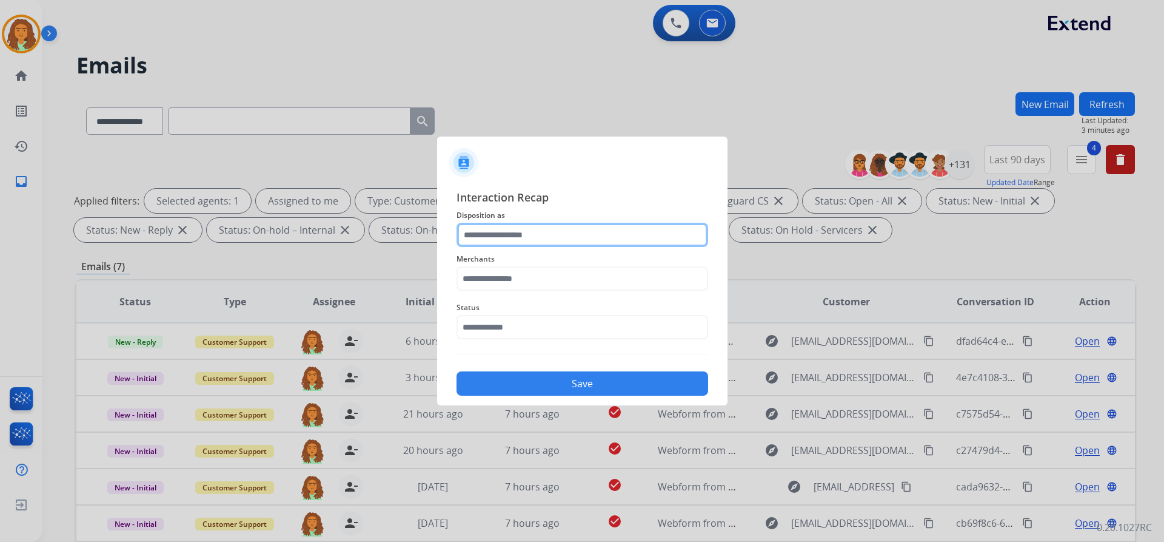
click at [488, 237] on input "text" at bounding box center [583, 235] width 252 height 24
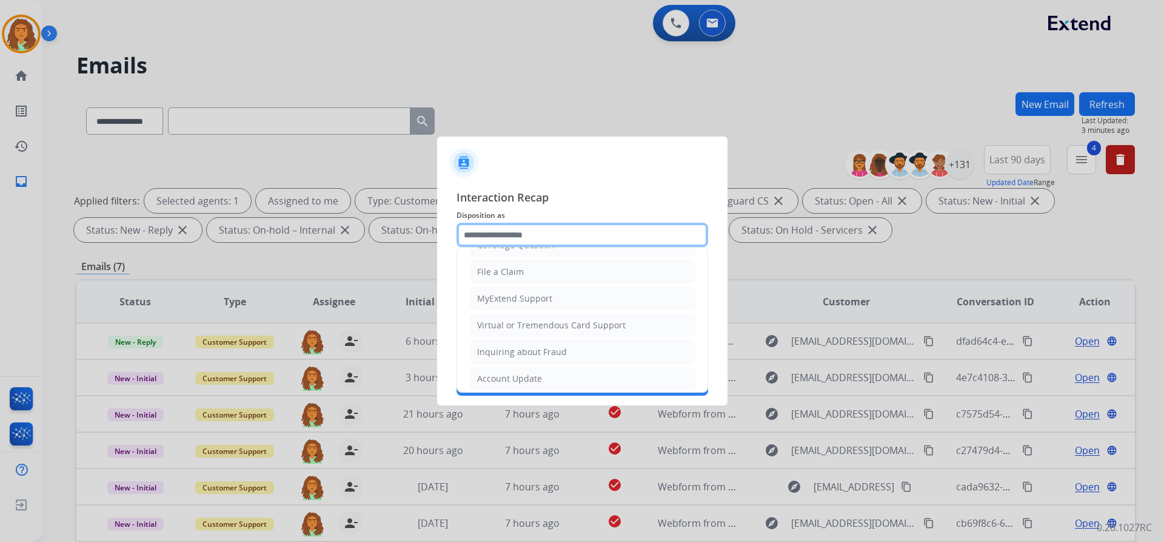
scroll to position [189, 0]
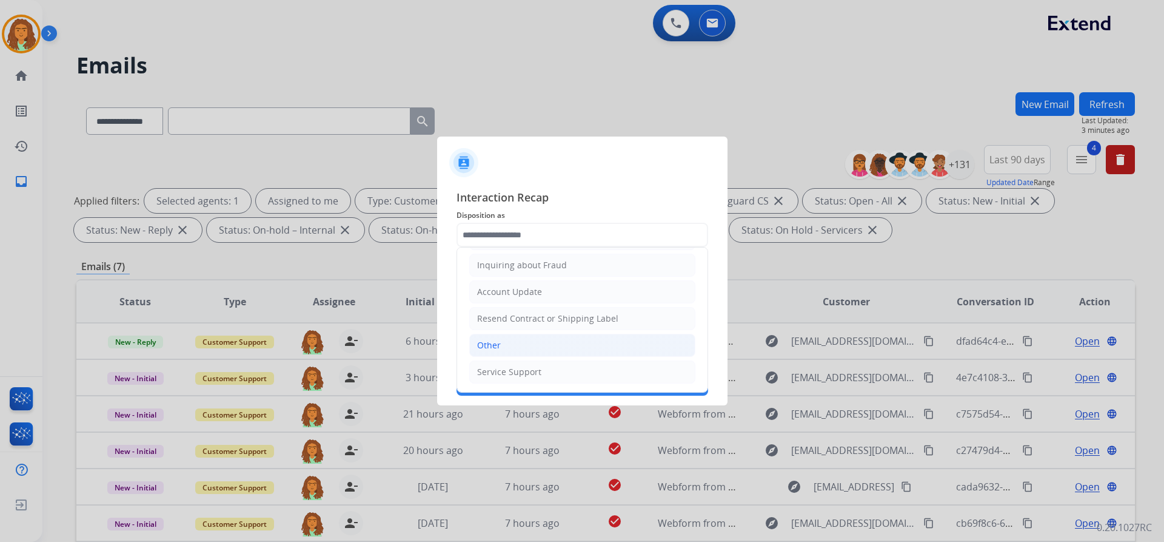
click at [506, 341] on li "Other" at bounding box center [582, 345] width 226 height 23
type input "*****"
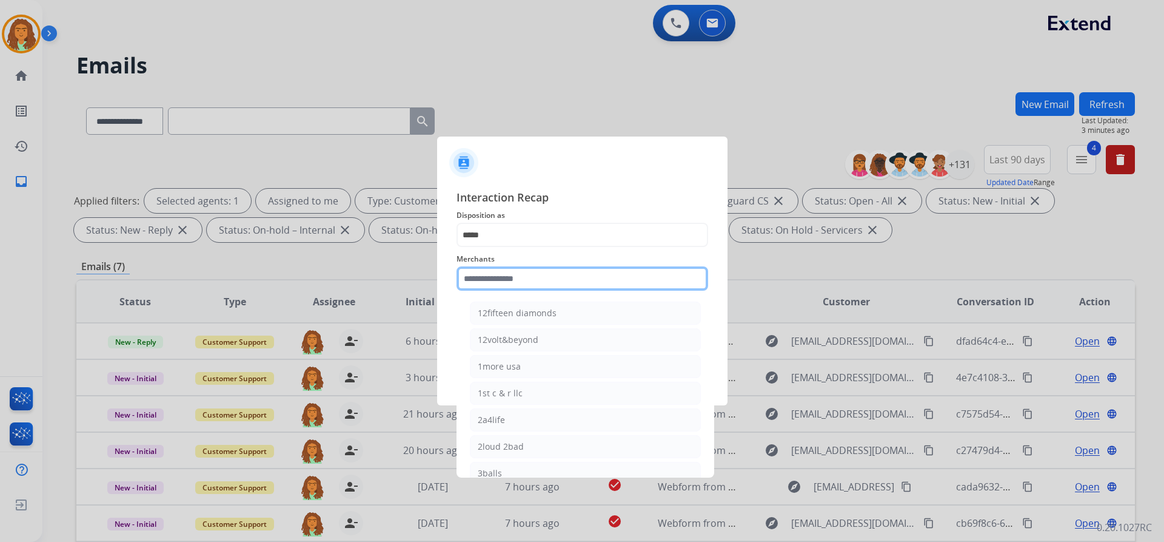
click at [502, 284] on input "text" at bounding box center [583, 278] width 252 height 24
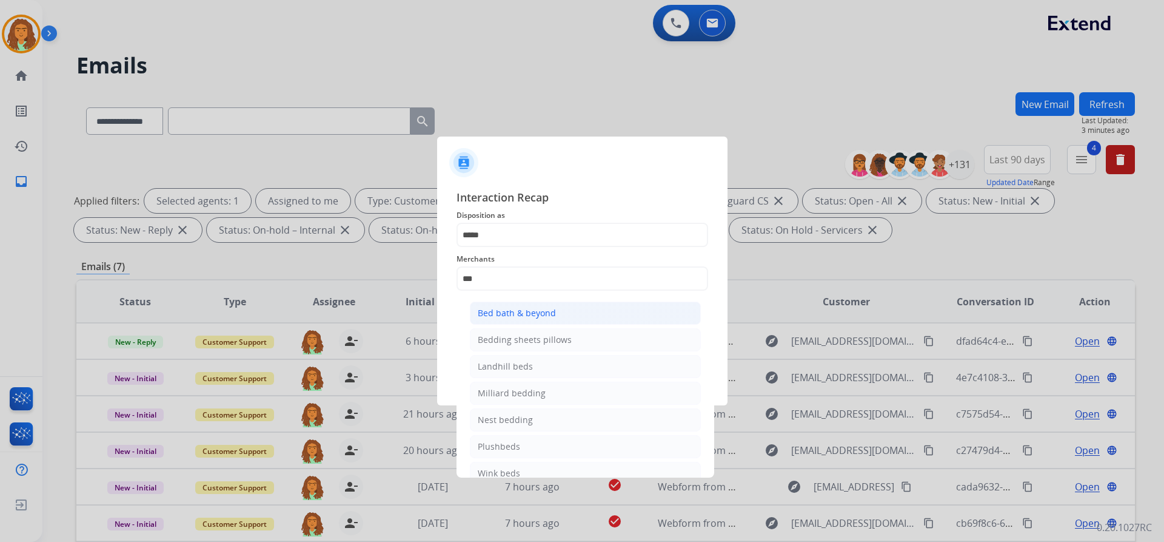
click at [535, 312] on div "Bed bath & beyond" at bounding box center [517, 313] width 78 height 12
type input "**********"
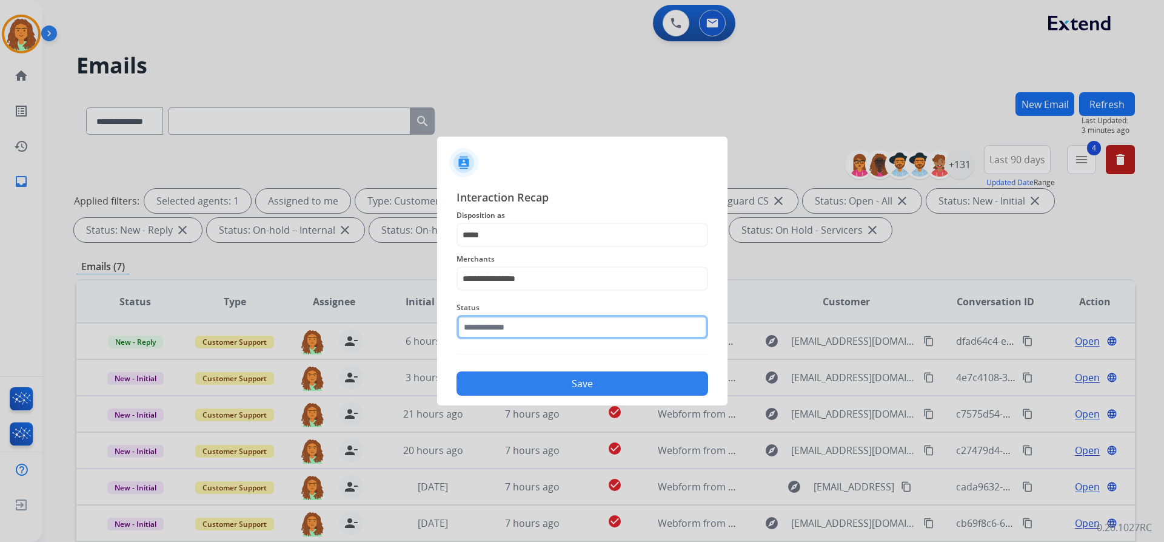
click at [495, 324] on input "text" at bounding box center [583, 327] width 252 height 24
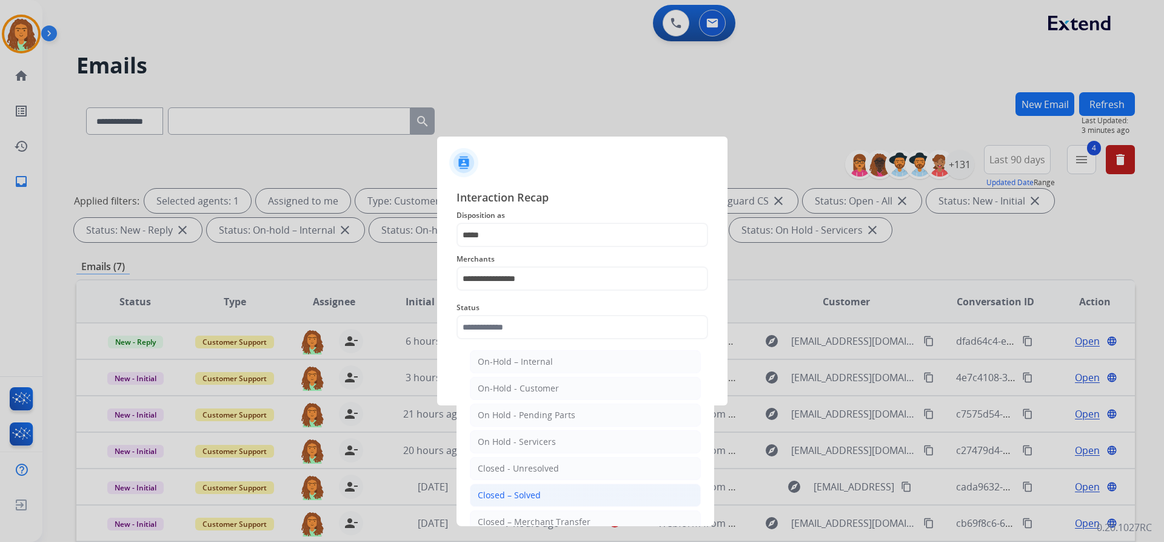
click at [523, 498] on div "Closed – Solved" at bounding box center [509, 495] width 63 height 12
type input "**********"
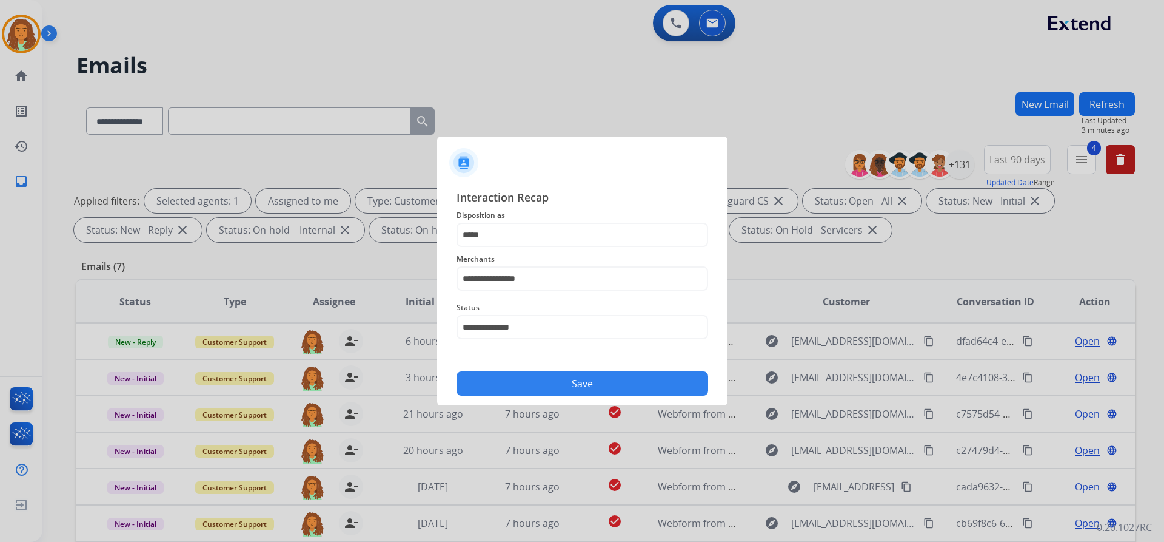
click at [566, 389] on button "Save" at bounding box center [583, 383] width 252 height 24
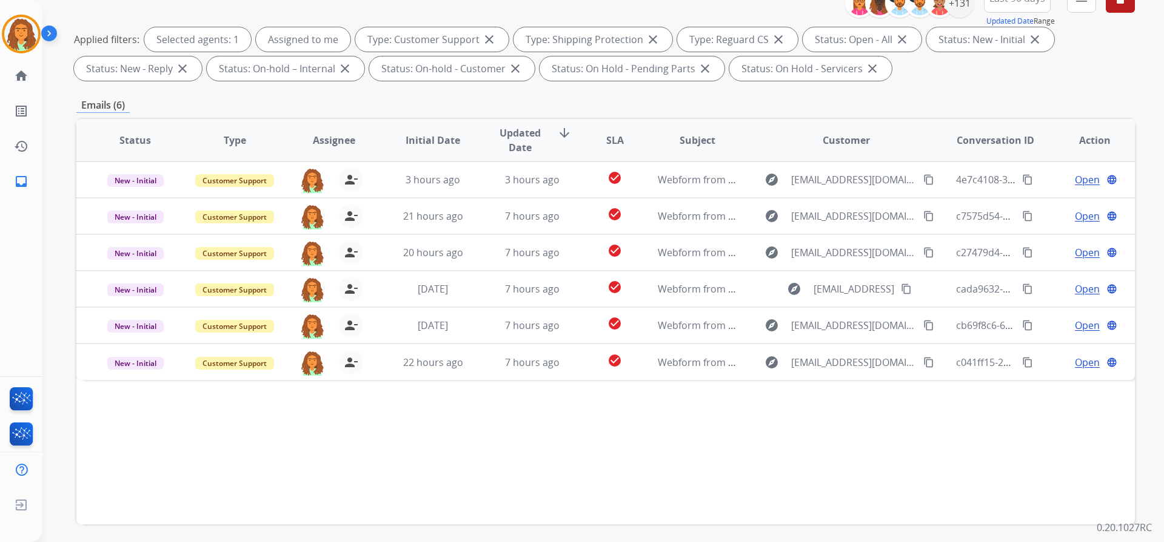
scroll to position [207, 0]
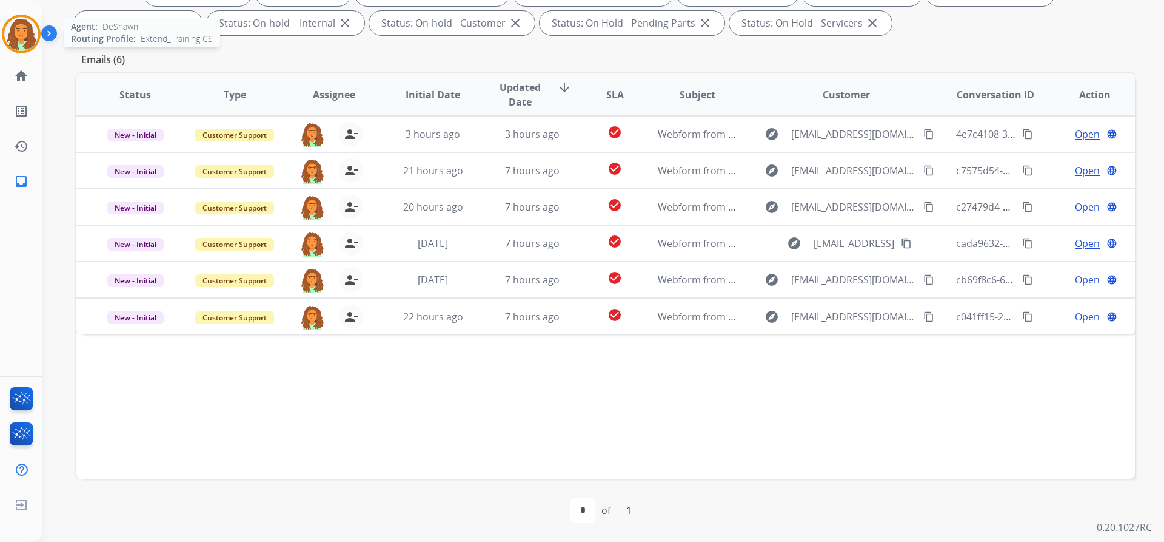
click at [22, 41] on img at bounding box center [21, 34] width 34 height 34
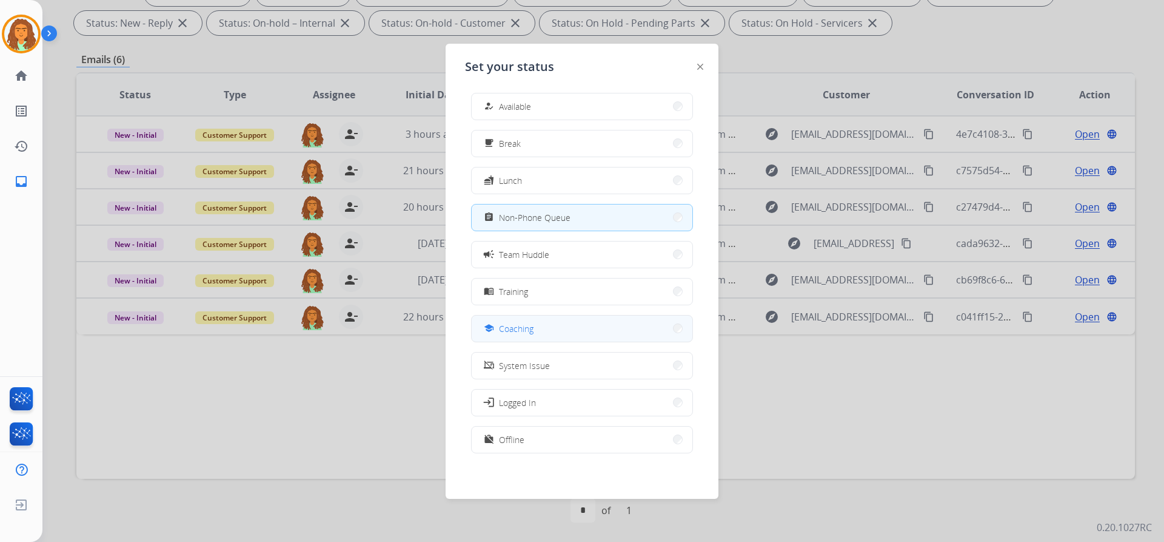
scroll to position [4, 0]
click at [504, 442] on span "Offline" at bounding box center [511, 438] width 25 height 13
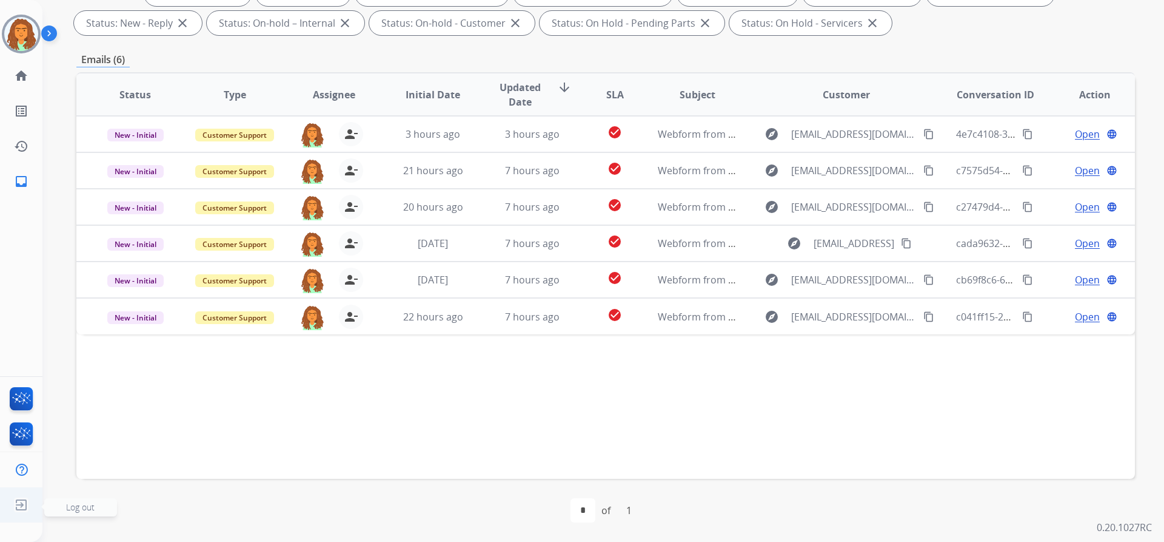
click at [27, 494] on img at bounding box center [21, 504] width 22 height 23
click at [72, 506] on span "Log out" at bounding box center [80, 507] width 29 height 12
